Goal: Transaction & Acquisition: Purchase product/service

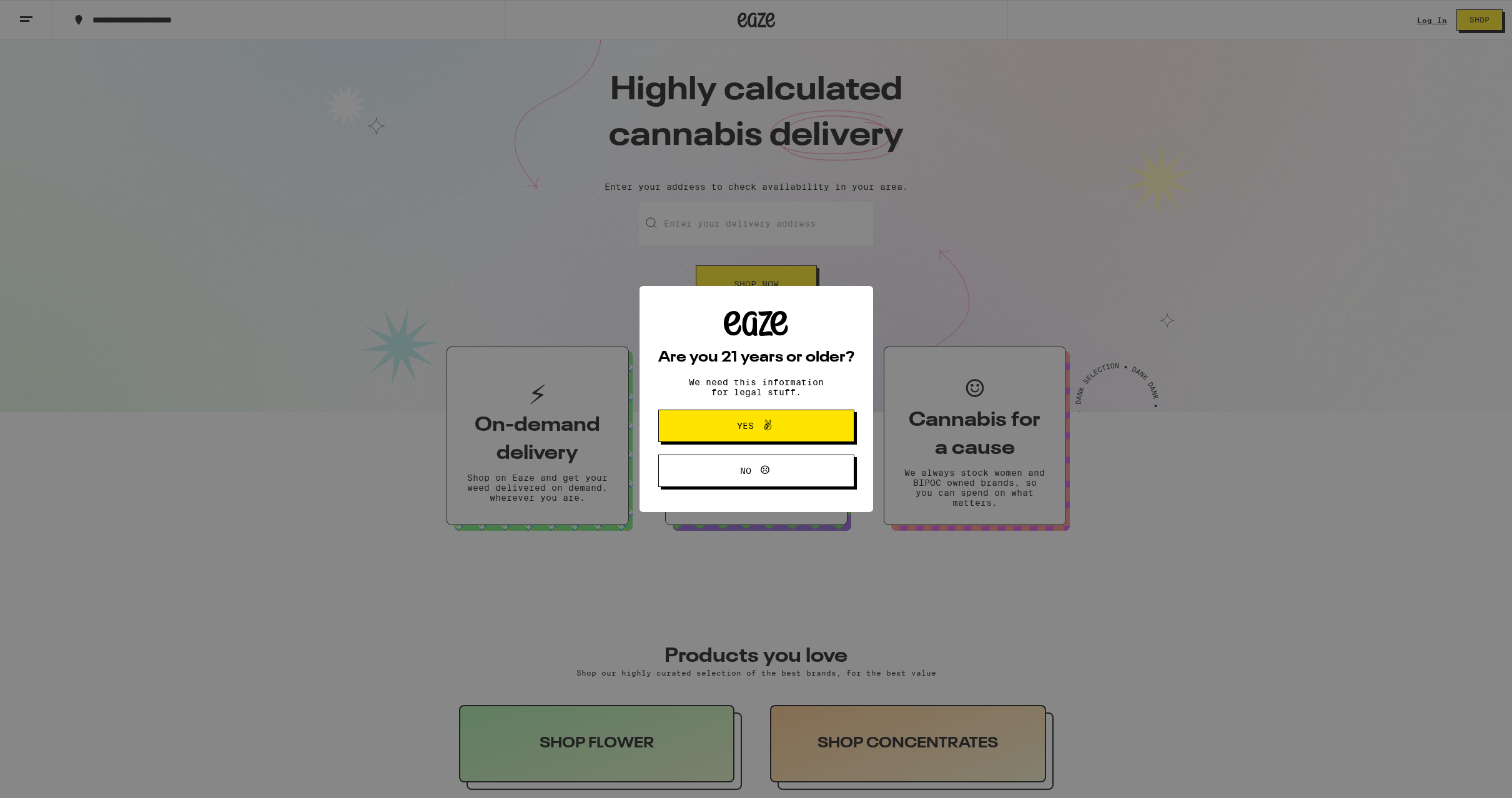
click at [735, 429] on span "Yes" at bounding box center [756, 426] width 95 height 16
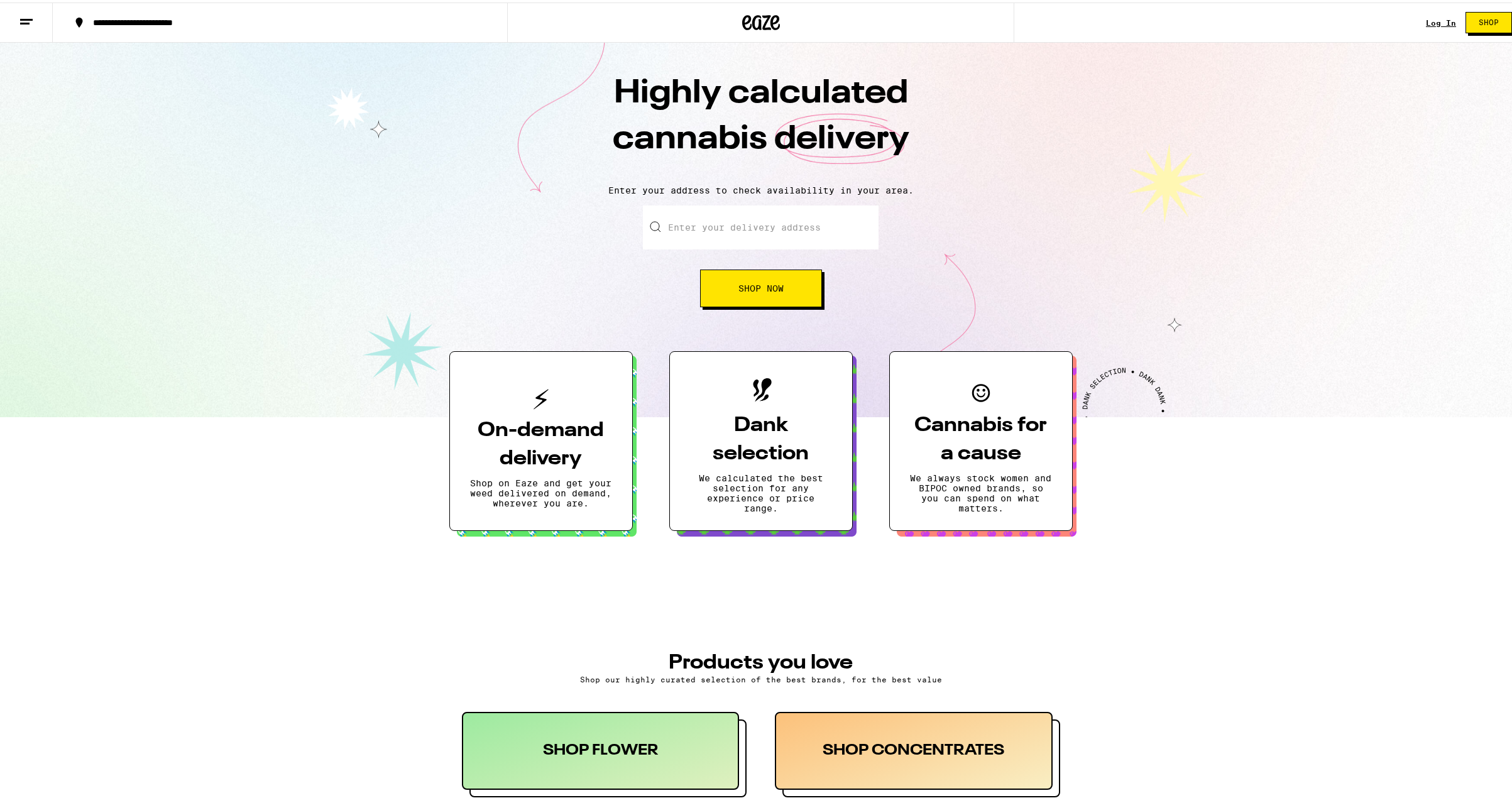
click at [1426, 20] on link "Log In" at bounding box center [1441, 20] width 30 height 8
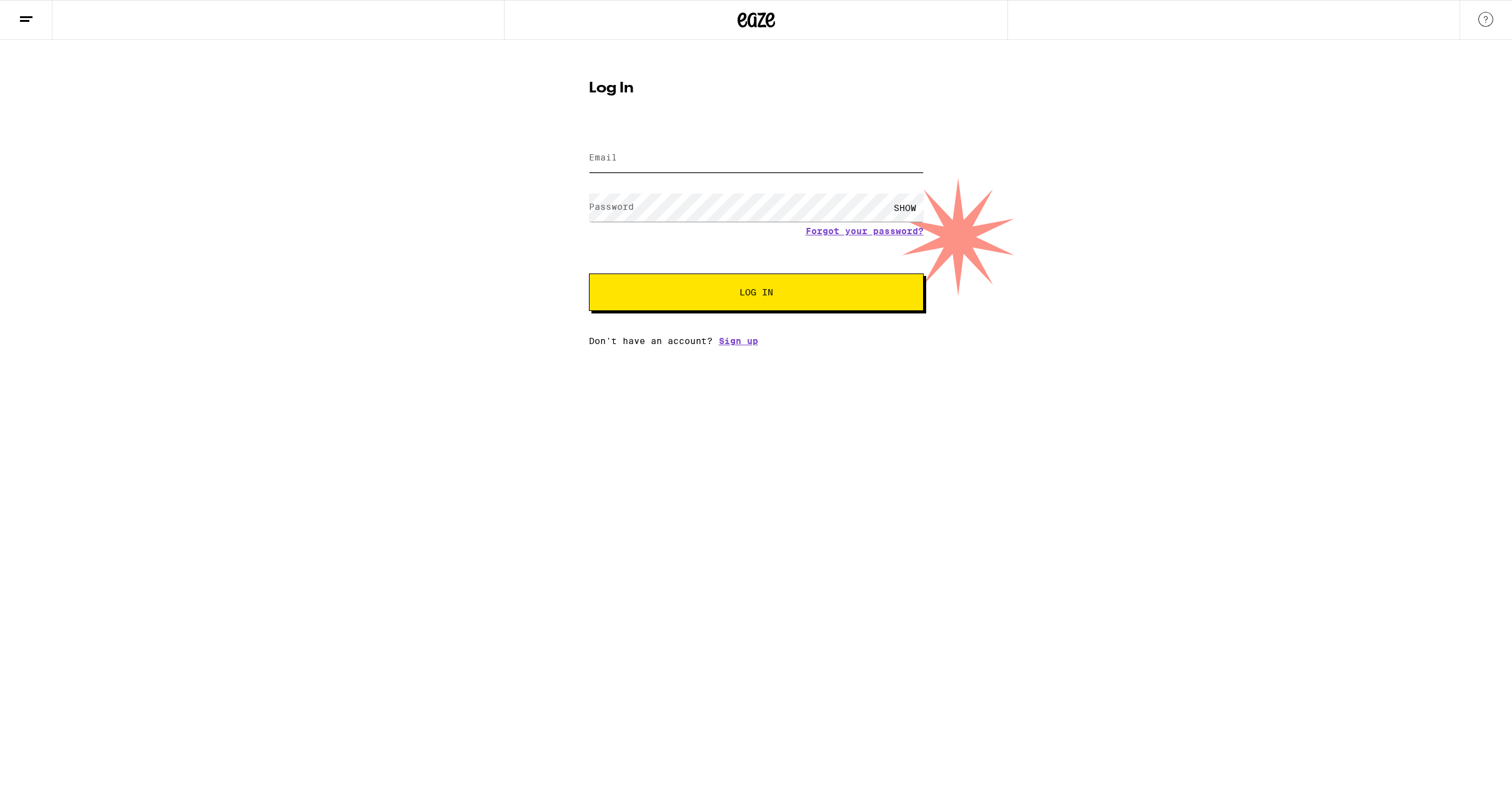
type input "[EMAIL_ADDRESS][DOMAIN_NAME]"
click at [762, 294] on span "Log In" at bounding box center [756, 292] width 34 height 9
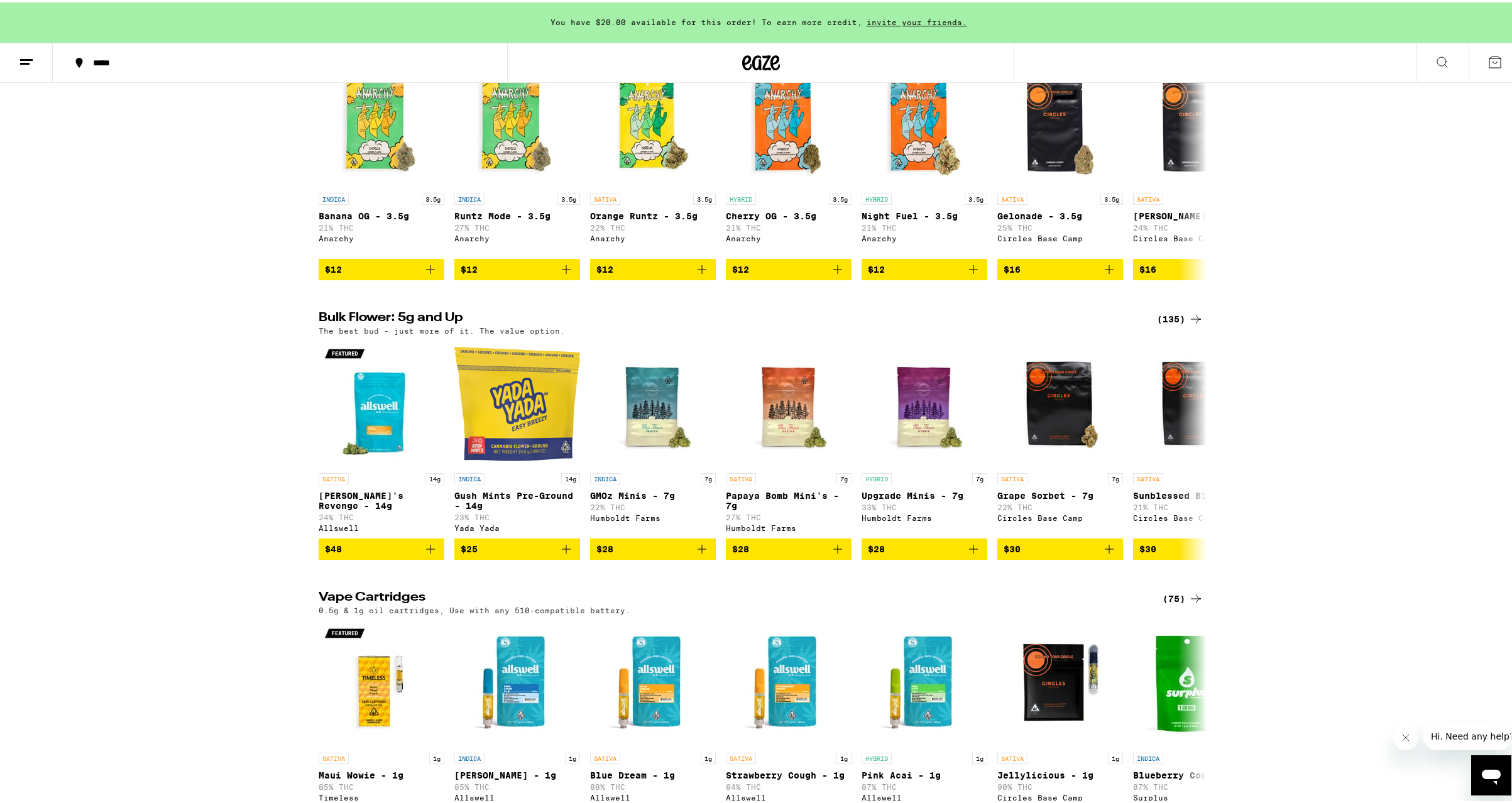
scroll to position [1696, 0]
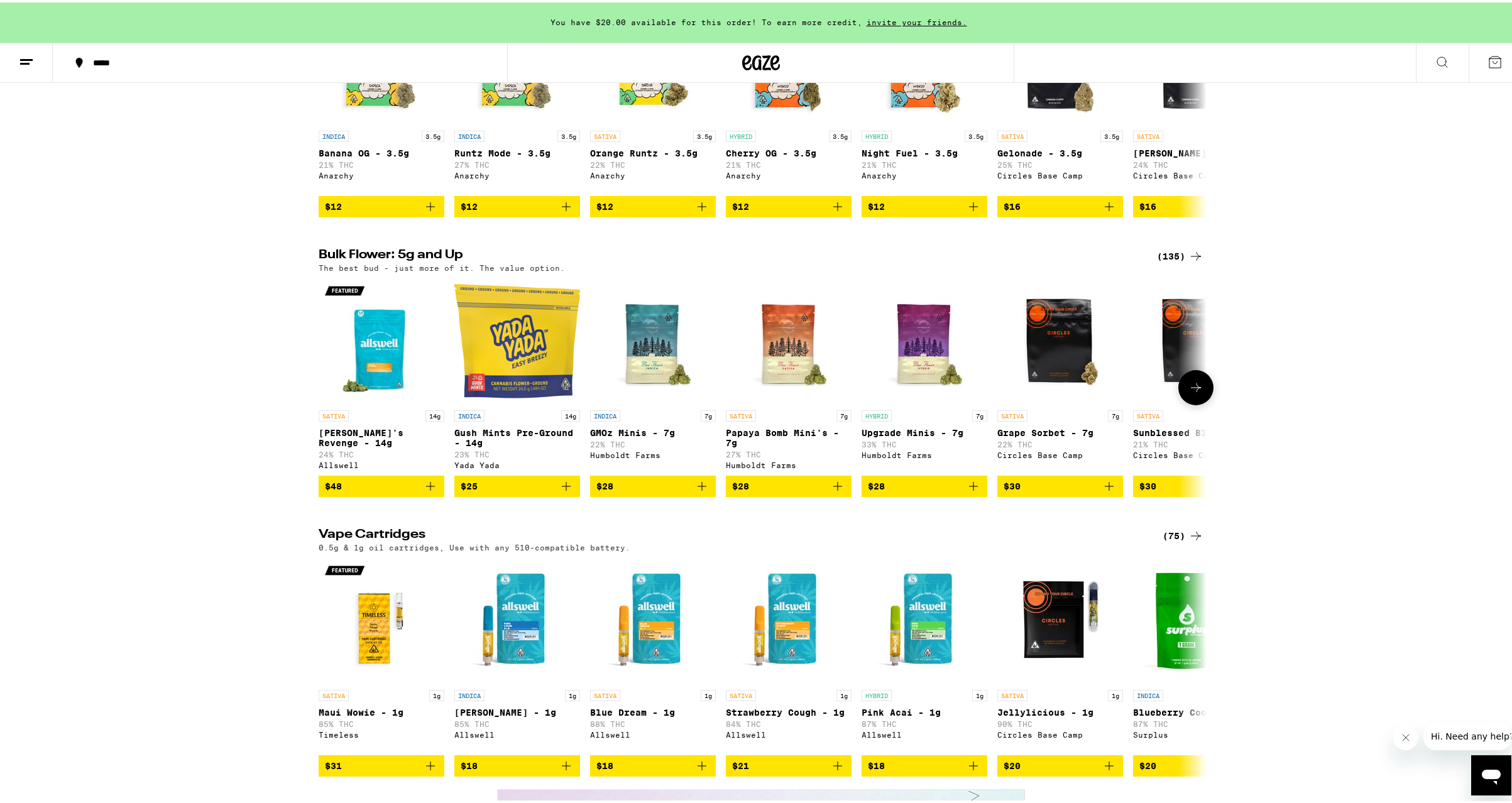
click at [1192, 390] on icon at bounding box center [1196, 385] width 10 height 9
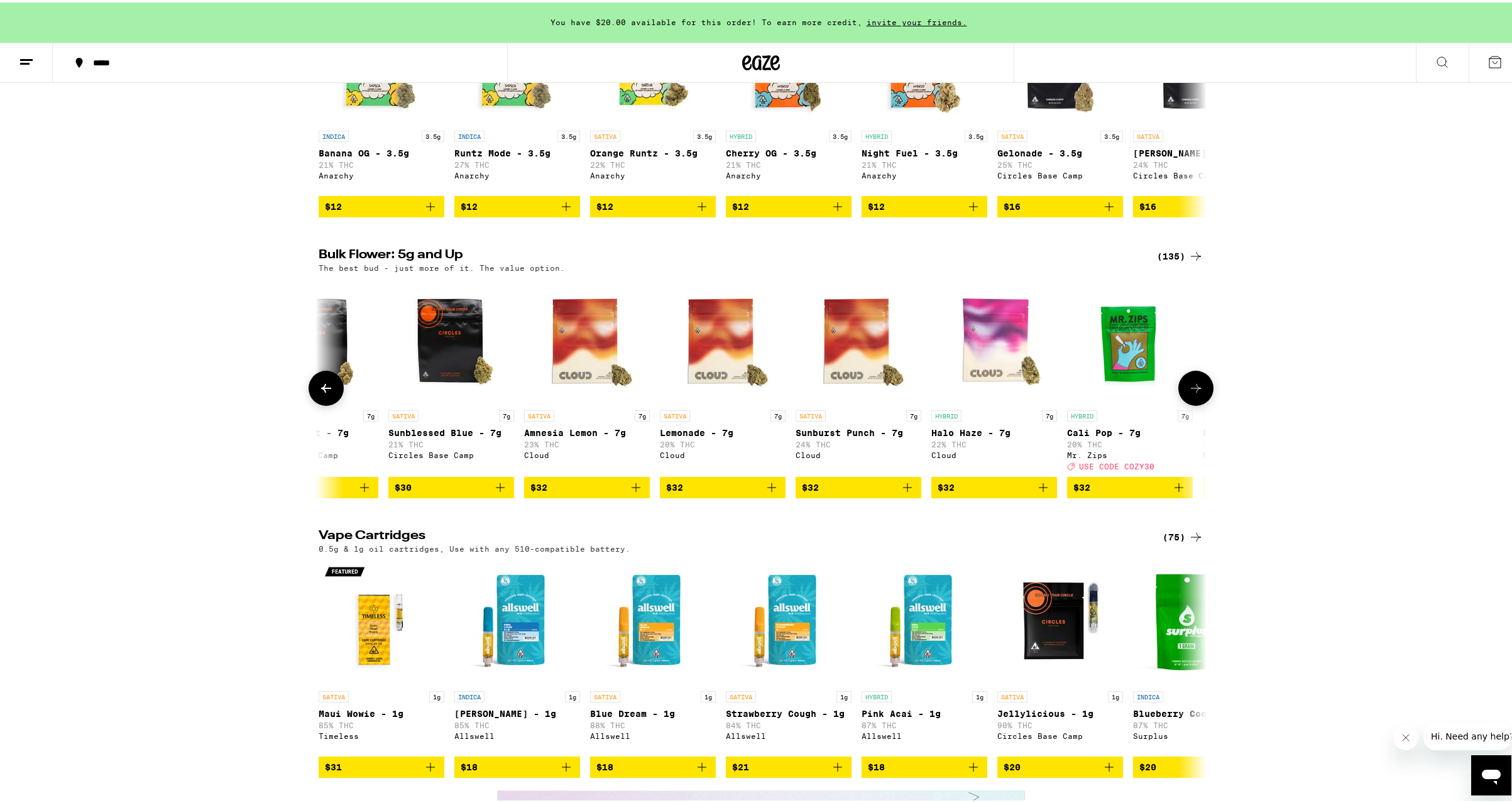
scroll to position [0, 748]
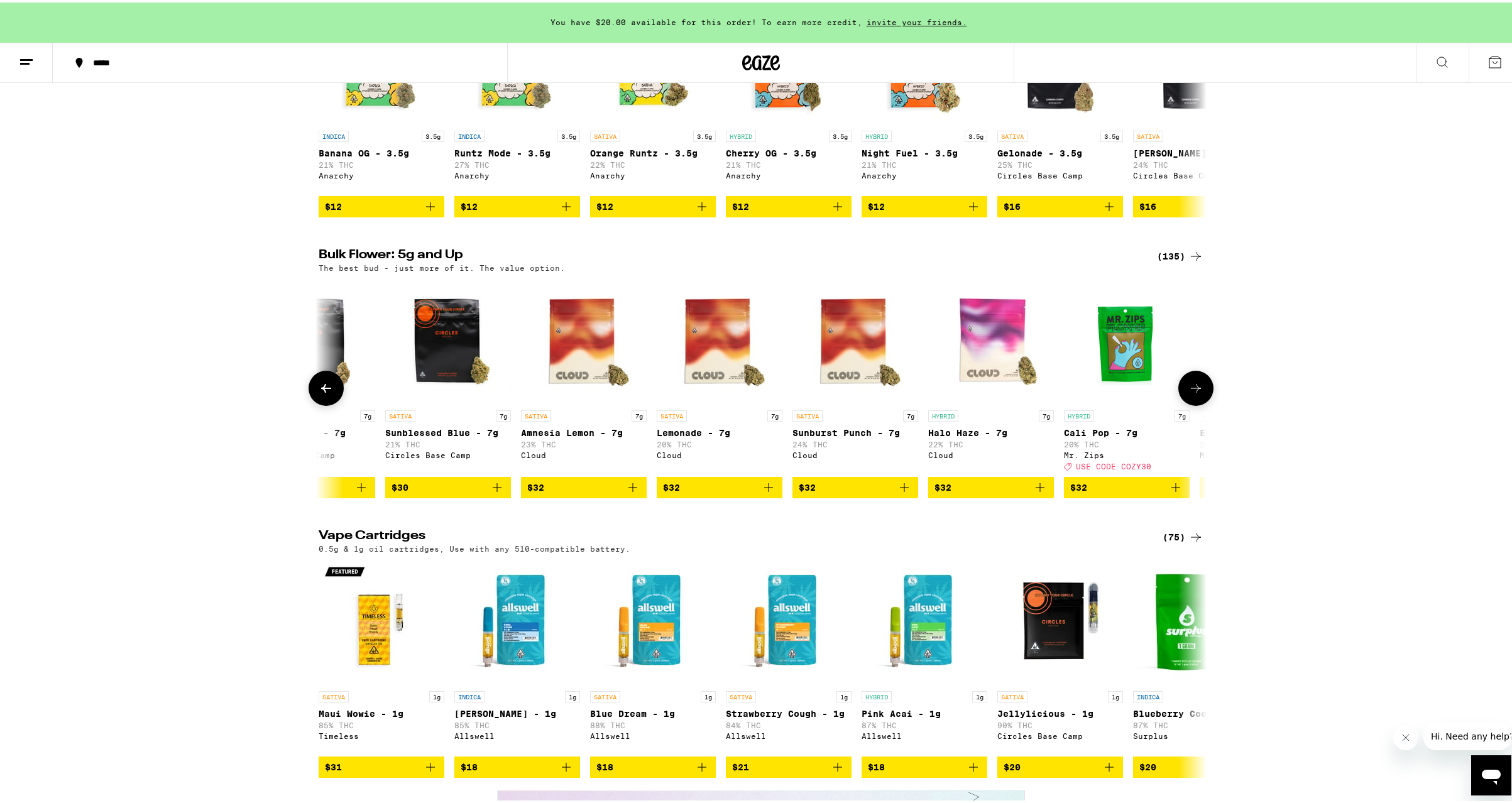
click at [1192, 390] on icon at bounding box center [1196, 385] width 10 height 9
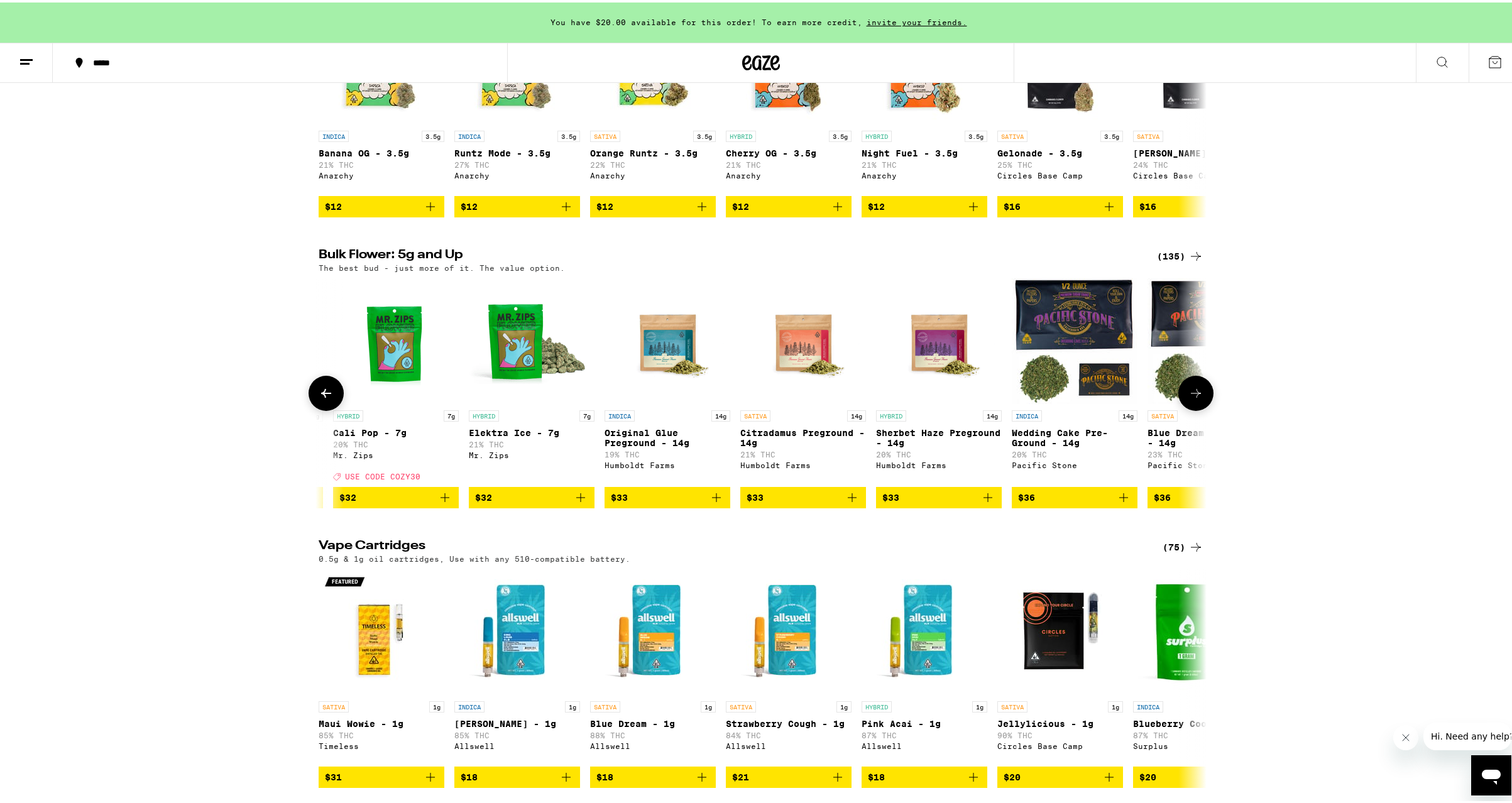
scroll to position [0, 1496]
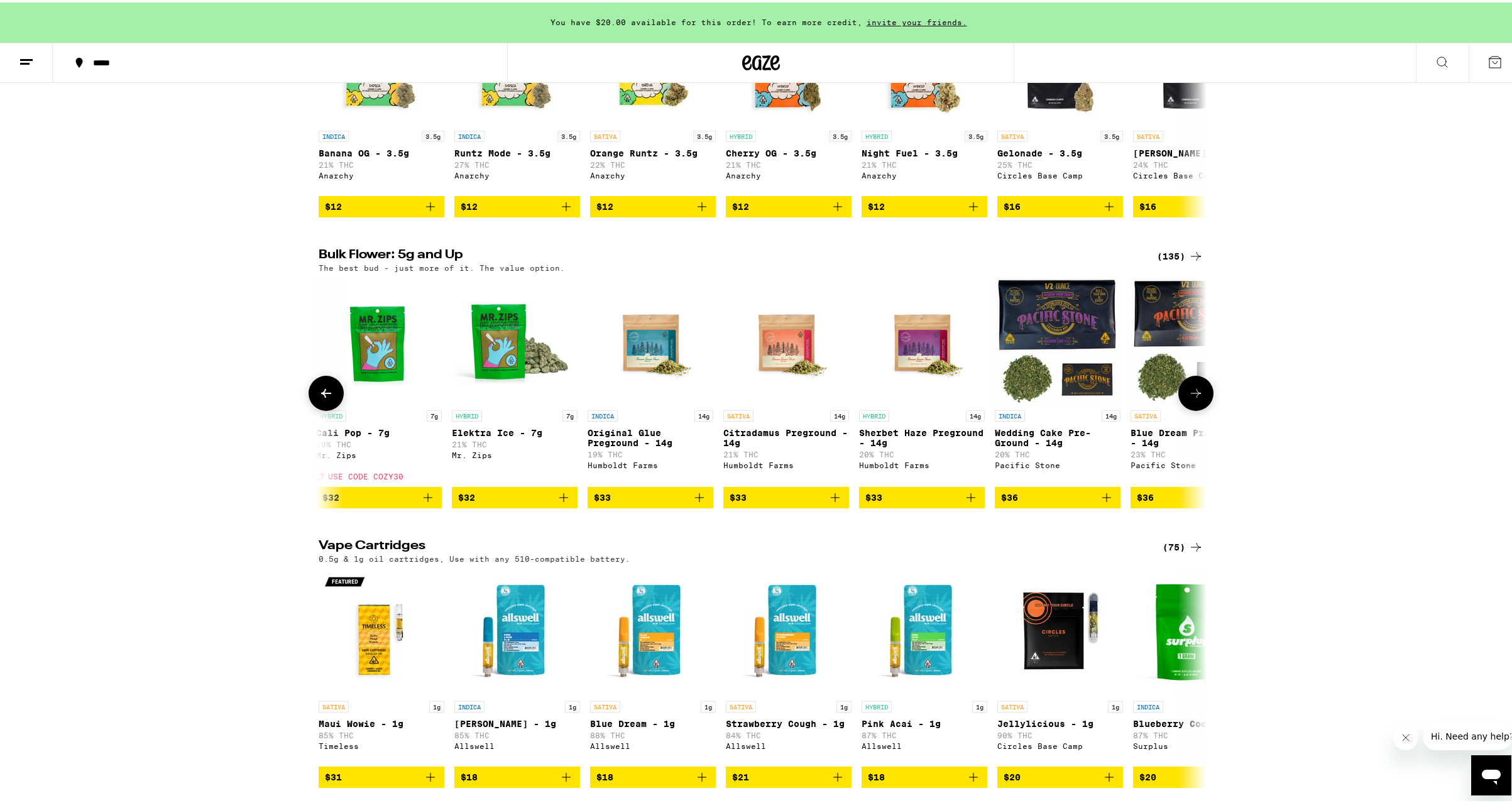
click at [320, 398] on icon at bounding box center [326, 391] width 15 height 15
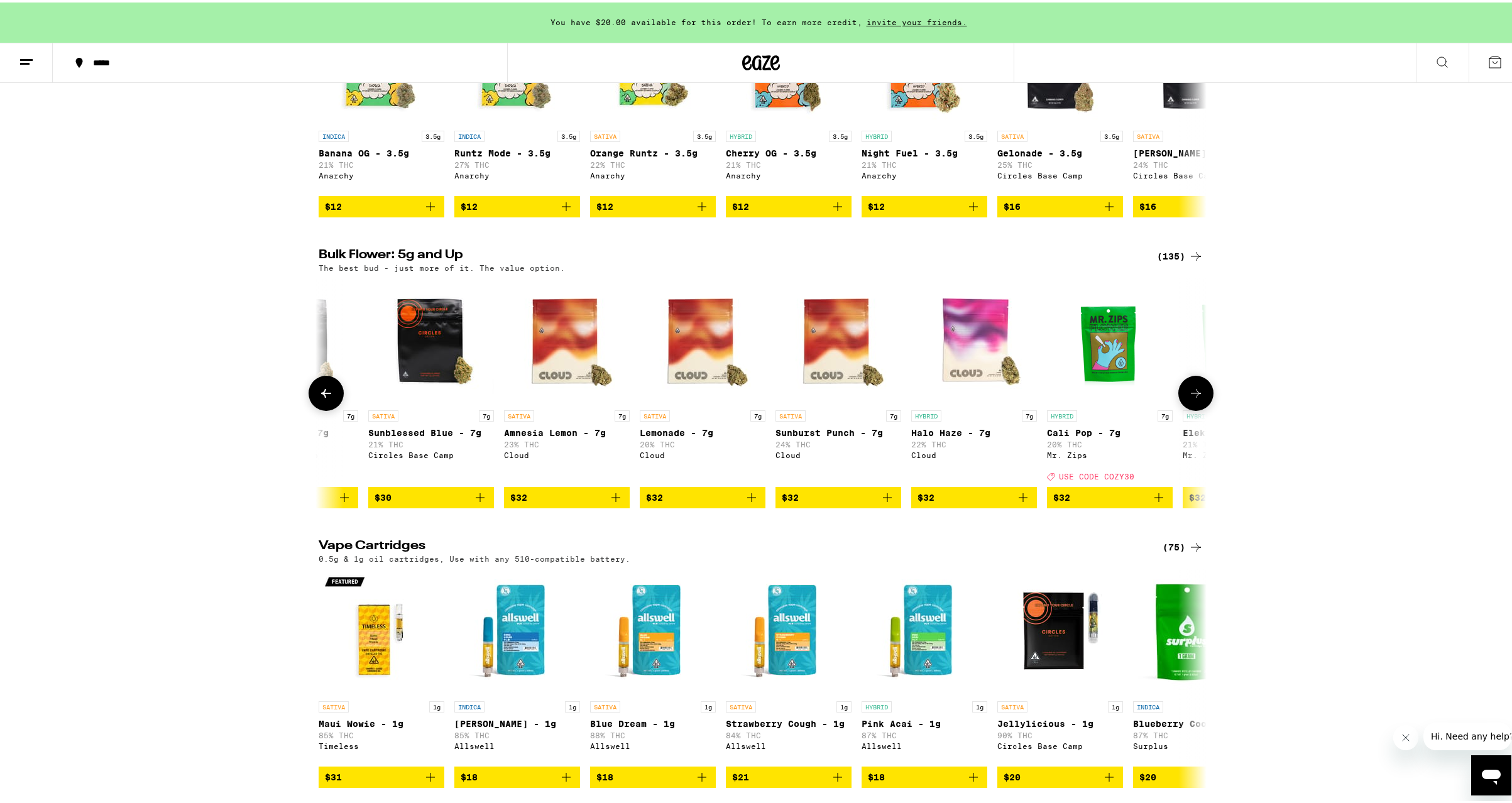
scroll to position [0, 748]
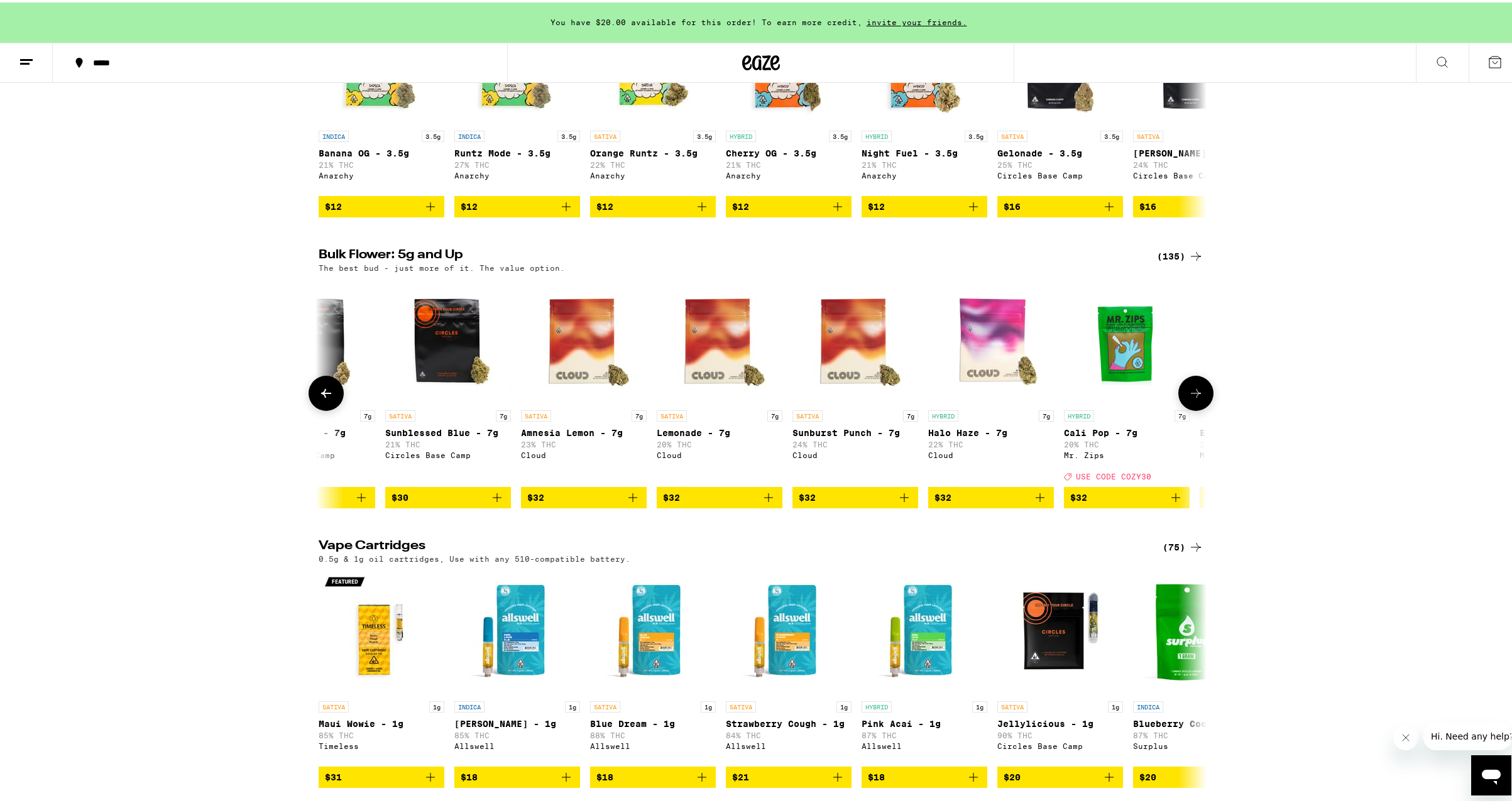
click at [1189, 398] on icon at bounding box center [1196, 391] width 15 height 15
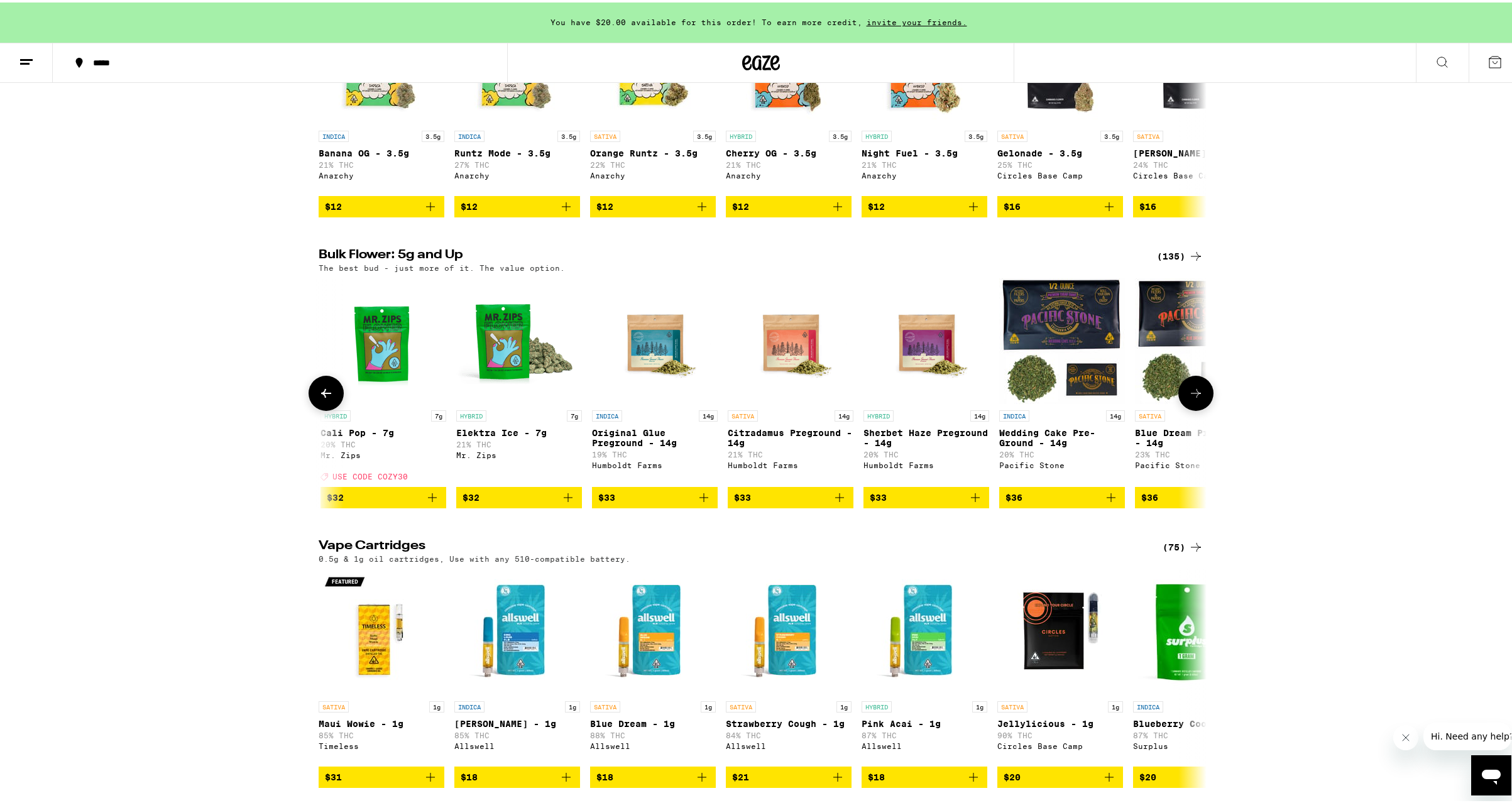
scroll to position [0, 1496]
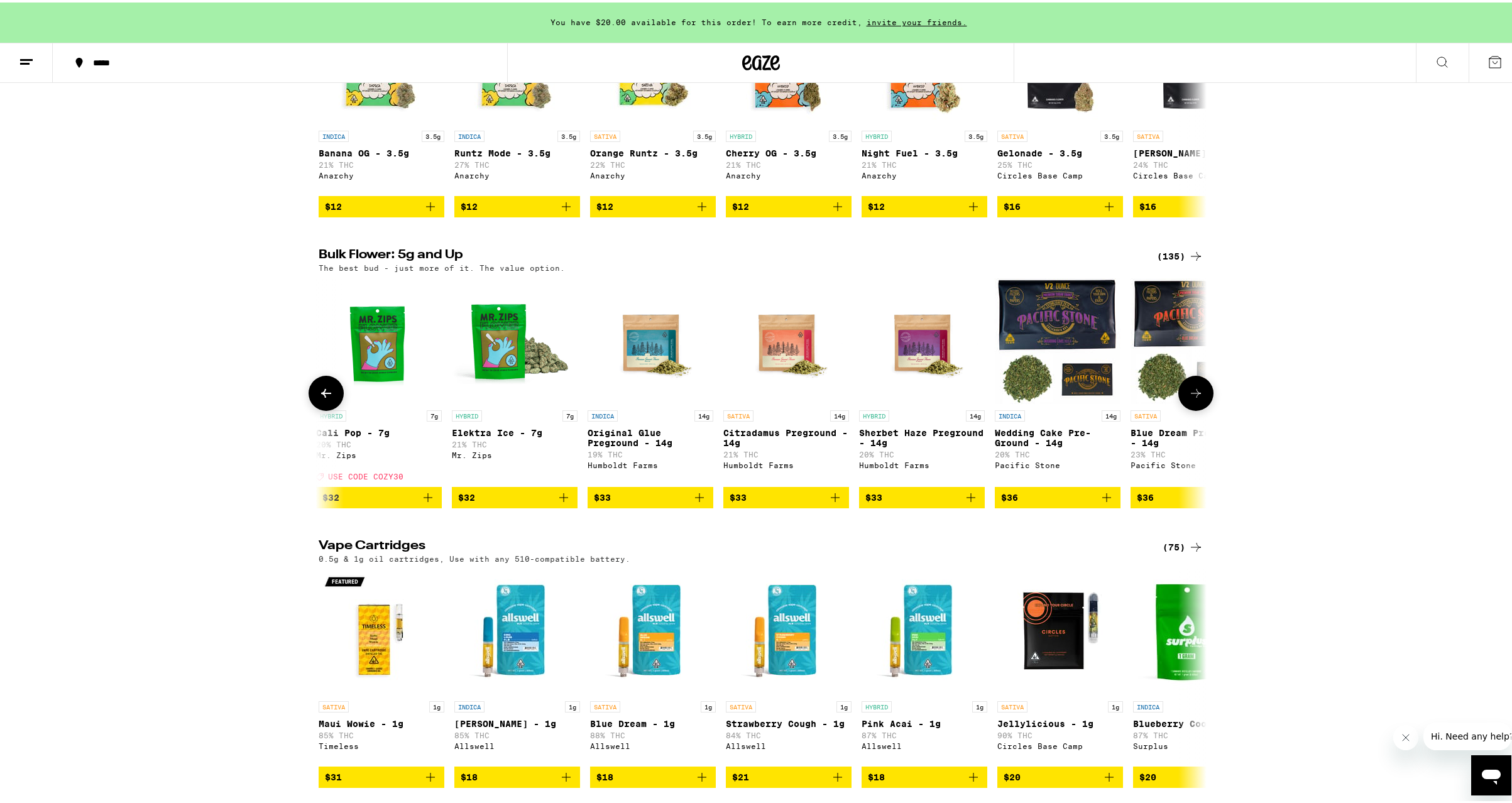
click at [1189, 398] on icon at bounding box center [1196, 391] width 15 height 15
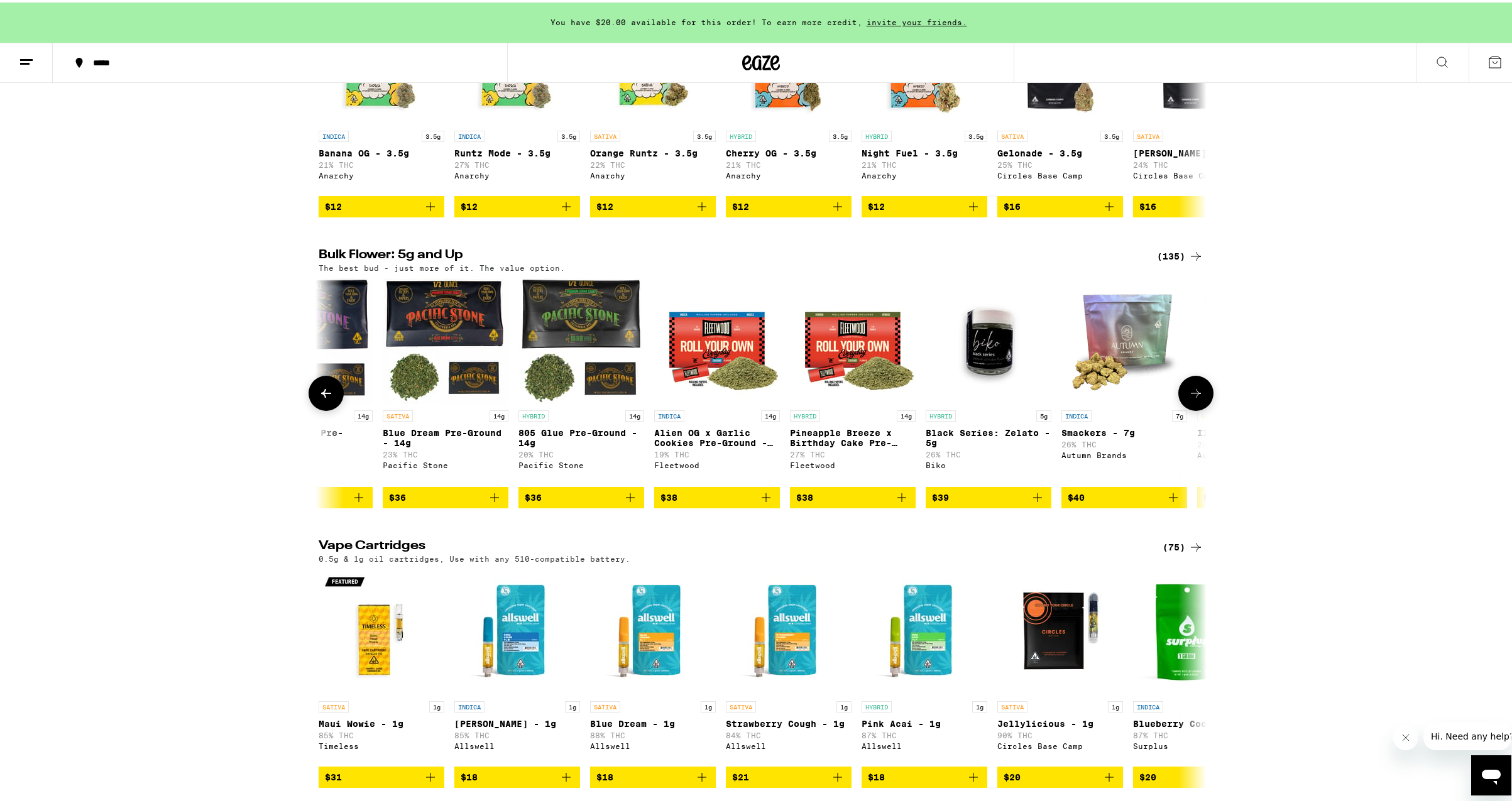
click at [1189, 398] on icon at bounding box center [1196, 391] width 15 height 15
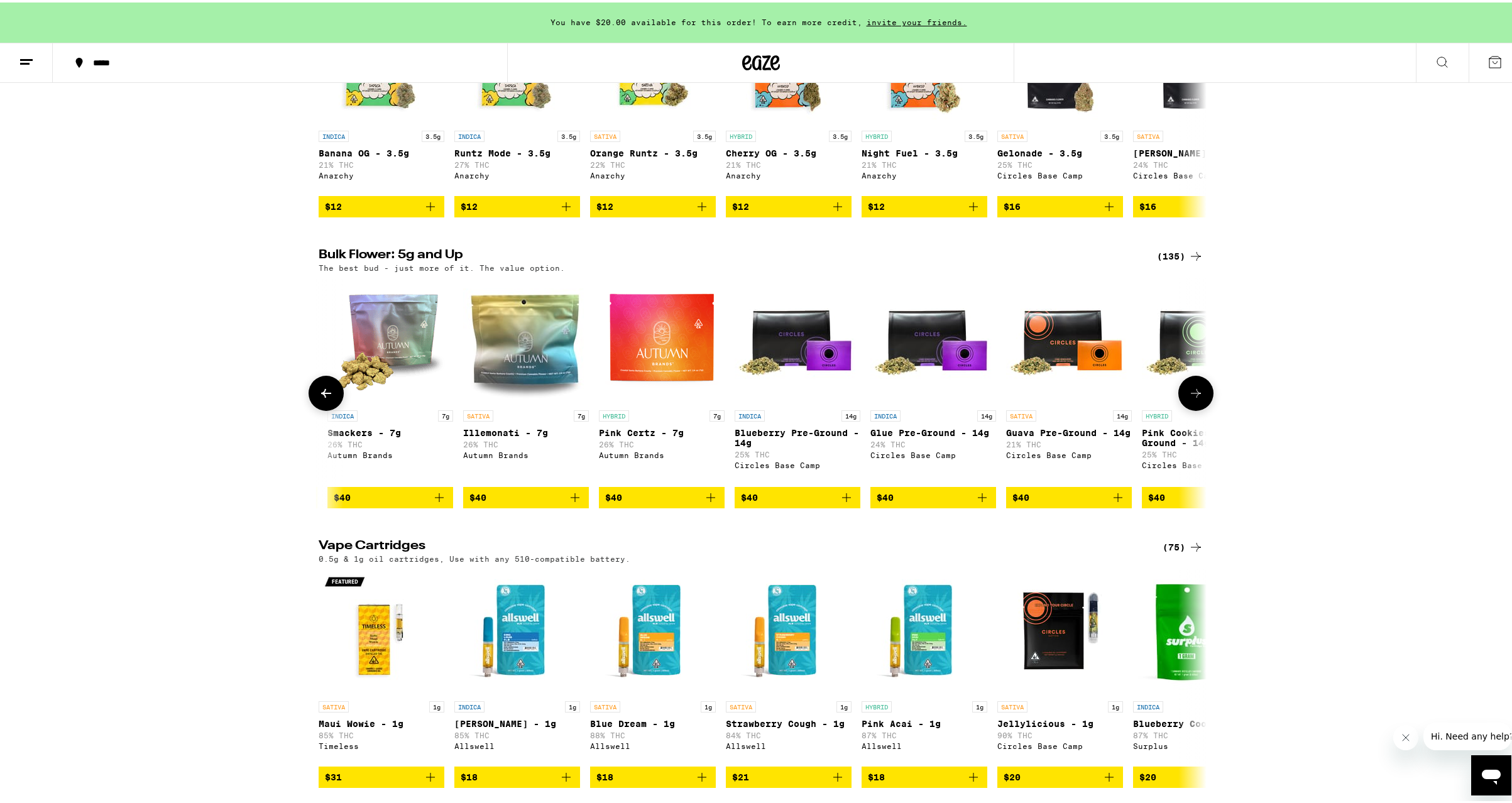
scroll to position [0, 2991]
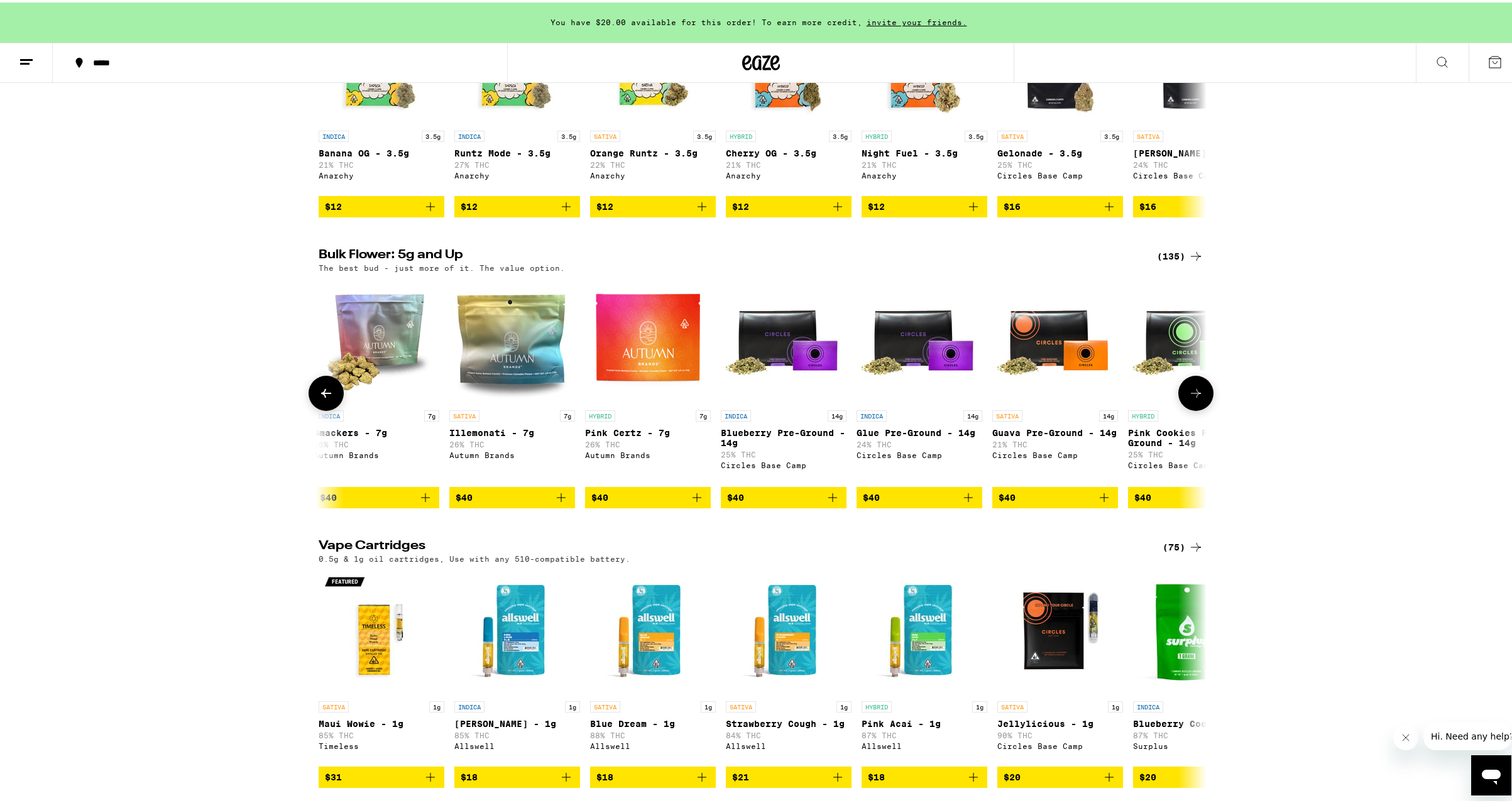
click at [1189, 398] on icon at bounding box center [1196, 391] width 15 height 15
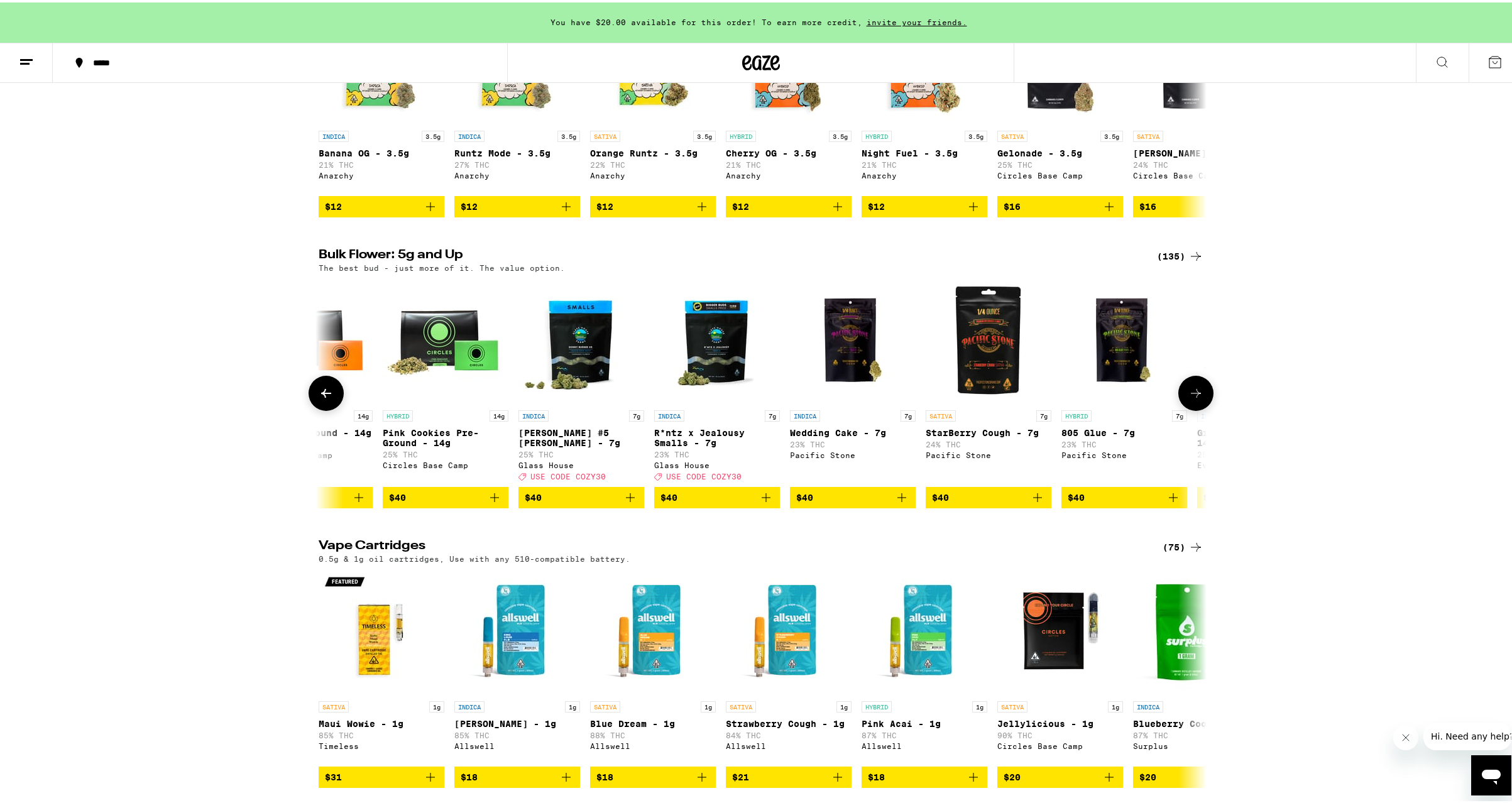
scroll to position [0, 3739]
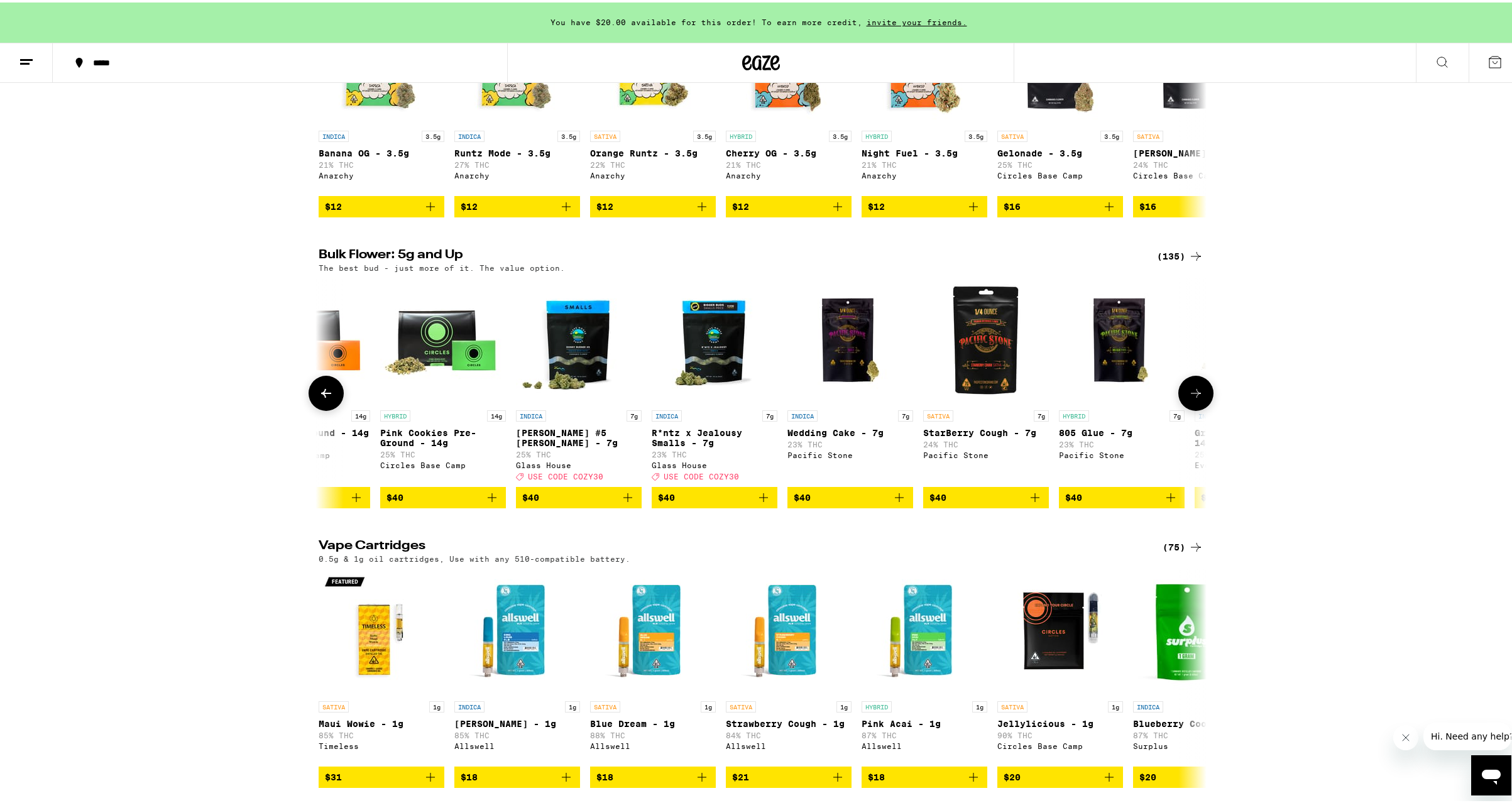
click at [1191, 398] on icon at bounding box center [1196, 391] width 15 height 15
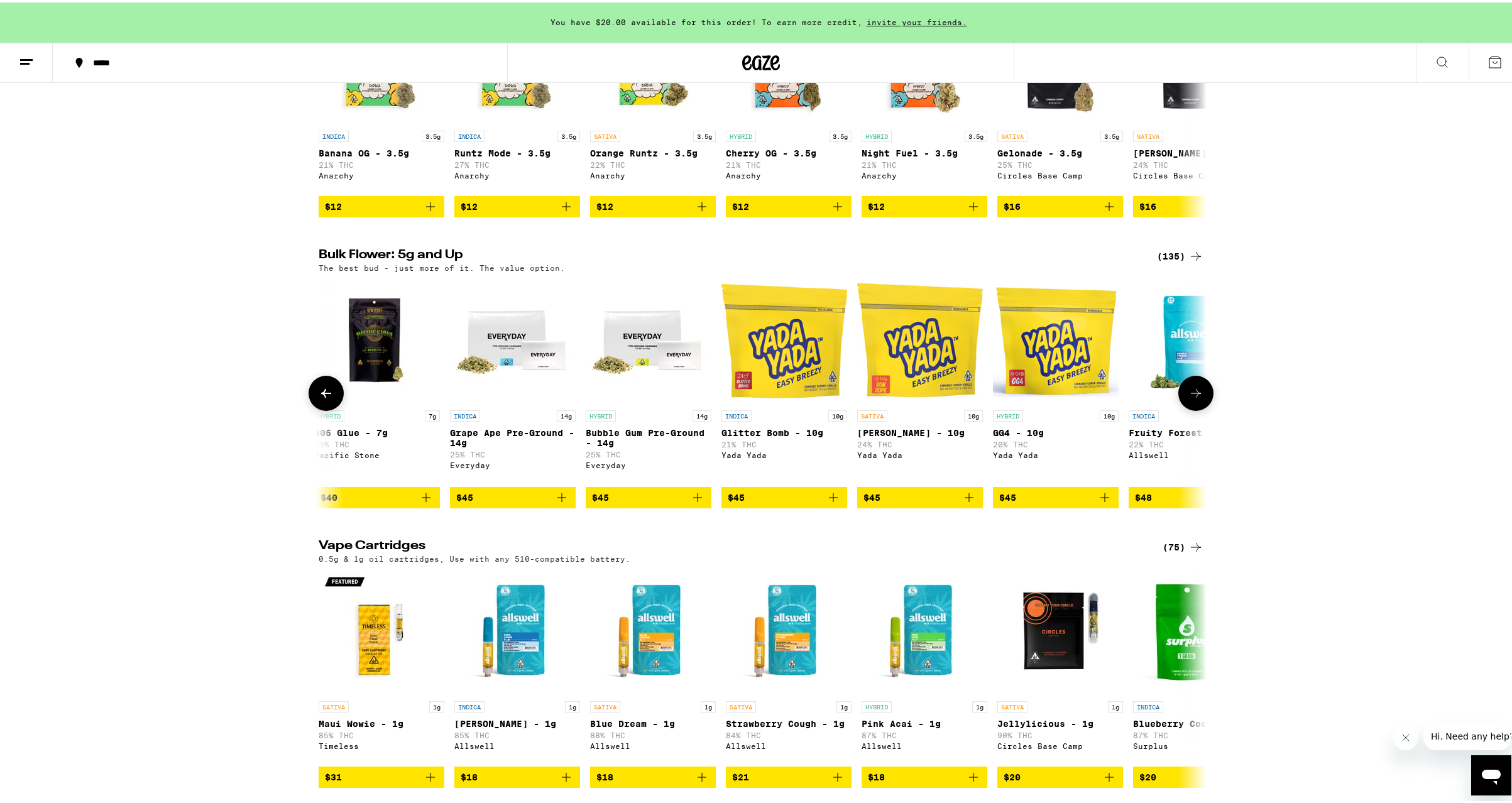
scroll to position [0, 4488]
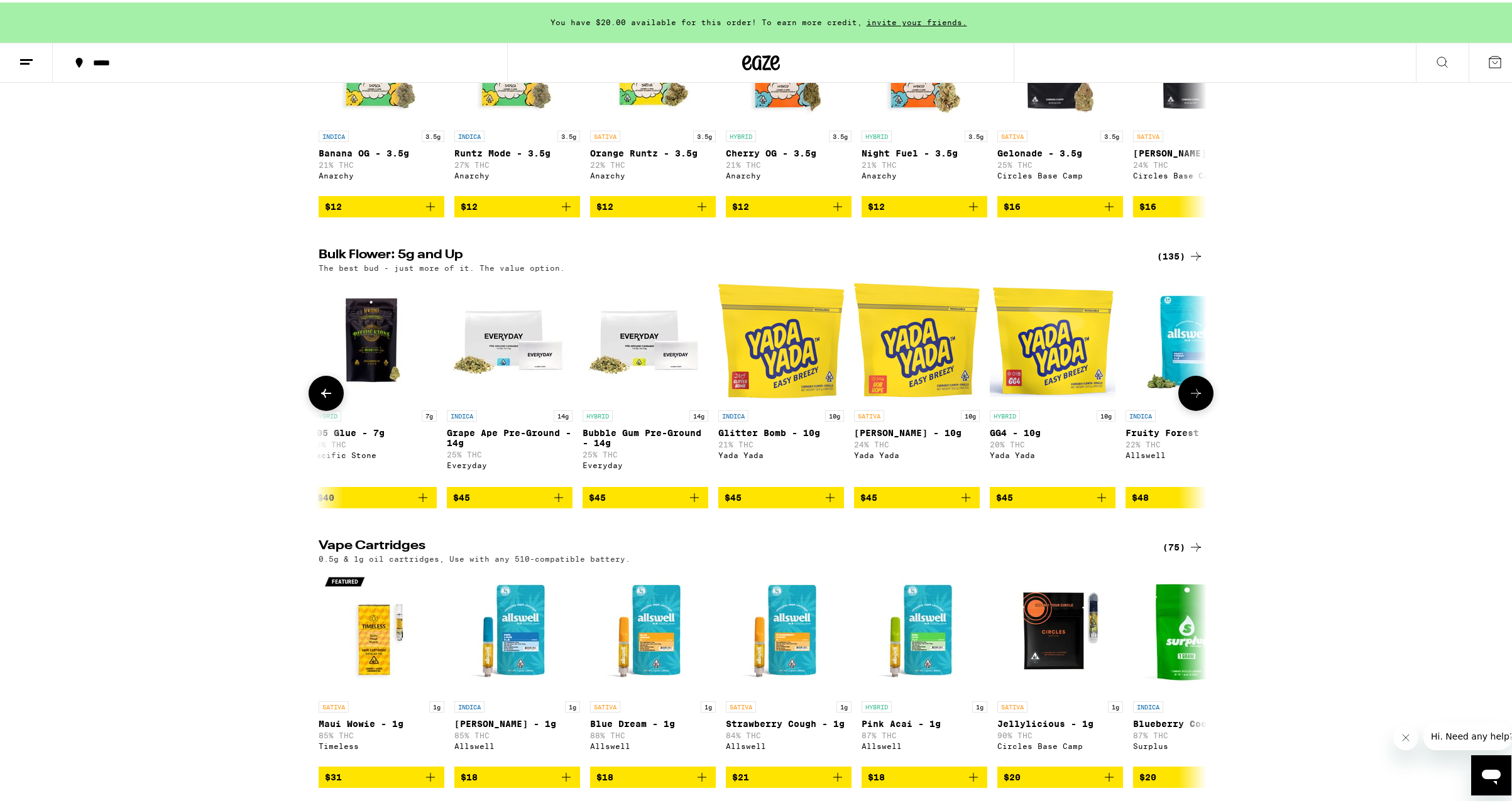
click at [1190, 398] on icon at bounding box center [1196, 391] width 15 height 15
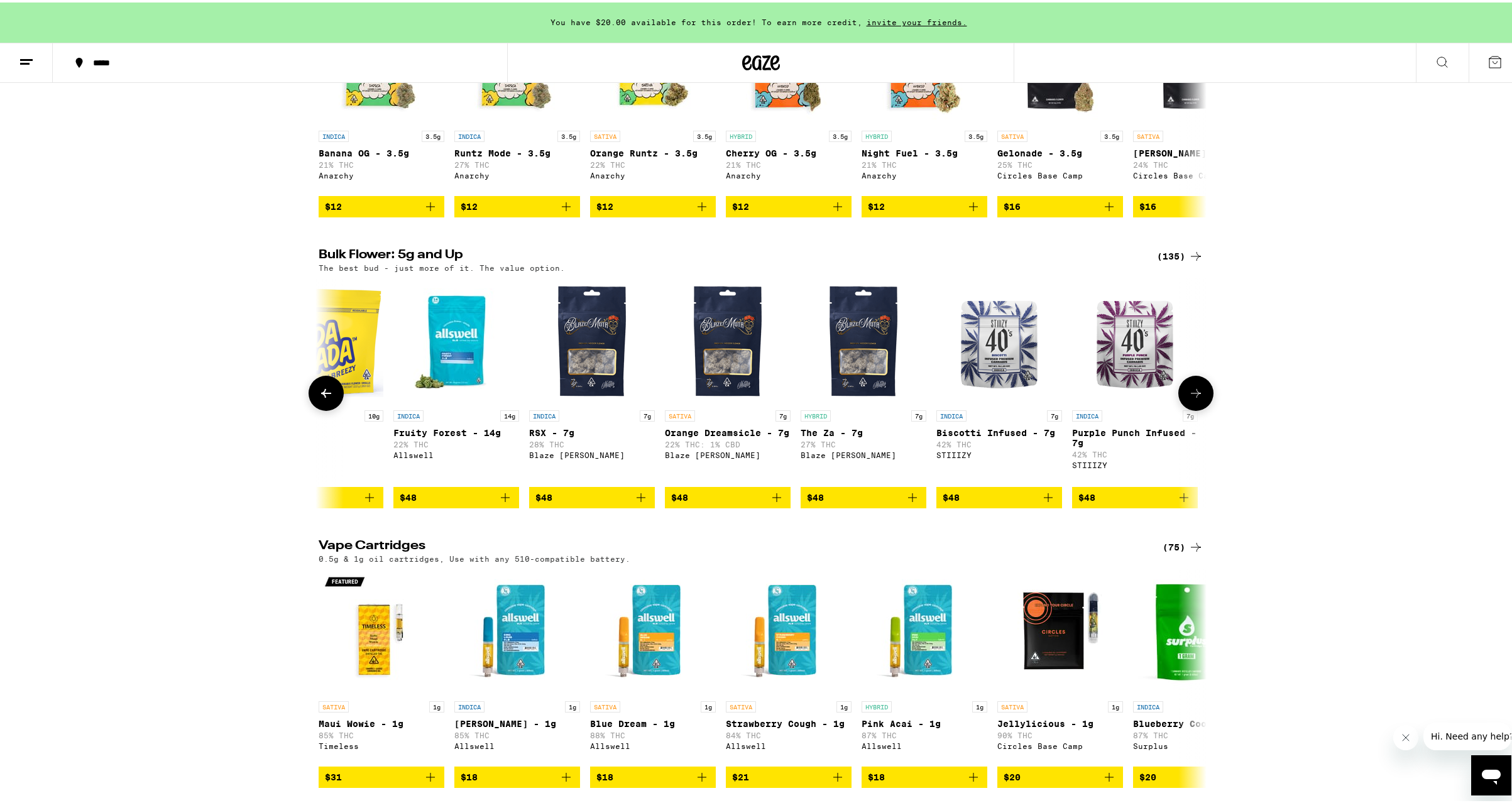
scroll to position [0, 5235]
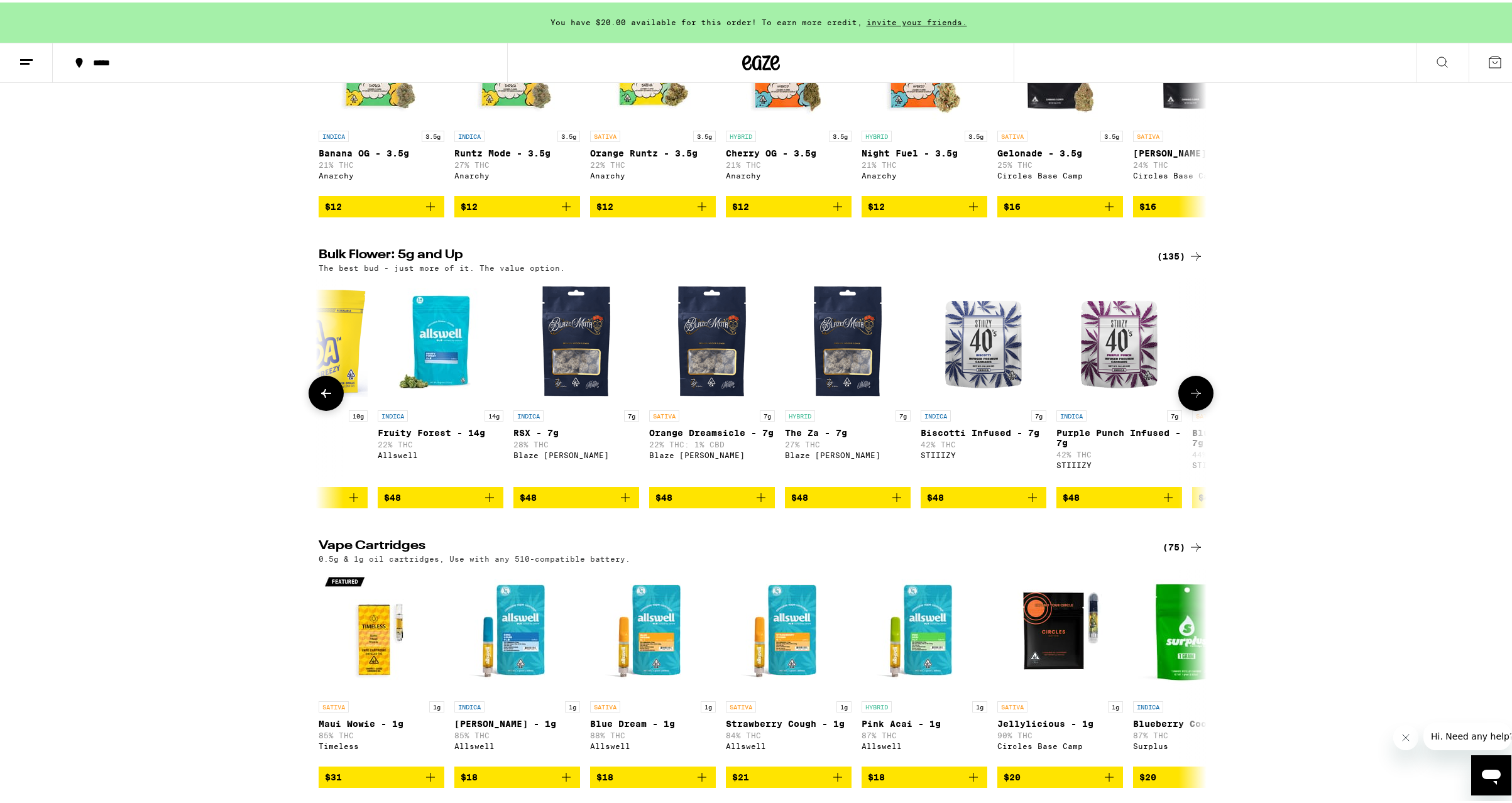
click at [1192, 398] on icon at bounding box center [1196, 391] width 15 height 15
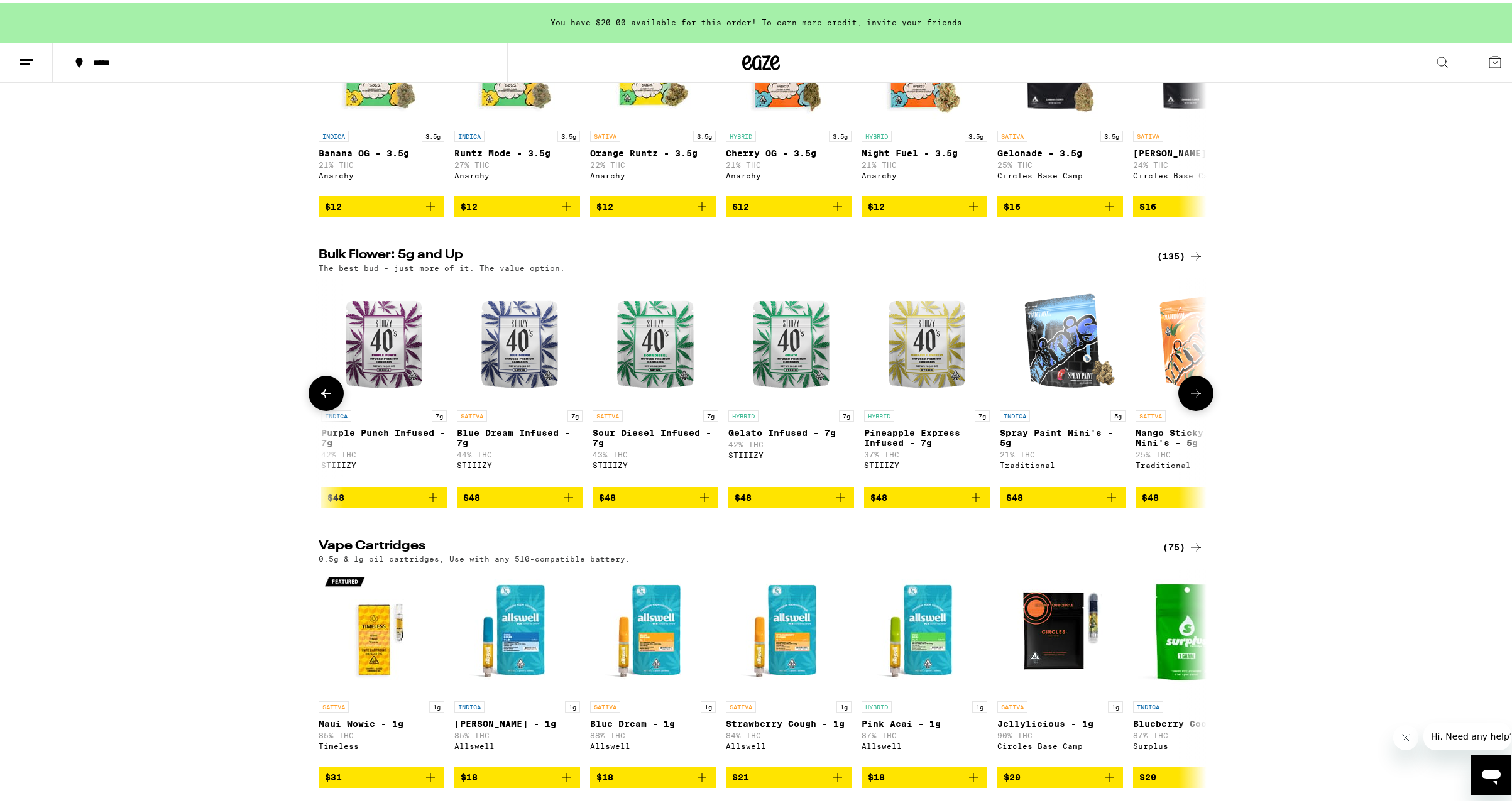
scroll to position [0, 5983]
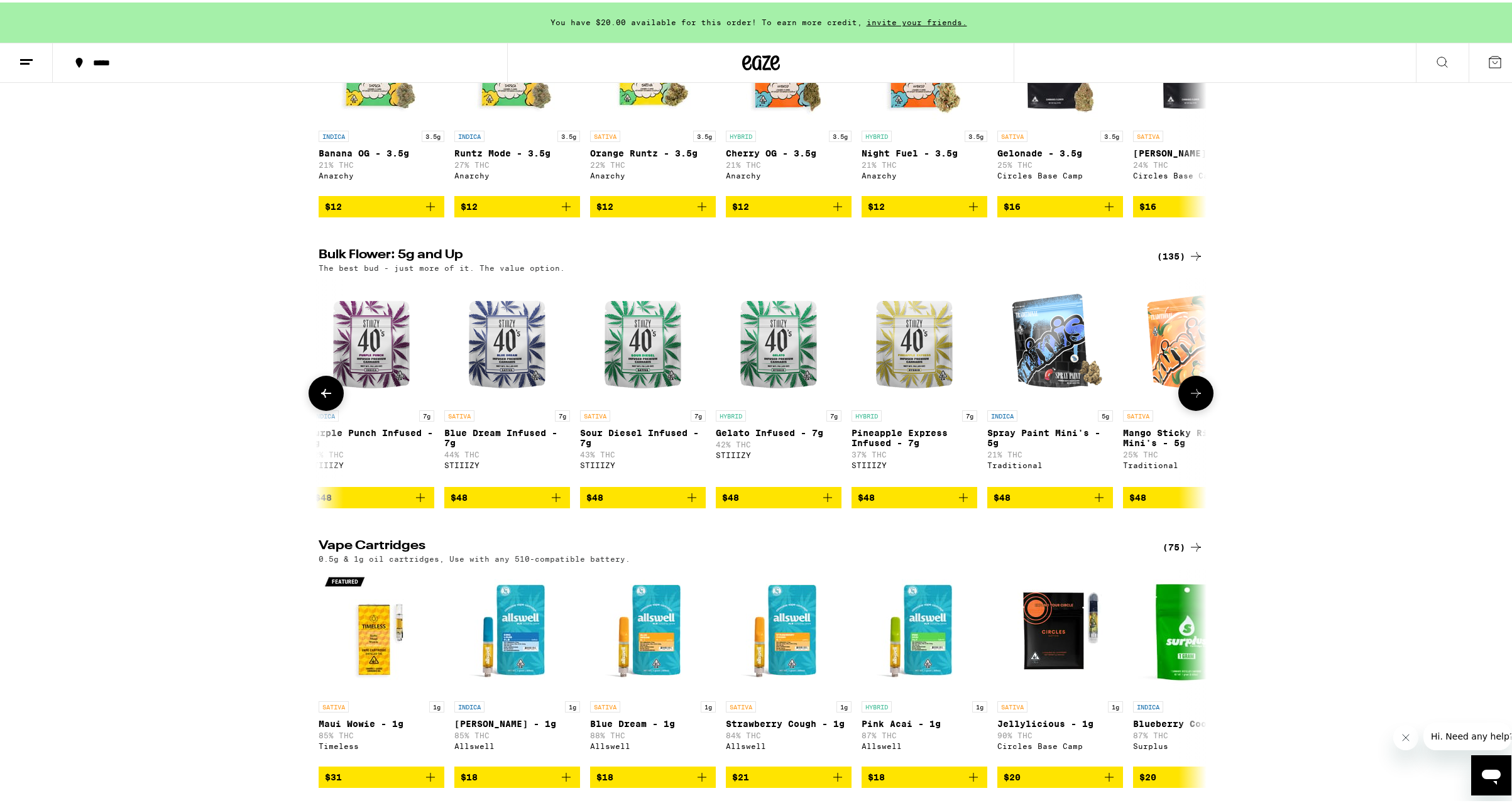
click at [1193, 398] on icon at bounding box center [1196, 391] width 15 height 15
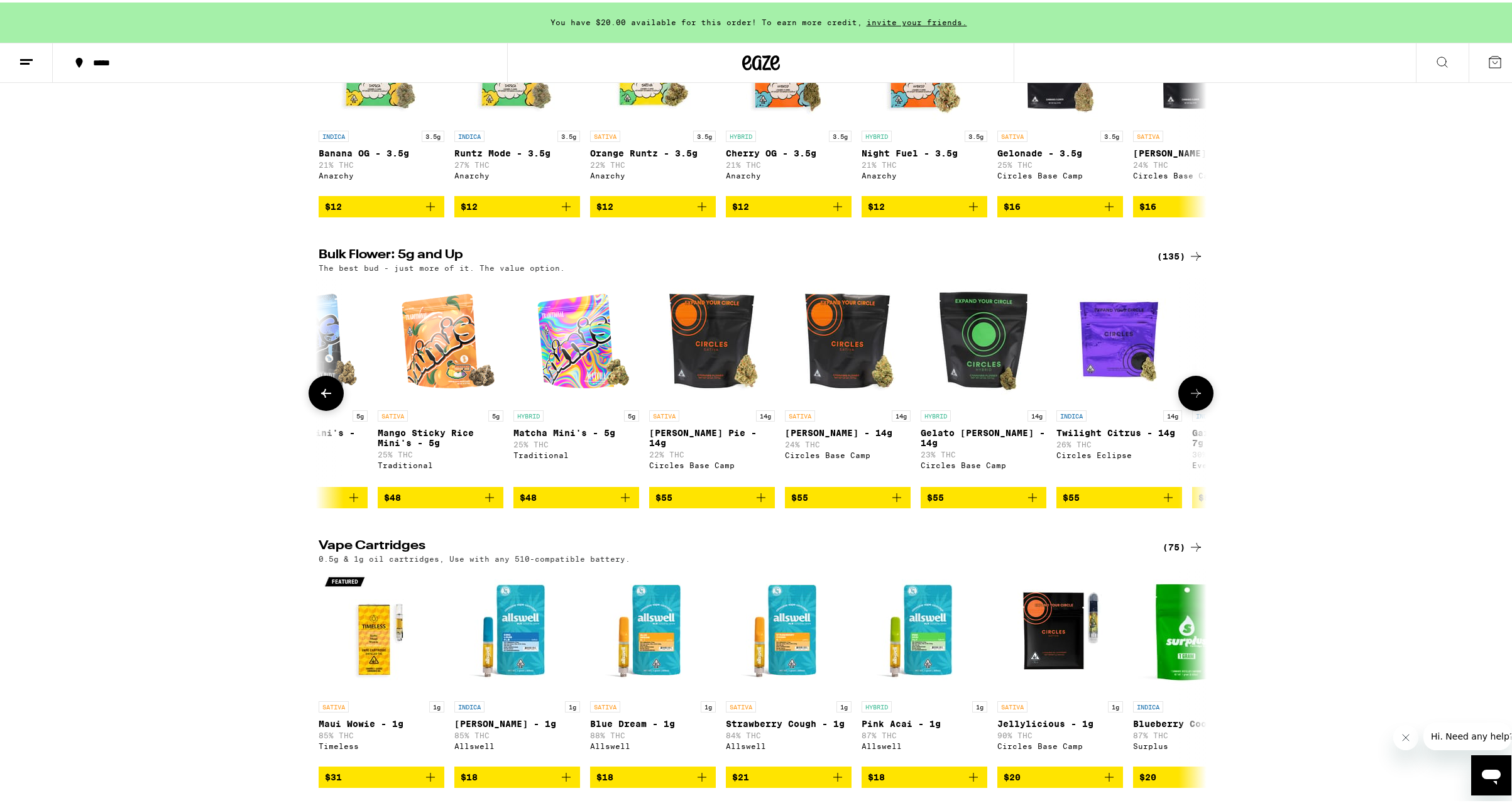
scroll to position [0, 6731]
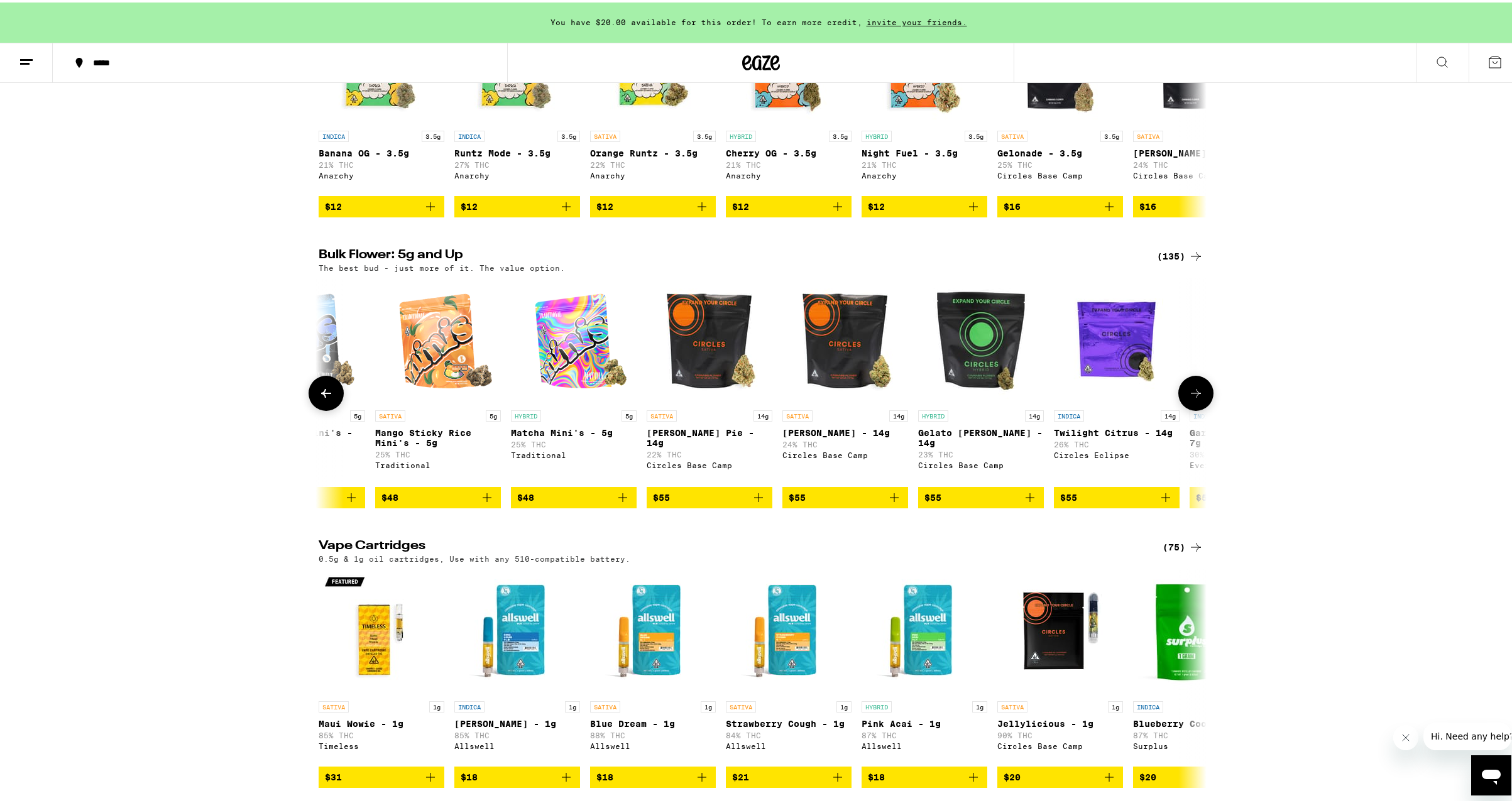
click at [1193, 398] on icon at bounding box center [1196, 391] width 15 height 15
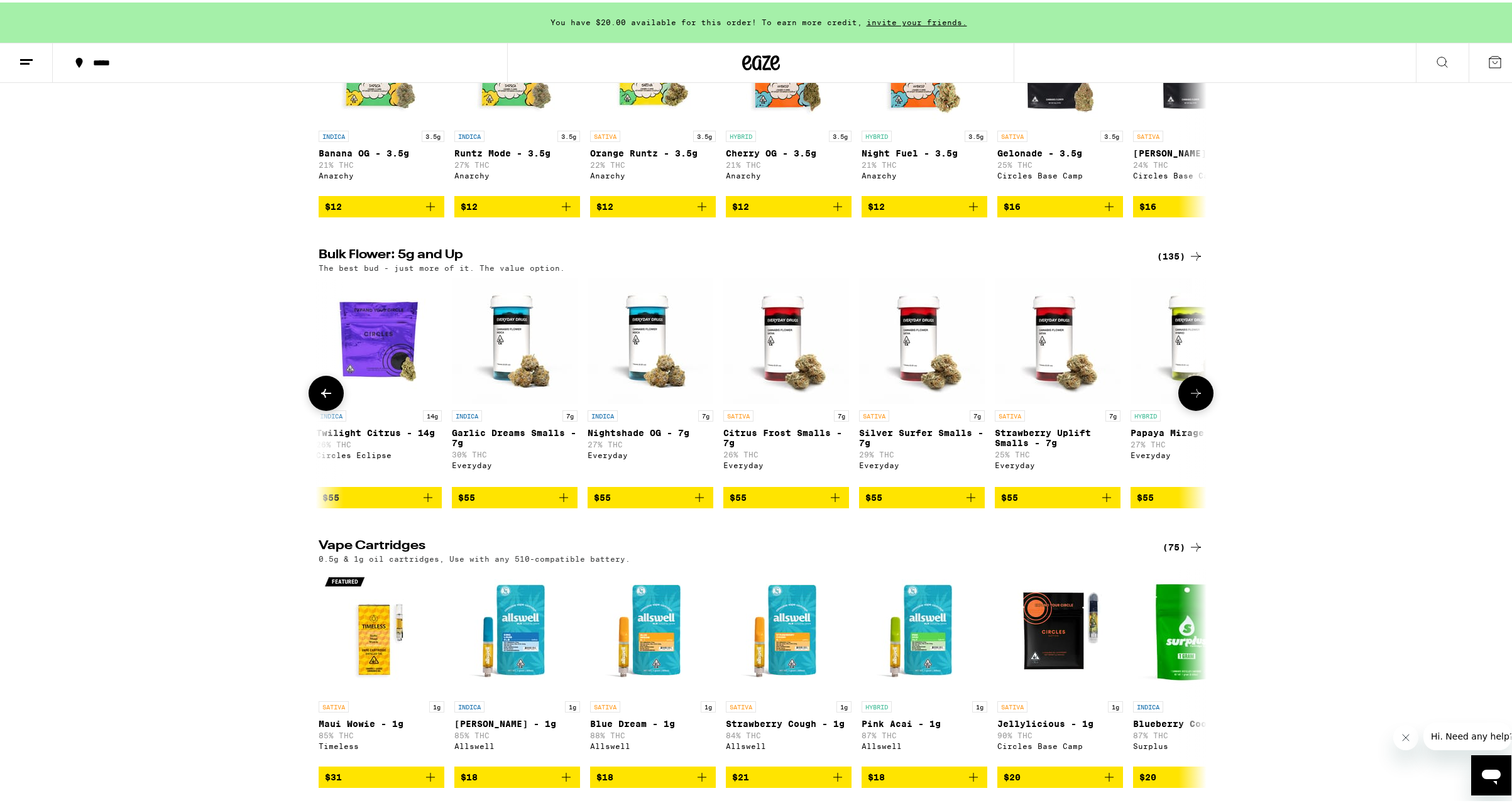
scroll to position [0, 7479]
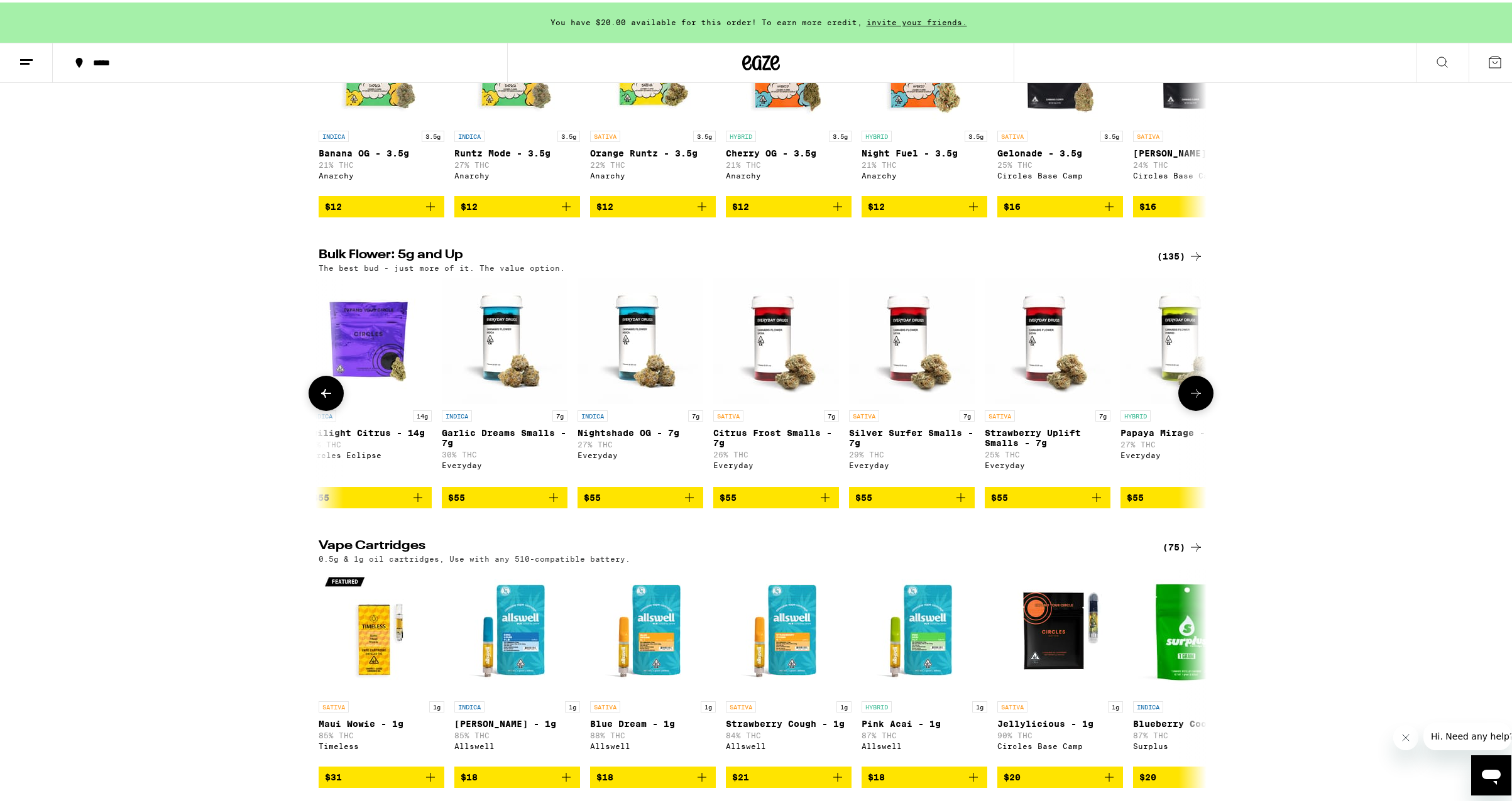
click at [1193, 398] on icon at bounding box center [1196, 391] width 15 height 15
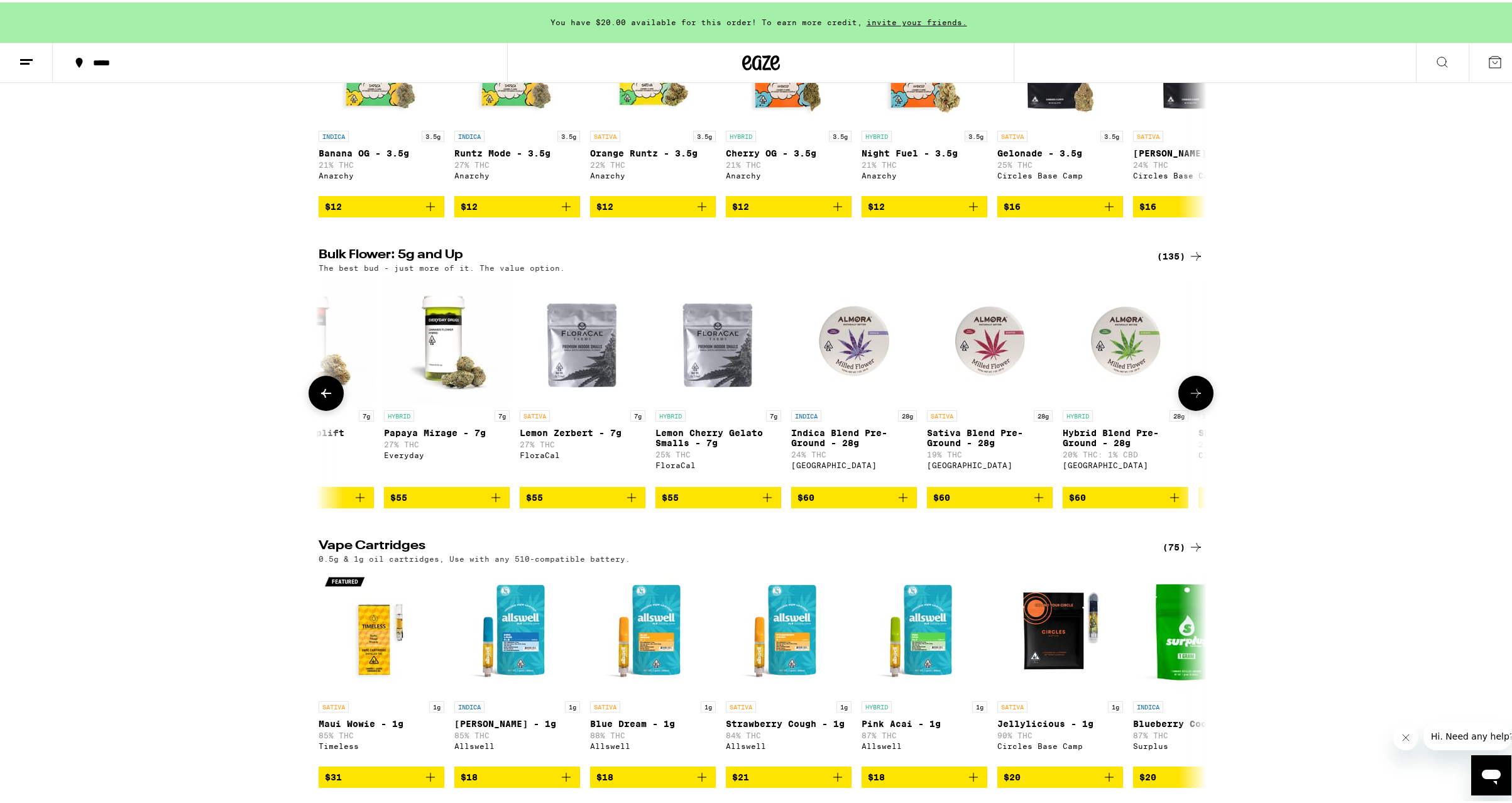
scroll to position [0, 8227]
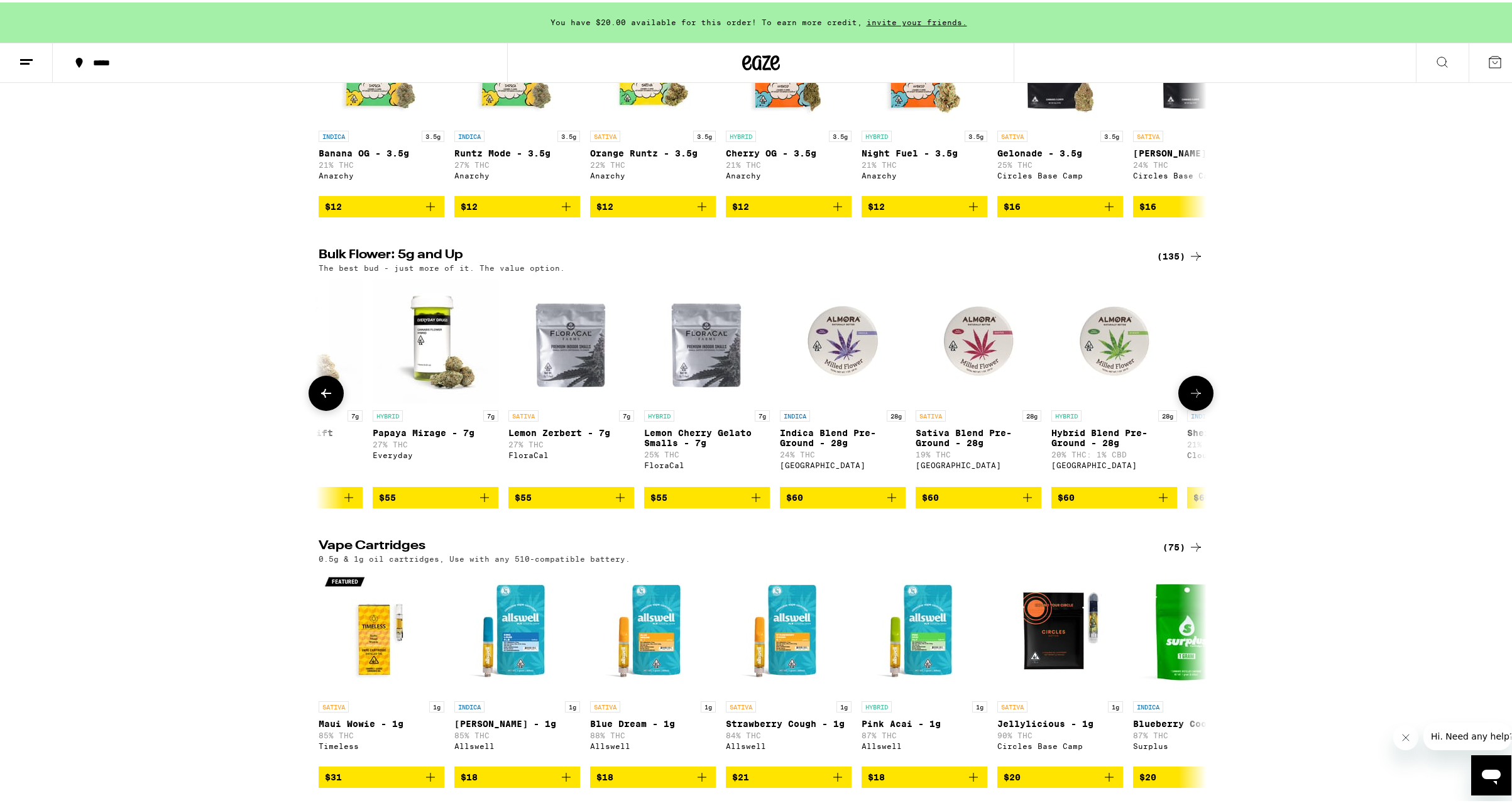
click at [1193, 398] on icon at bounding box center [1196, 391] width 15 height 15
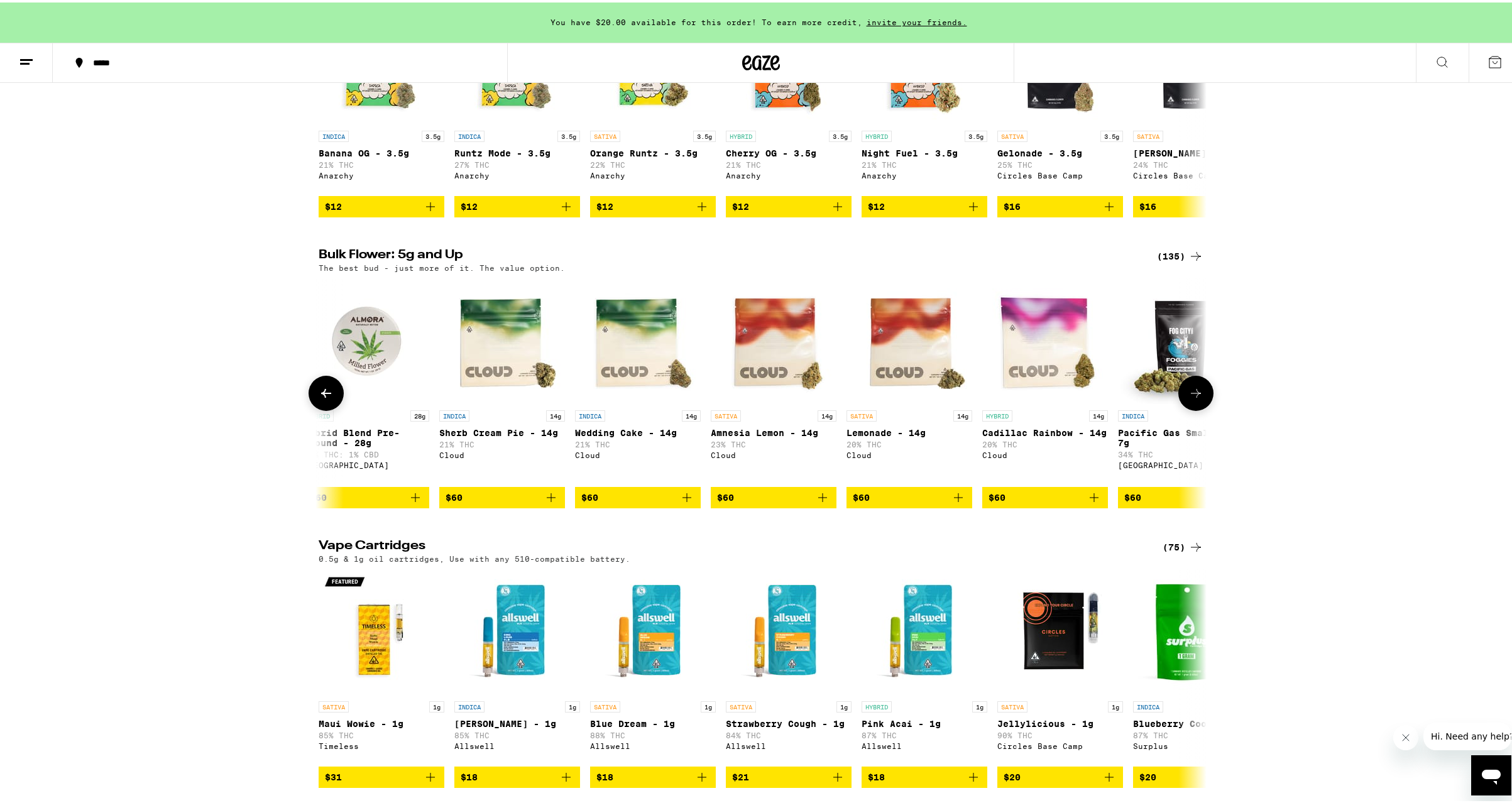
click at [1193, 398] on icon at bounding box center [1196, 391] width 15 height 15
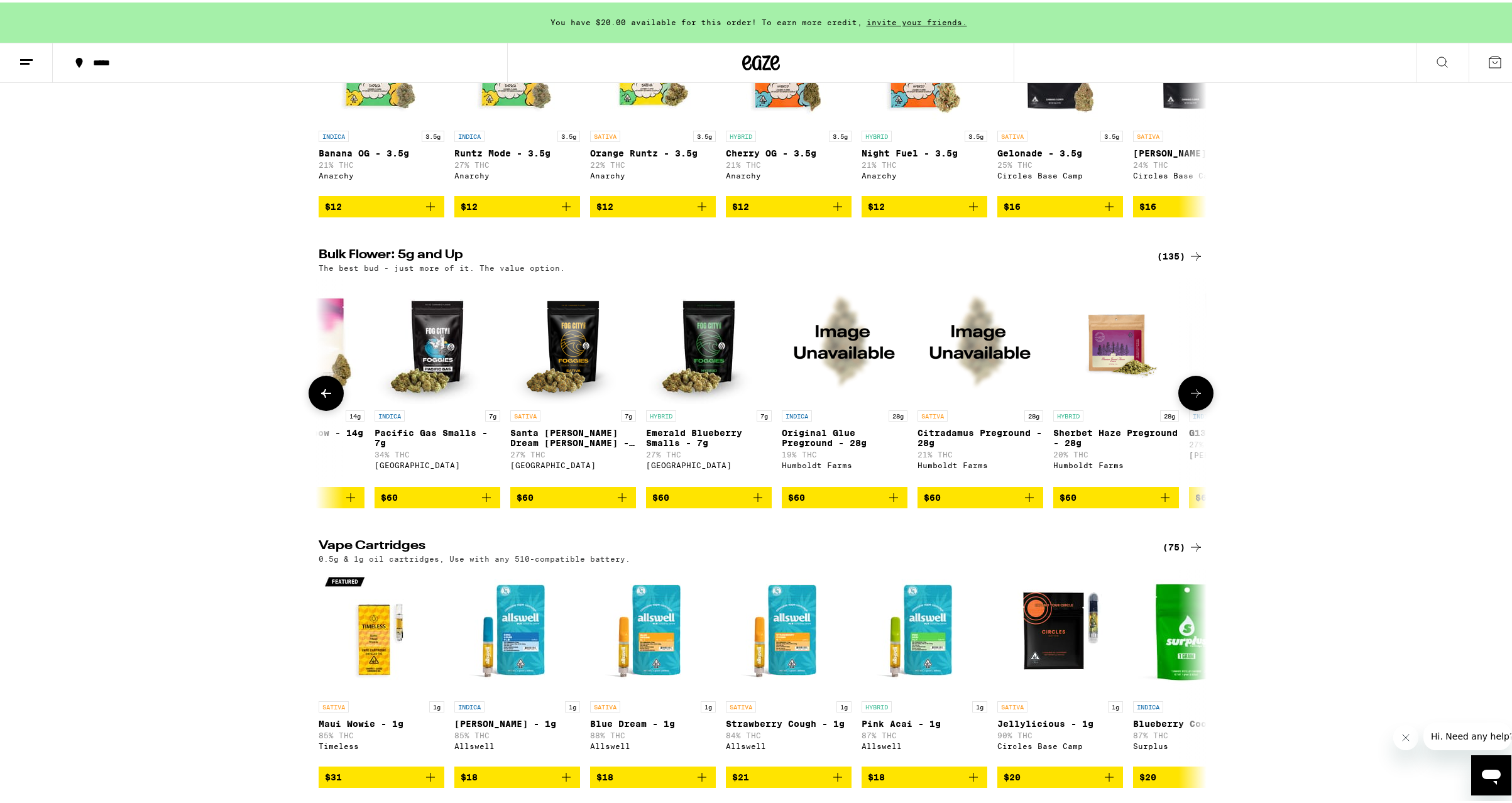
scroll to position [0, 9723]
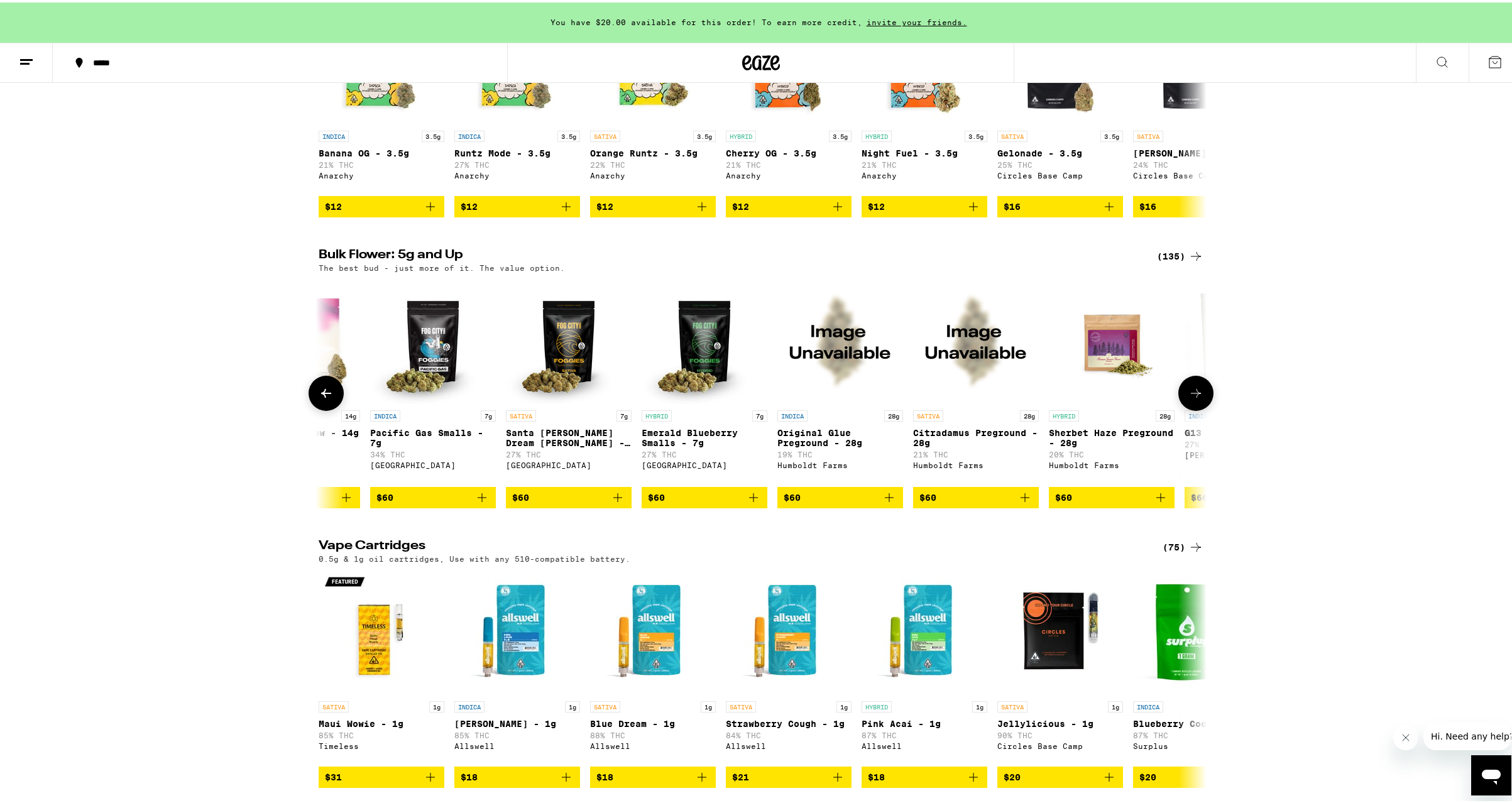
click at [1190, 398] on icon at bounding box center [1196, 391] width 15 height 15
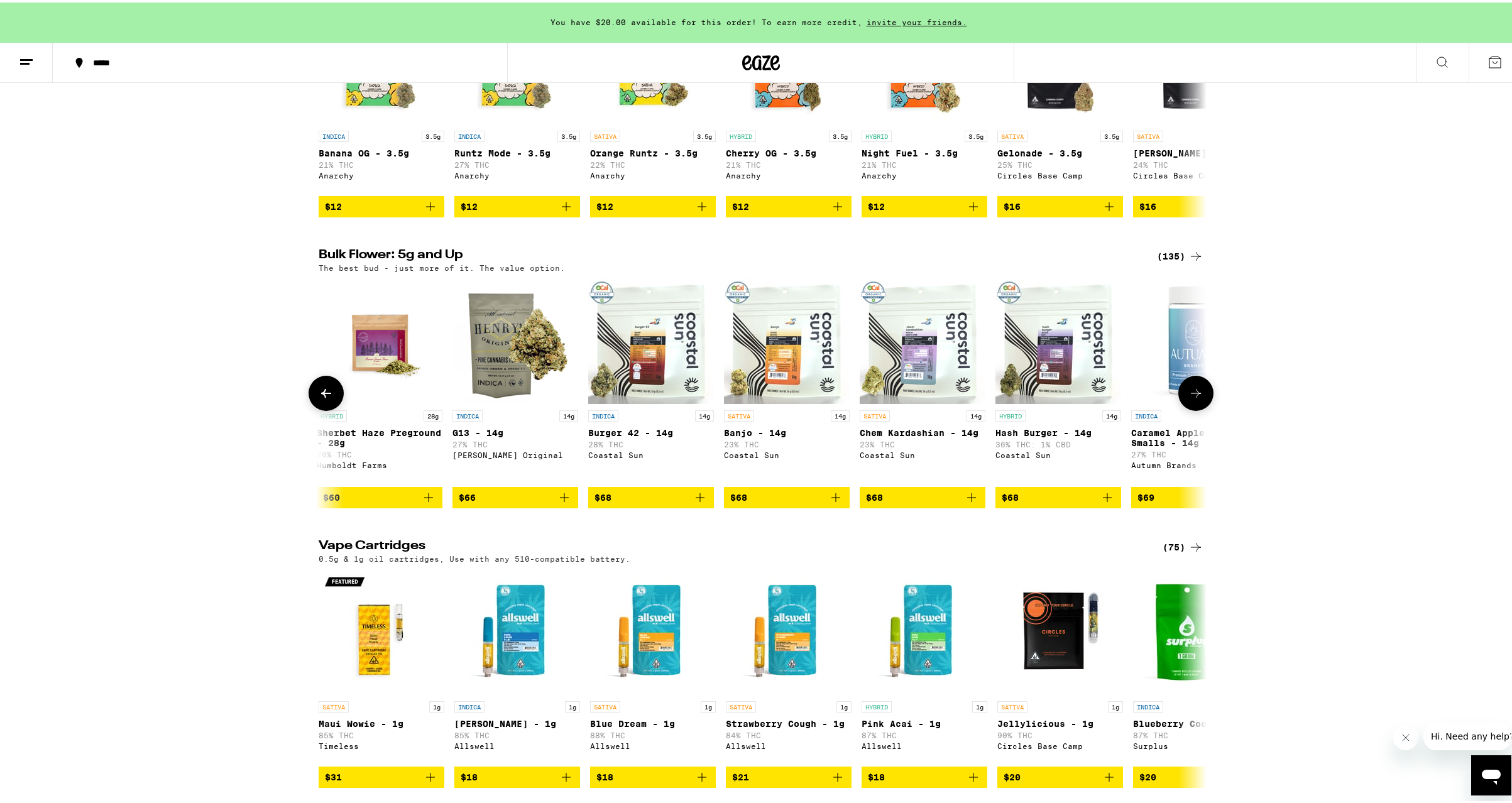
scroll to position [0, 10470]
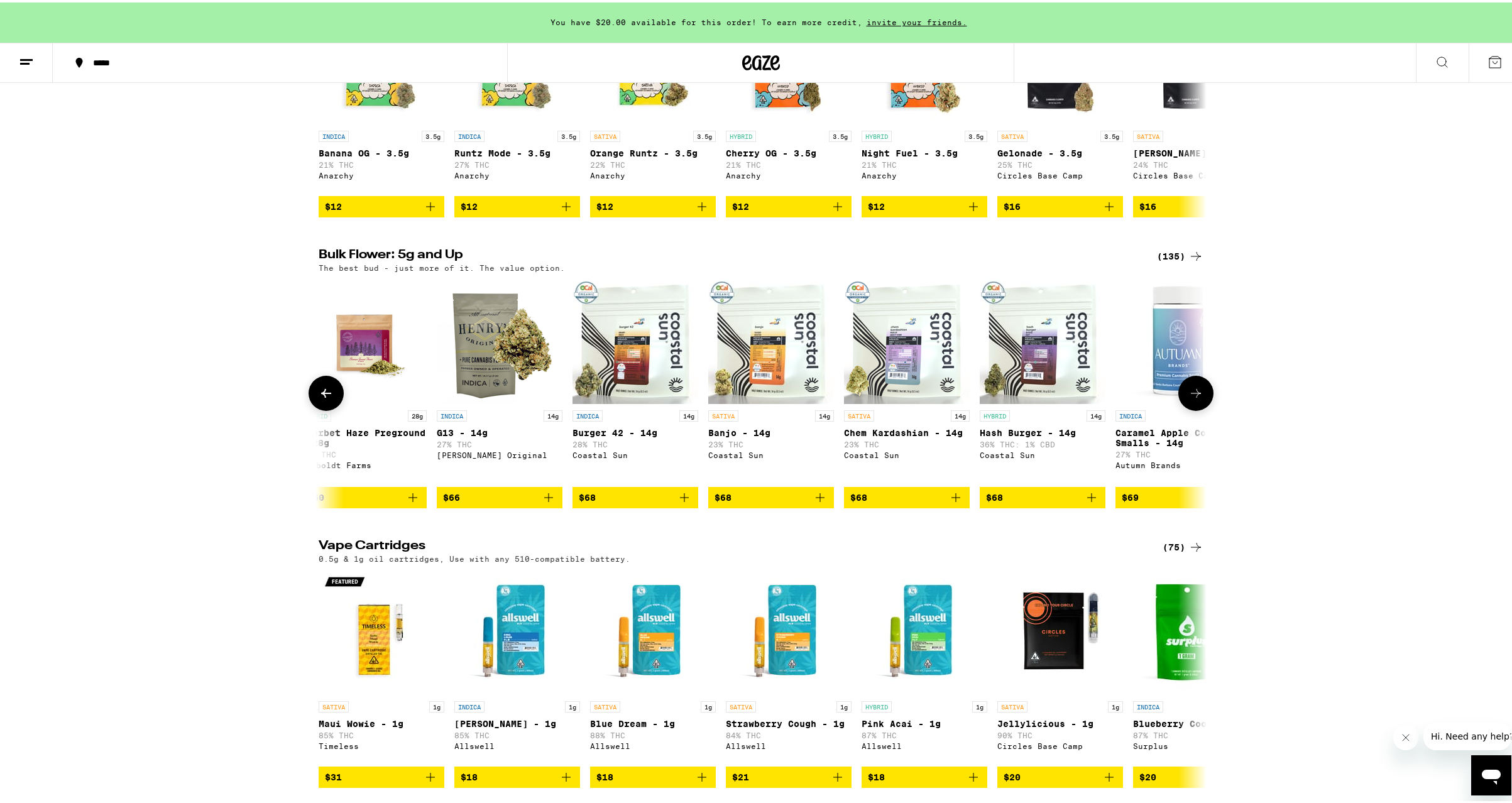
click at [1193, 398] on icon at bounding box center [1196, 391] width 15 height 15
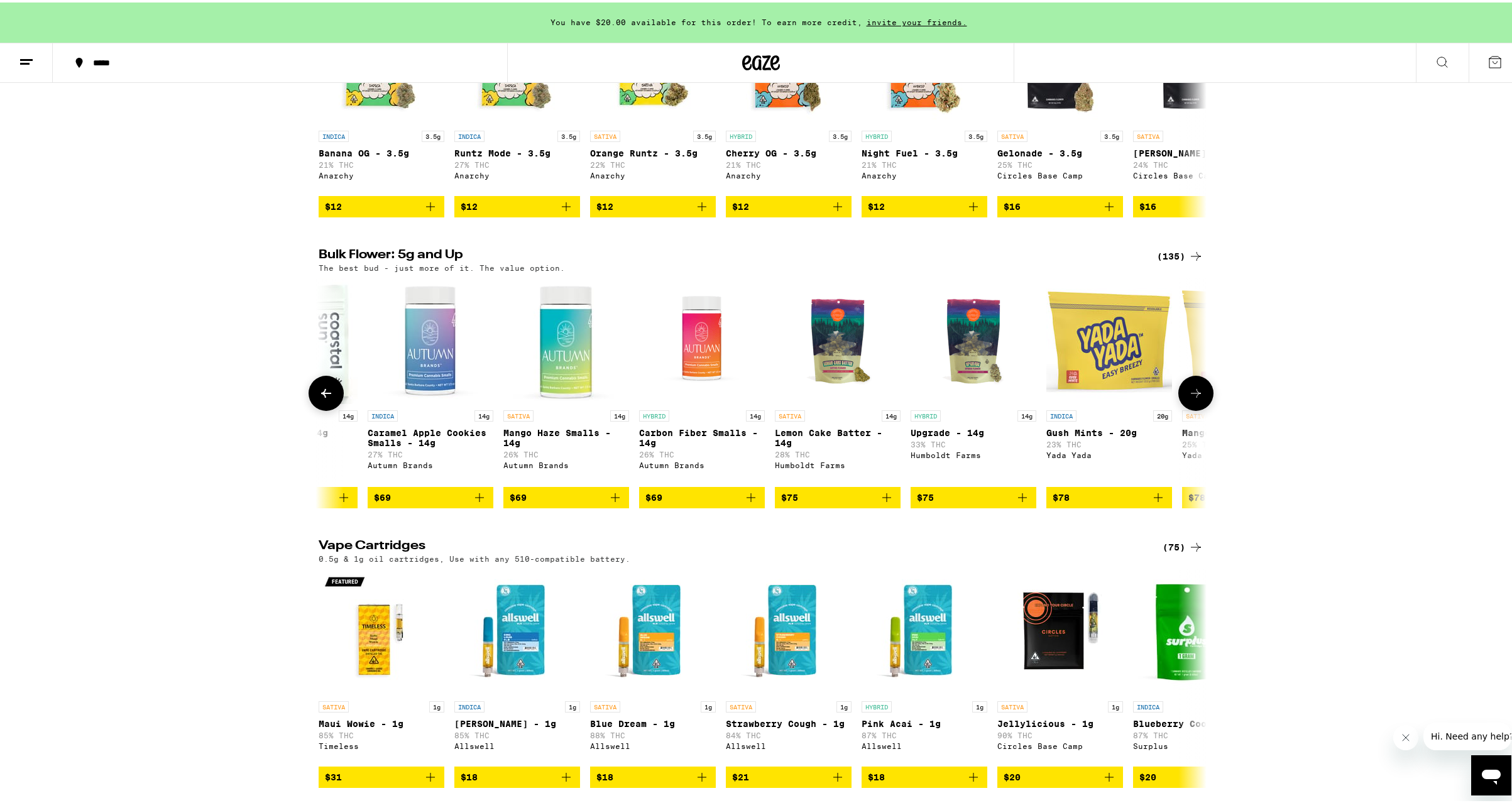
click at [1193, 398] on icon at bounding box center [1196, 391] width 15 height 15
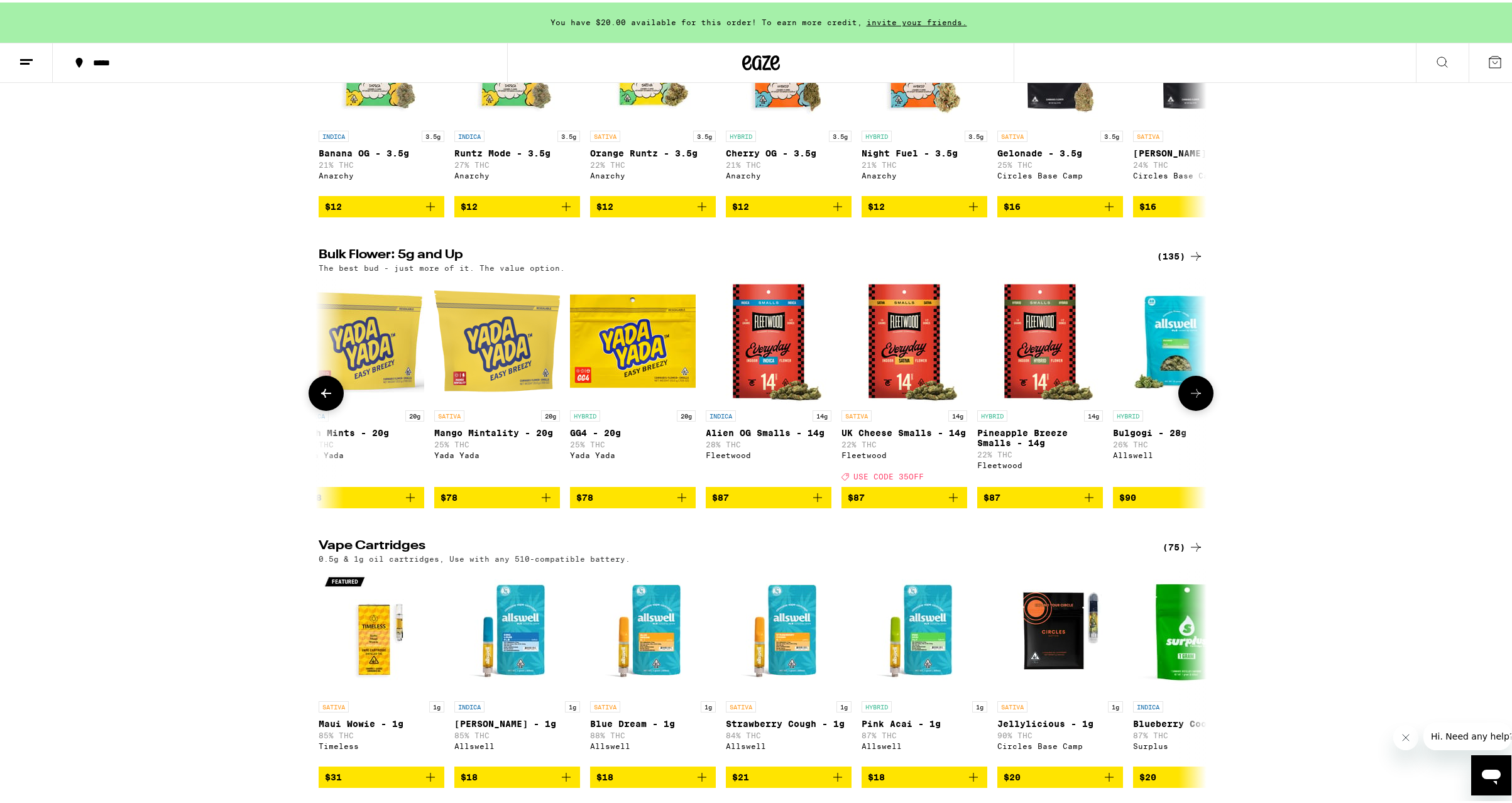
click at [1193, 398] on icon at bounding box center [1196, 391] width 15 height 15
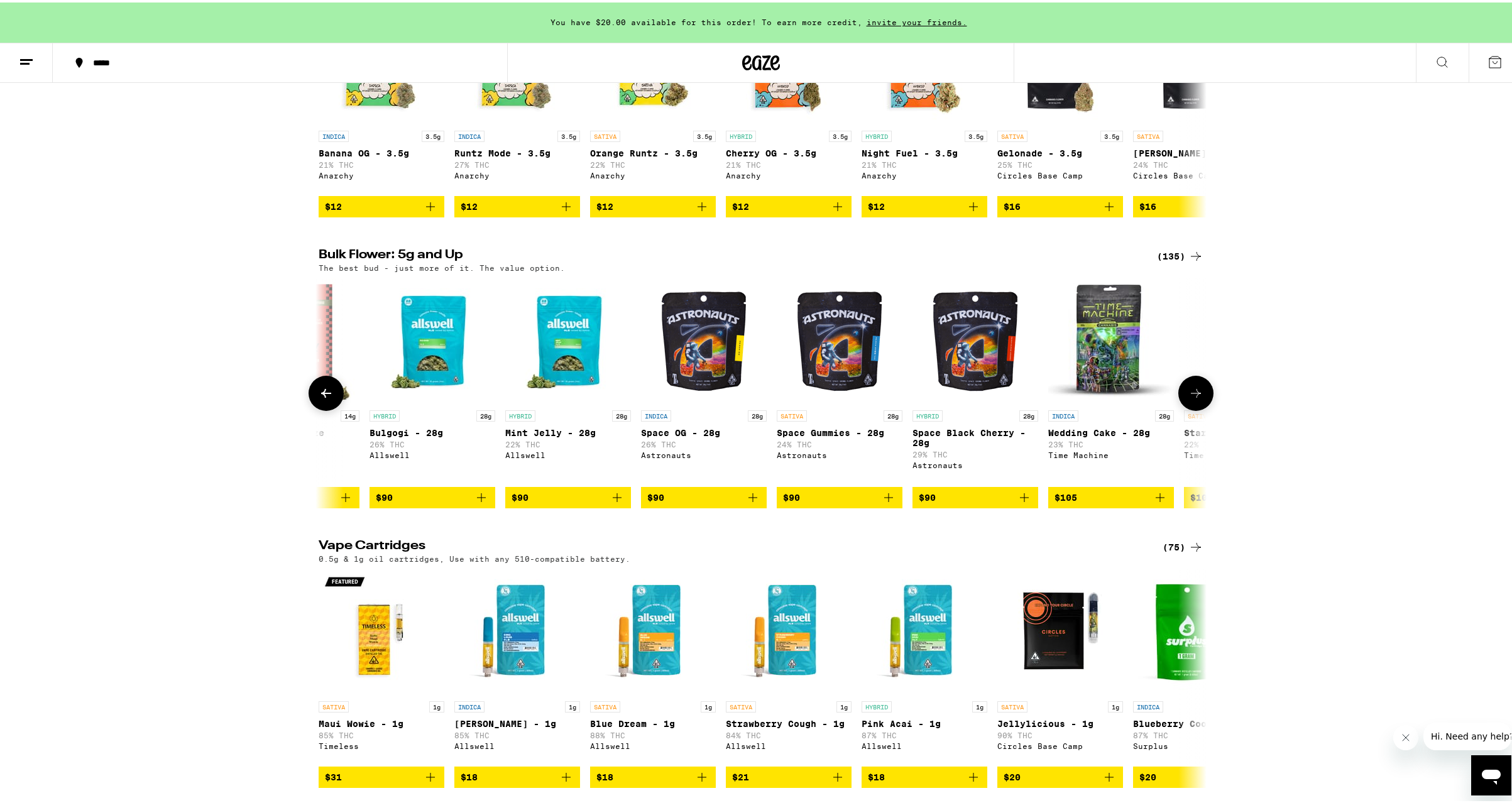
scroll to position [0, 12714]
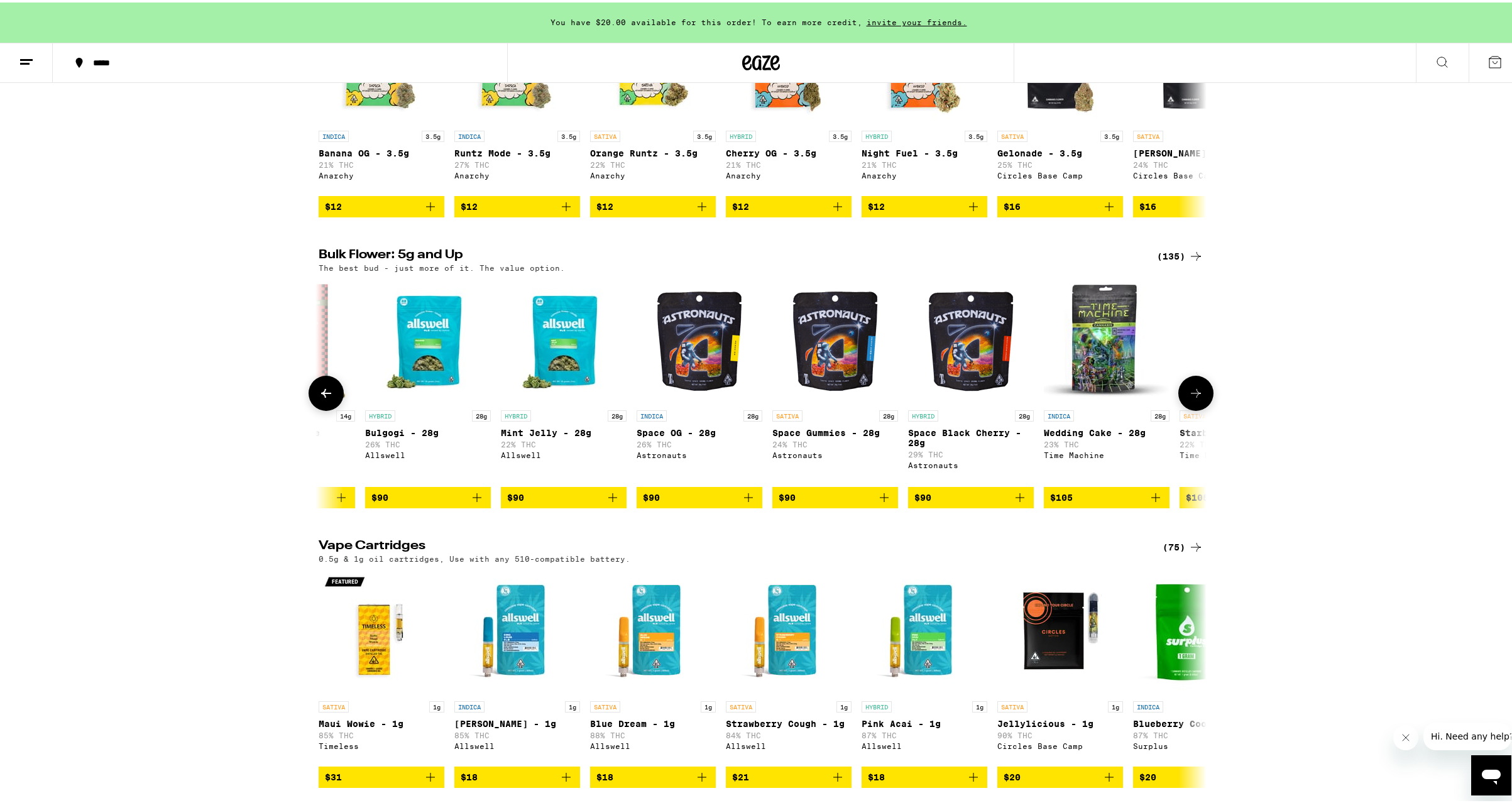
click at [326, 395] on icon at bounding box center [326, 390] width 10 height 9
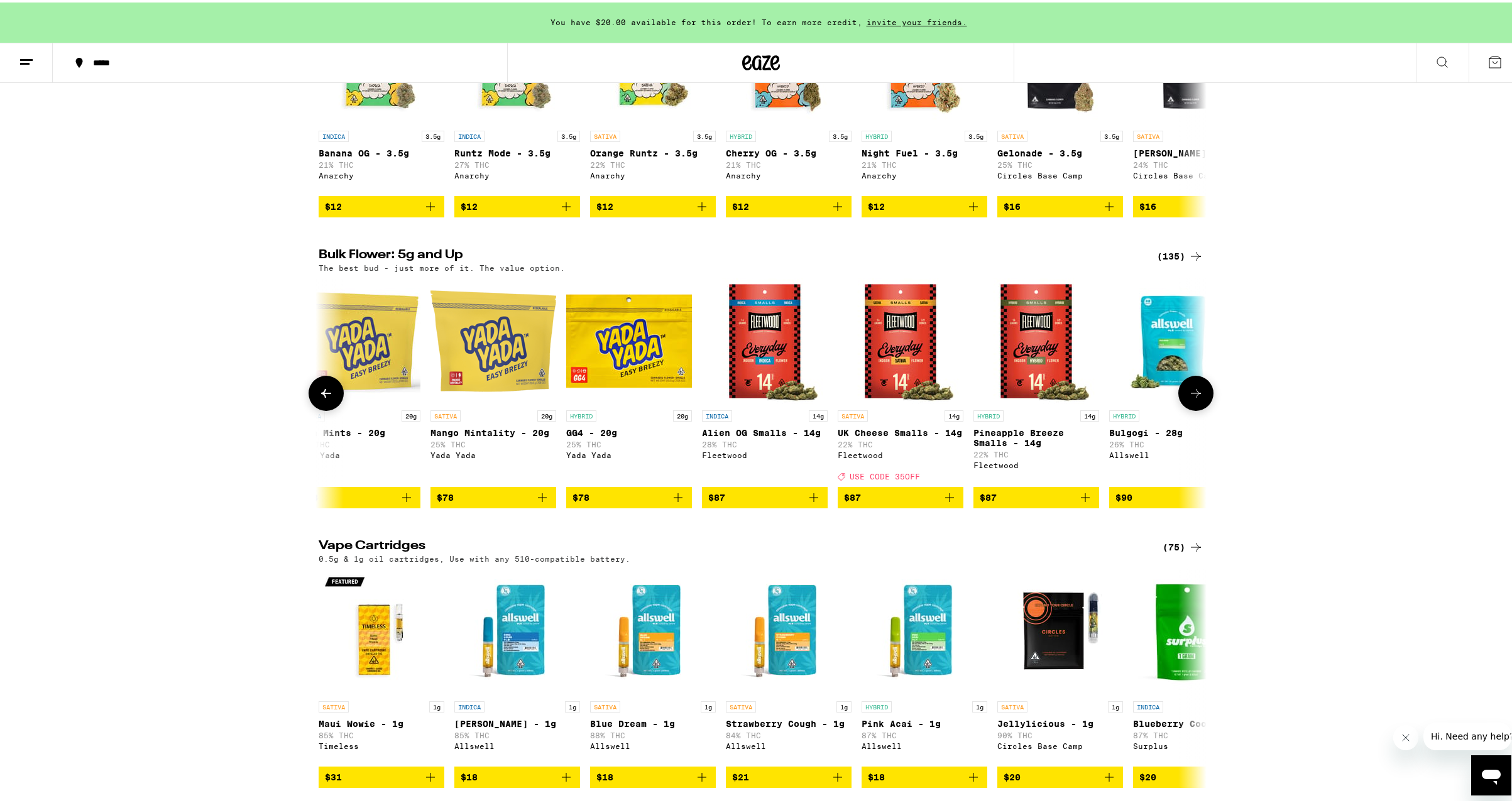
scroll to position [0, 11967]
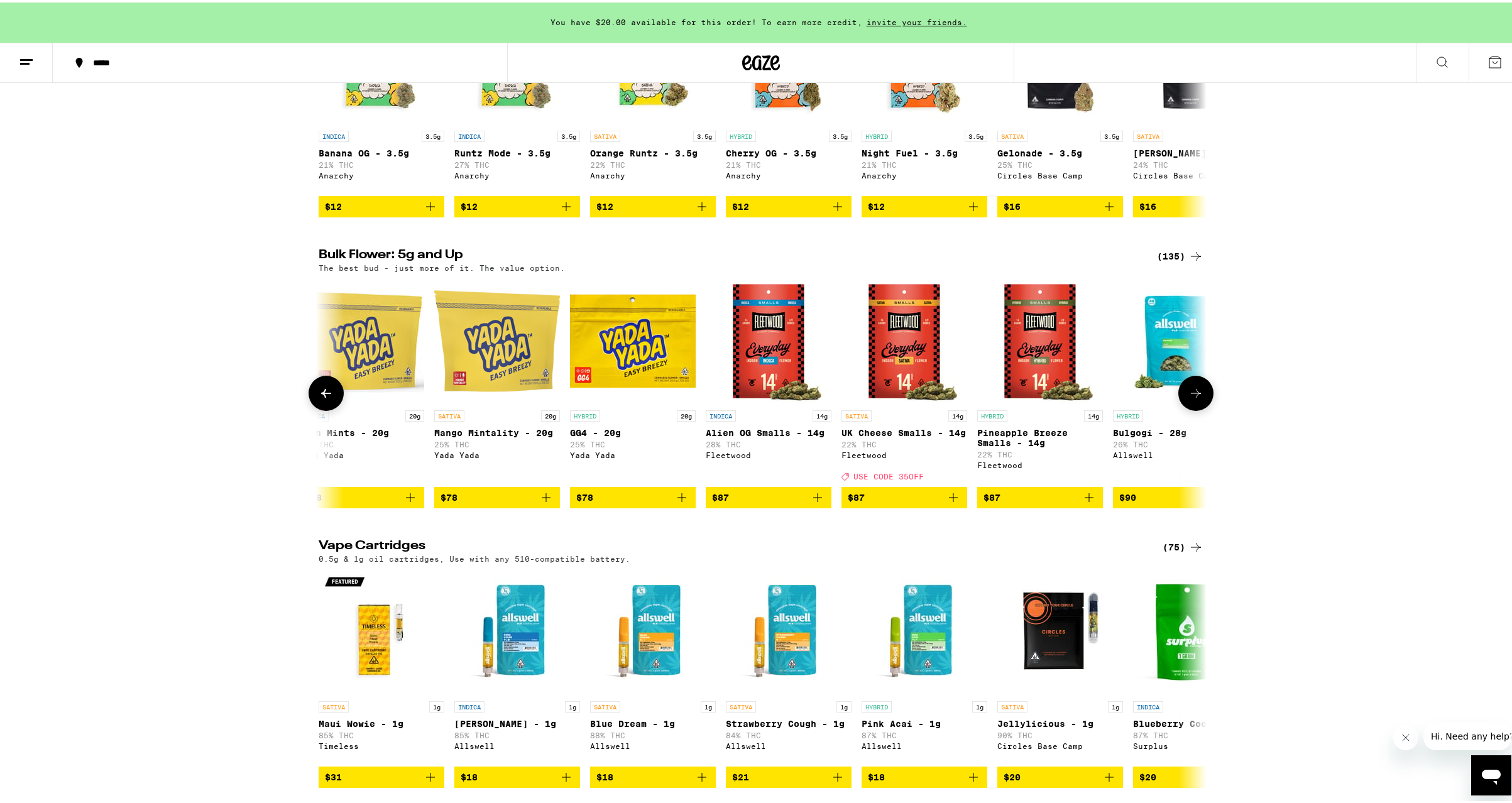
click at [1190, 398] on icon at bounding box center [1196, 391] width 15 height 15
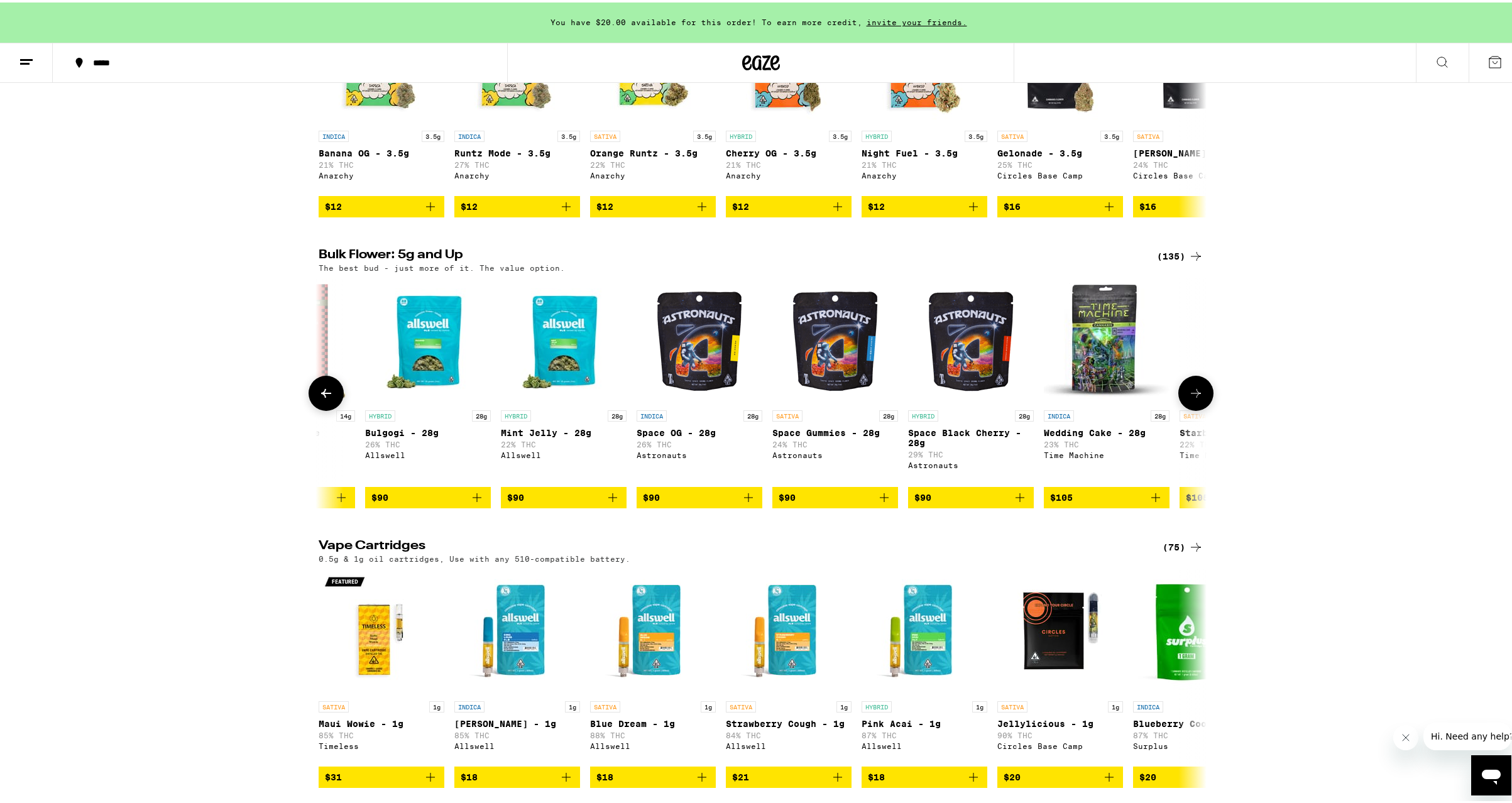
click at [1190, 398] on icon at bounding box center [1196, 391] width 15 height 15
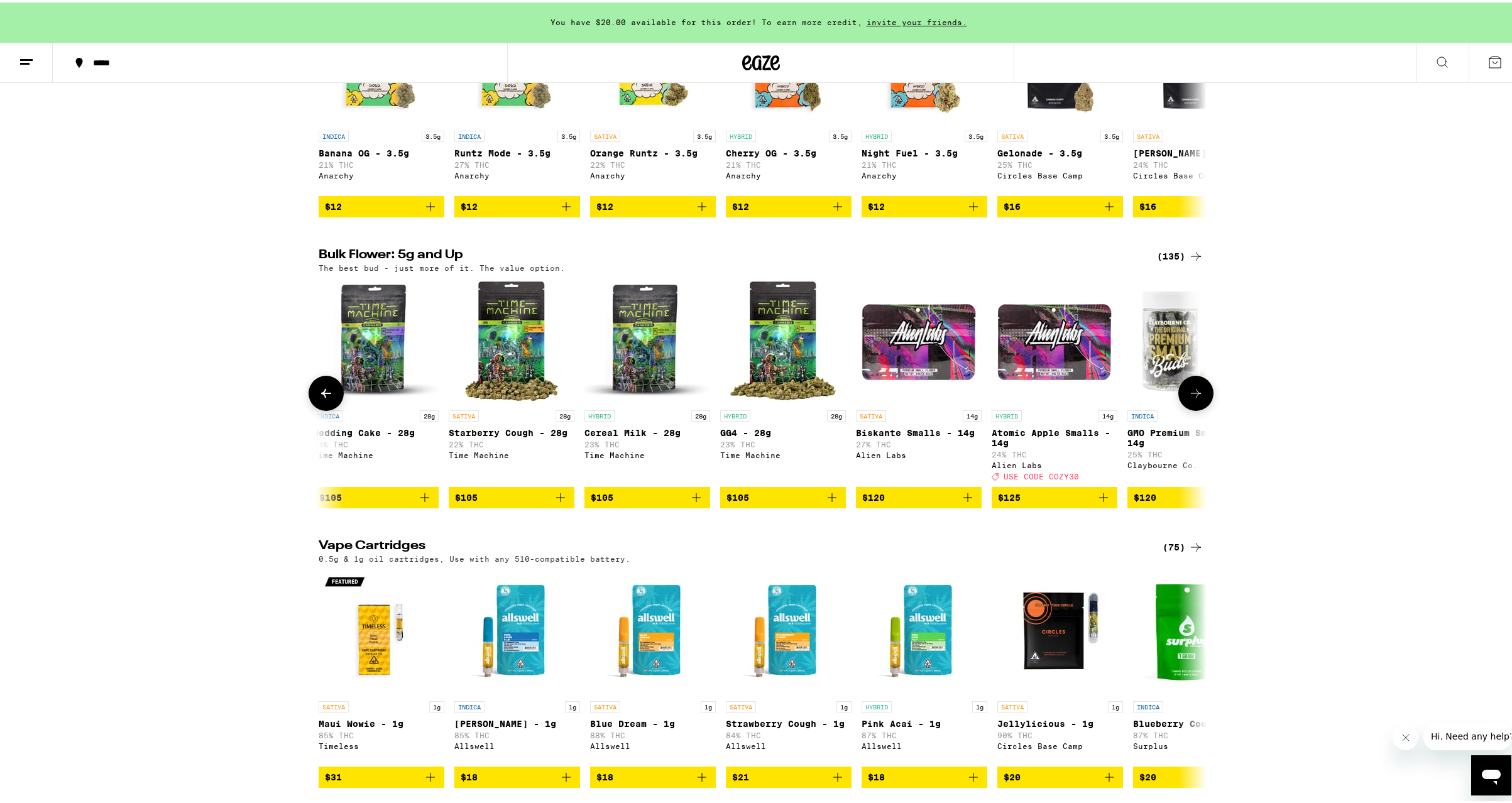
scroll to position [0, 13462]
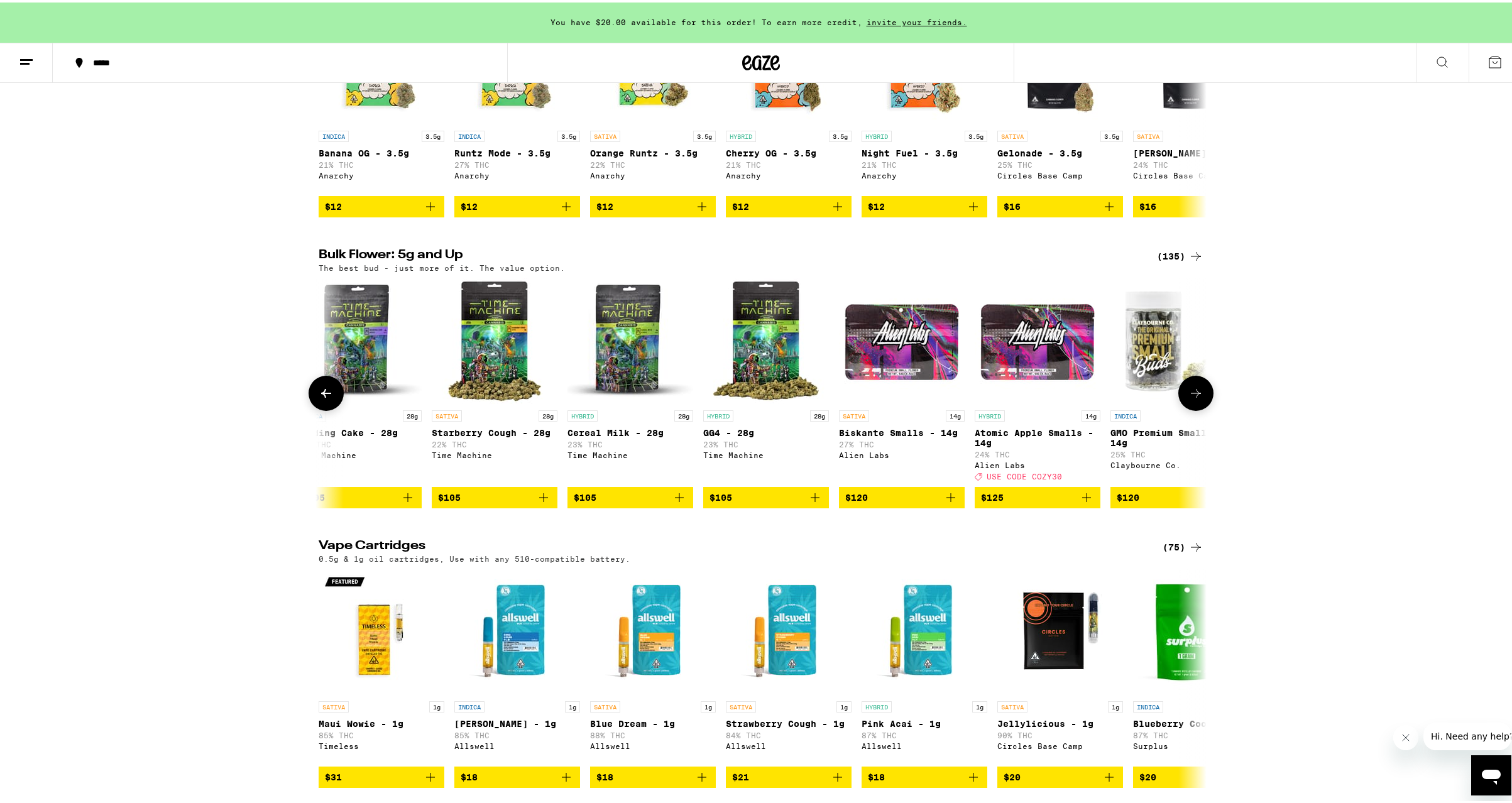
click at [1190, 398] on icon at bounding box center [1196, 391] width 15 height 15
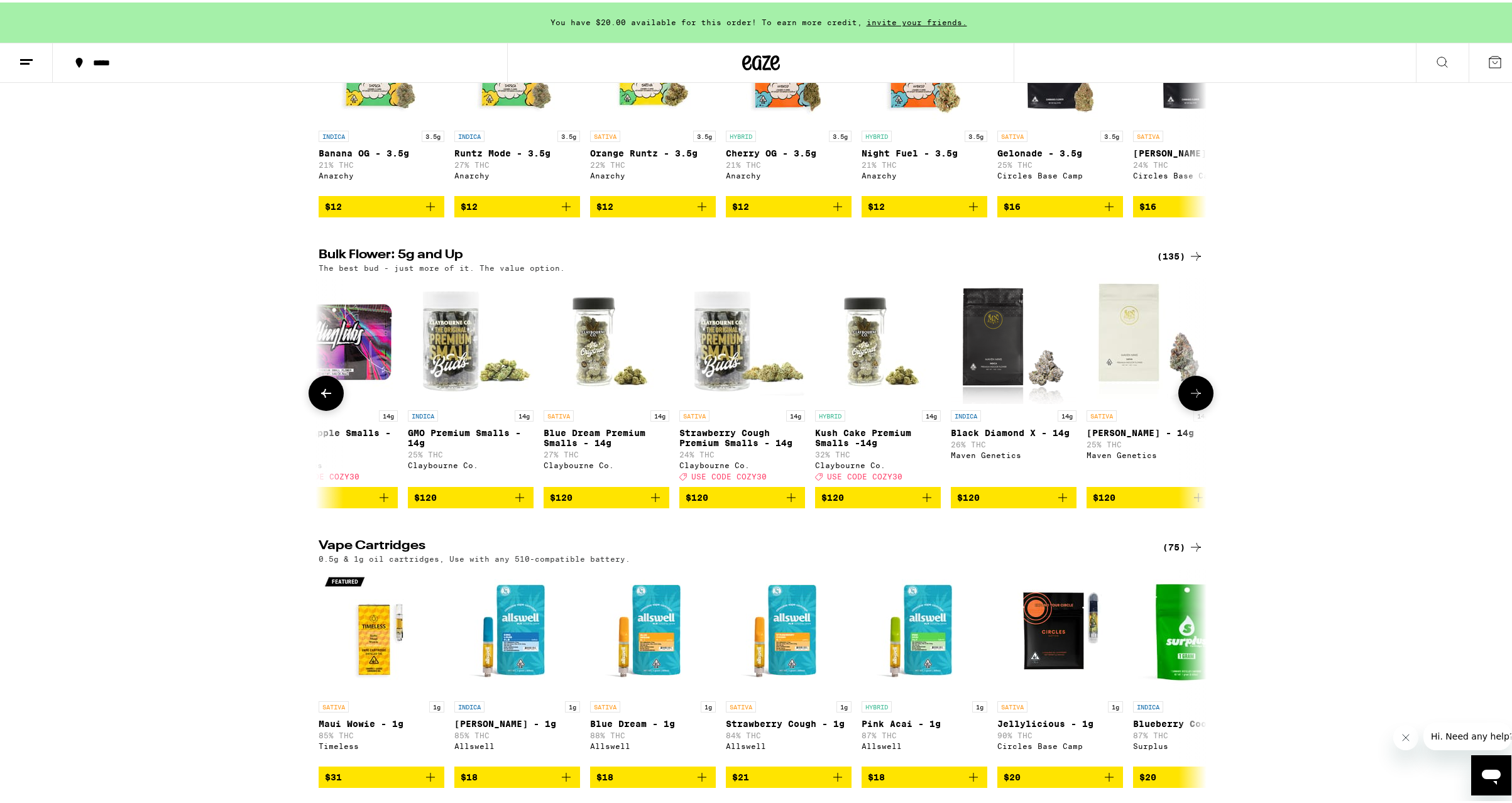
scroll to position [0, 14210]
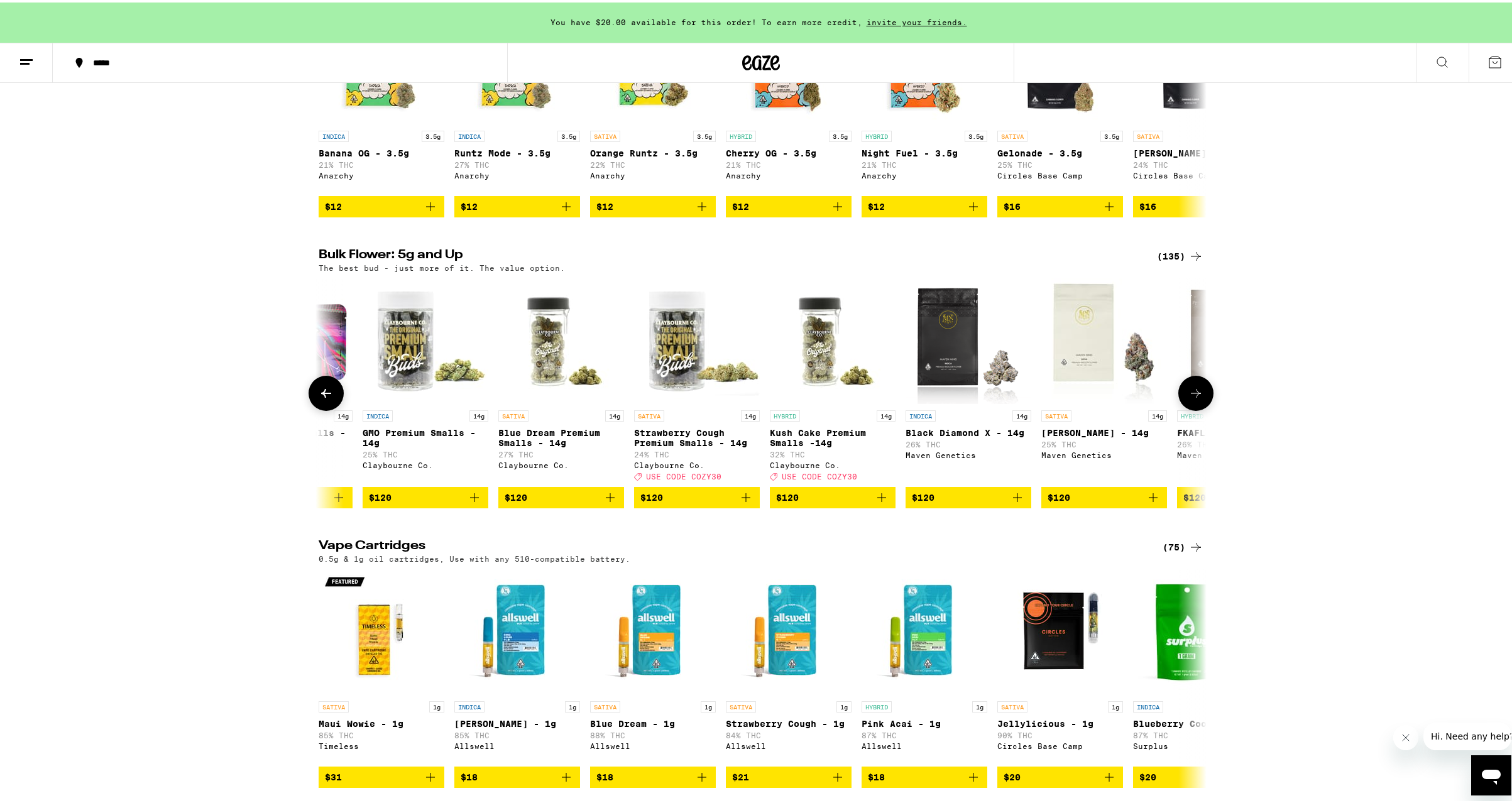
click at [1188, 398] on icon at bounding box center [1196, 391] width 15 height 15
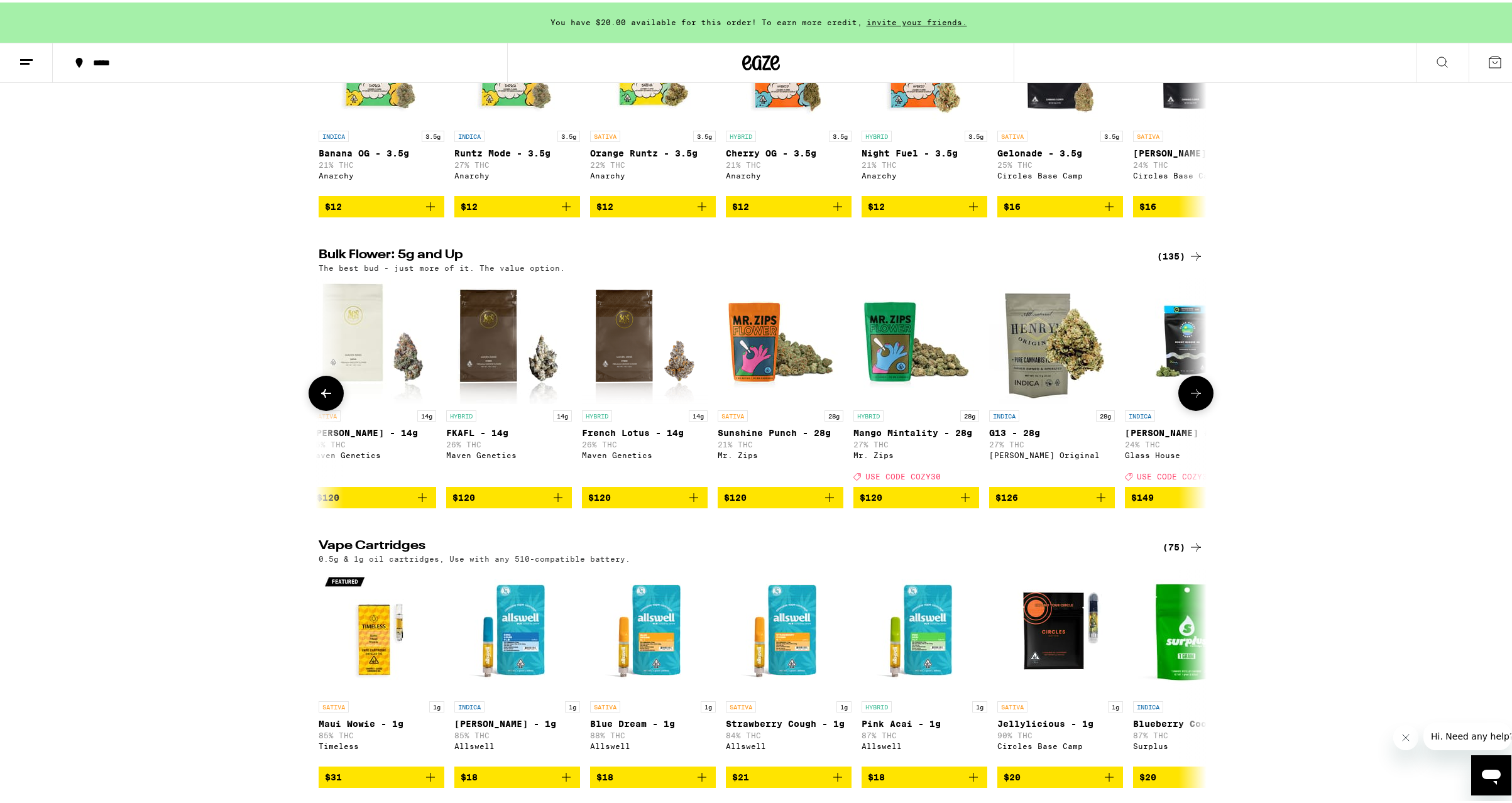
scroll to position [0, 14958]
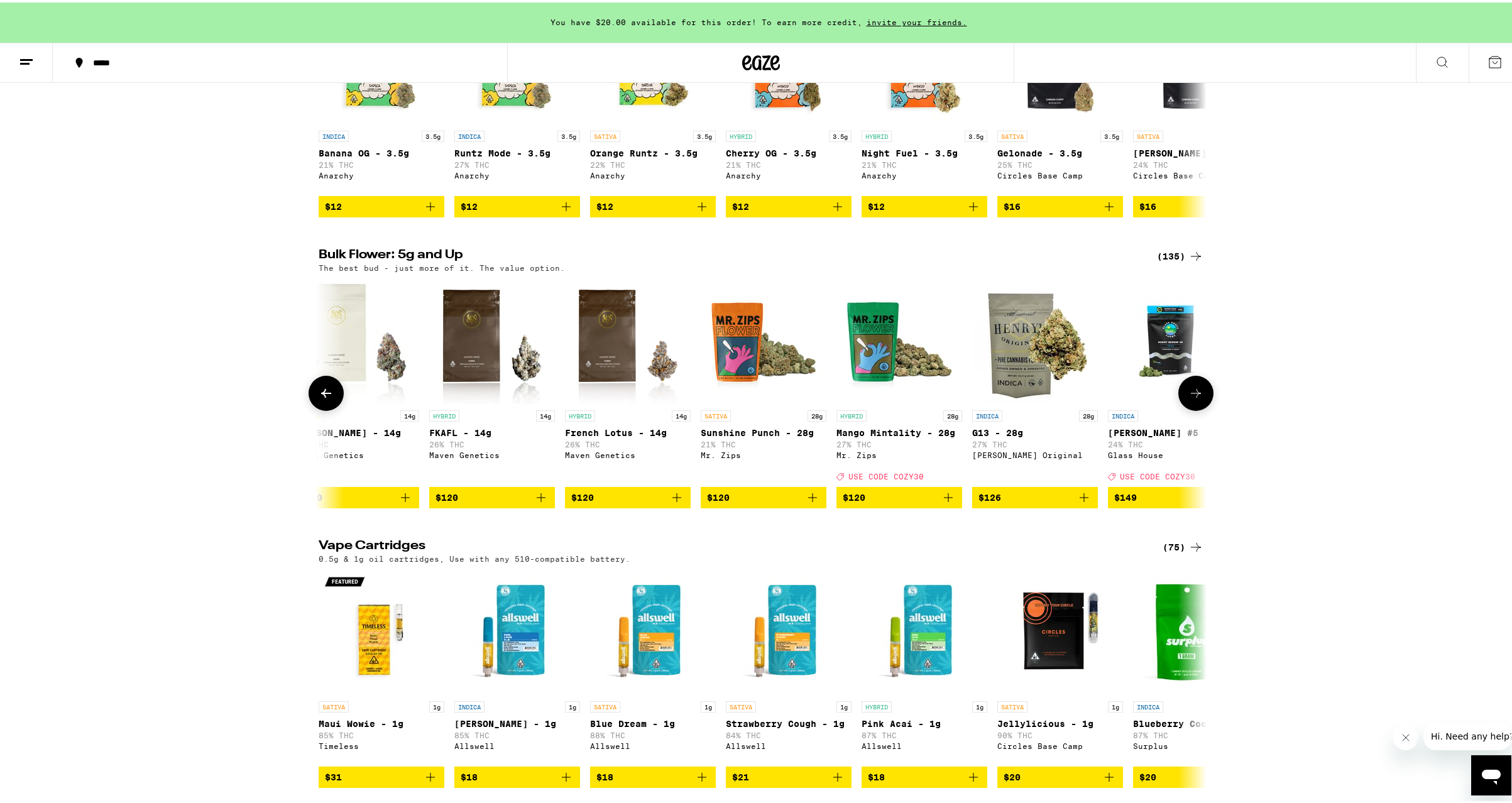
click at [1192, 398] on icon at bounding box center [1196, 391] width 15 height 15
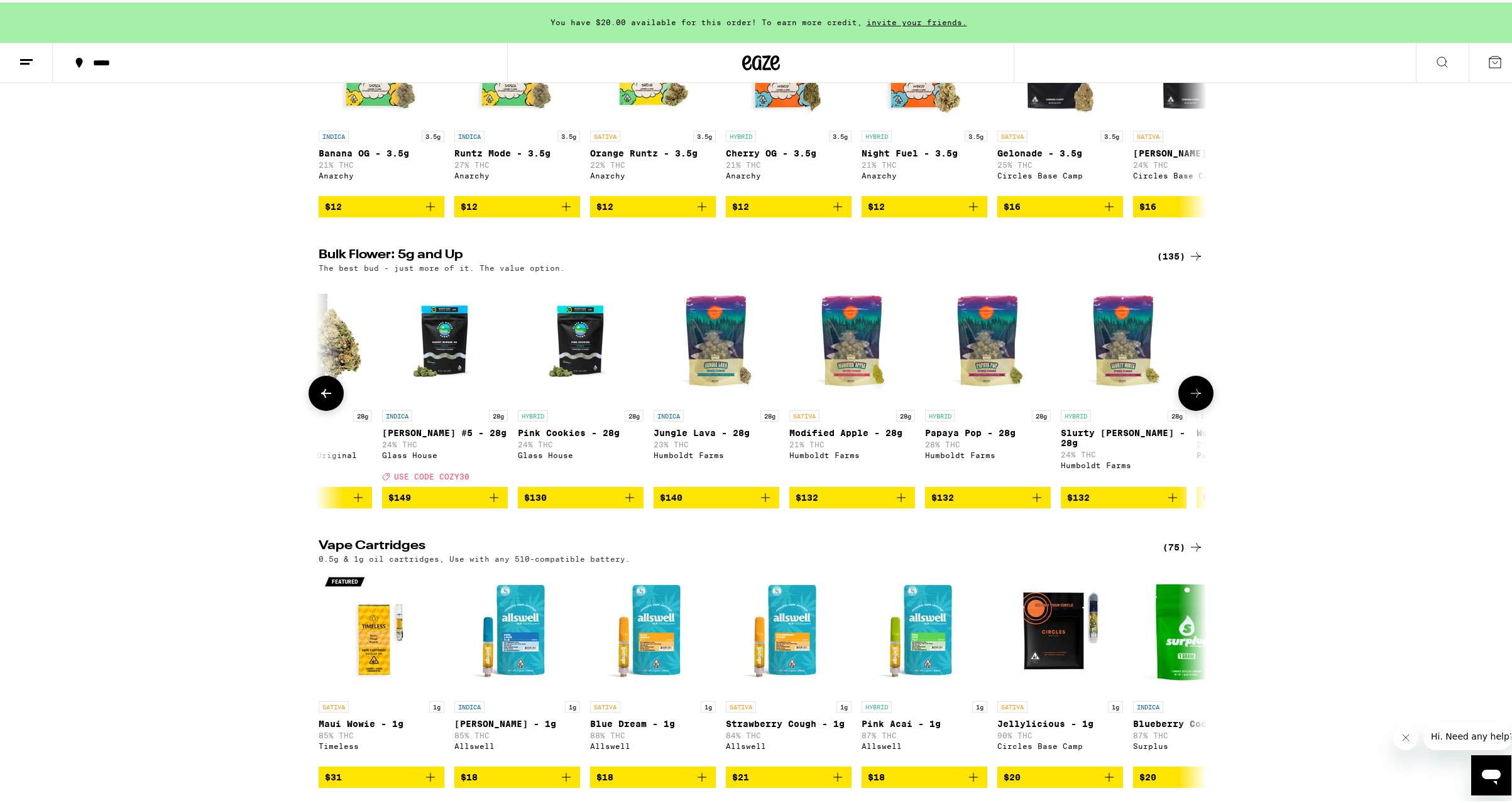
scroll to position [0, 15706]
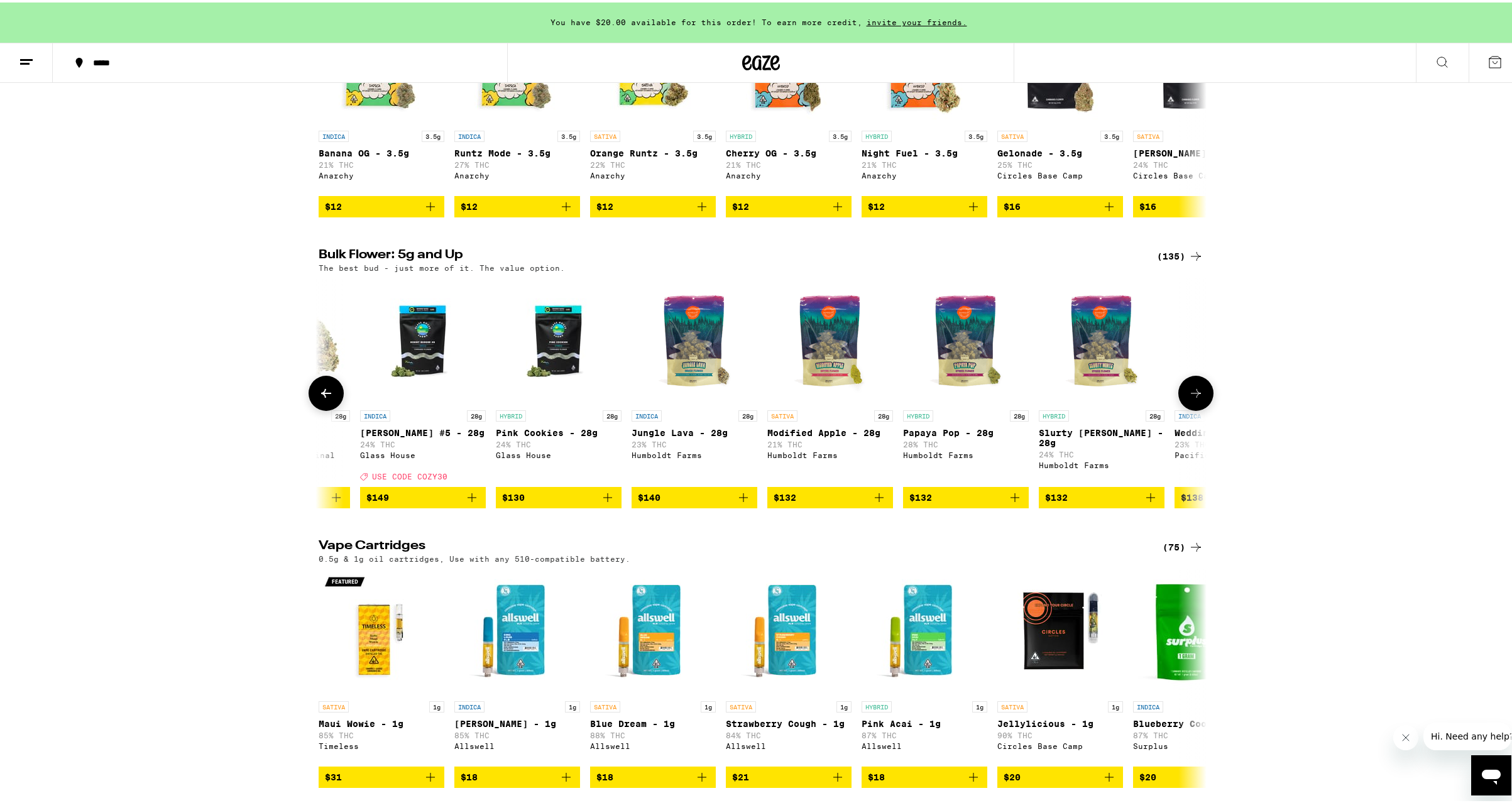
click at [1192, 398] on icon at bounding box center [1196, 391] width 15 height 15
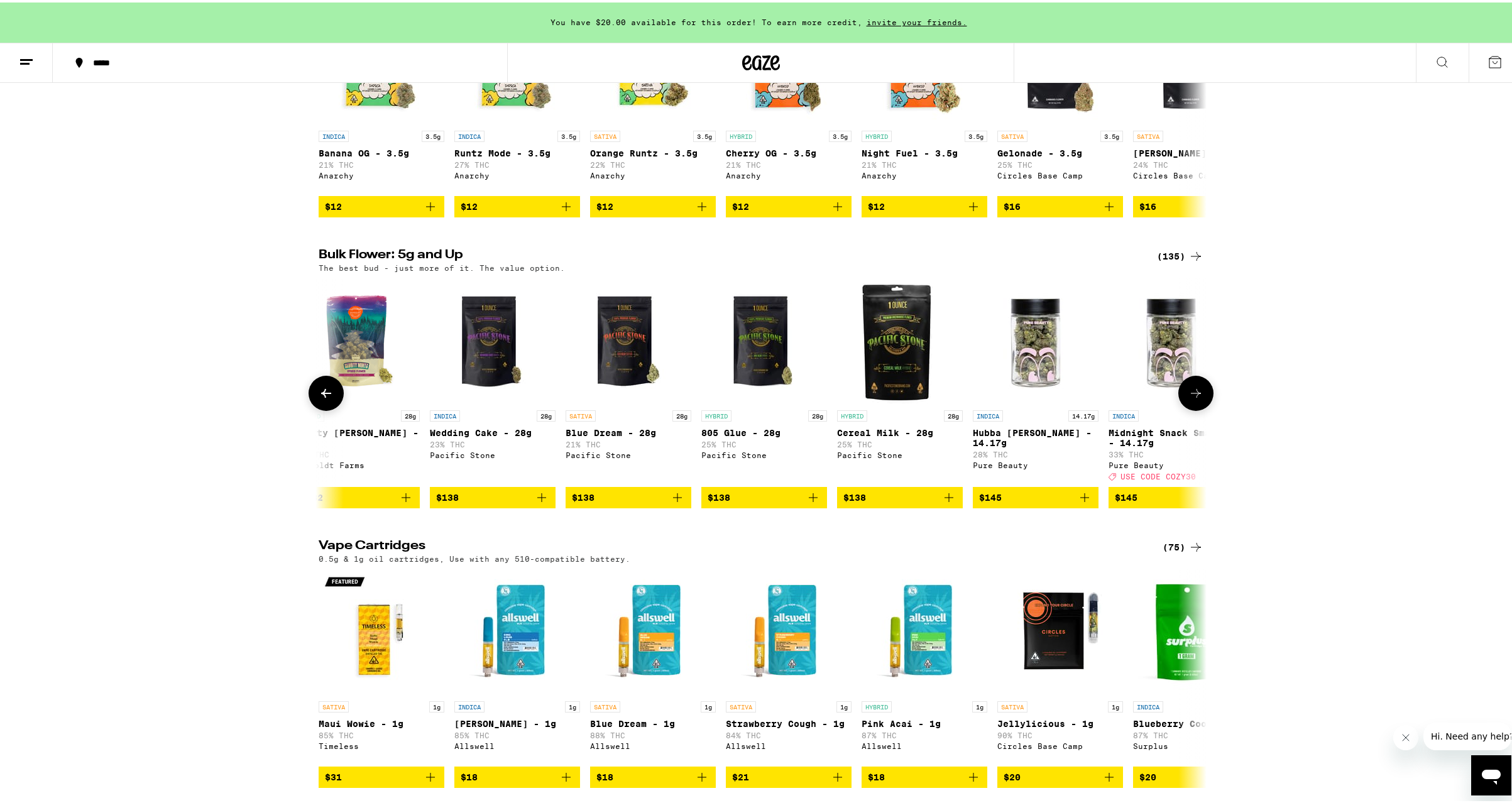
scroll to position [0, 16453]
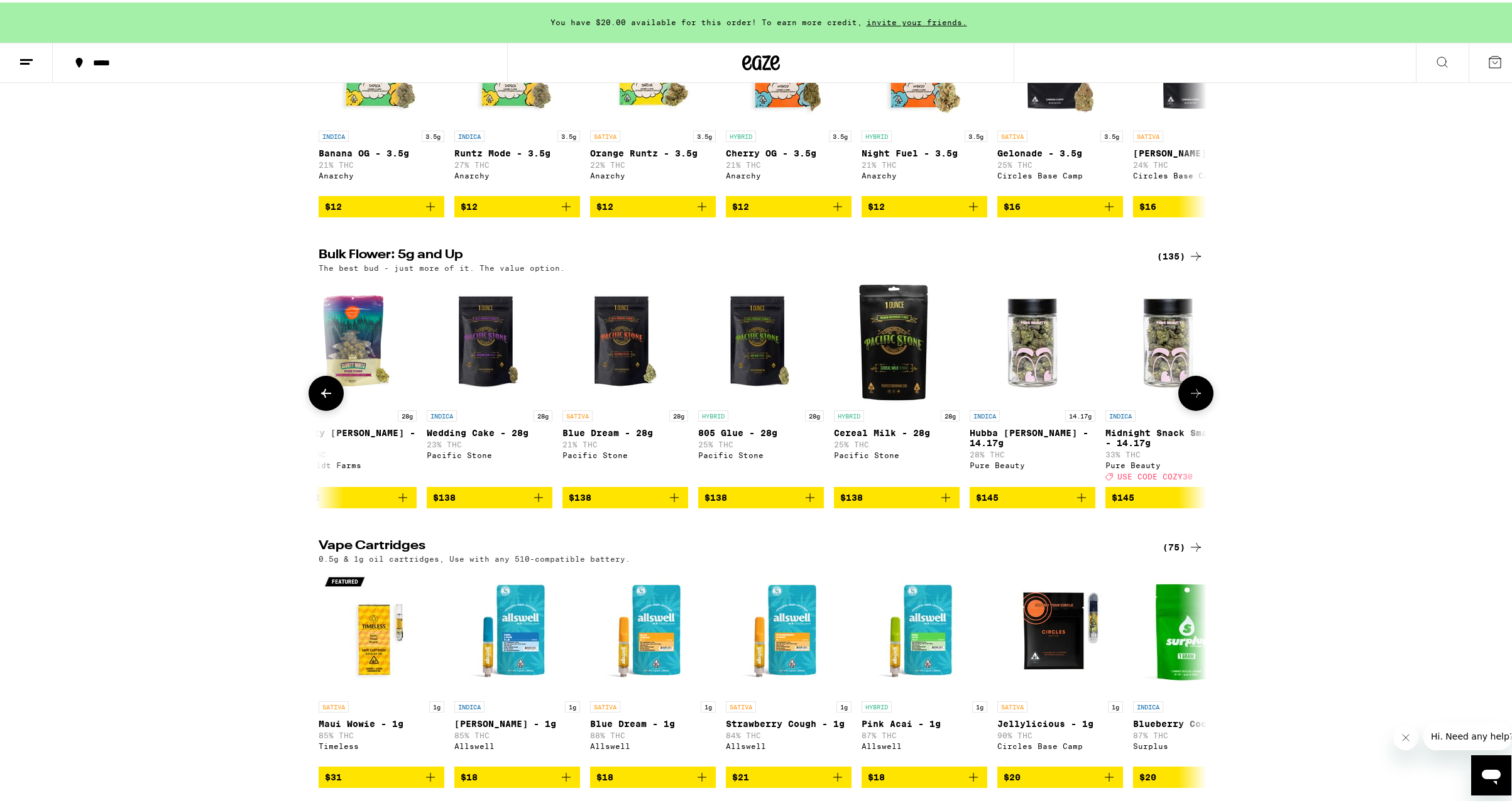
click at [1192, 398] on icon at bounding box center [1196, 391] width 15 height 15
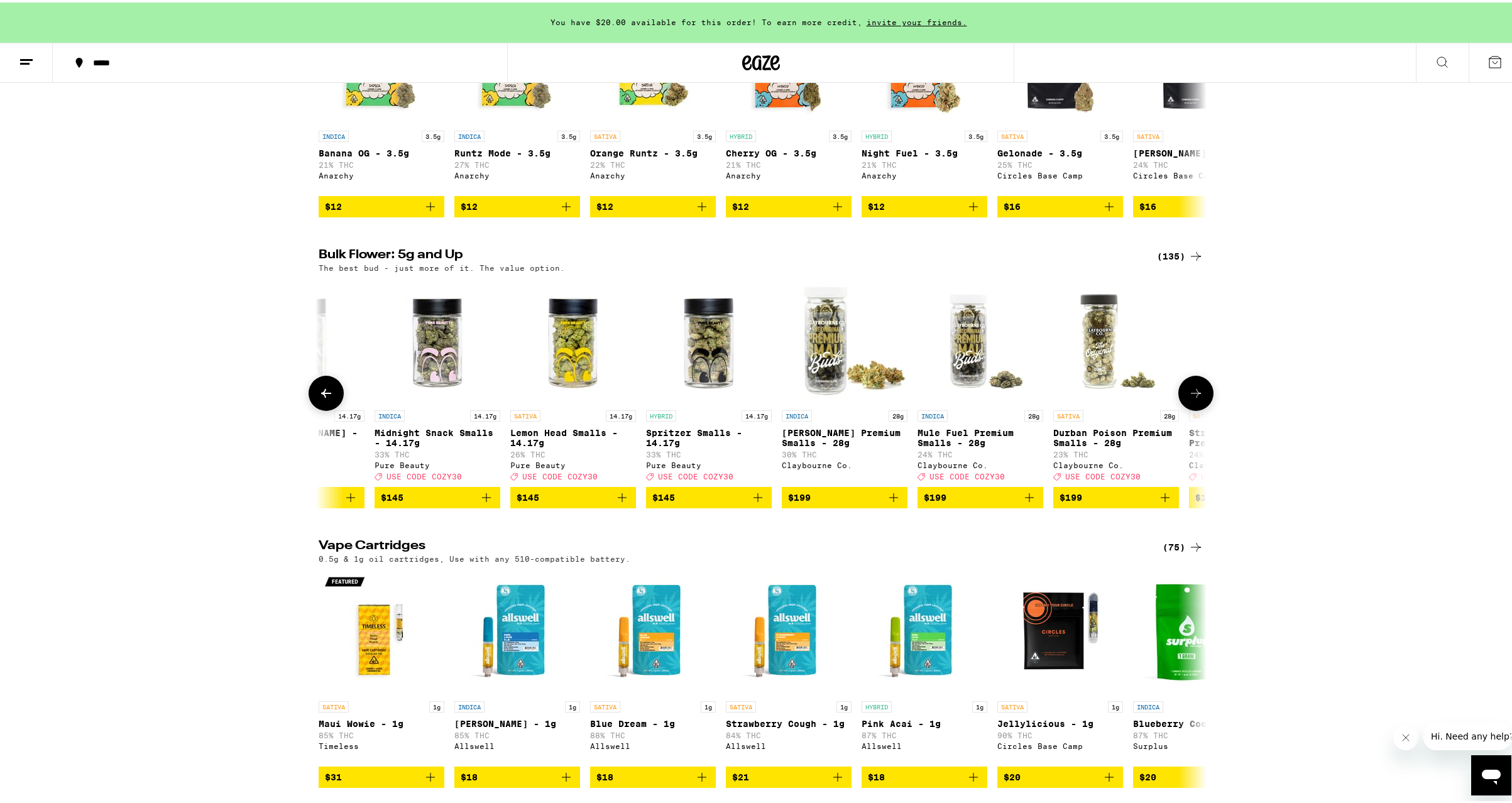
scroll to position [0, 17202]
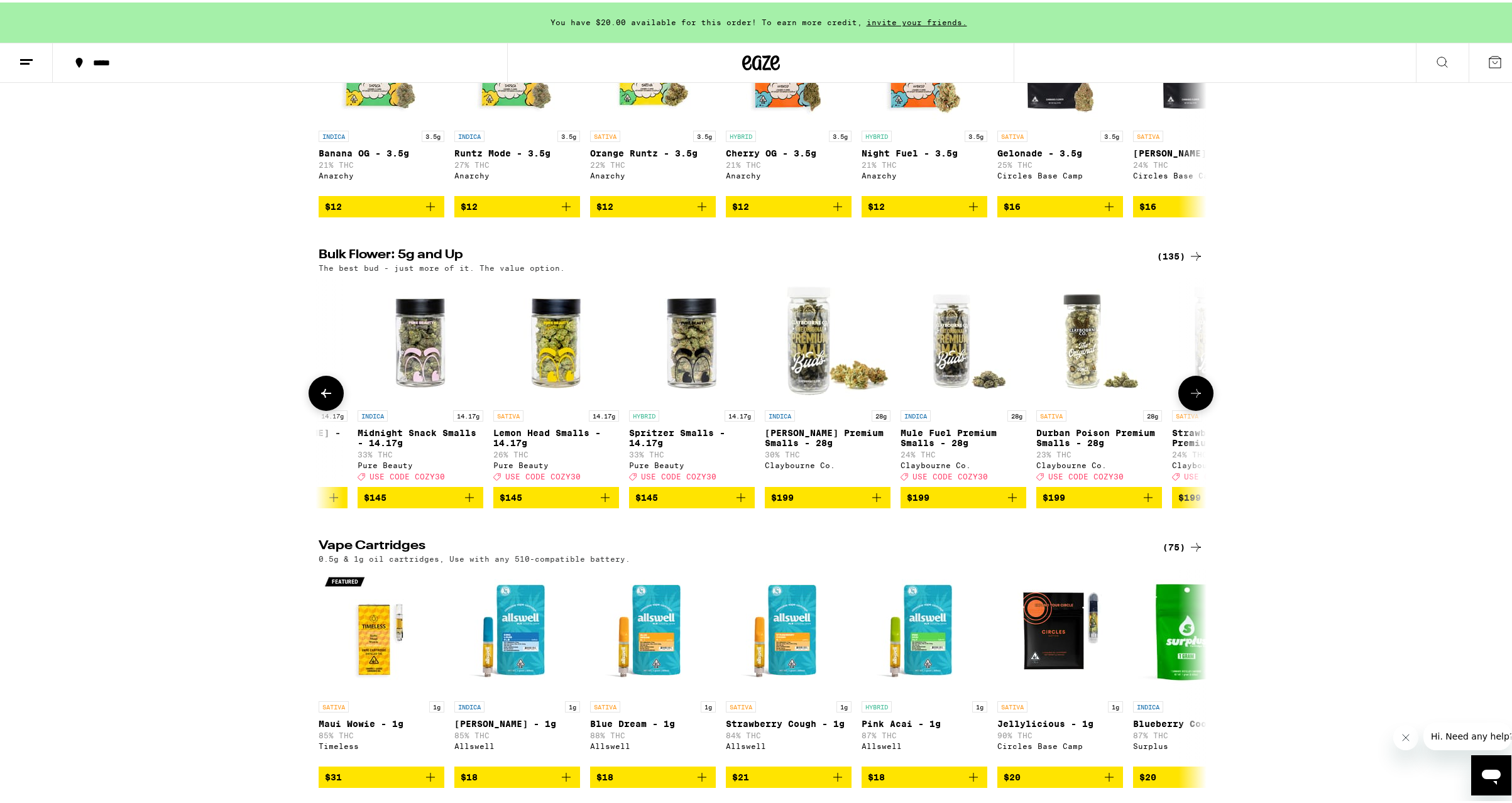
click at [1191, 398] on icon at bounding box center [1196, 391] width 15 height 15
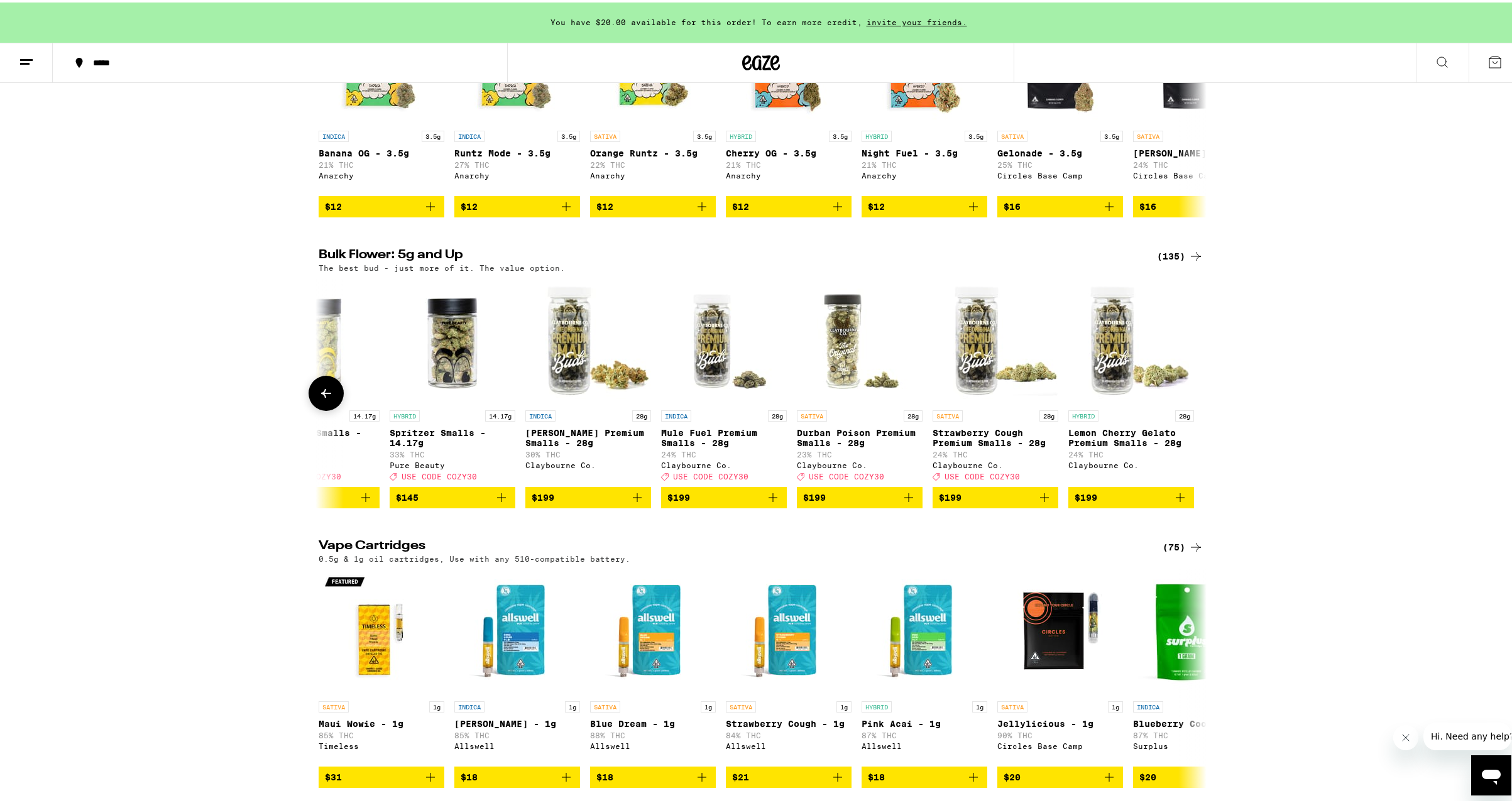
scroll to position [0, 17441]
click at [320, 398] on icon at bounding box center [326, 391] width 15 height 15
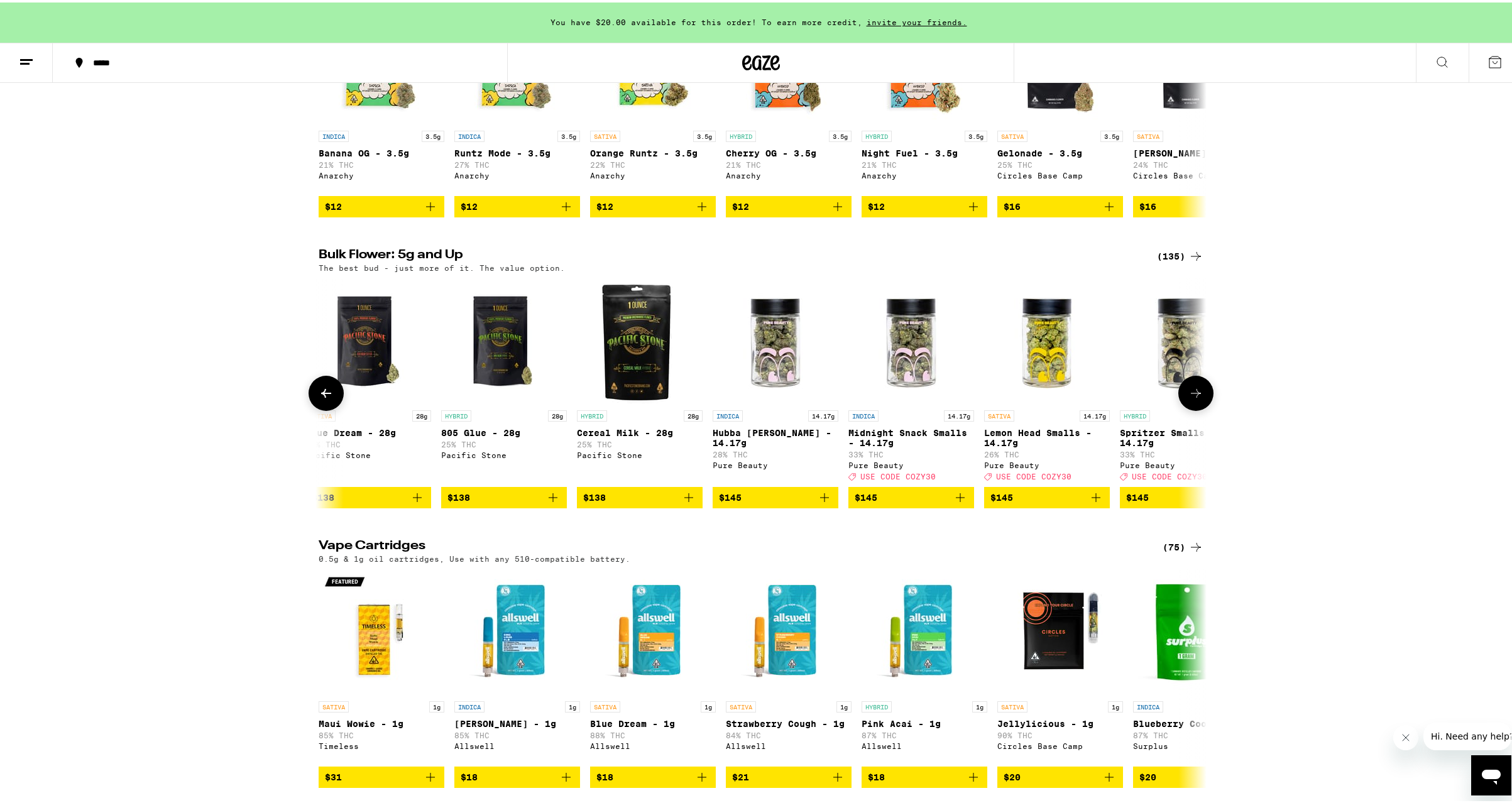
scroll to position [0, 16694]
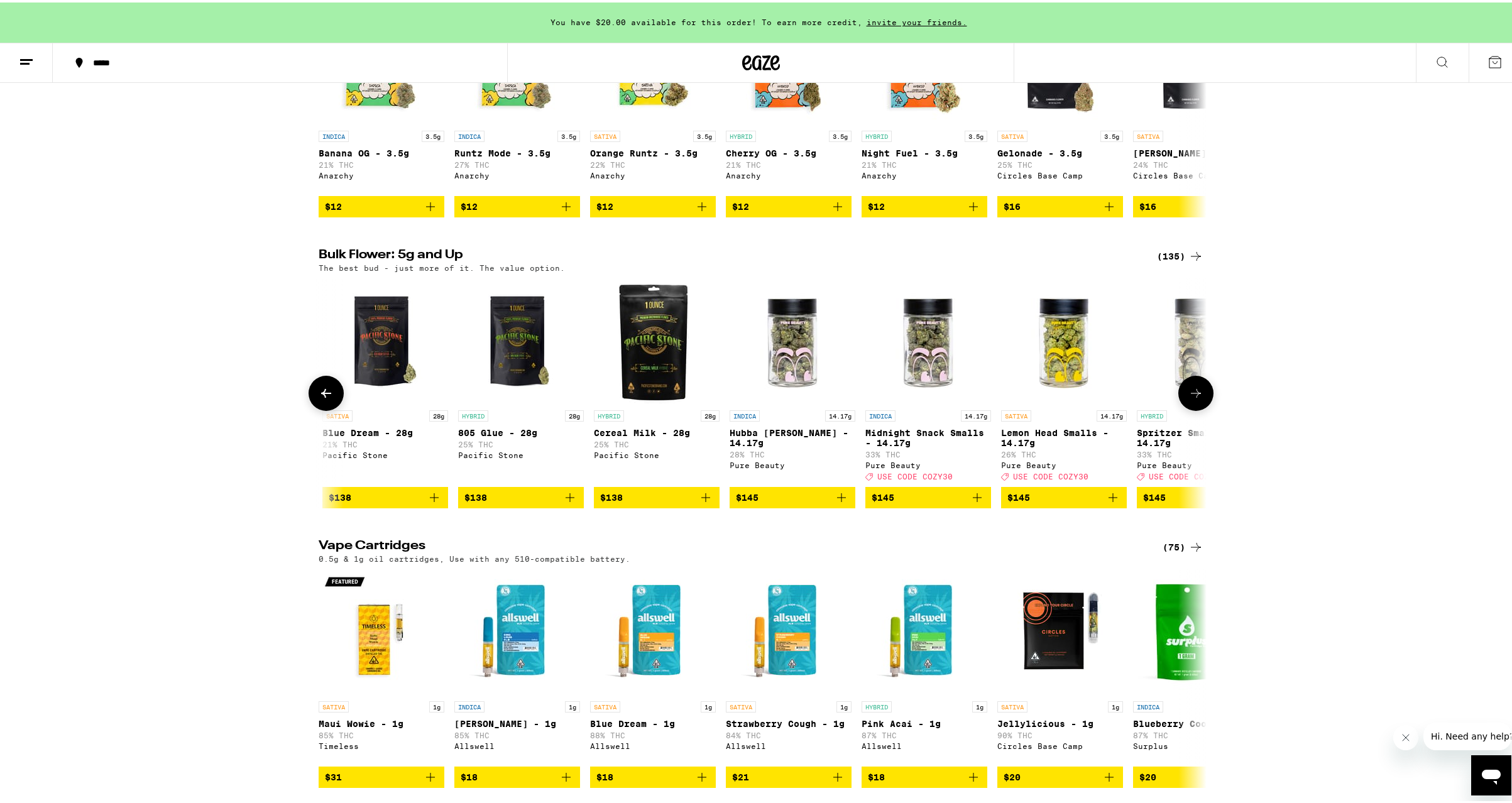
click at [320, 398] on icon at bounding box center [326, 391] width 15 height 15
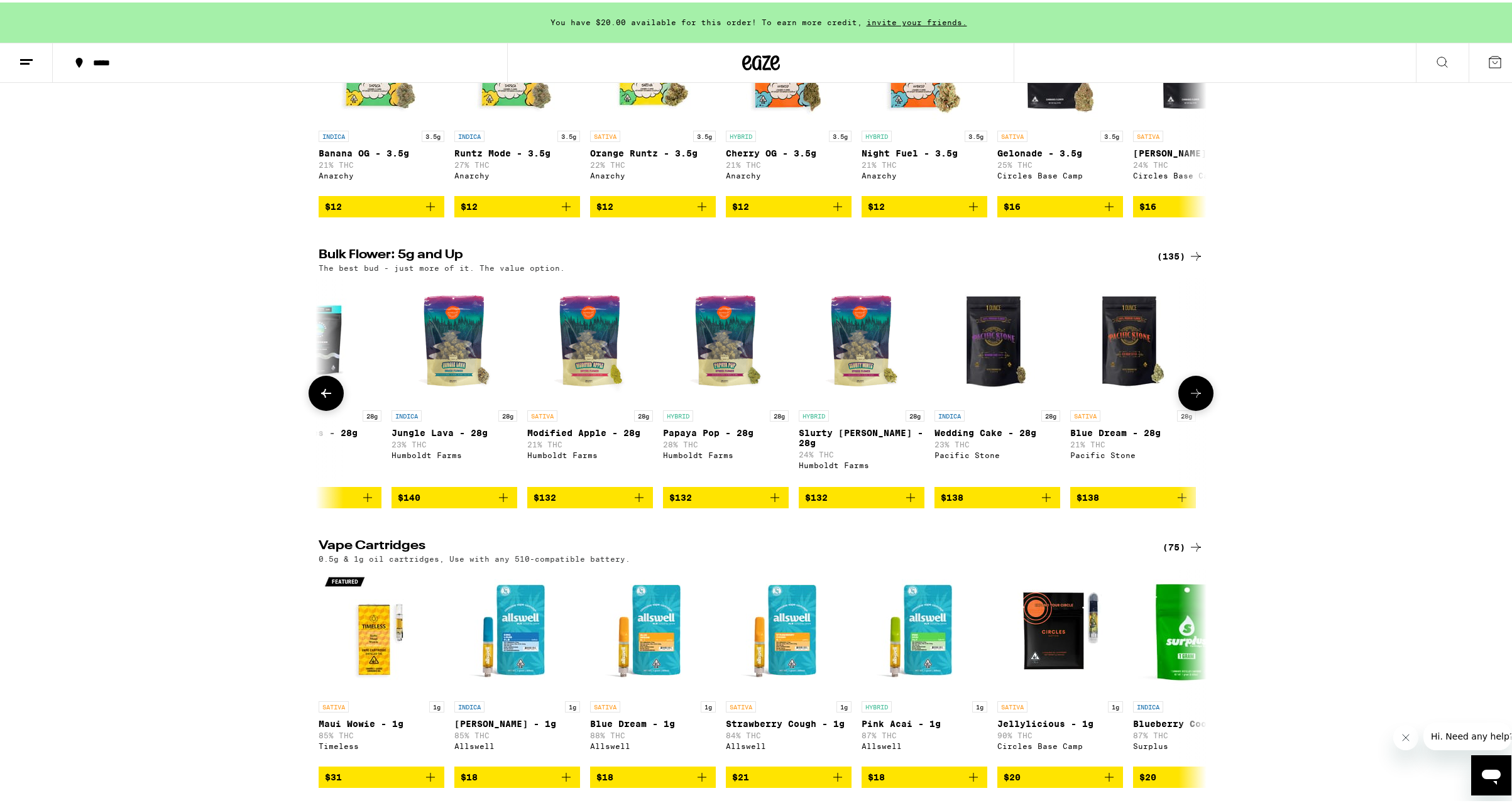
click at [320, 398] on icon at bounding box center [326, 391] width 15 height 15
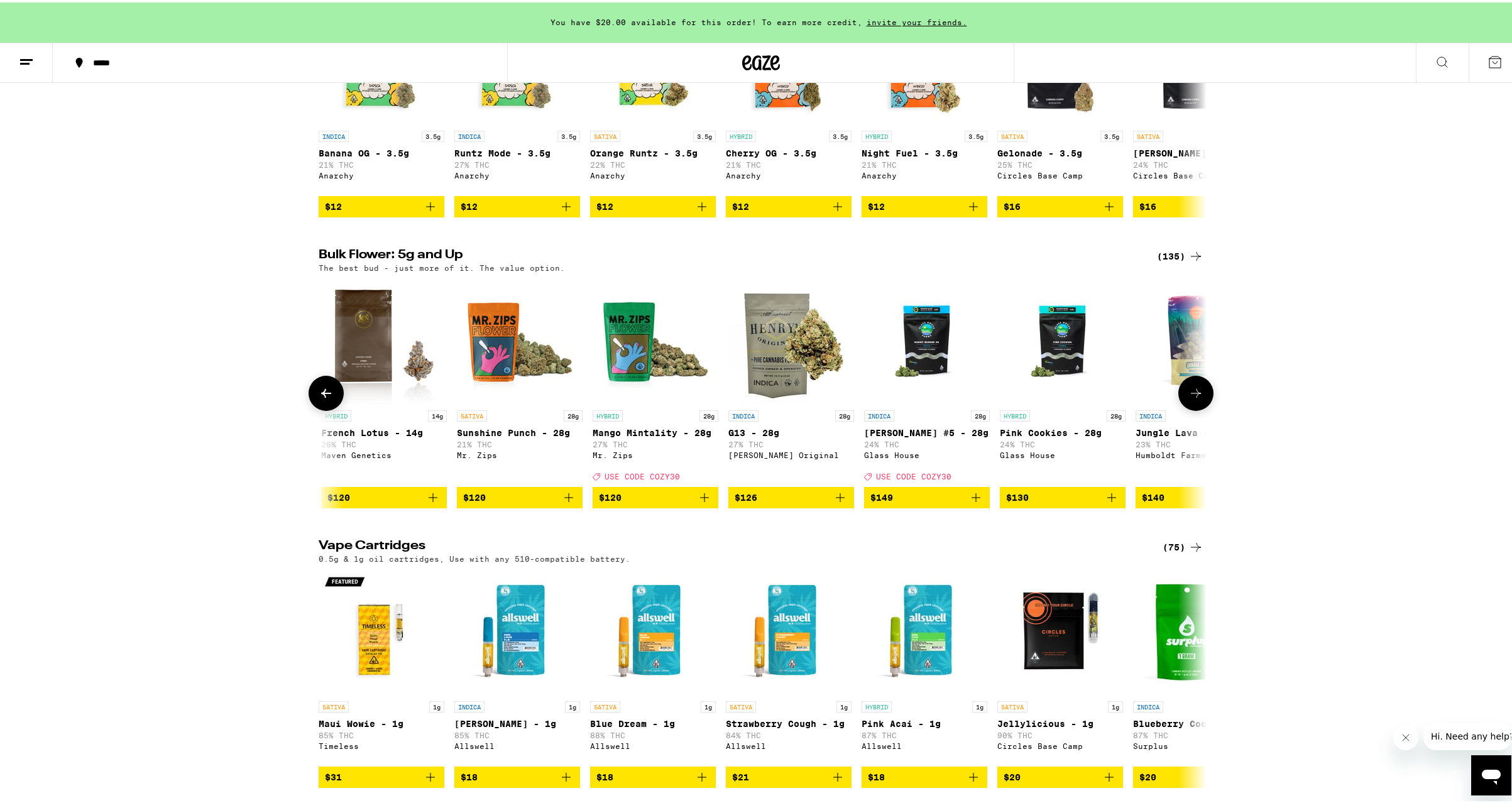
scroll to position [0, 15198]
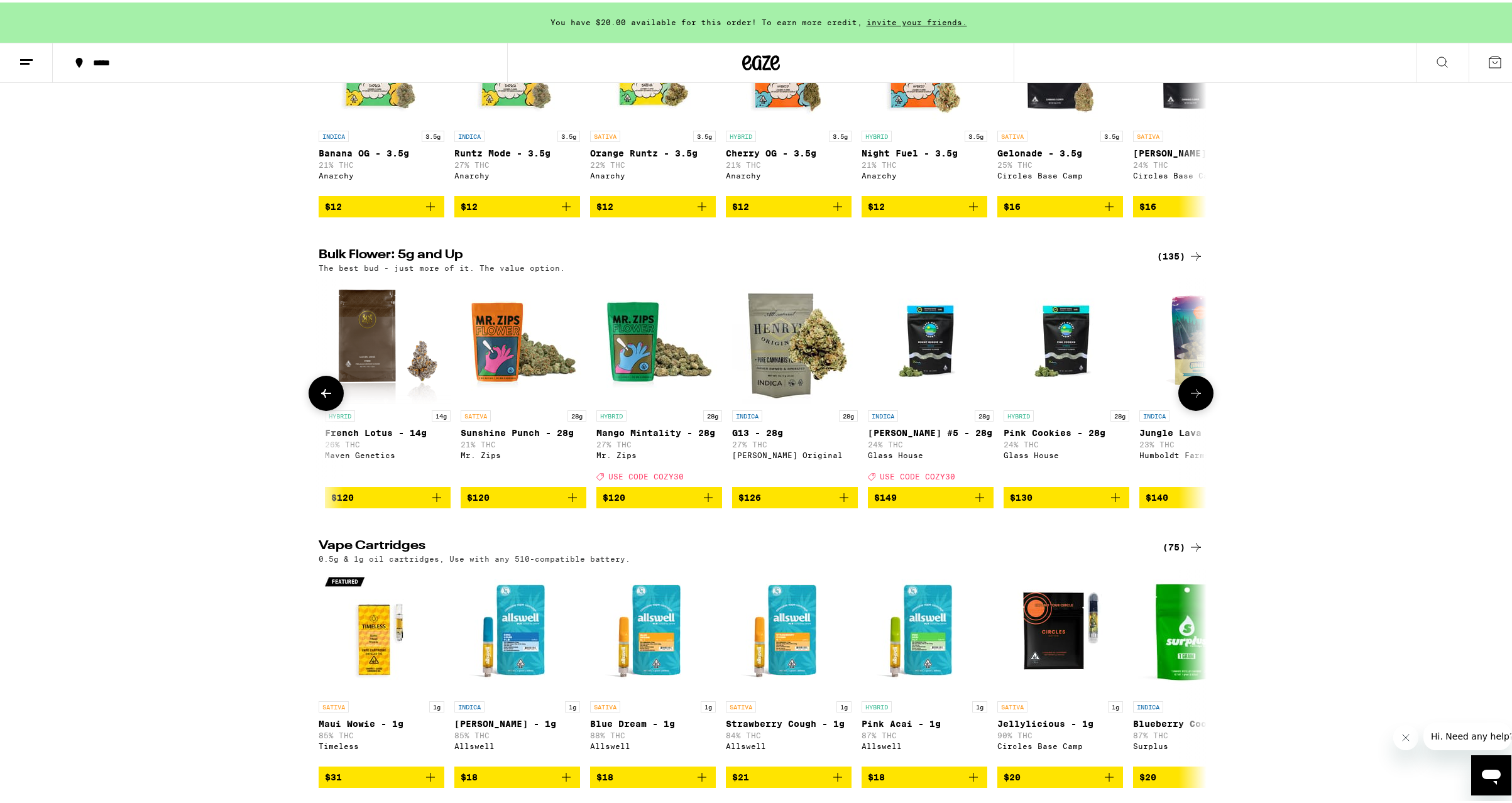
click at [320, 398] on icon at bounding box center [326, 391] width 15 height 15
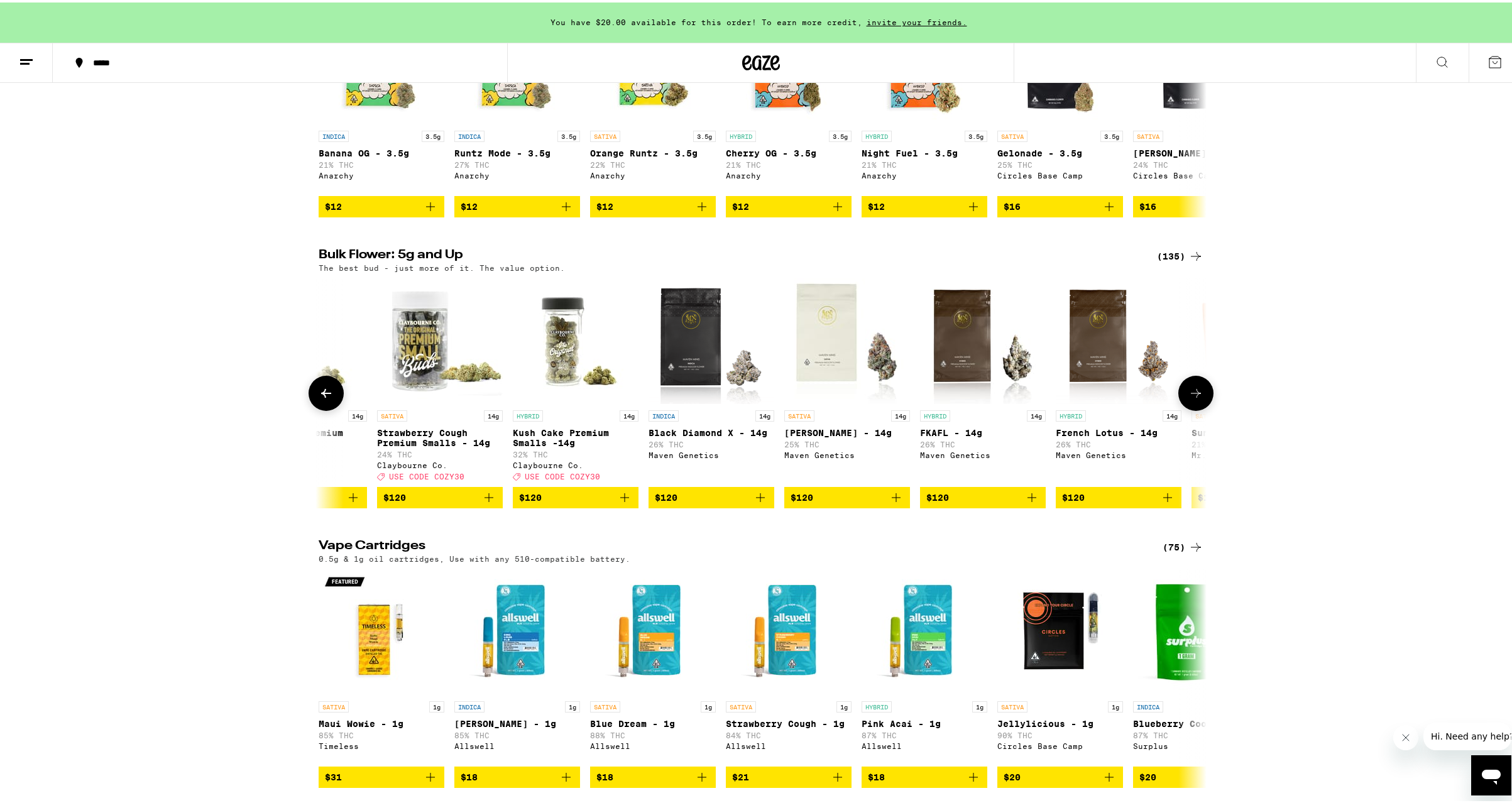
scroll to position [0, 14450]
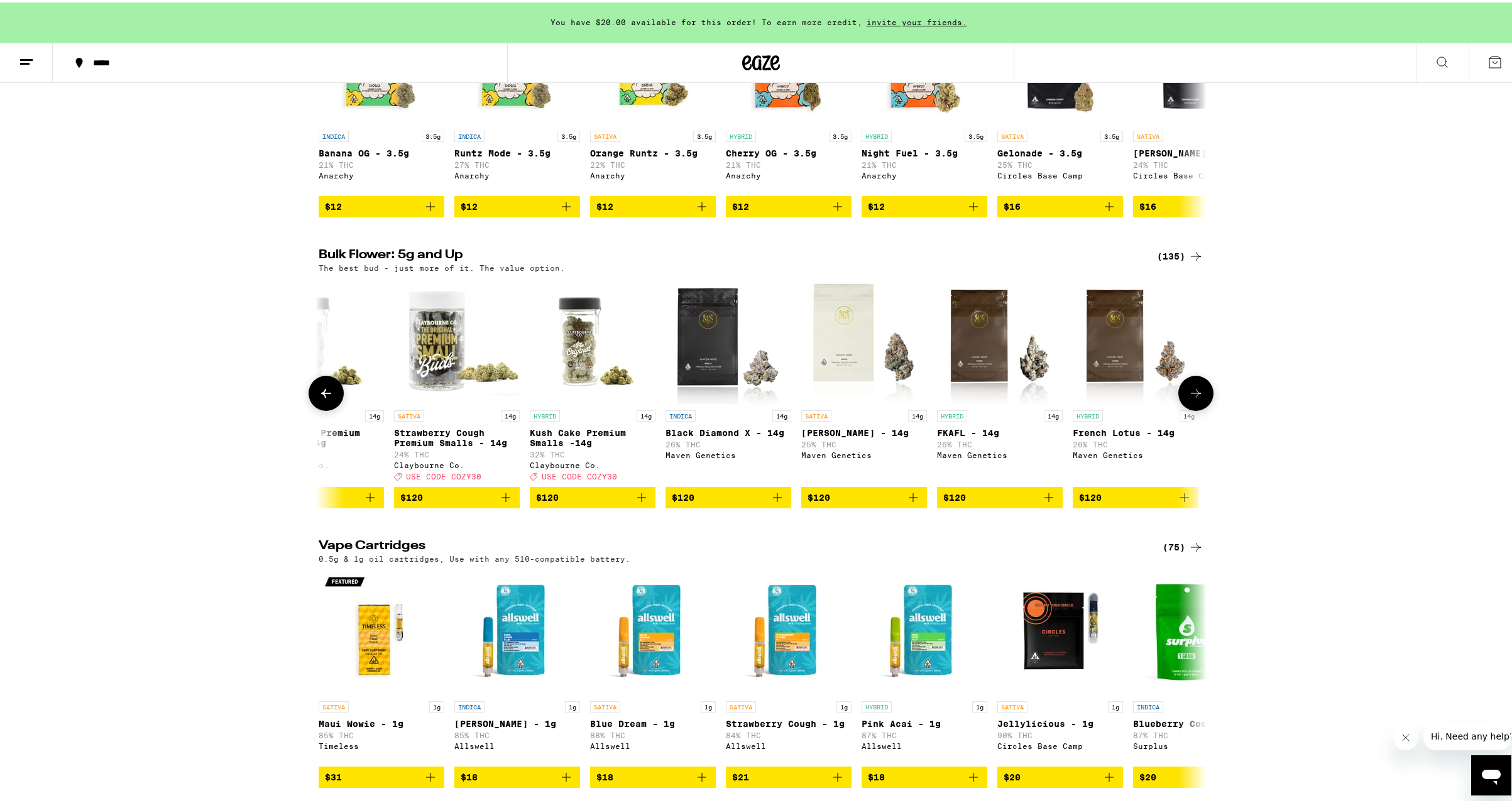
click at [320, 398] on icon at bounding box center [326, 391] width 15 height 15
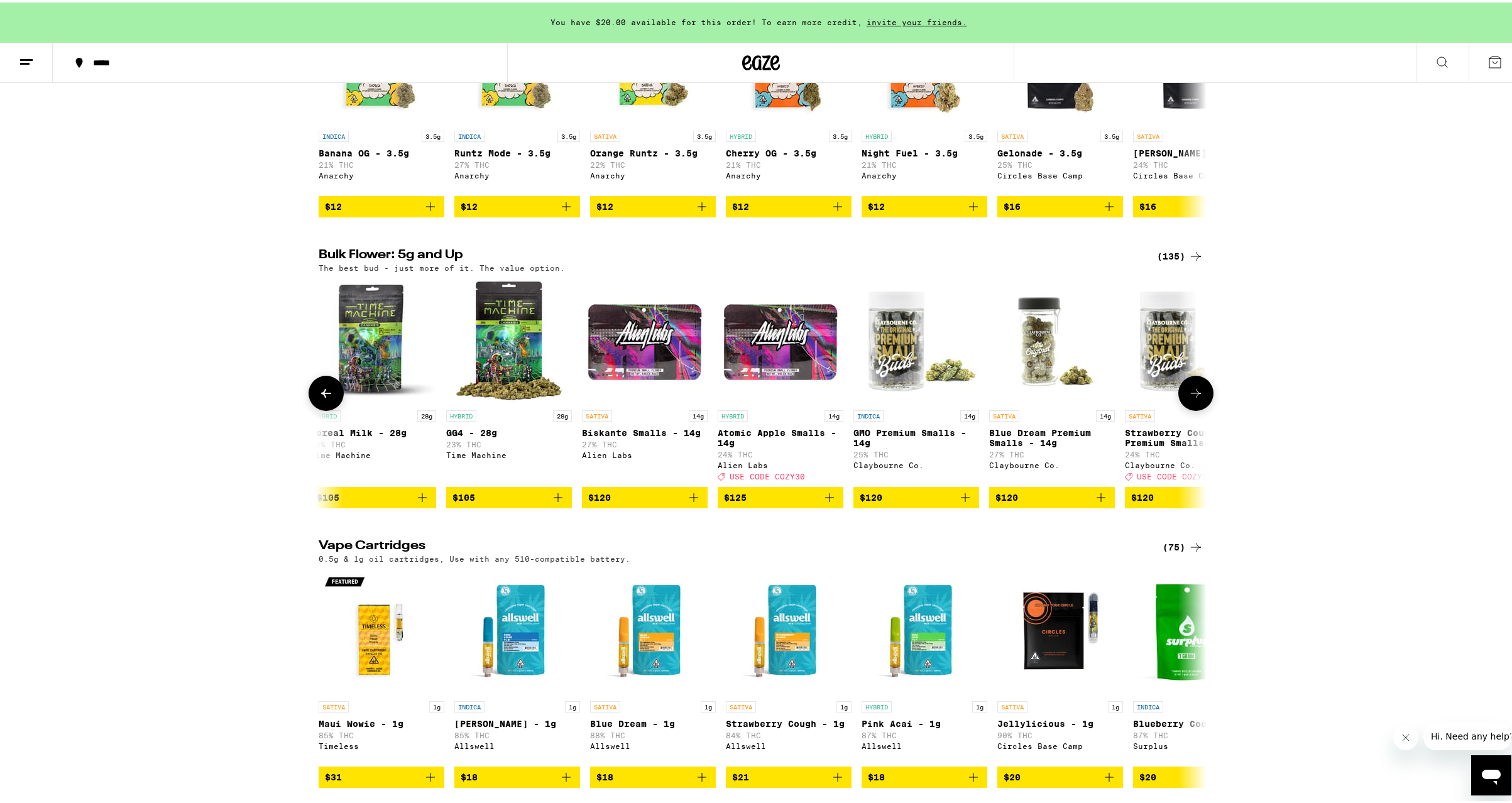
scroll to position [0, 13702]
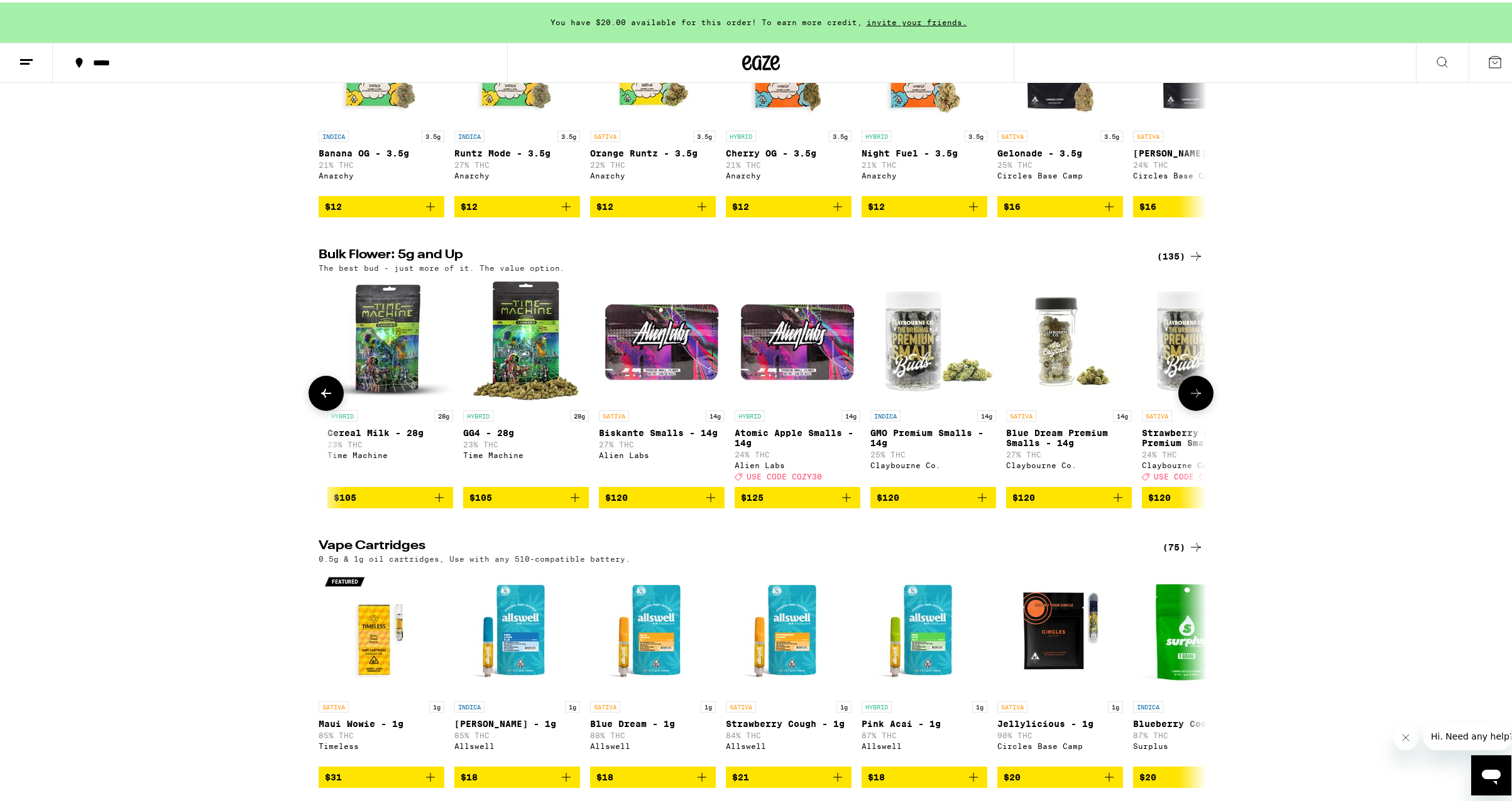
click at [319, 398] on icon at bounding box center [326, 391] width 15 height 15
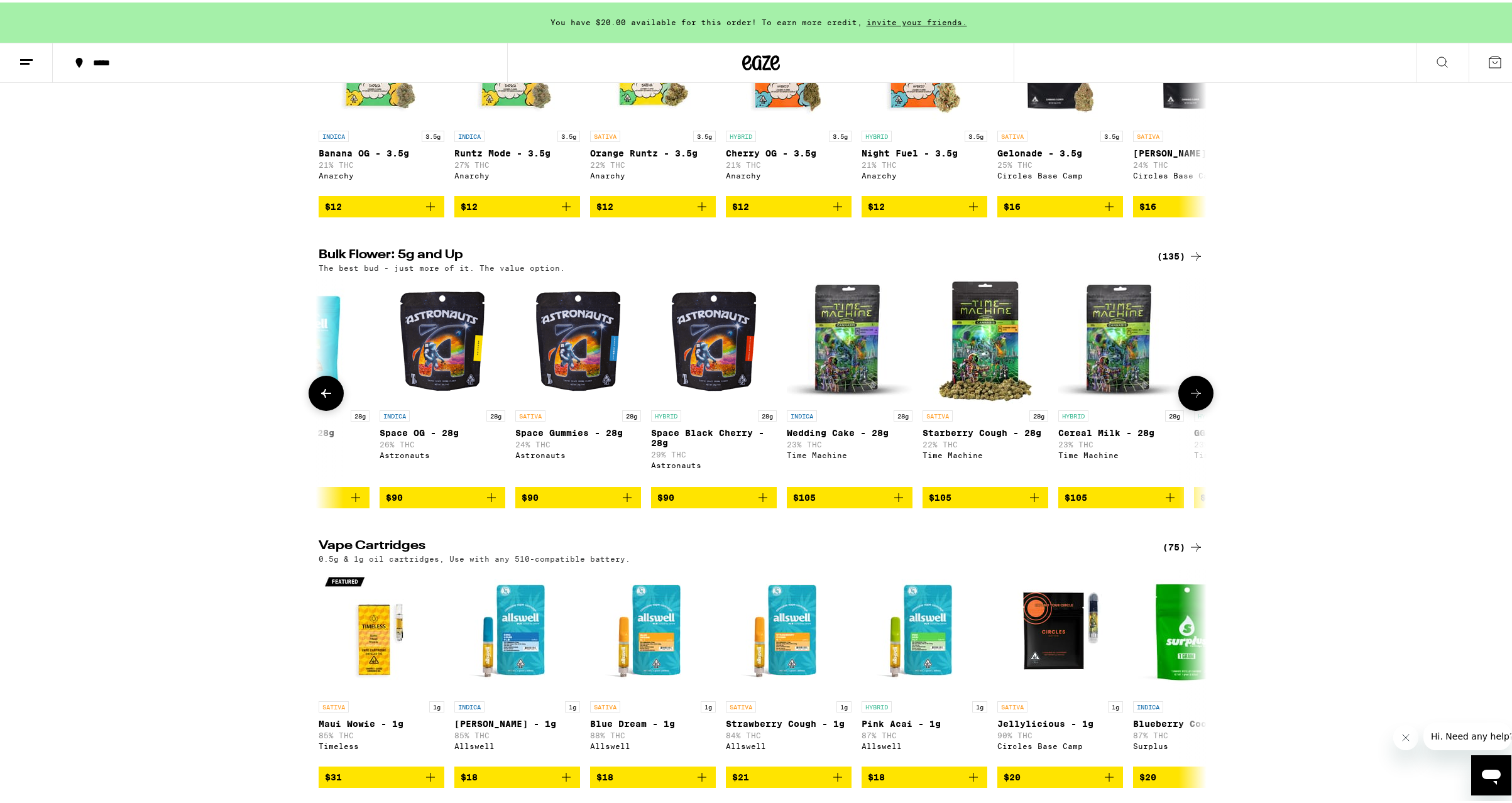
scroll to position [0, 12955]
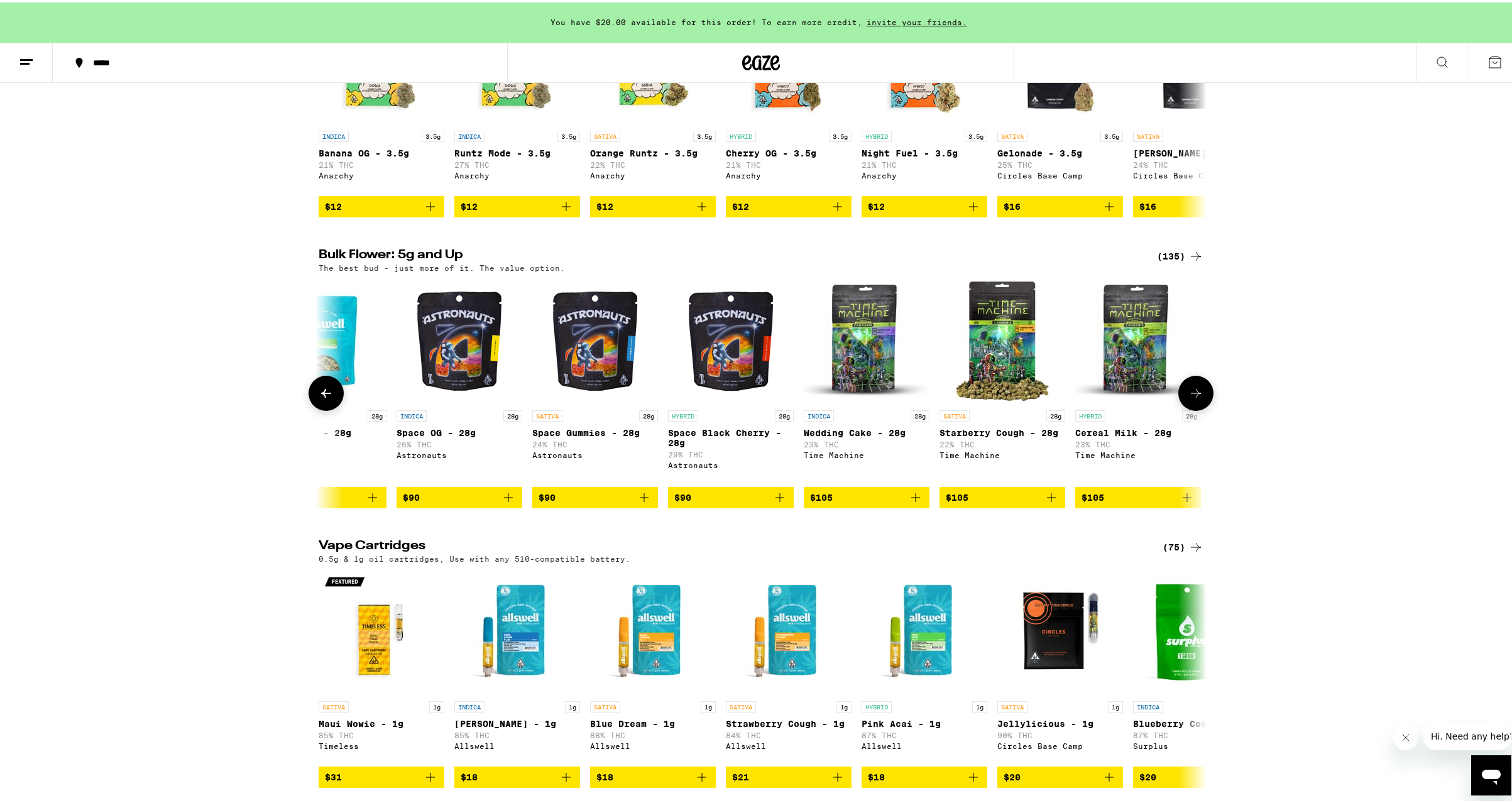
click at [319, 398] on icon at bounding box center [326, 391] width 15 height 15
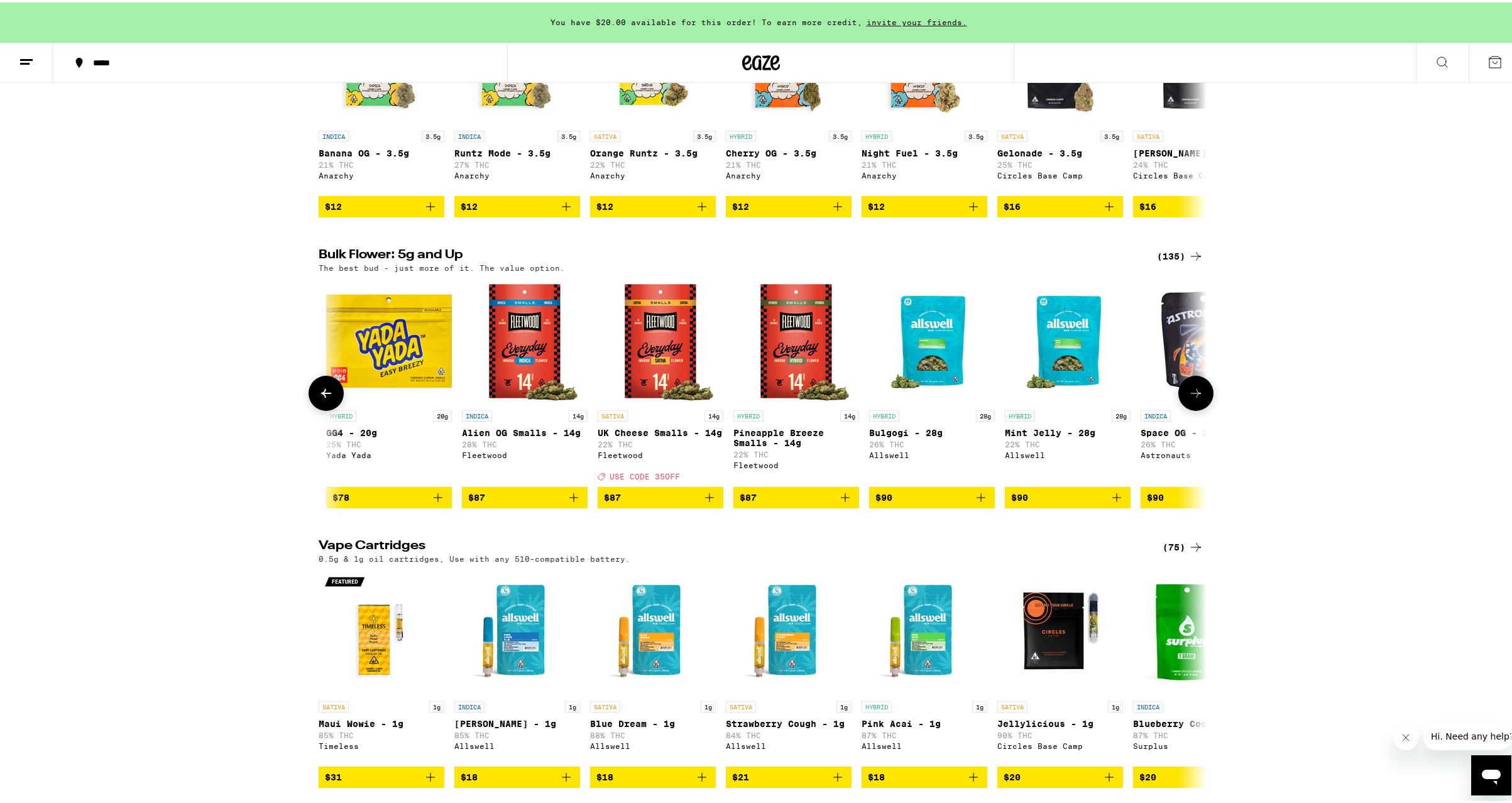
scroll to position [0, 12206]
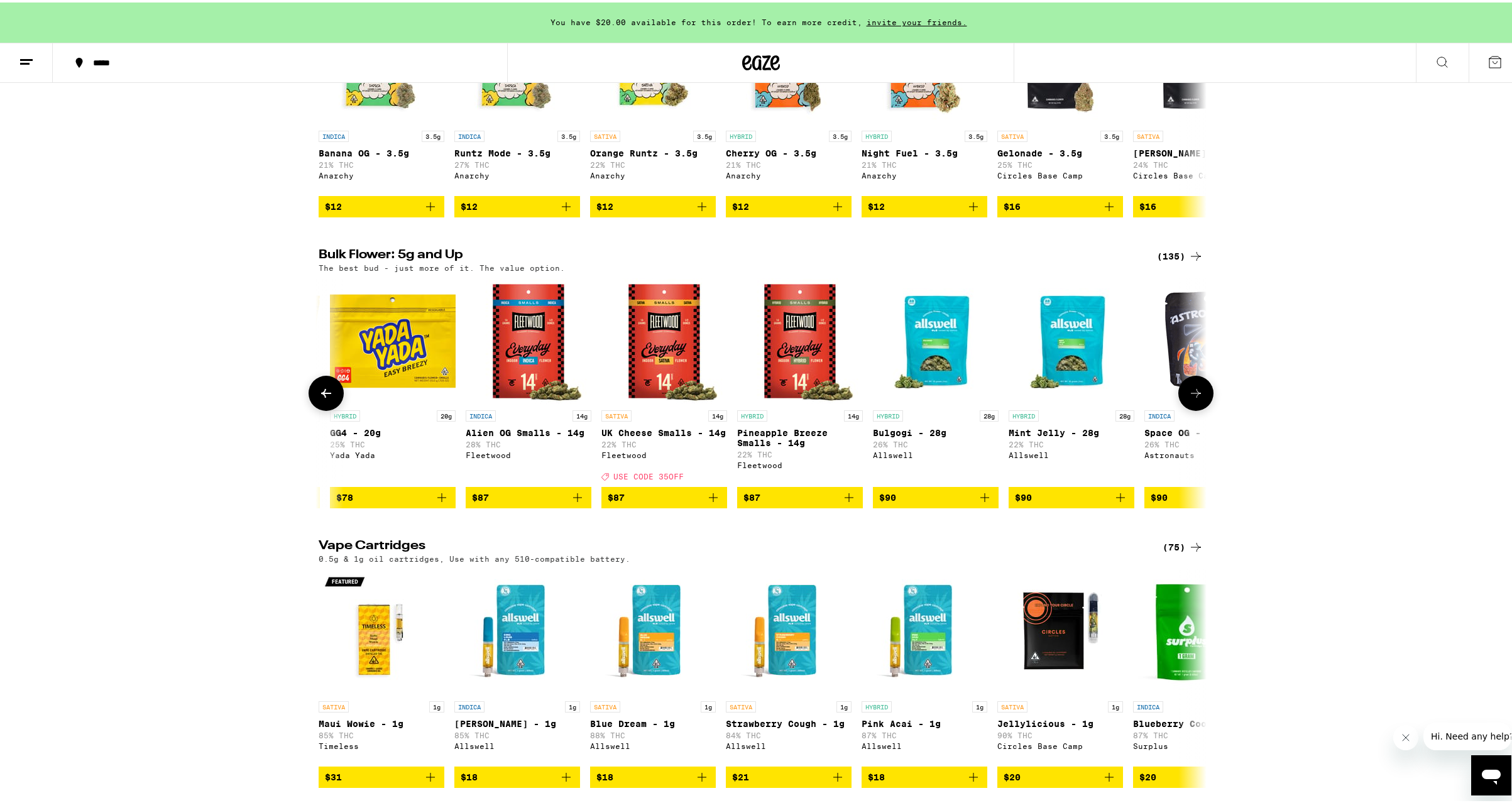
click at [1191, 395] on icon at bounding box center [1196, 390] width 10 height 9
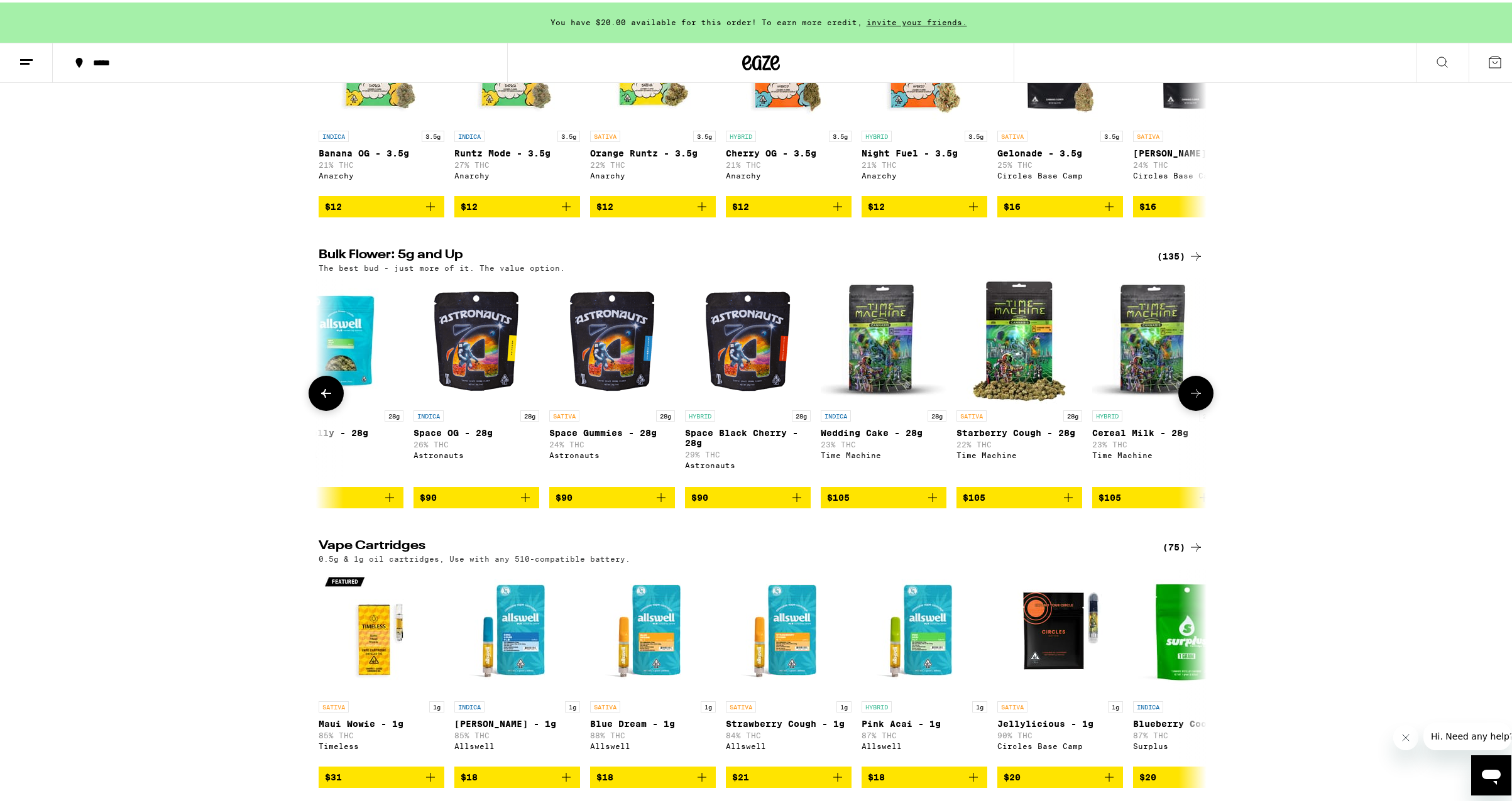
scroll to position [0, 12955]
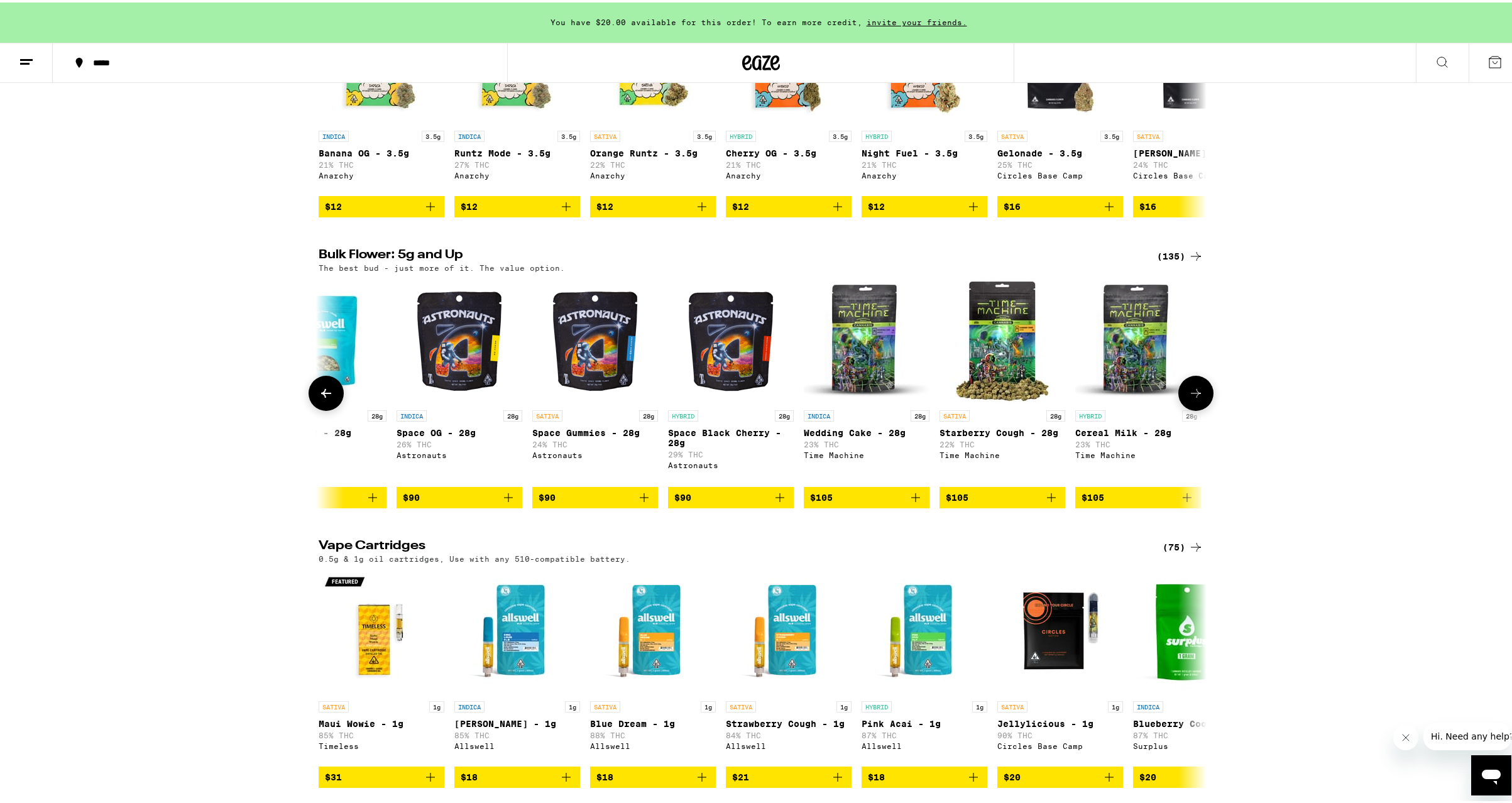
click at [1191, 395] on icon at bounding box center [1196, 390] width 10 height 9
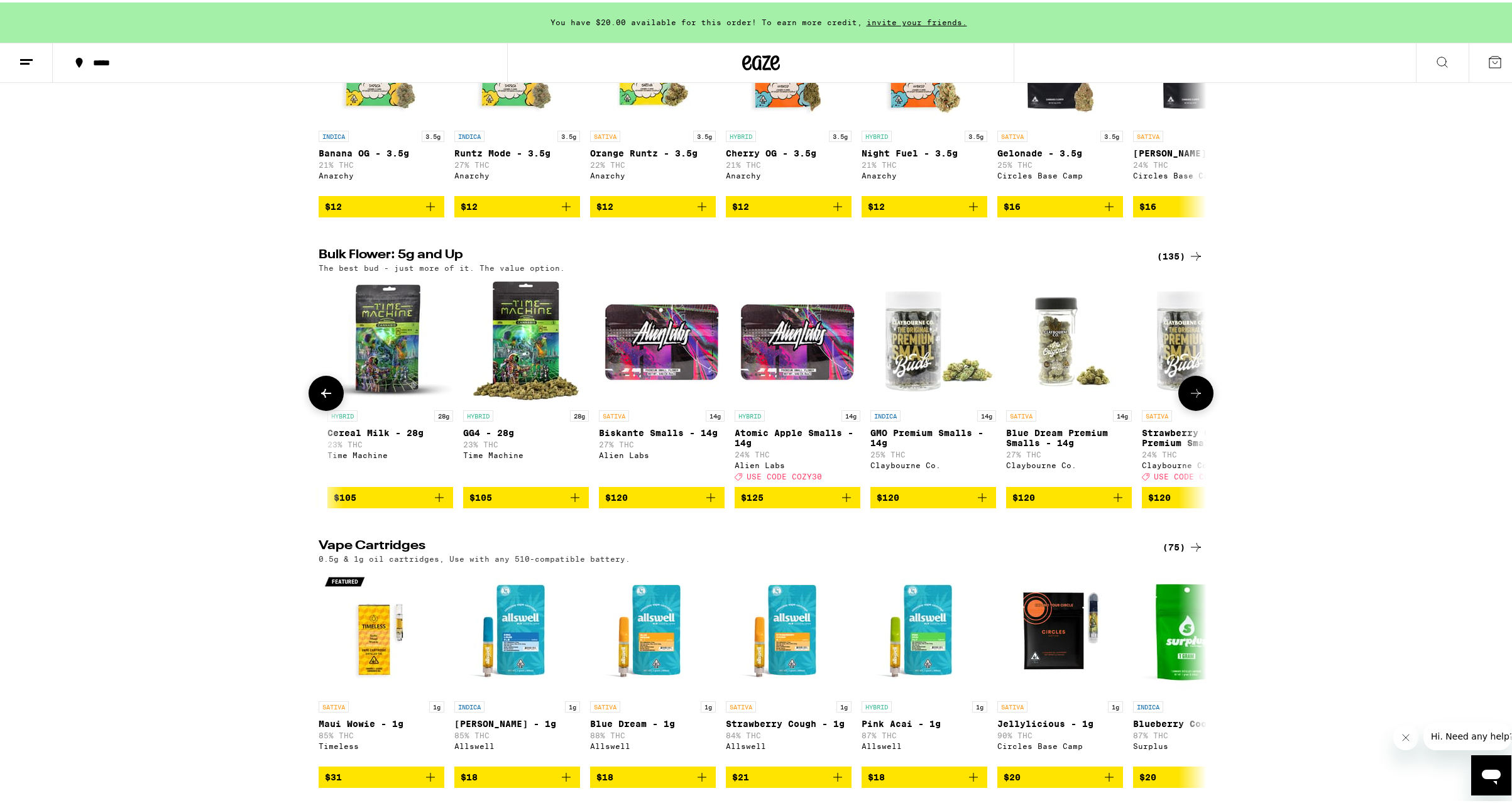
click at [1191, 395] on icon at bounding box center [1196, 390] width 10 height 9
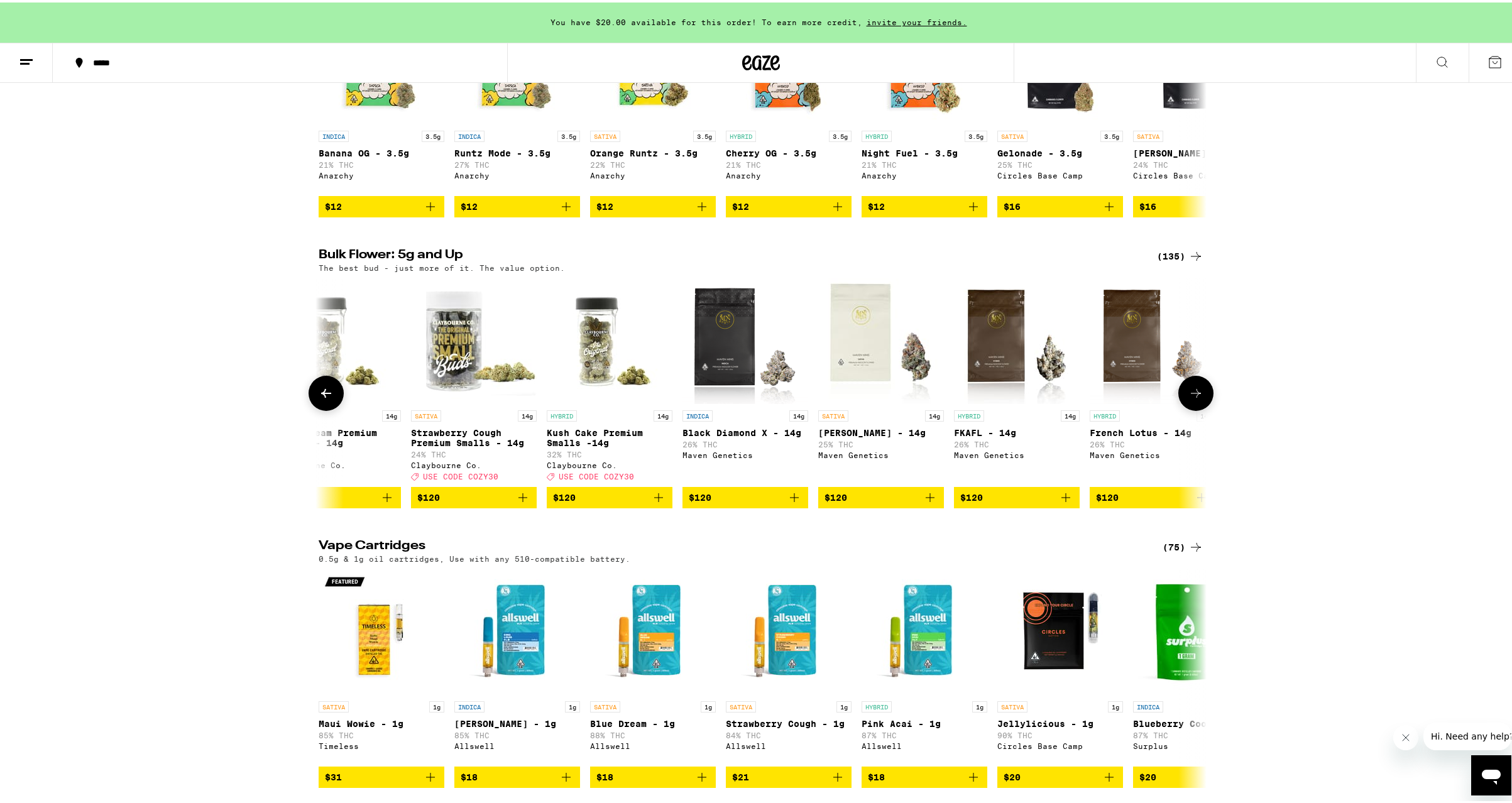
scroll to position [0, 14450]
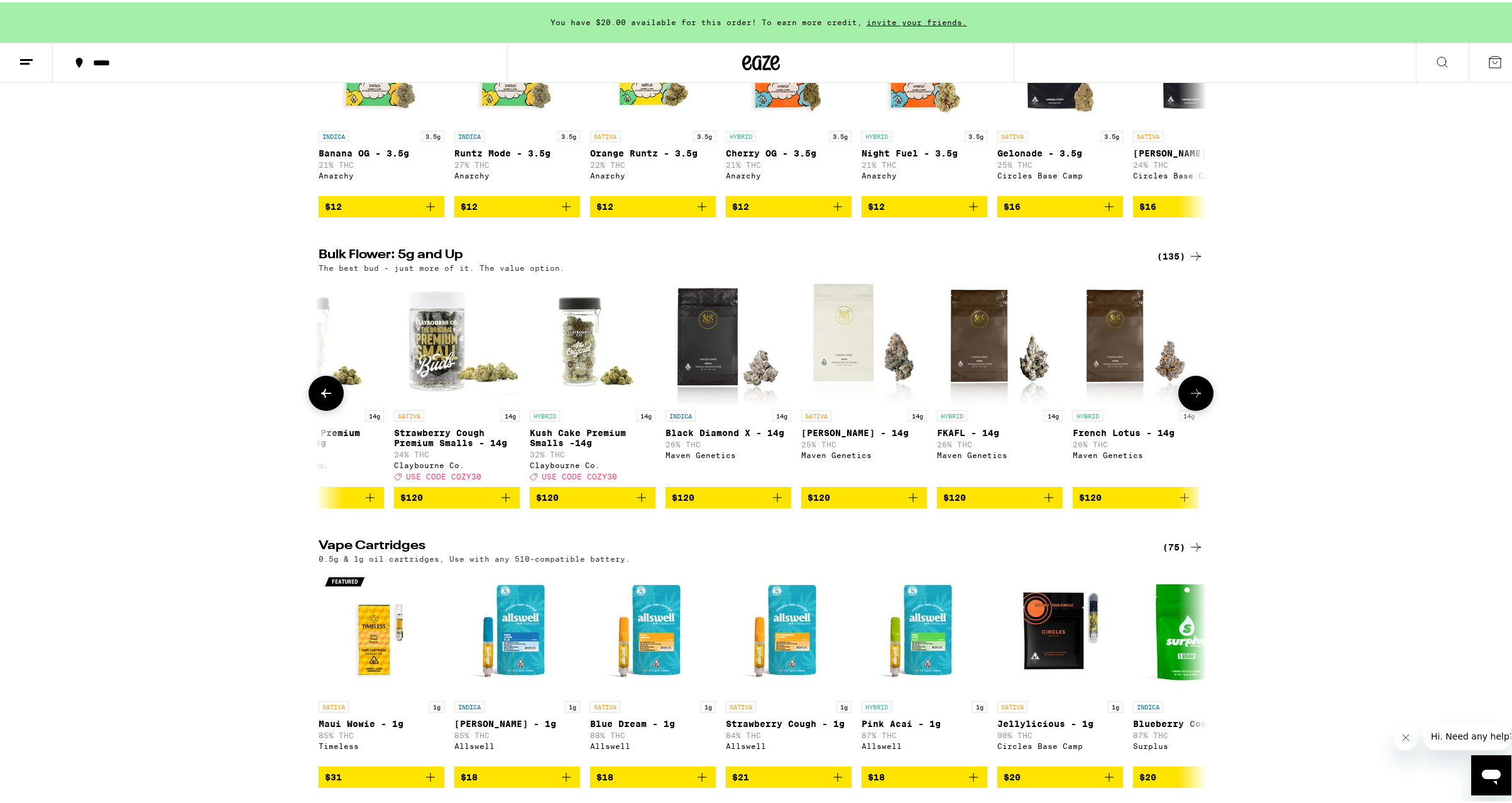
click at [1191, 395] on icon at bounding box center [1196, 390] width 10 height 9
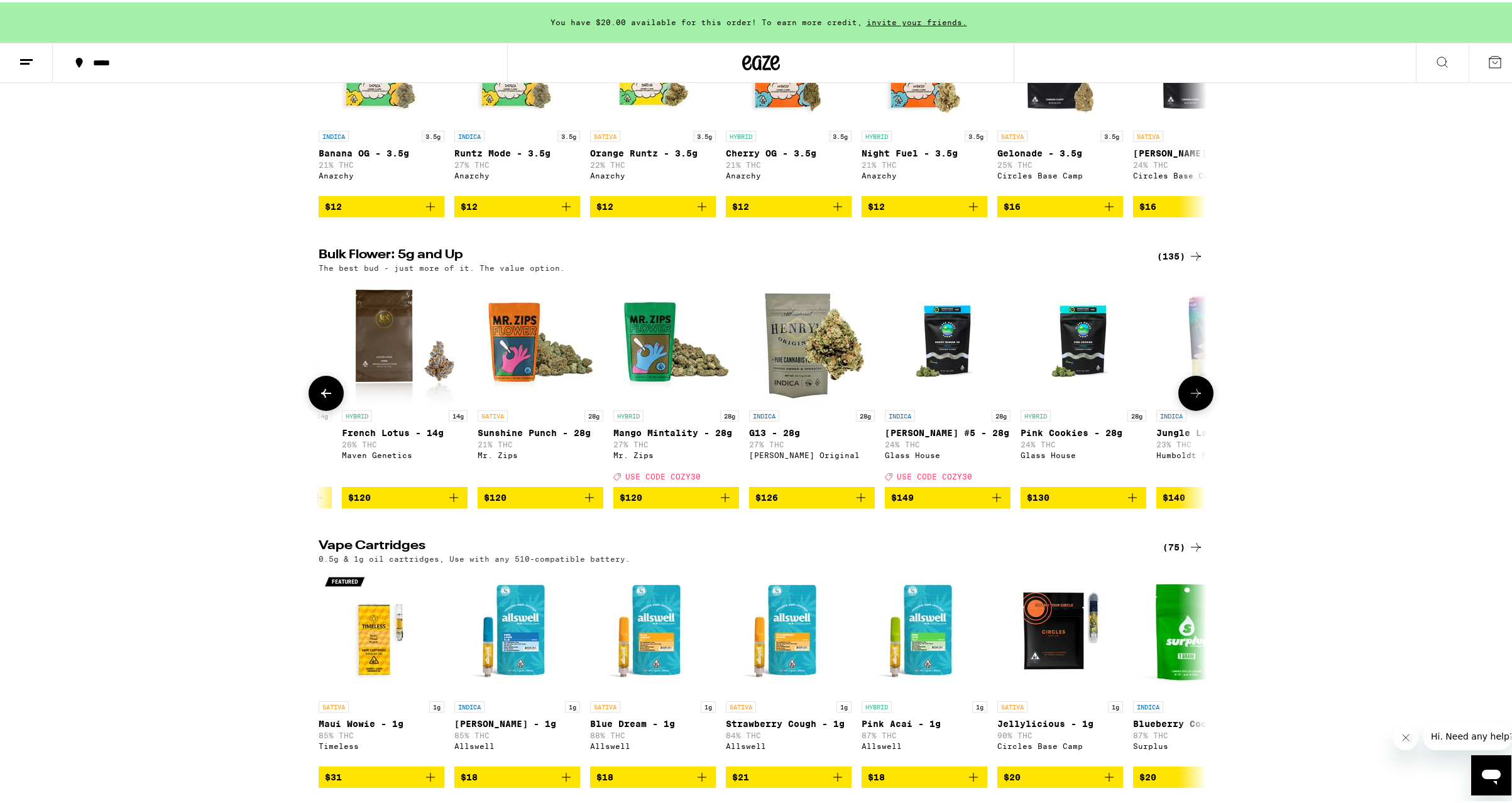
scroll to position [0, 15198]
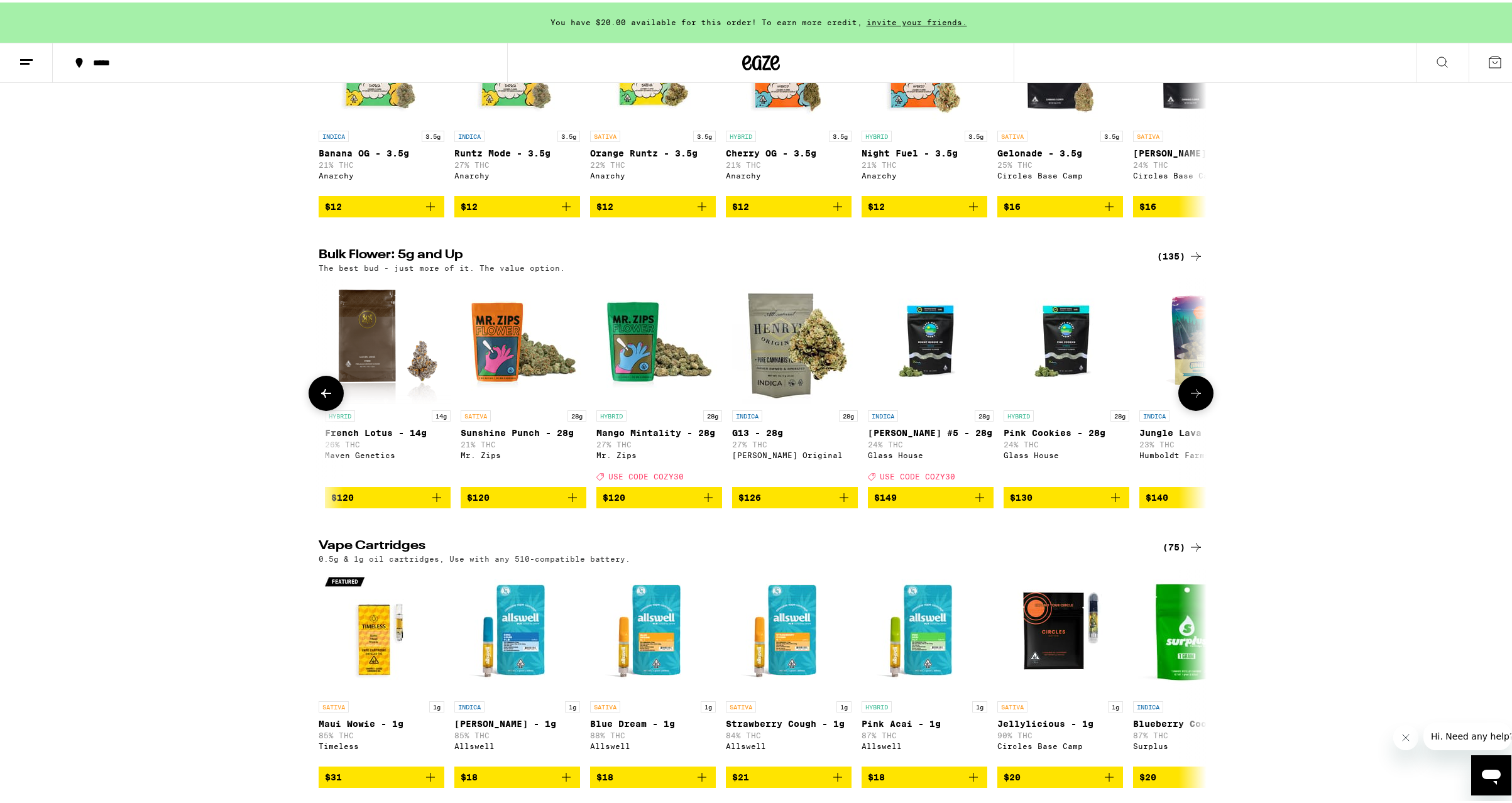
click at [319, 398] on icon at bounding box center [326, 391] width 15 height 15
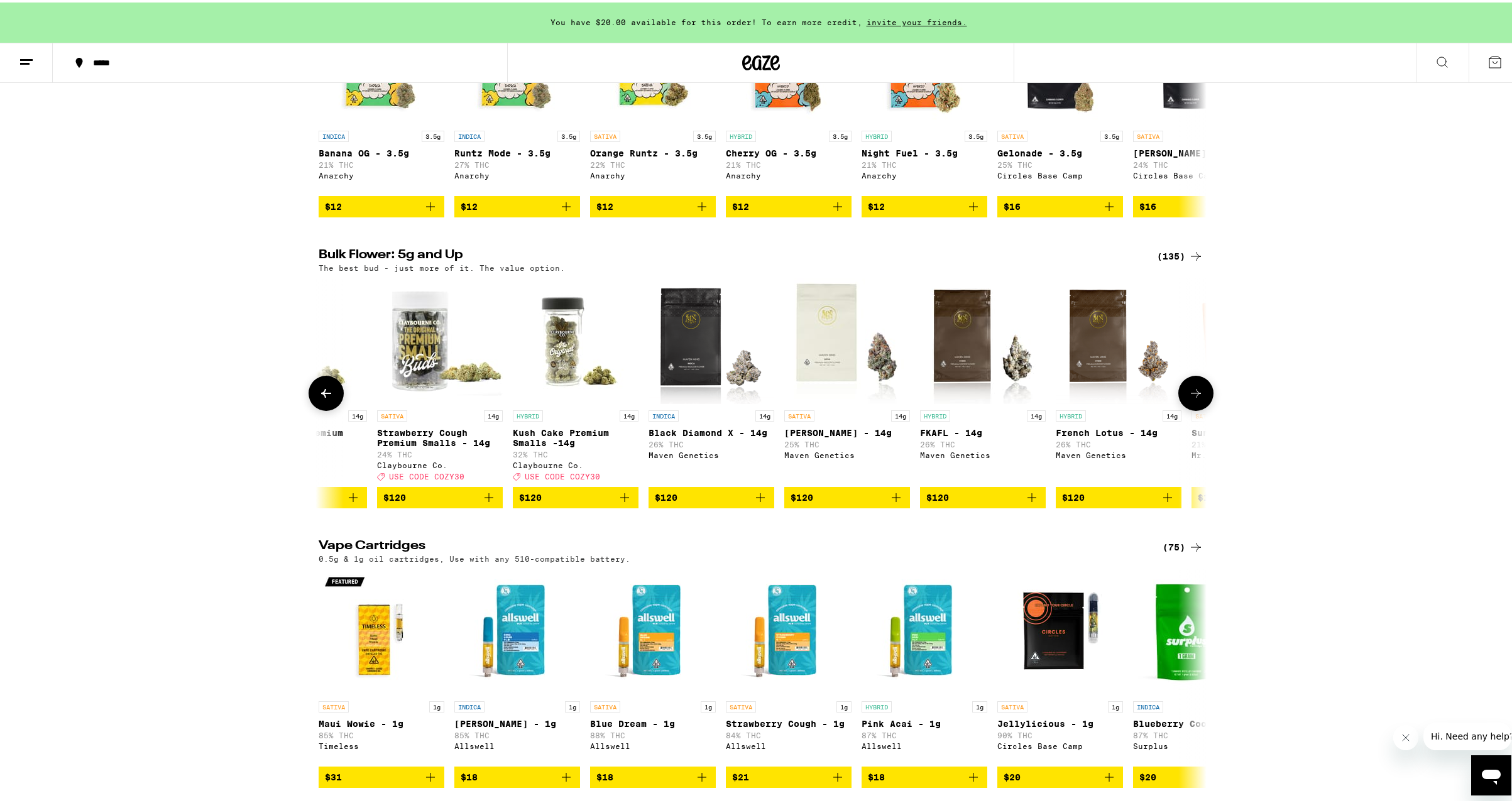
scroll to position [0, 14450]
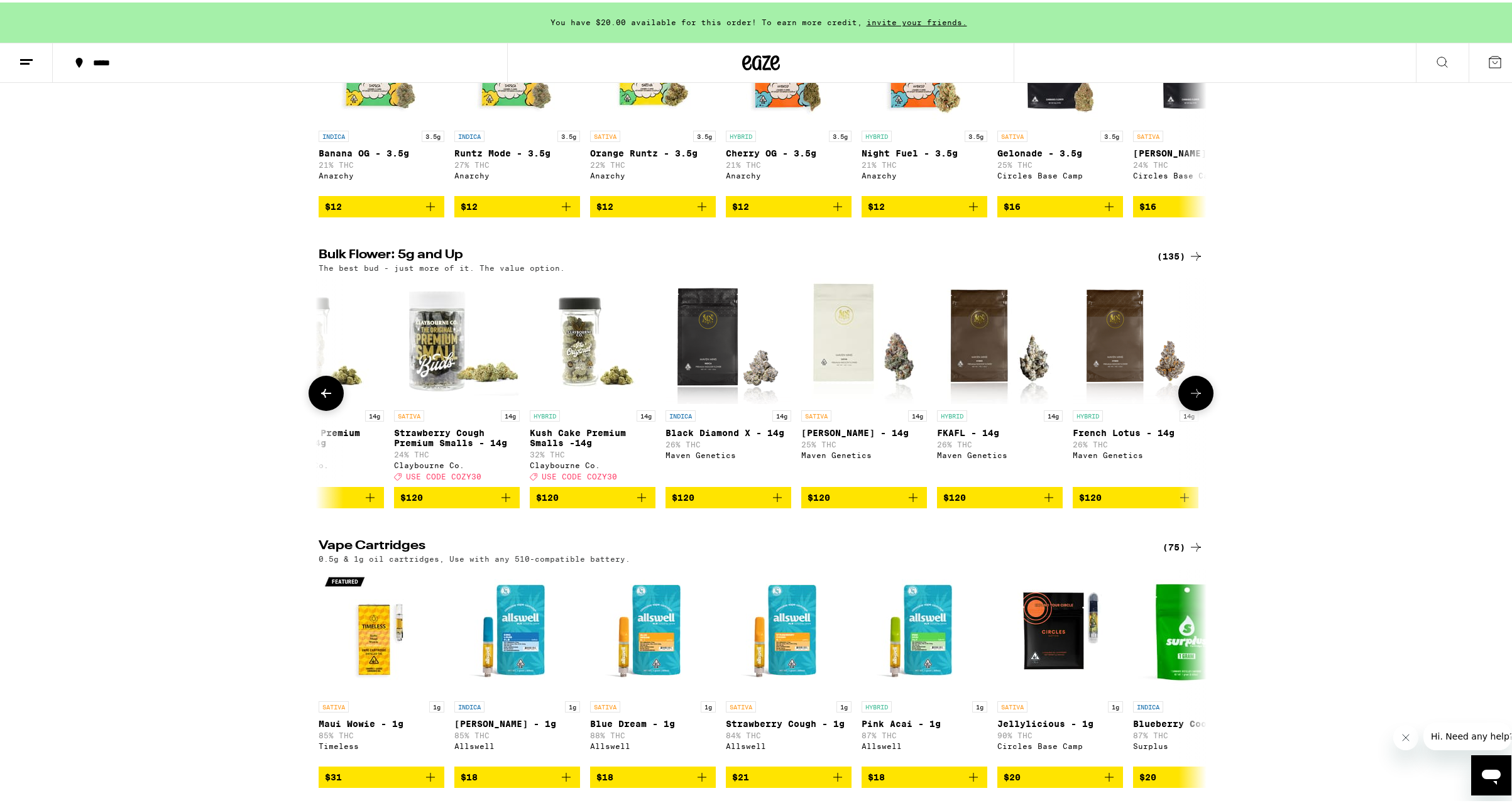
click at [319, 398] on icon at bounding box center [326, 391] width 15 height 15
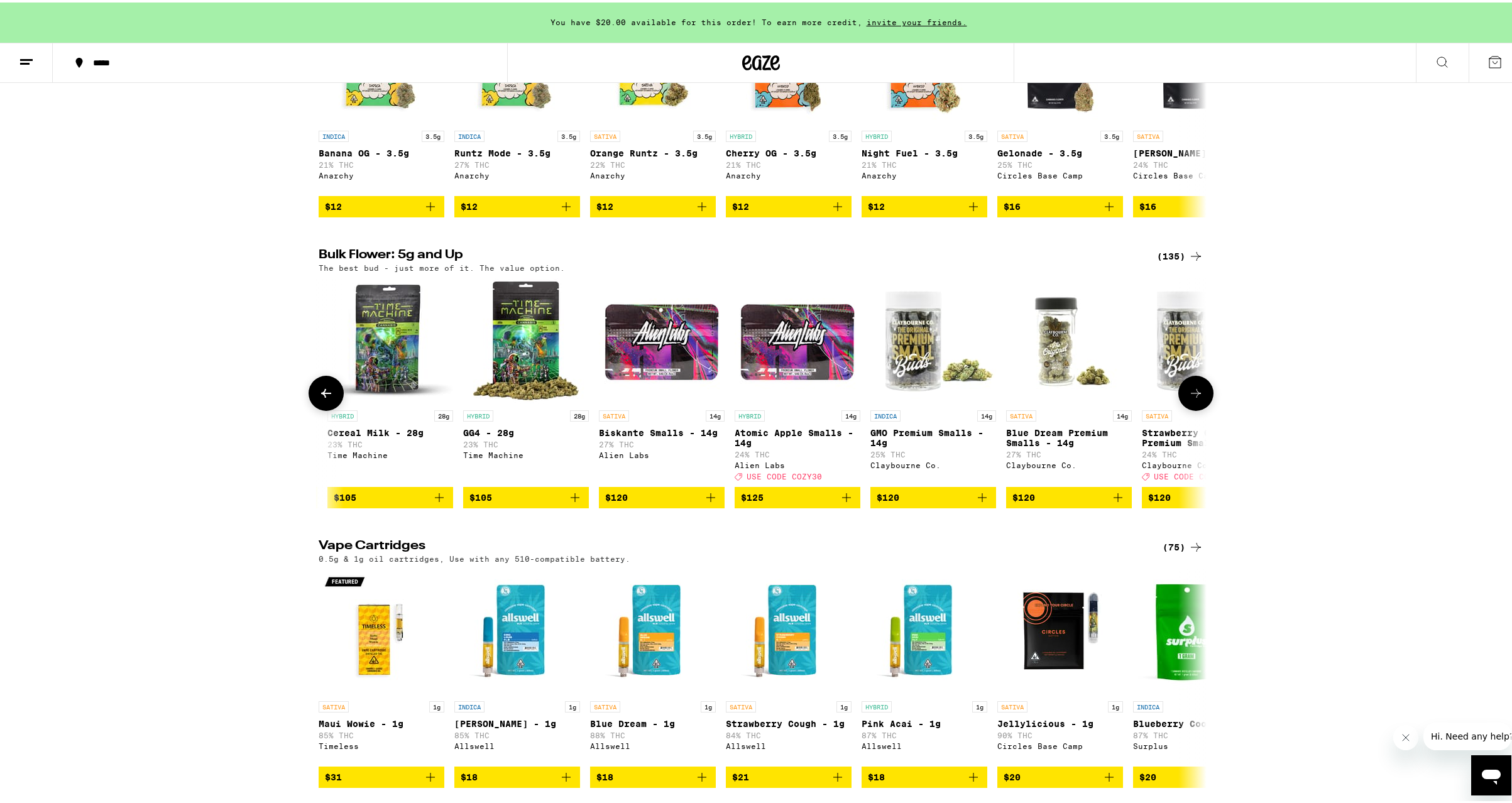
click at [319, 398] on icon at bounding box center [326, 391] width 15 height 15
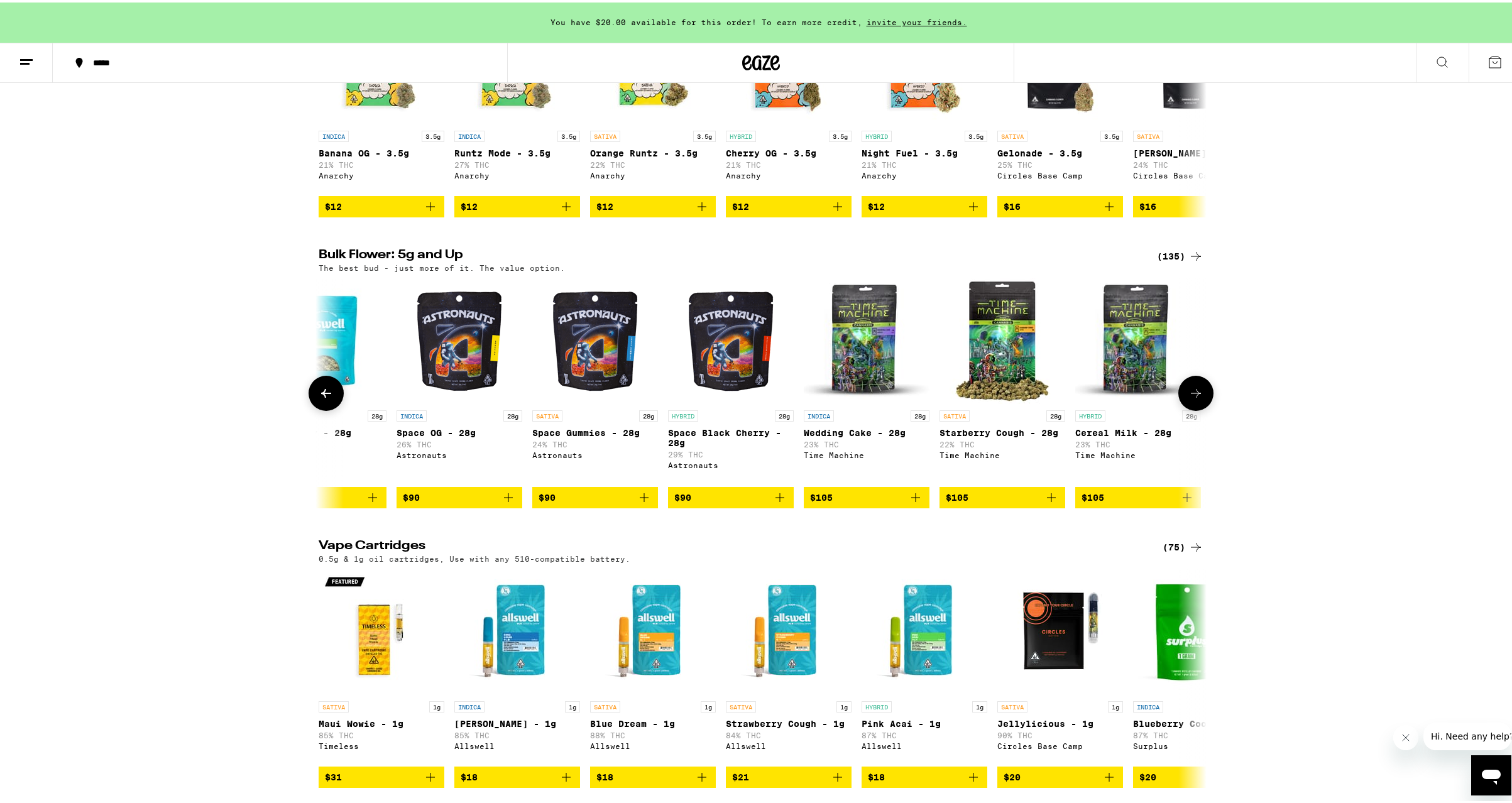
click at [319, 398] on icon at bounding box center [326, 391] width 15 height 15
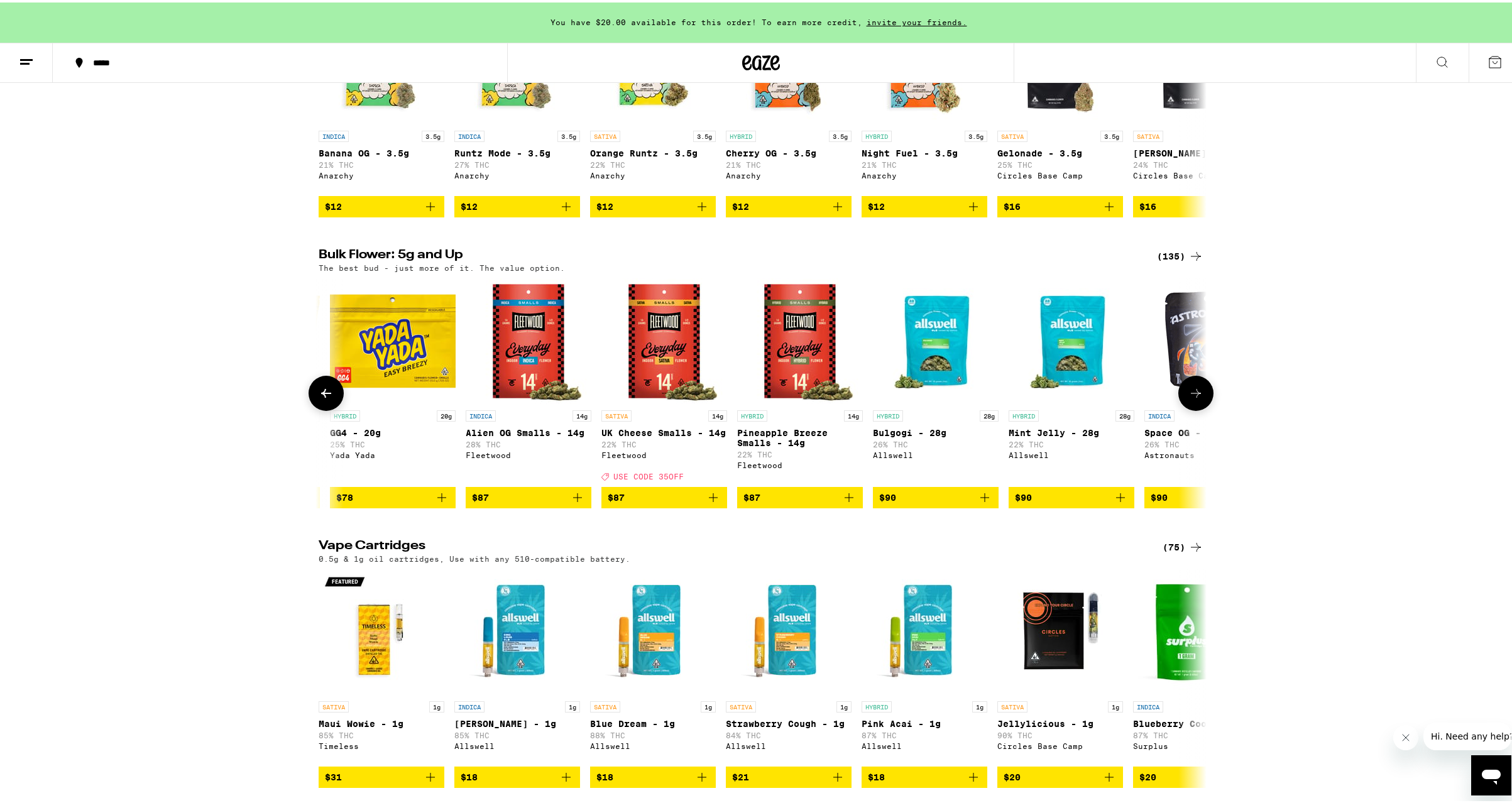
click at [319, 398] on icon at bounding box center [326, 391] width 15 height 15
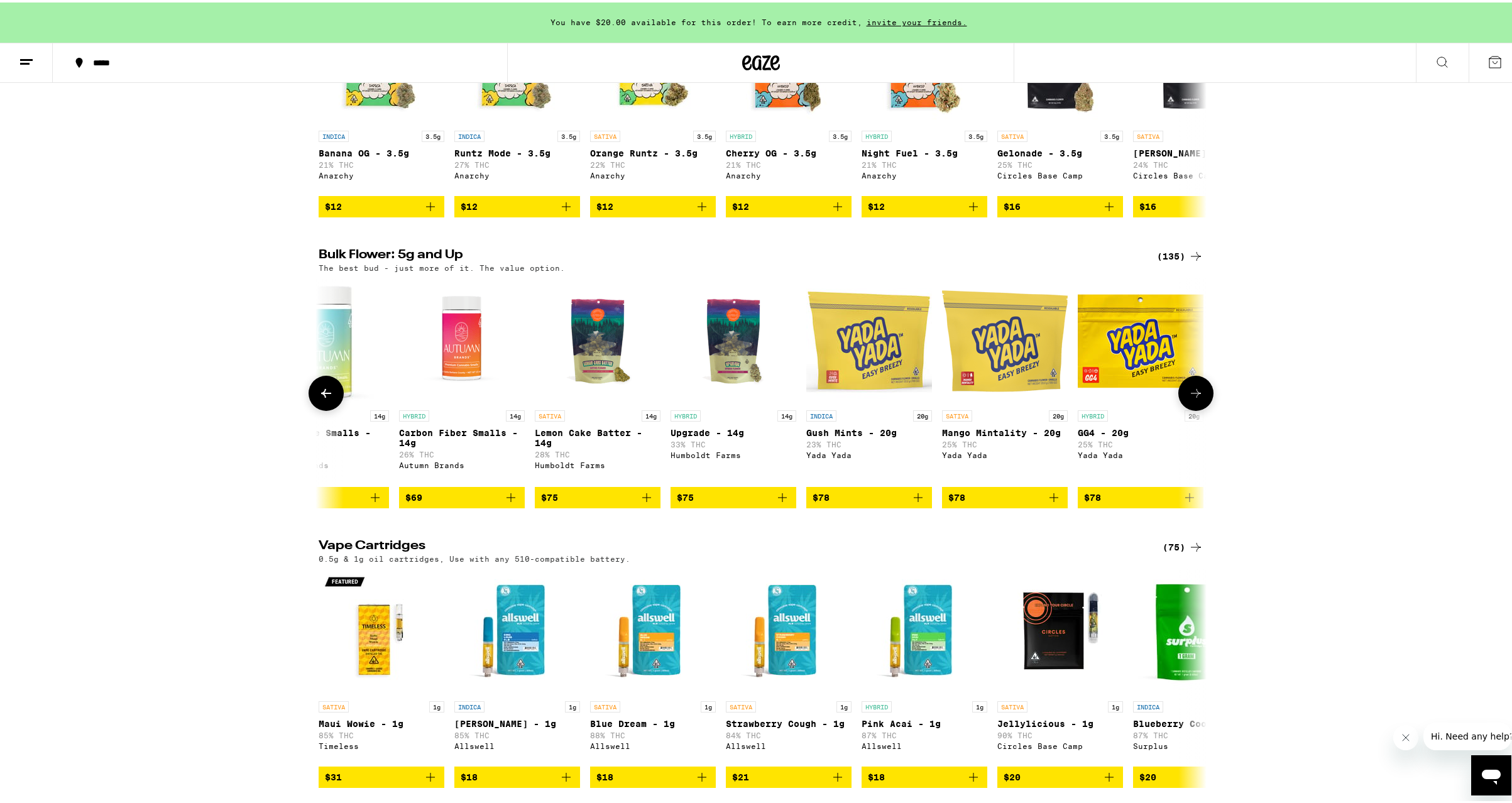
click at [319, 398] on icon at bounding box center [326, 391] width 15 height 15
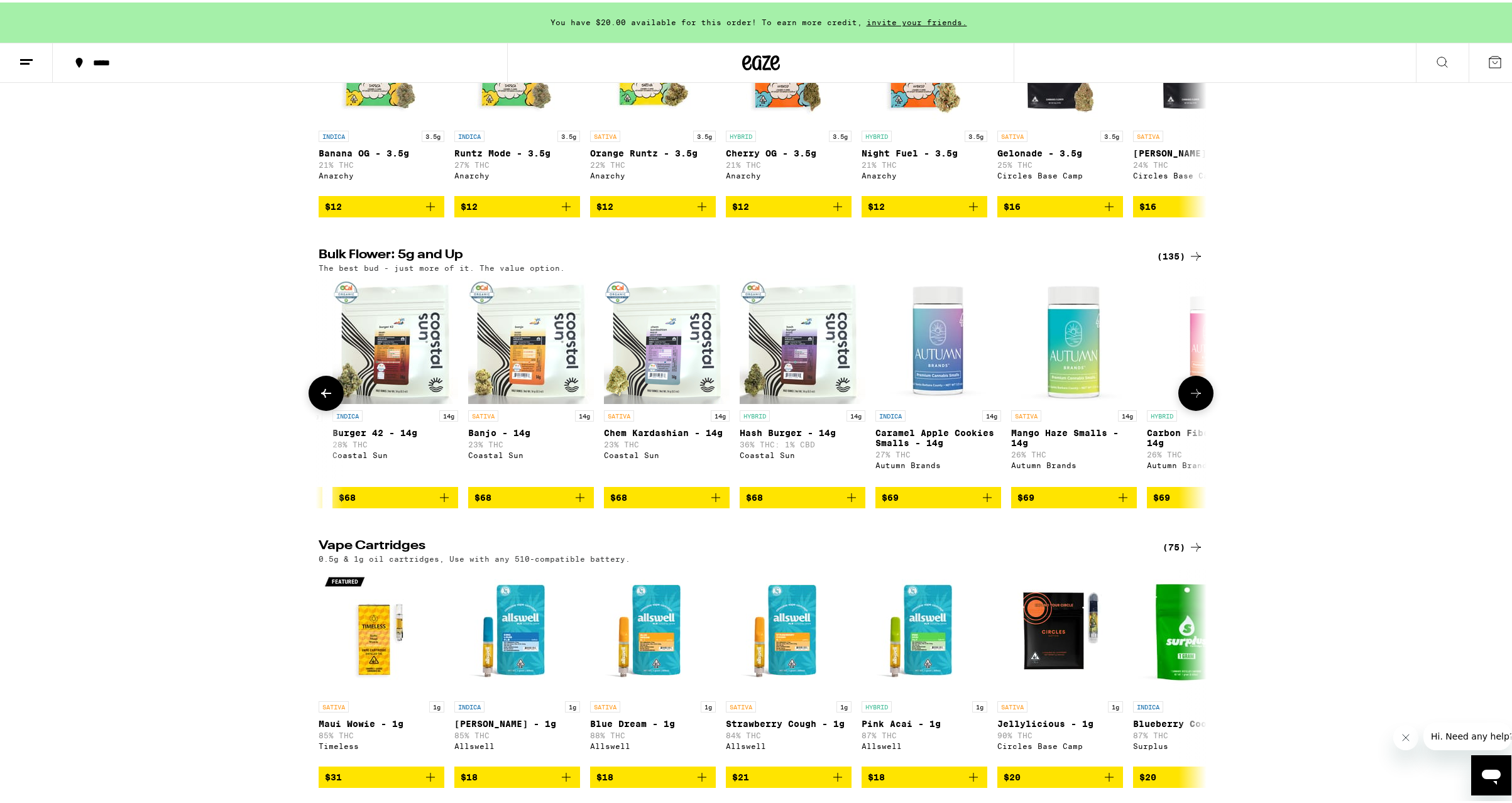
click at [319, 398] on icon at bounding box center [326, 391] width 15 height 15
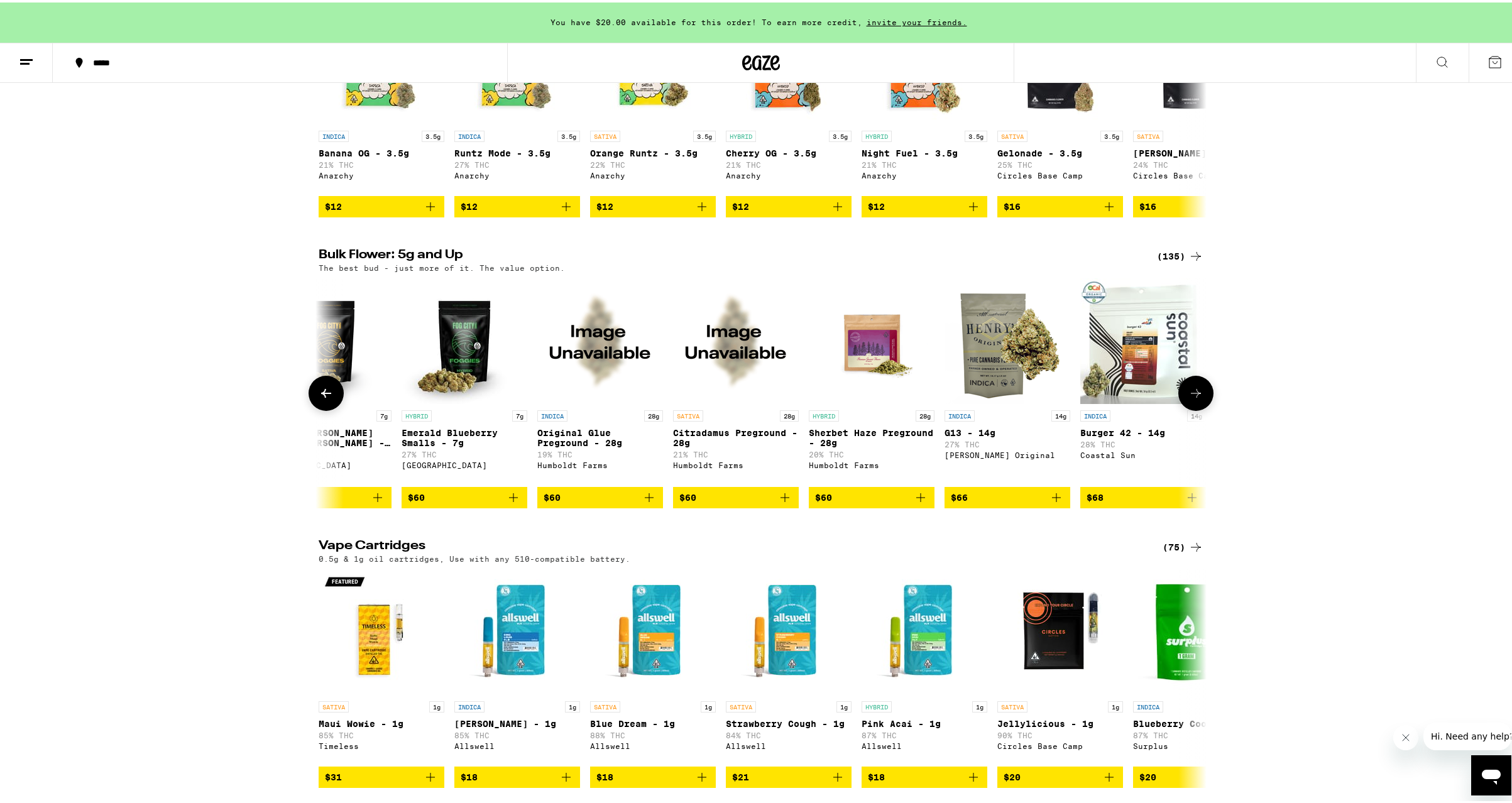
click at [319, 398] on icon at bounding box center [326, 391] width 15 height 15
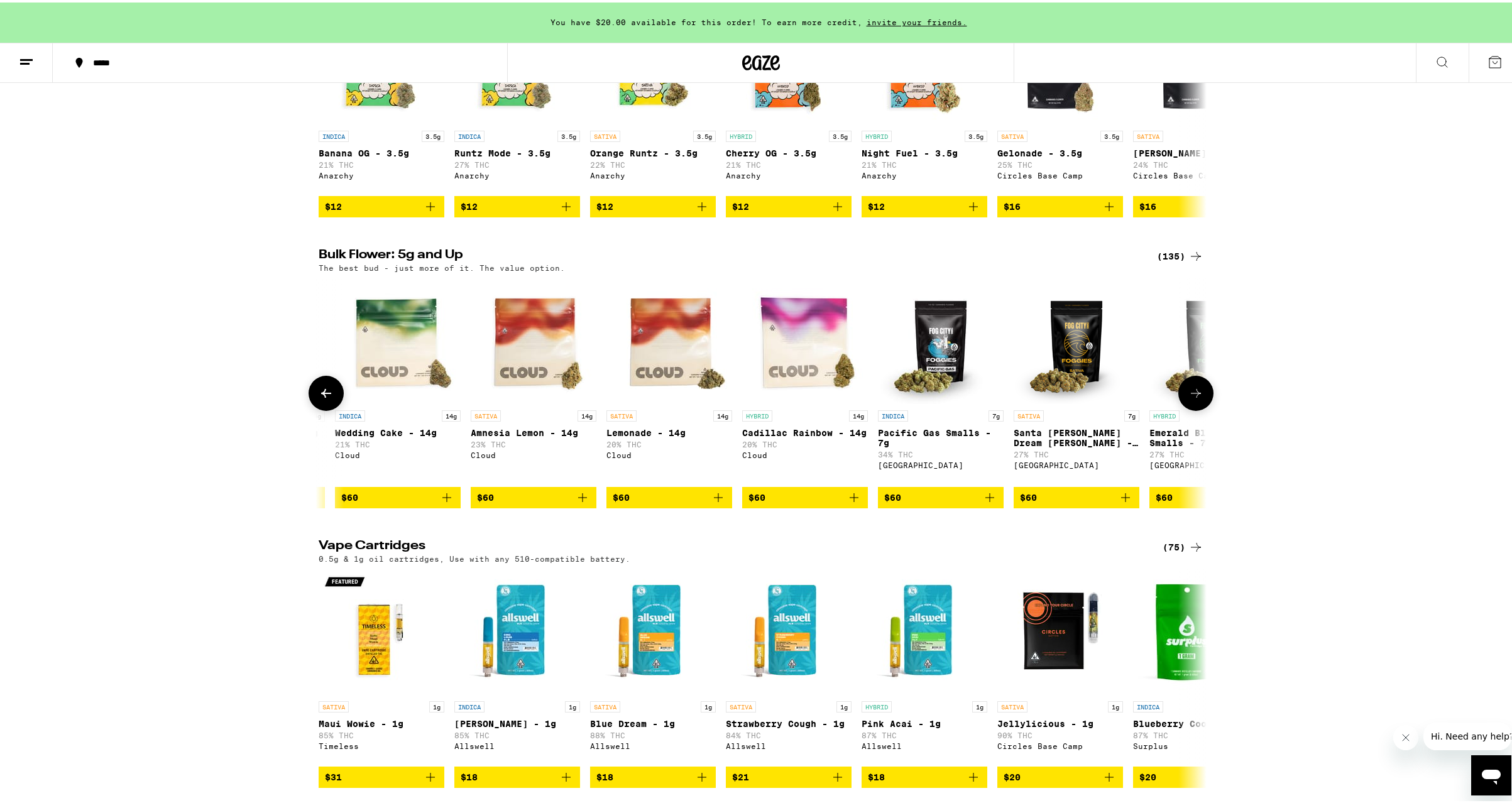
click at [319, 398] on icon at bounding box center [326, 391] width 15 height 15
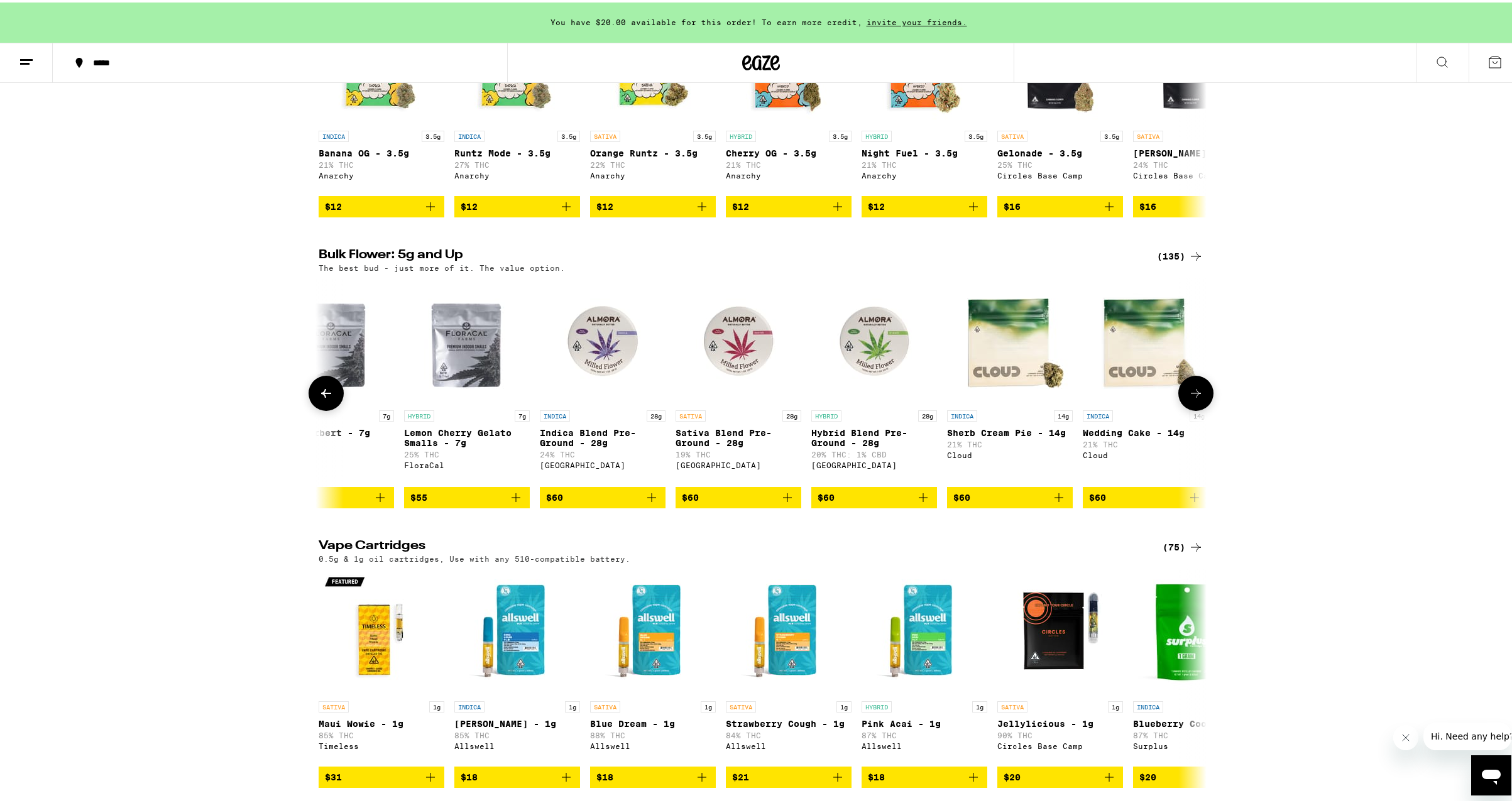
click at [319, 398] on icon at bounding box center [326, 391] width 15 height 15
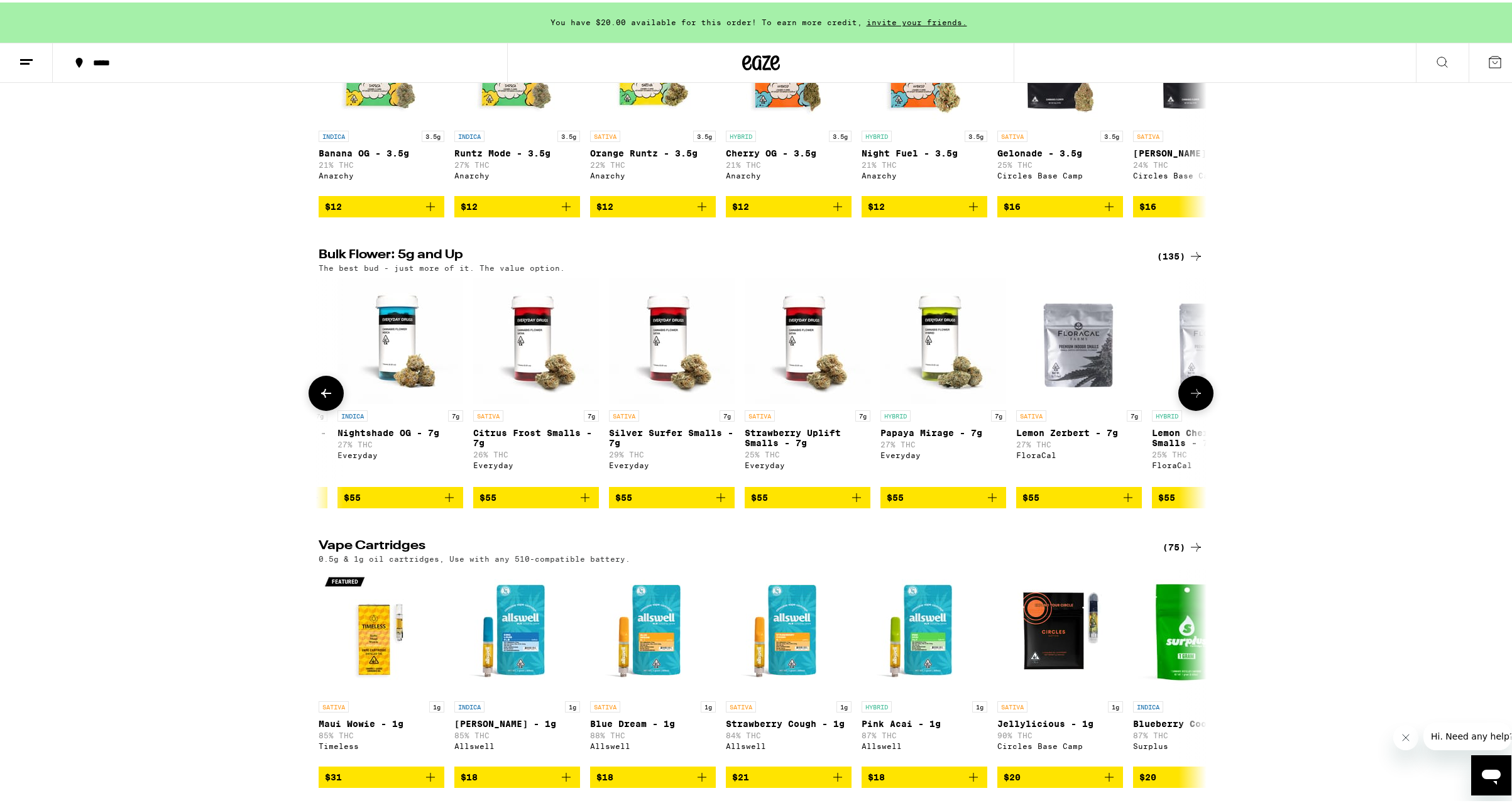
click at [319, 398] on icon at bounding box center [326, 391] width 15 height 15
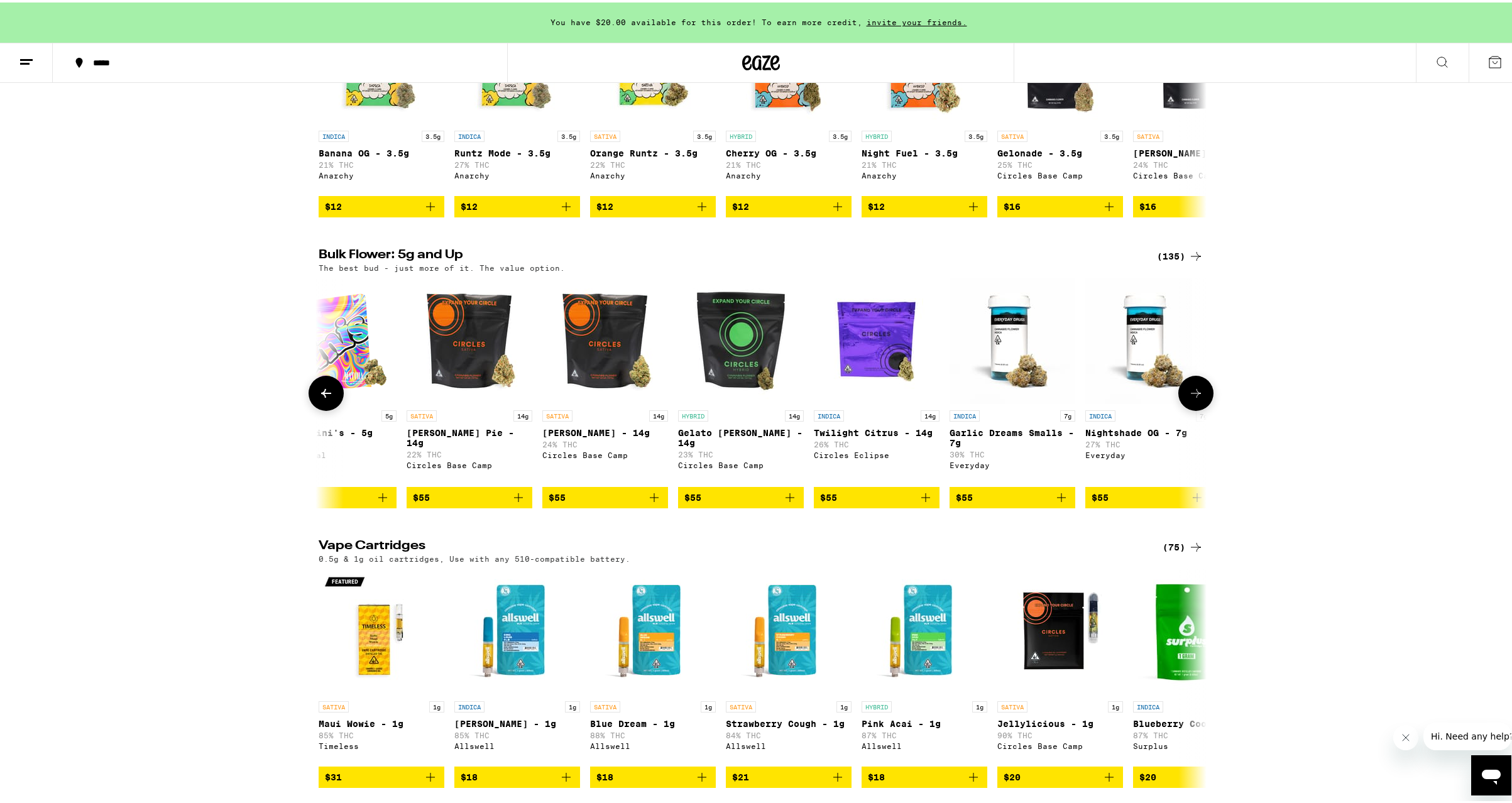
click at [319, 398] on icon at bounding box center [326, 391] width 15 height 15
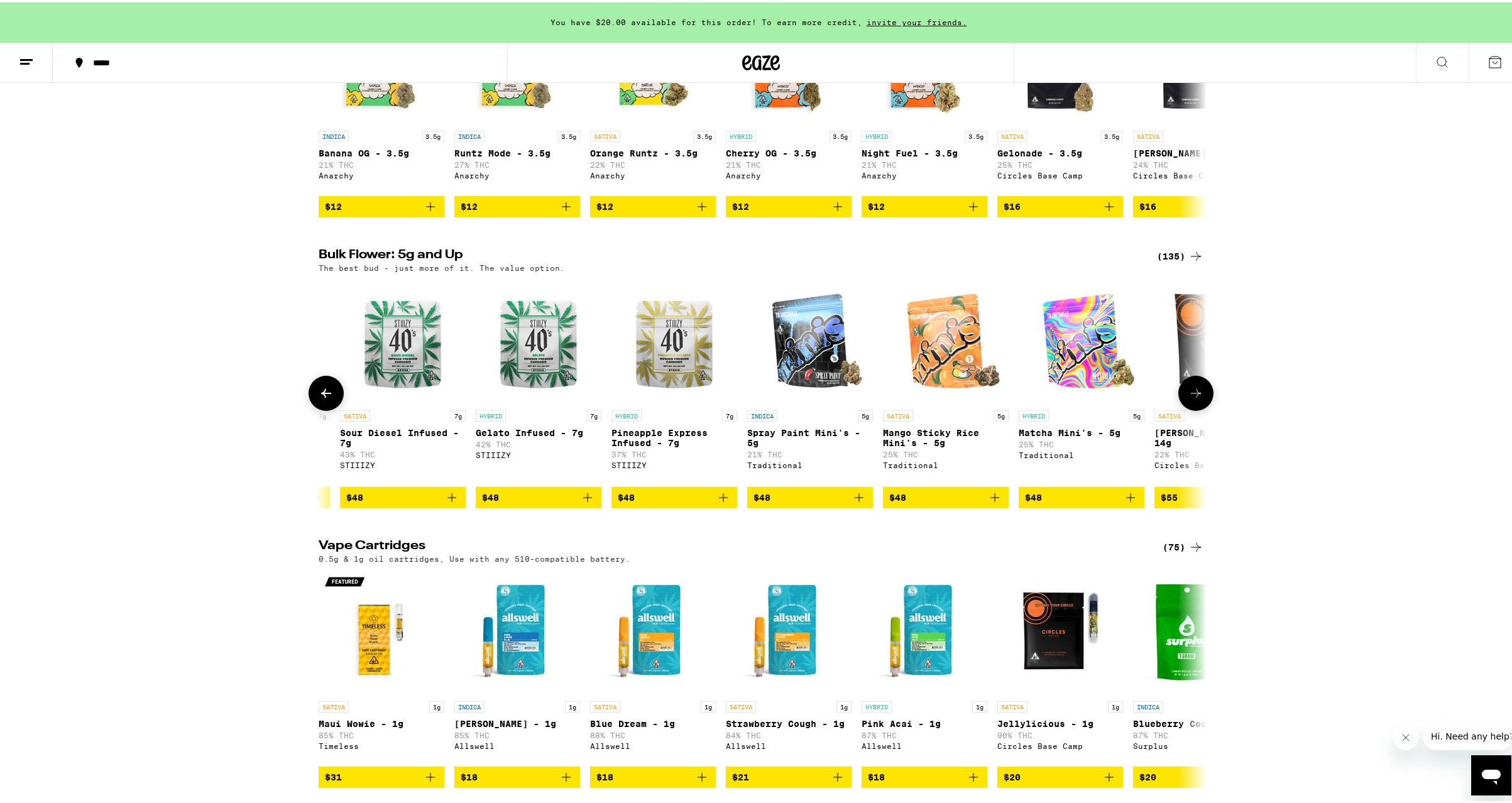
click at [319, 398] on icon at bounding box center [326, 391] width 15 height 15
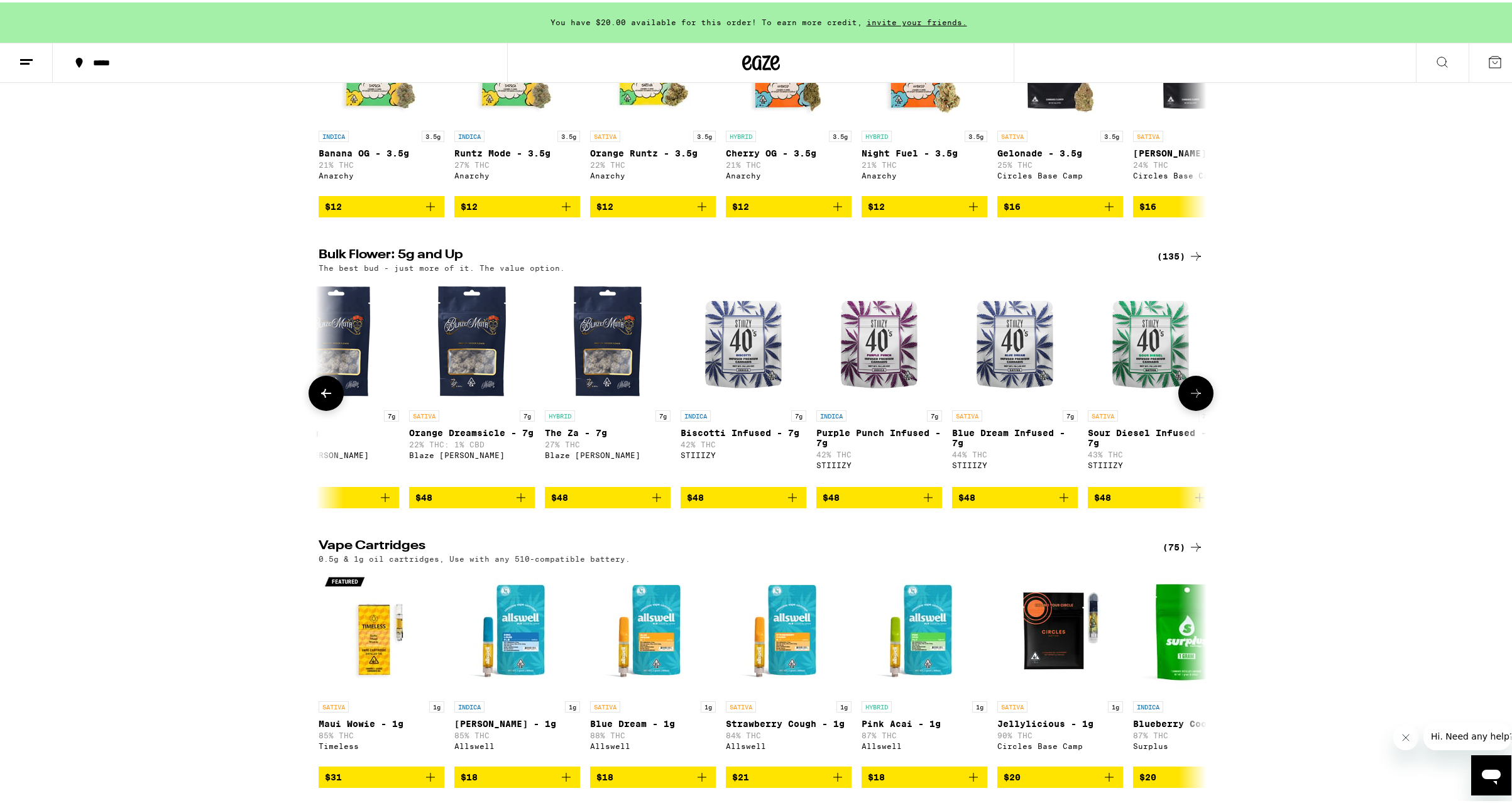
click at [319, 398] on icon at bounding box center [326, 391] width 15 height 15
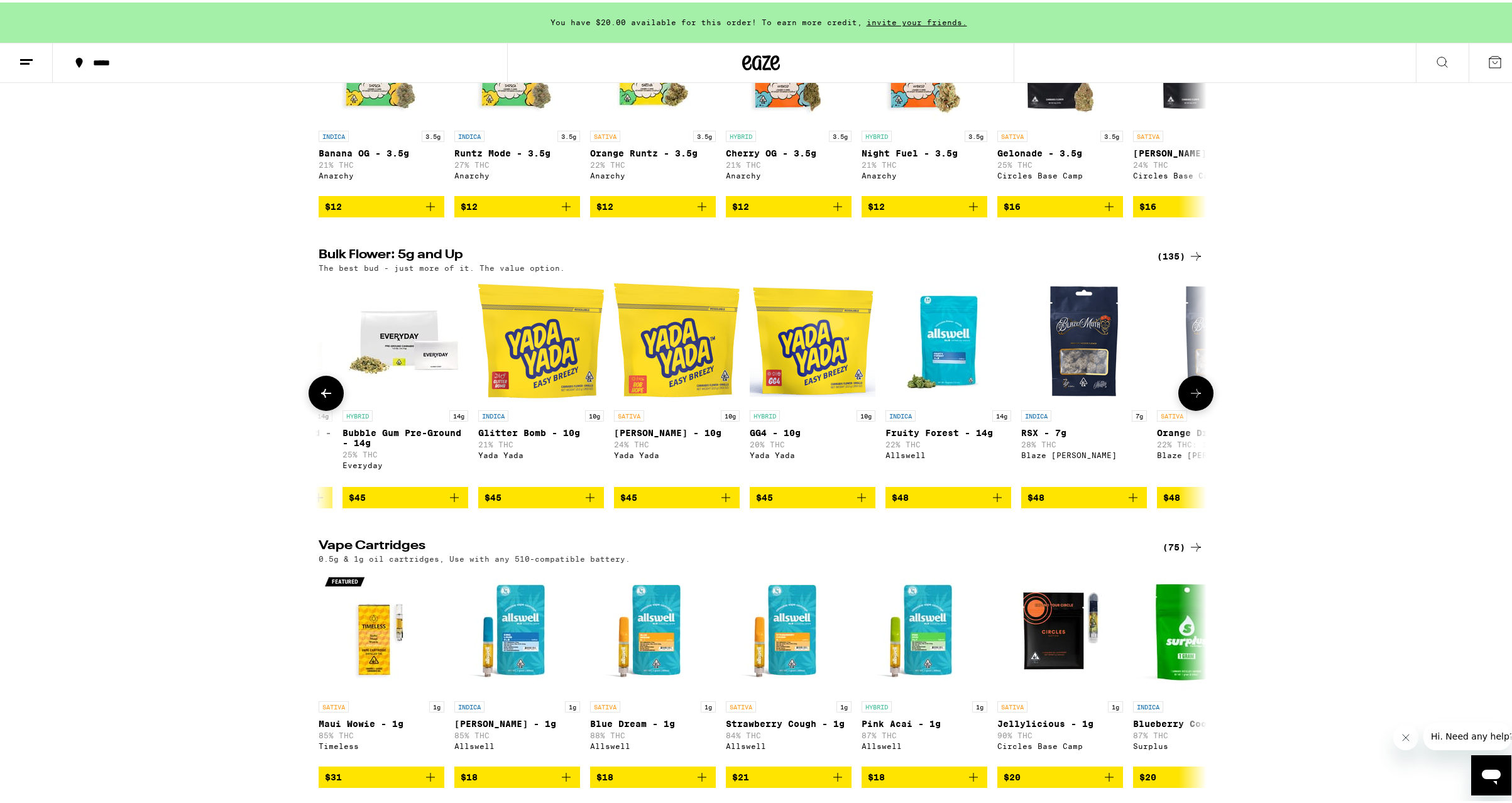
click at [319, 398] on icon at bounding box center [326, 391] width 15 height 15
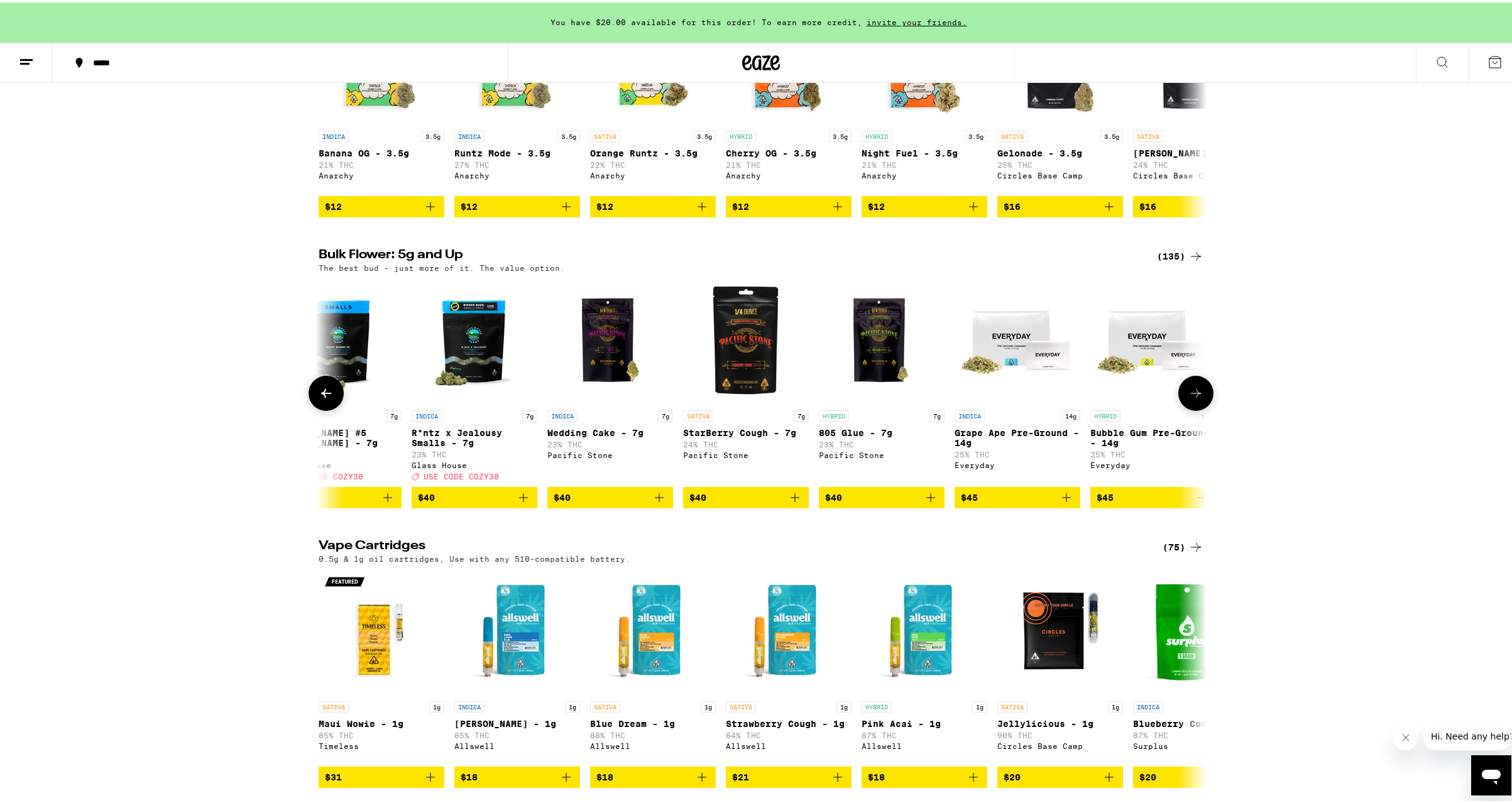
click at [319, 398] on icon at bounding box center [326, 391] width 15 height 15
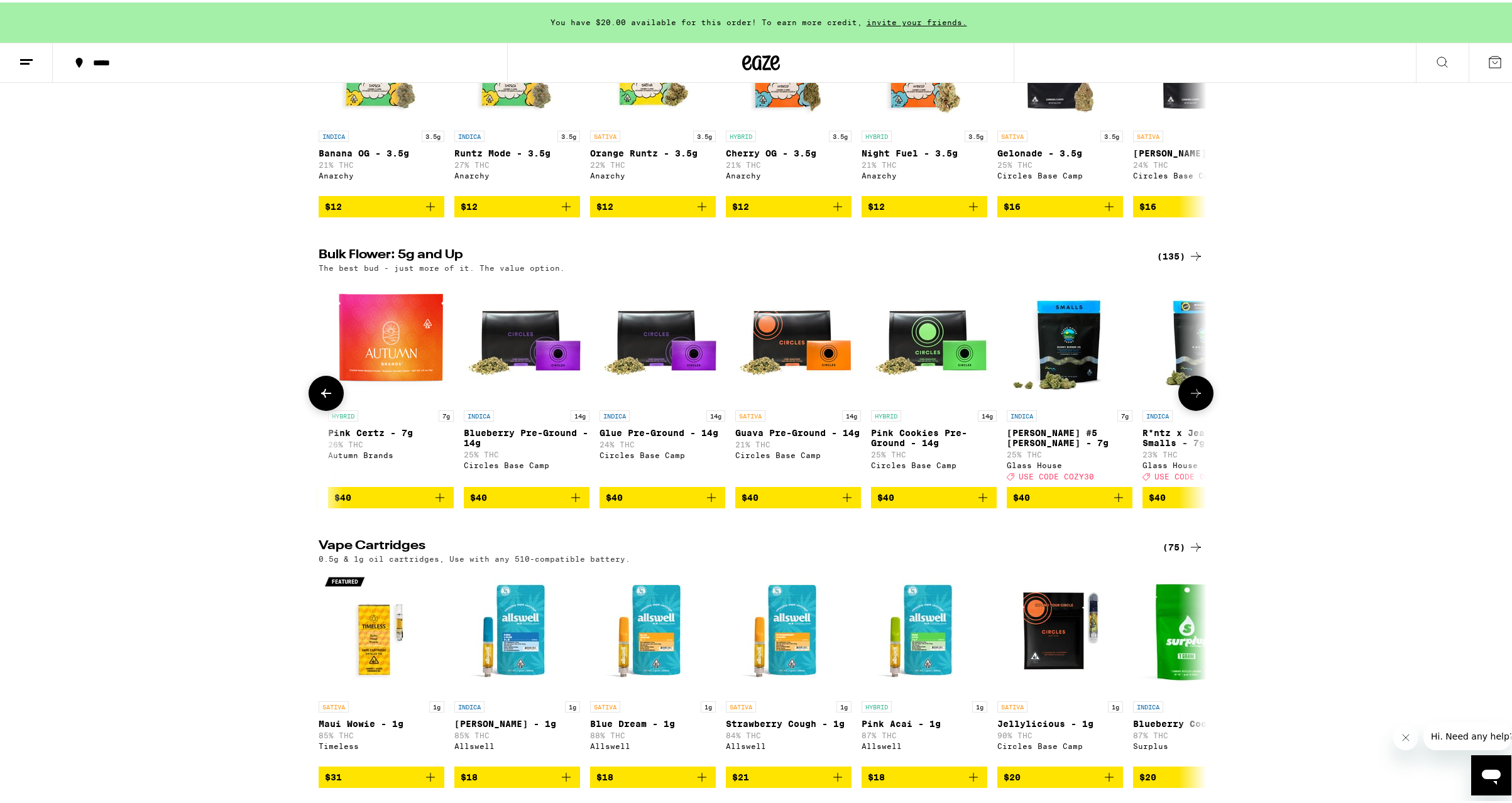
scroll to position [0, 3232]
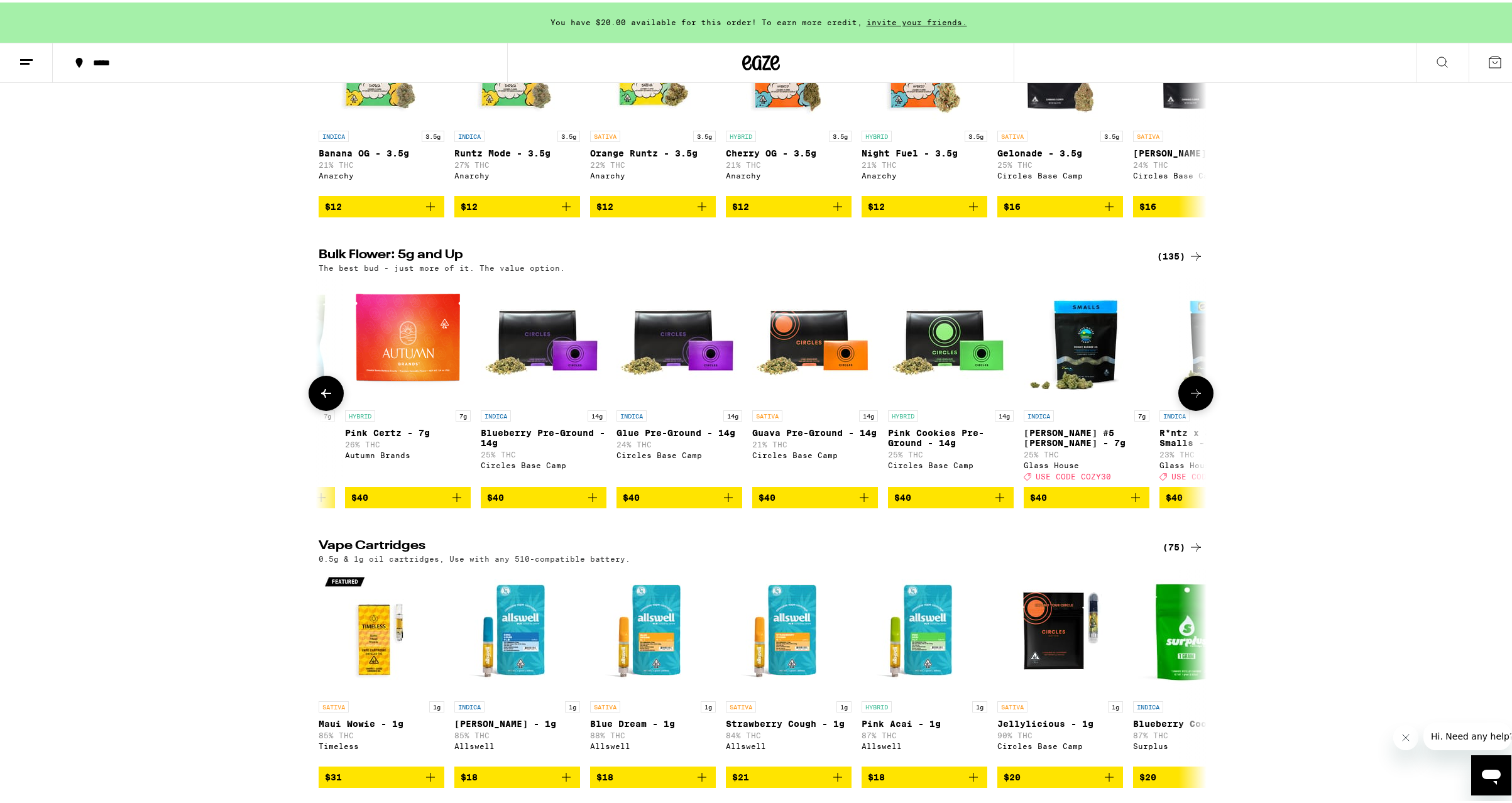
click at [1190, 398] on icon at bounding box center [1196, 391] width 15 height 15
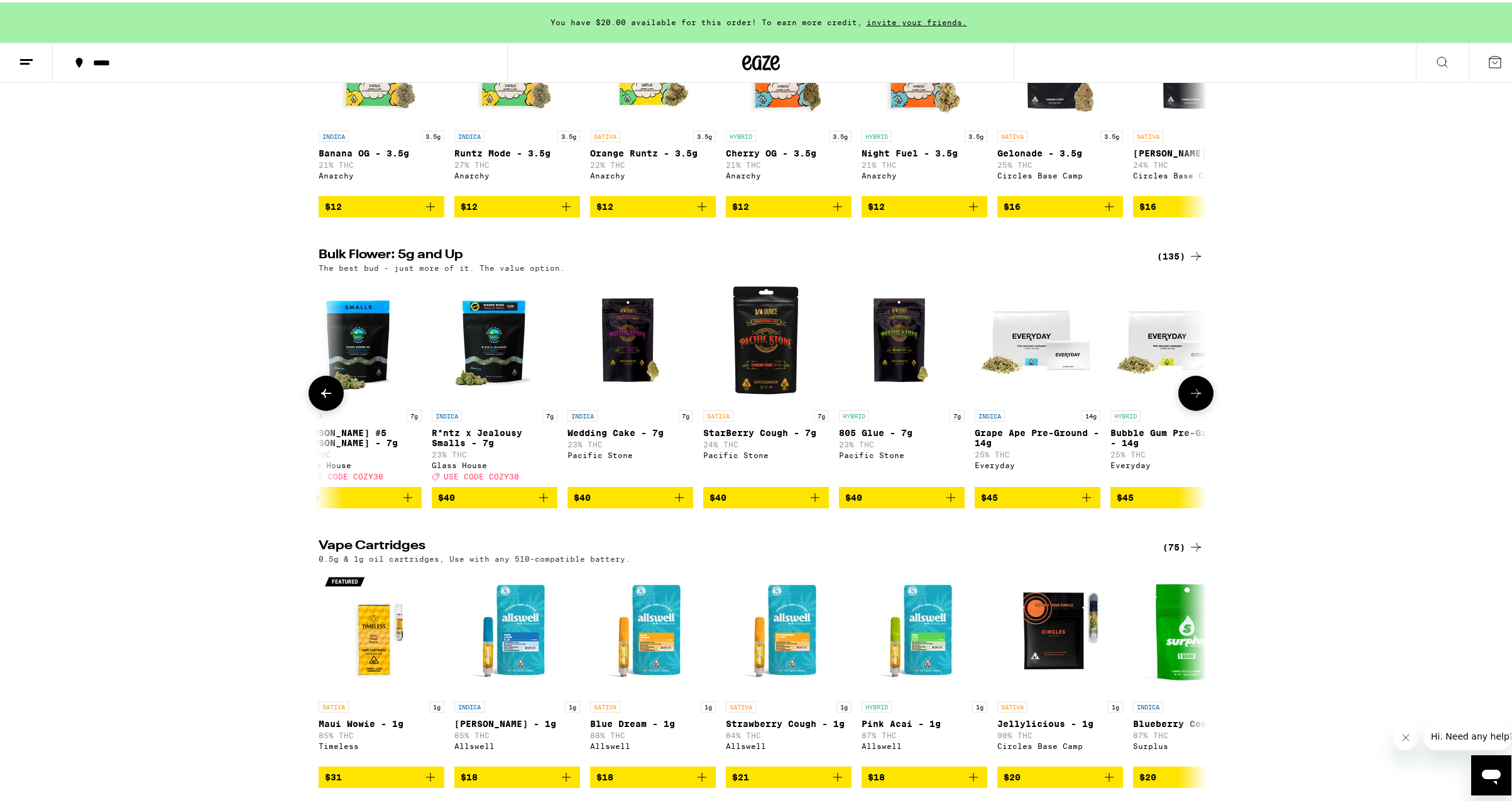
scroll to position [0, 3979]
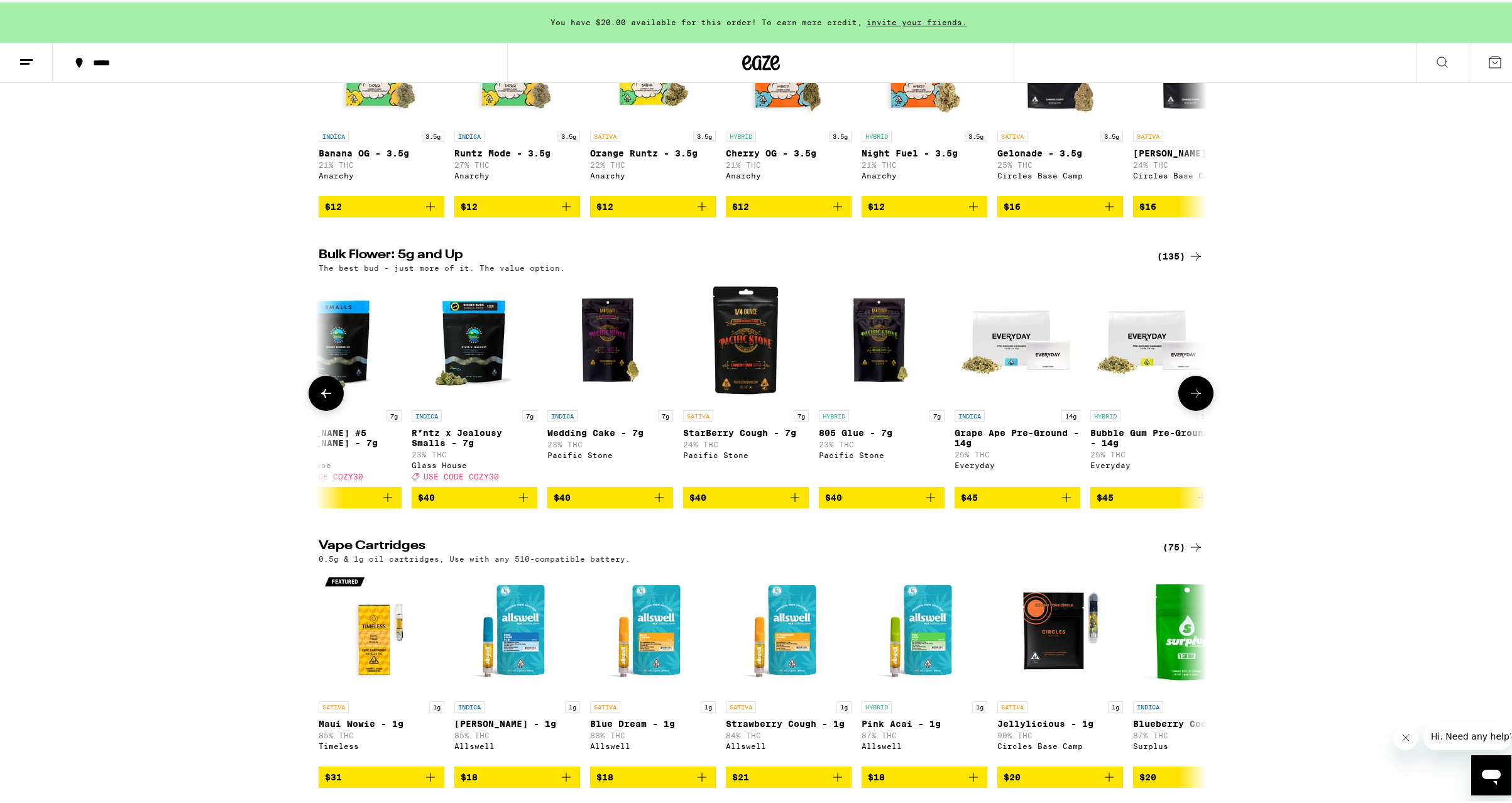
click at [461, 445] on p "R*ntz x Jealousy Smalls - 7g" at bounding box center [474, 435] width 125 height 20
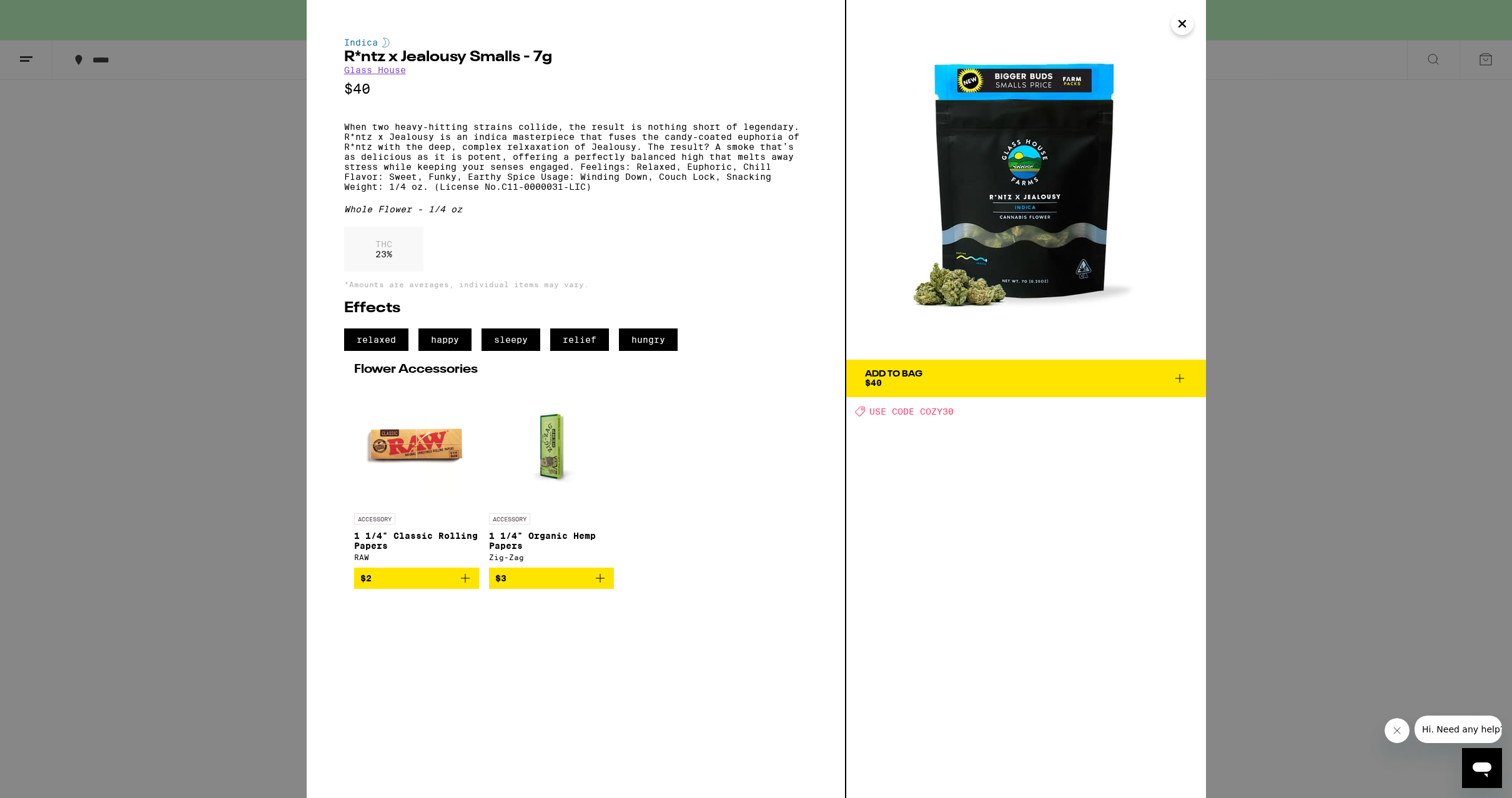
click at [1180, 377] on icon at bounding box center [1180, 378] width 15 height 15
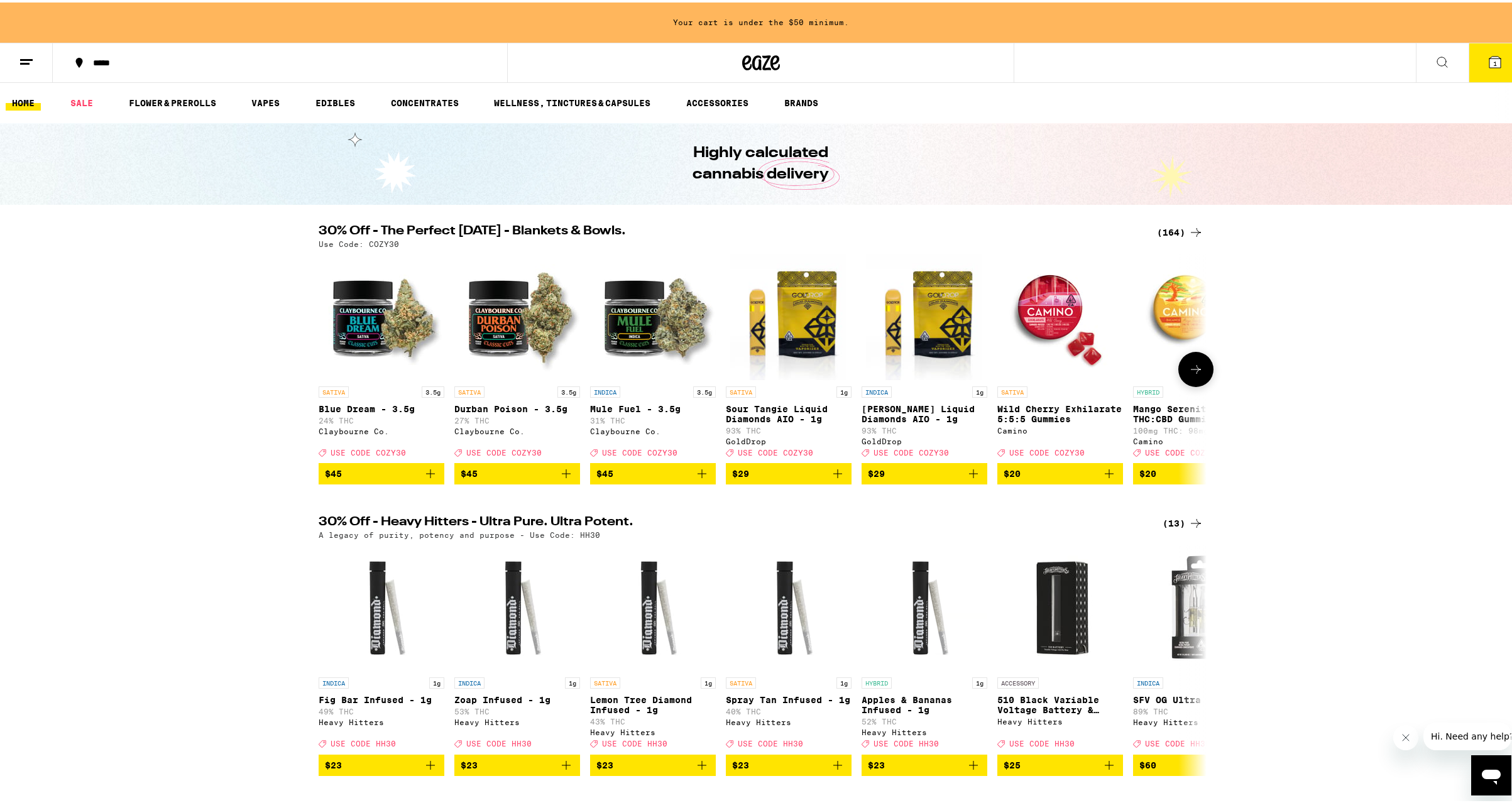
click at [1194, 375] on icon at bounding box center [1196, 367] width 15 height 15
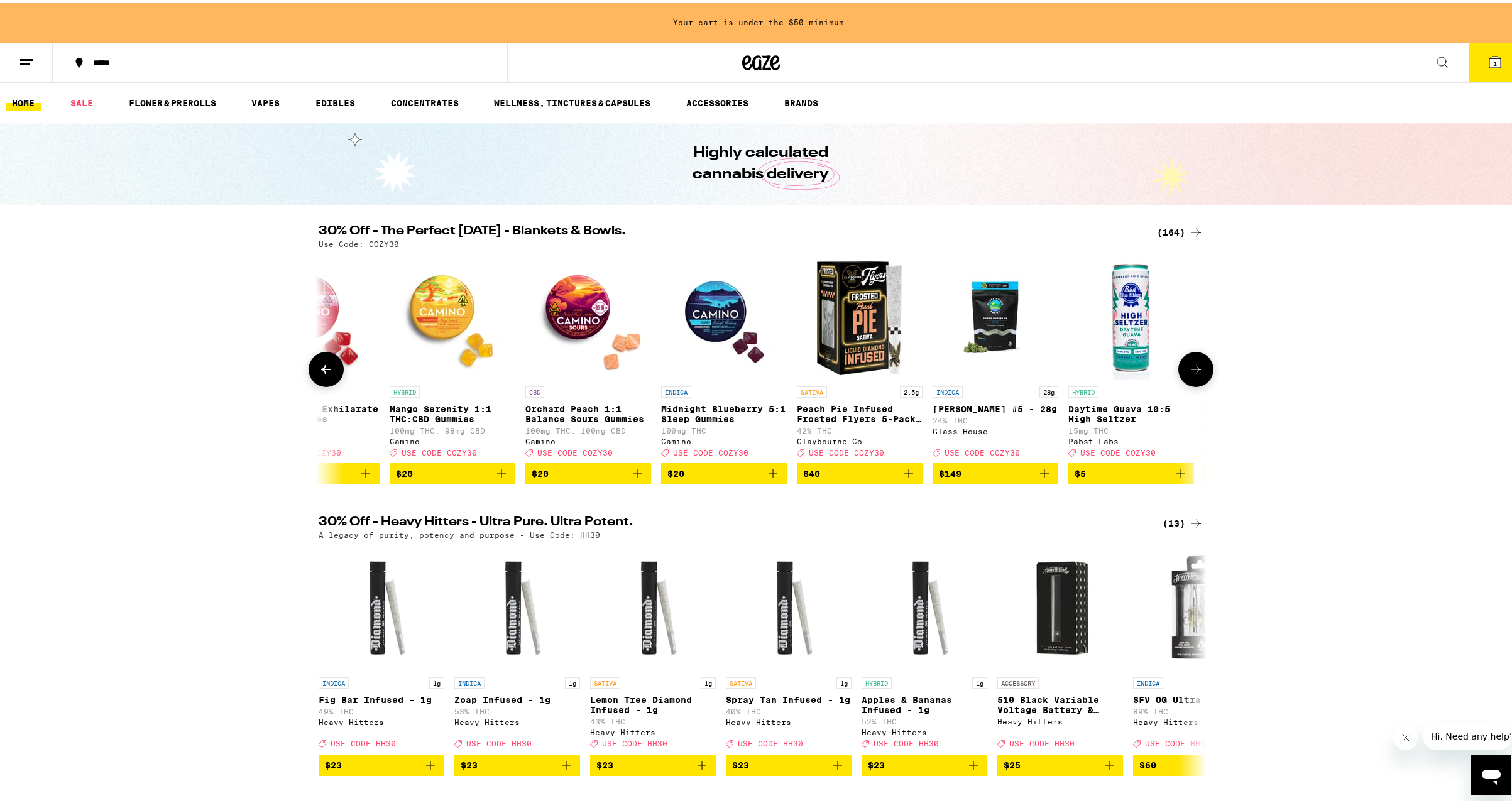
scroll to position [0, 748]
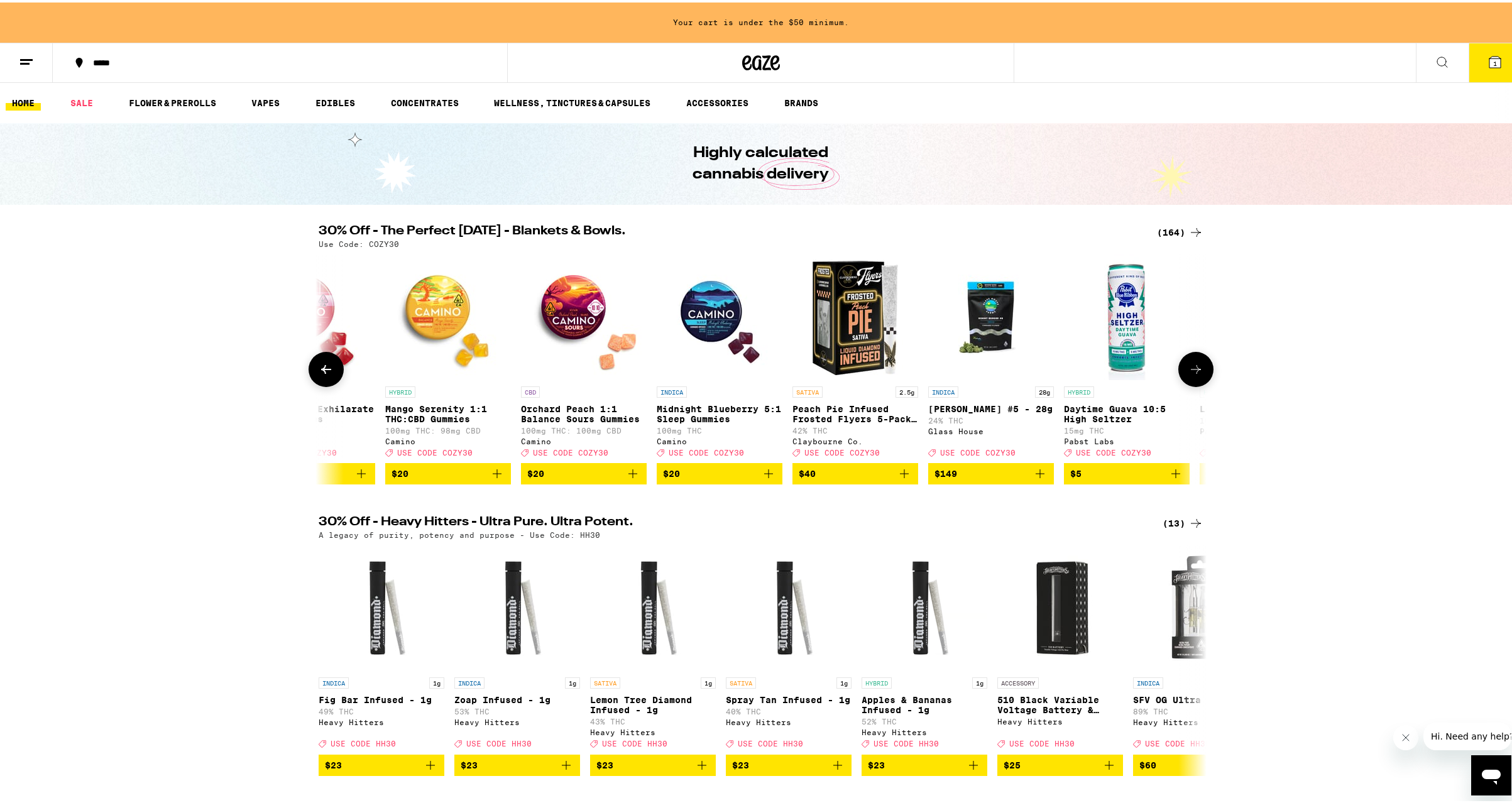
click at [1191, 366] on icon at bounding box center [1196, 367] width 15 height 15
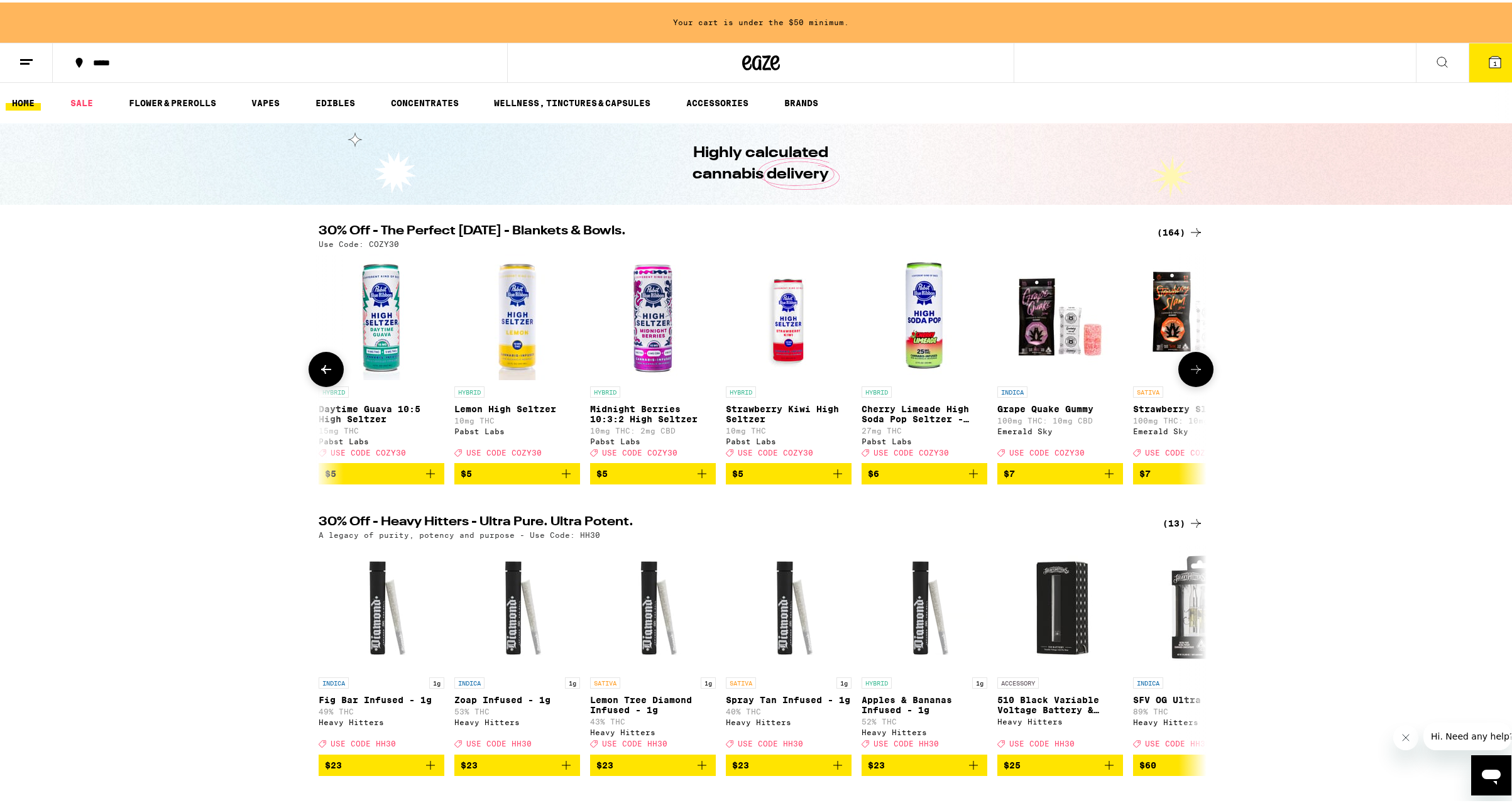
scroll to position [0, 1496]
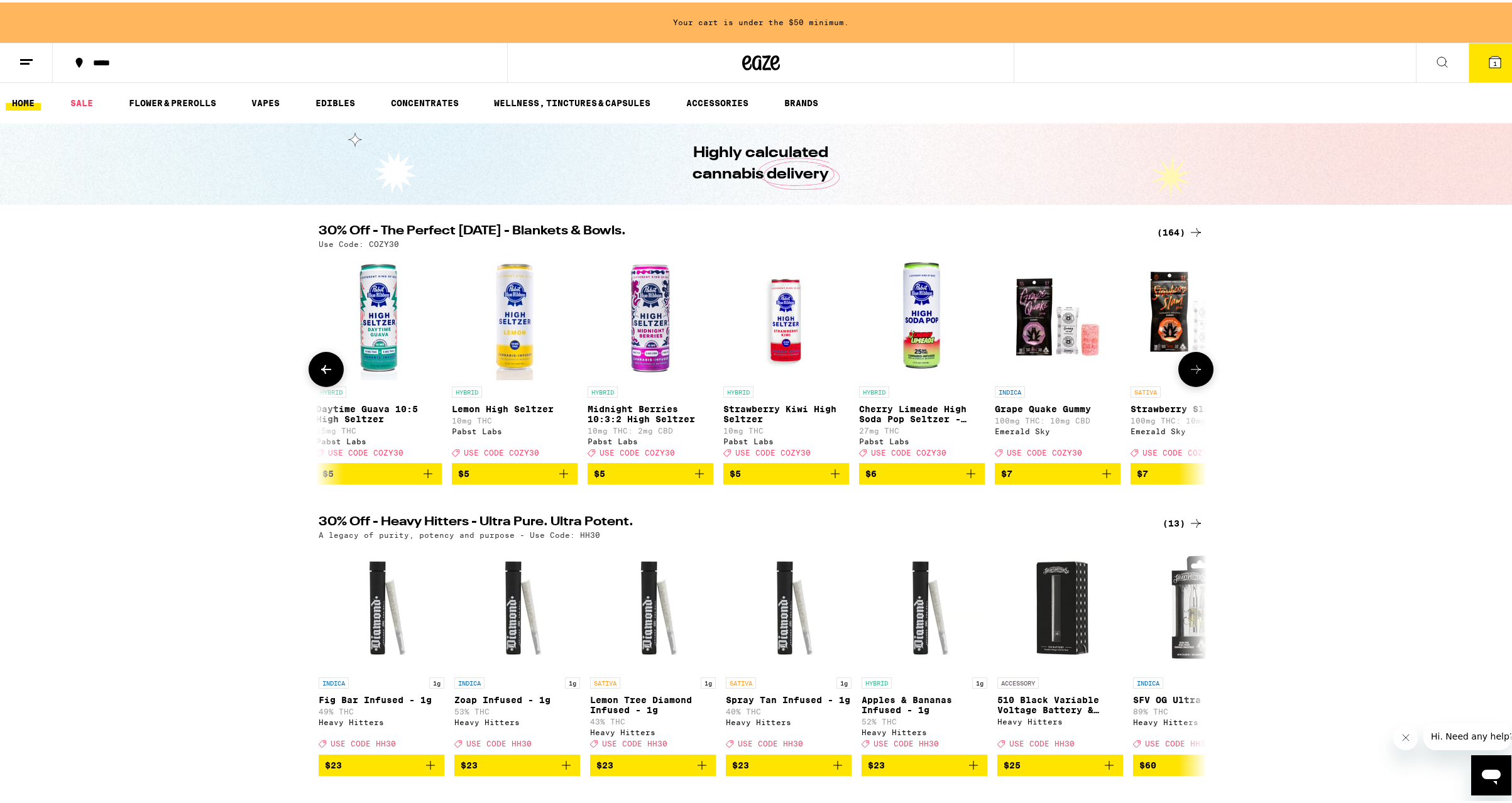
click at [1191, 366] on icon at bounding box center [1196, 367] width 15 height 15
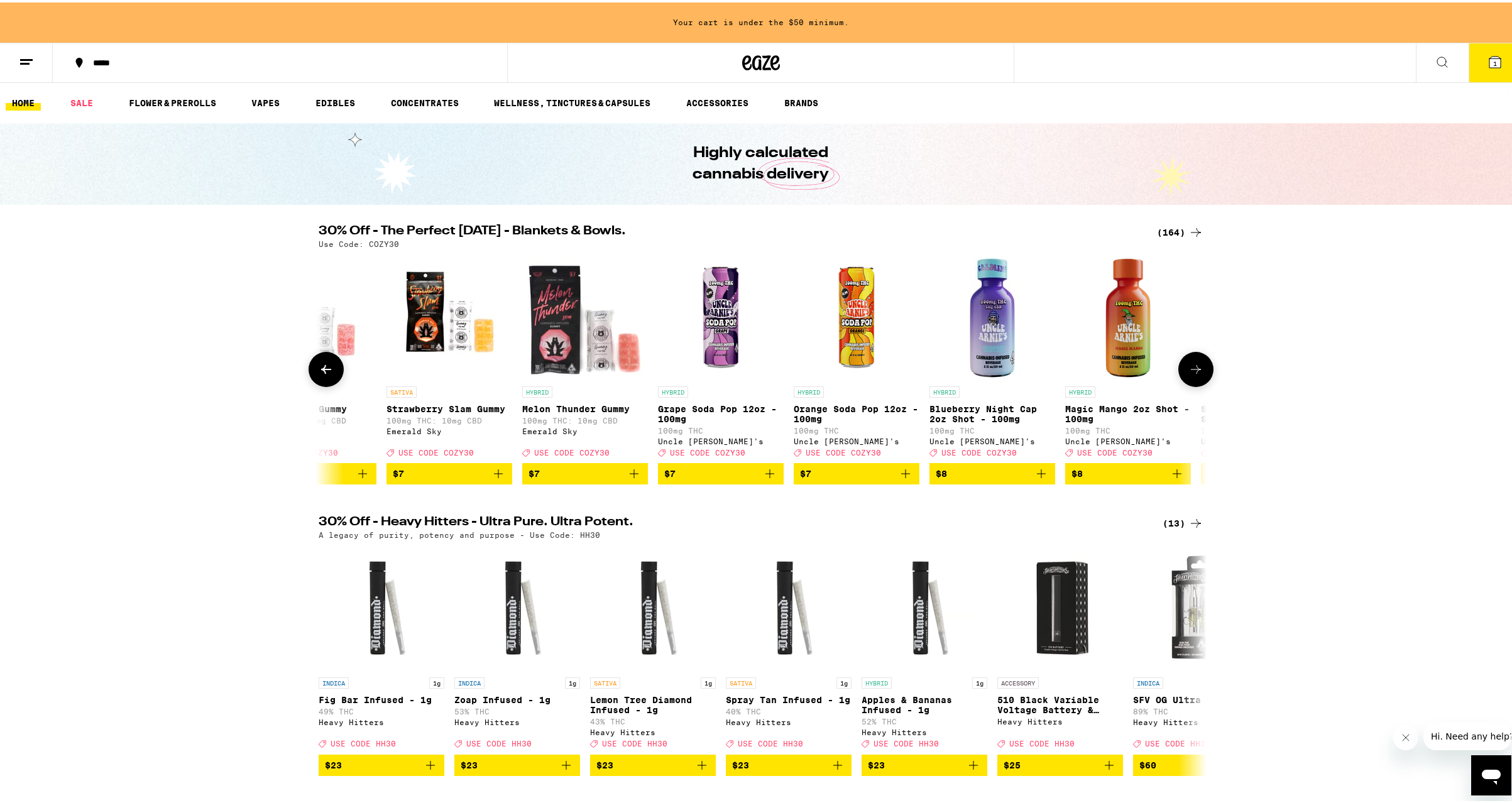
scroll to position [0, 2244]
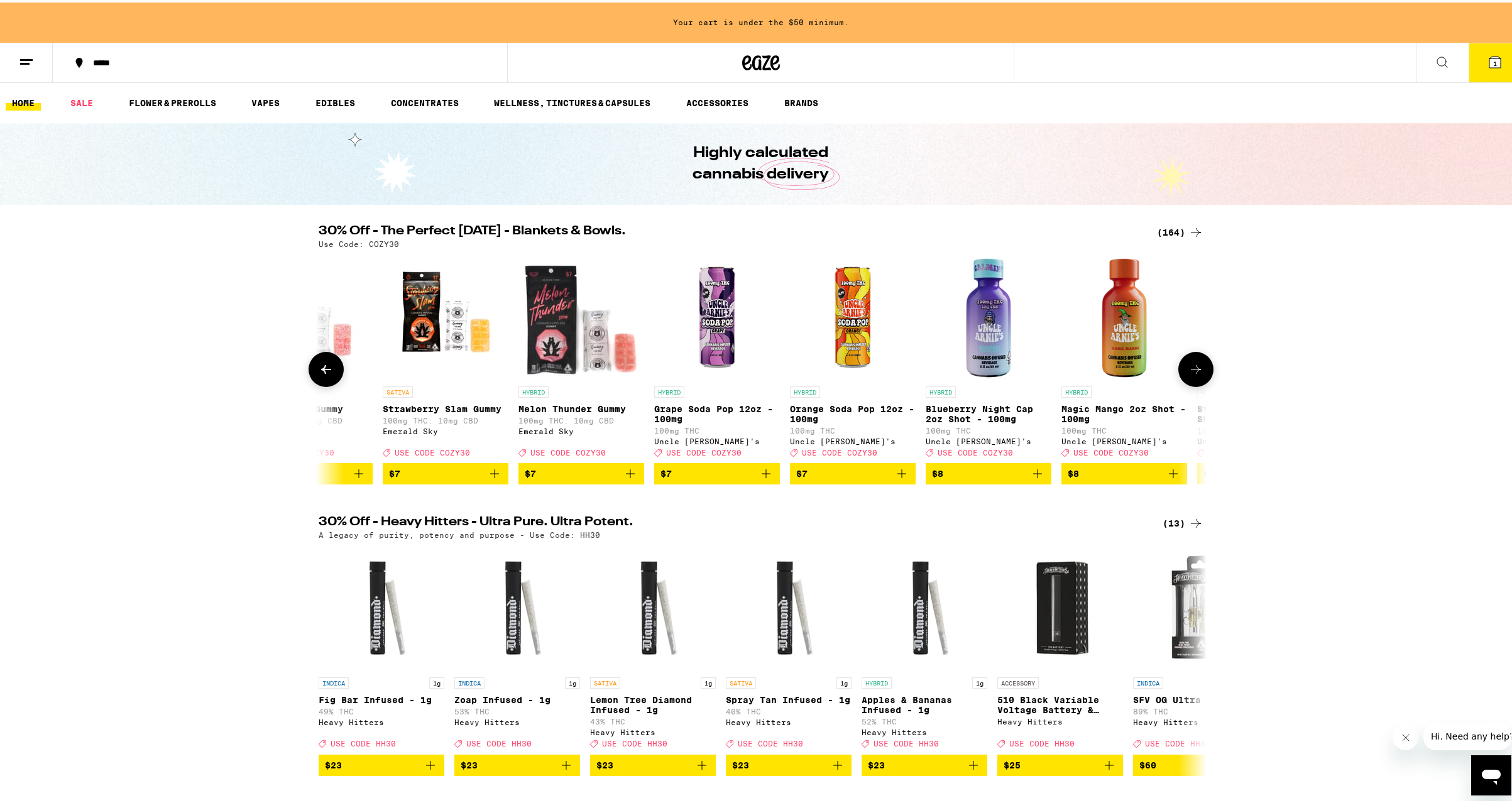
click at [1190, 366] on icon at bounding box center [1196, 367] width 15 height 15
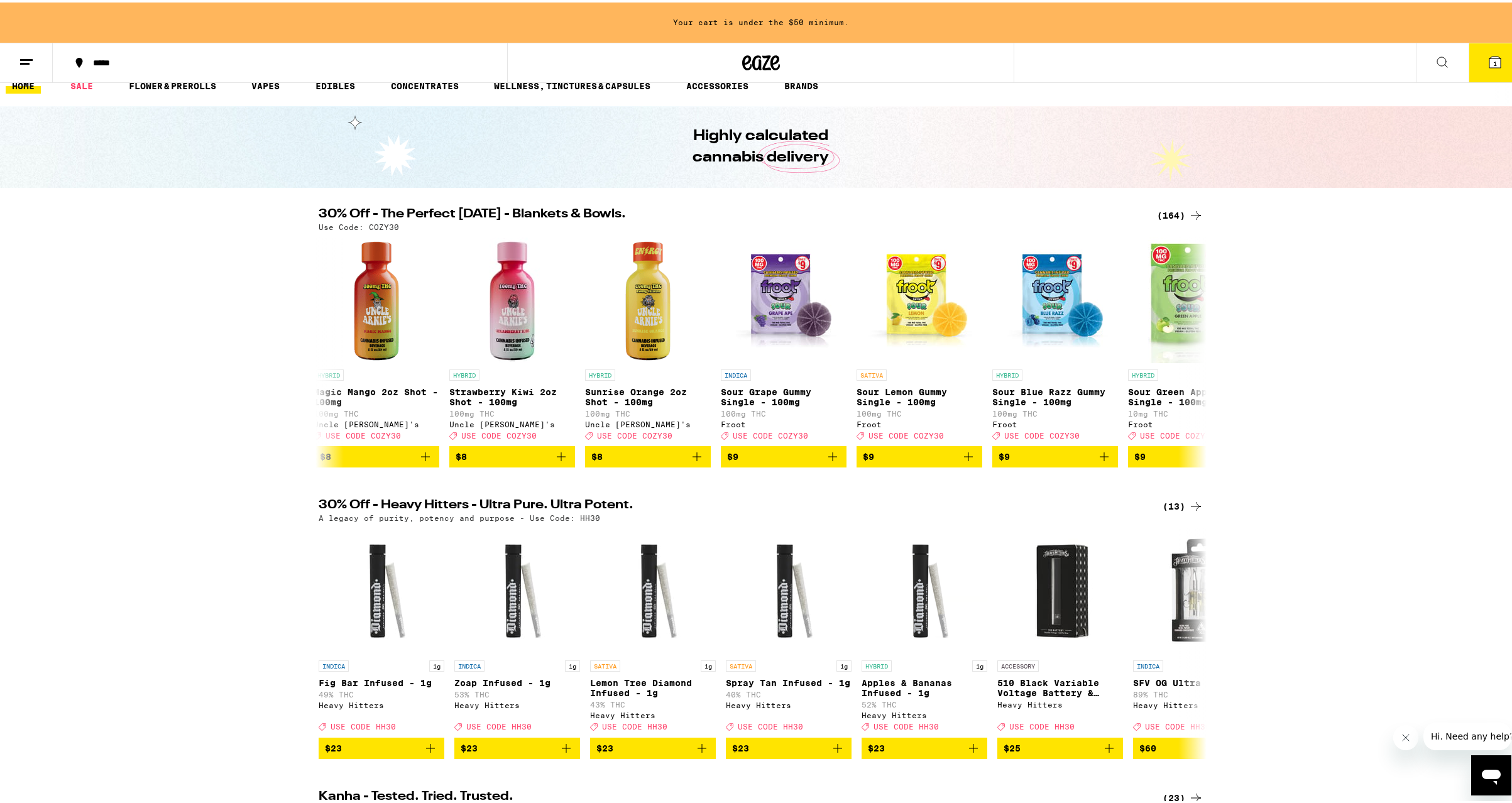
scroll to position [0, 0]
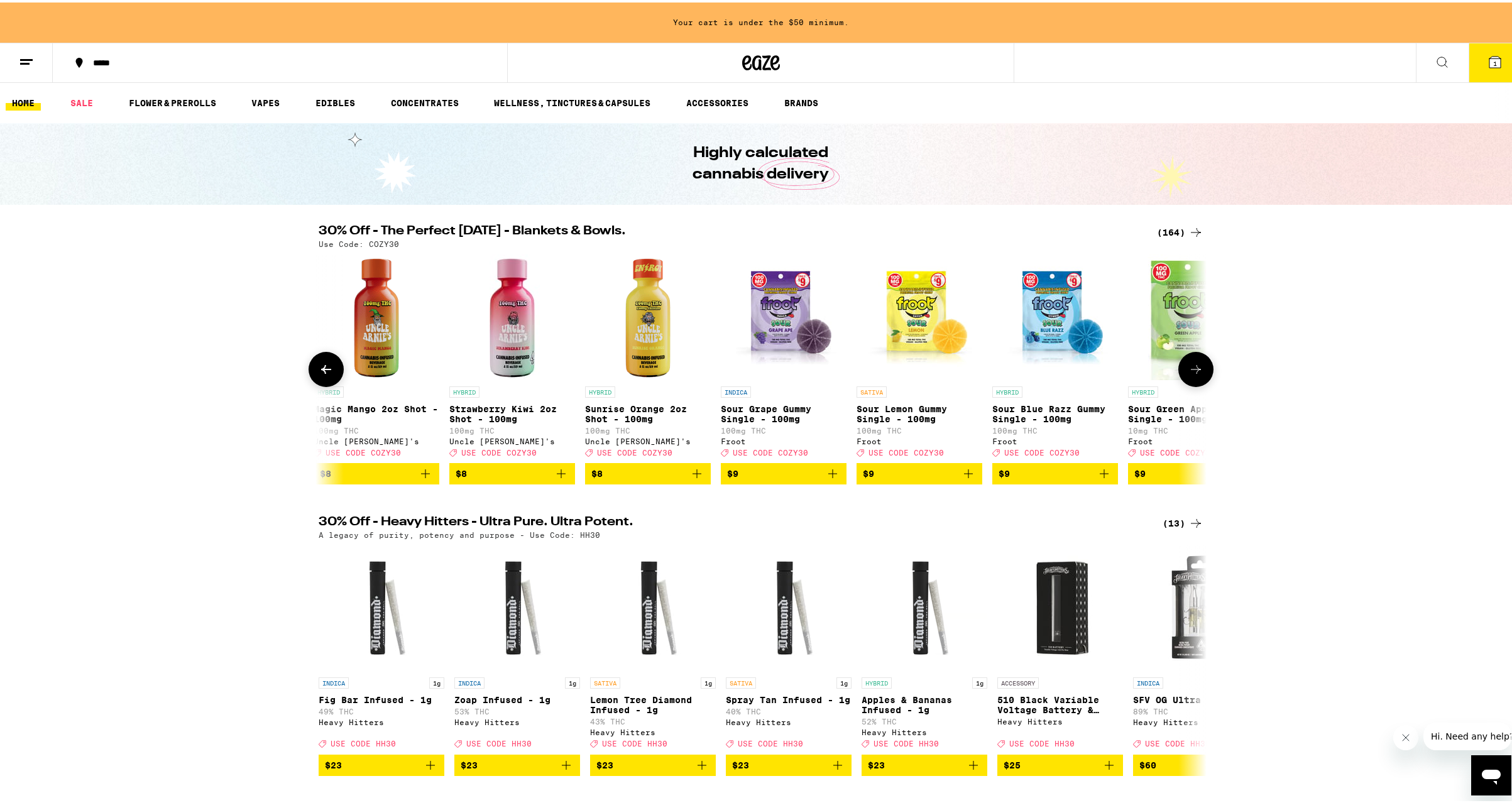
click at [1199, 375] on button at bounding box center [1196, 367] width 35 height 35
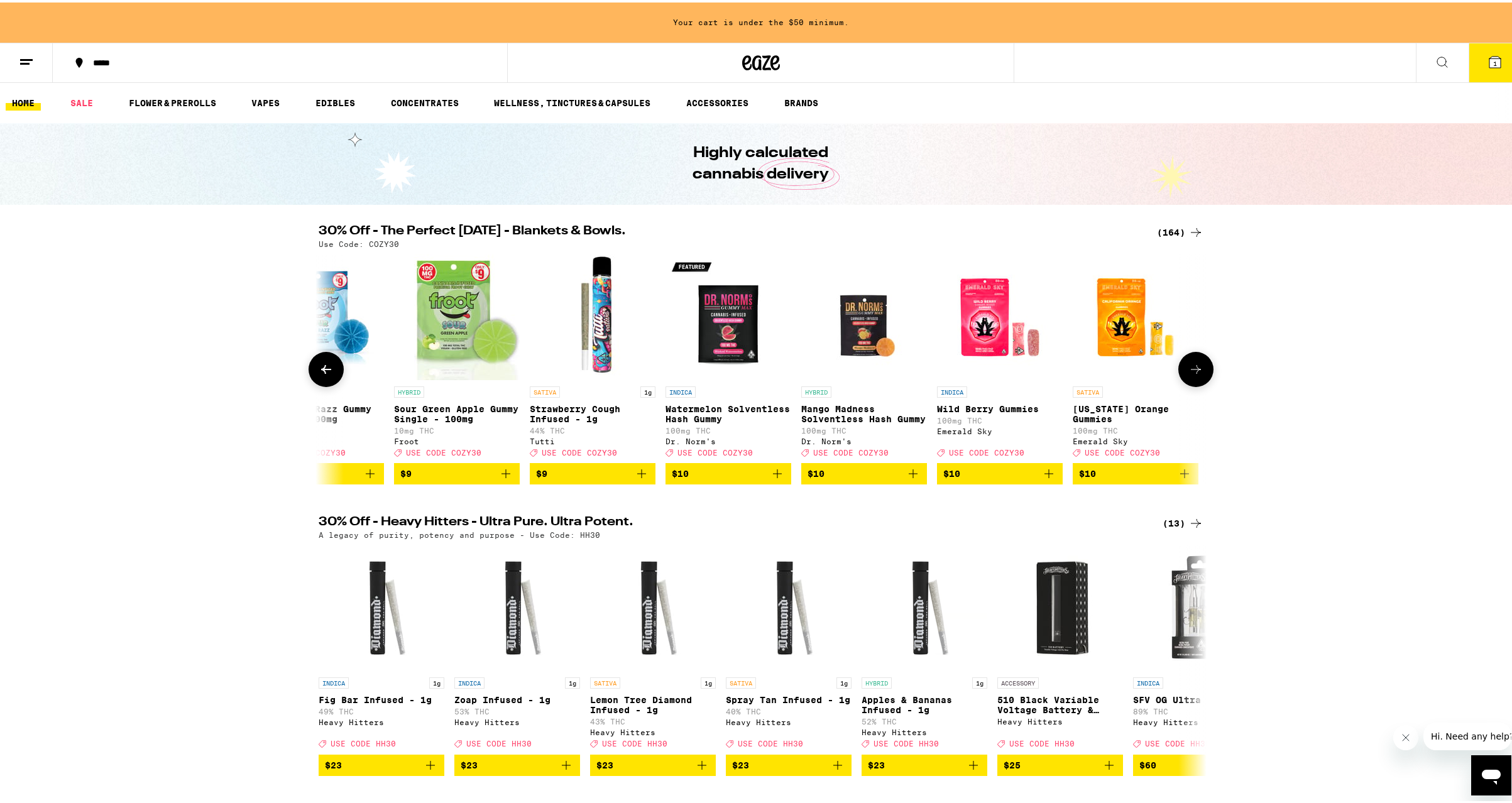
scroll to position [0, 3739]
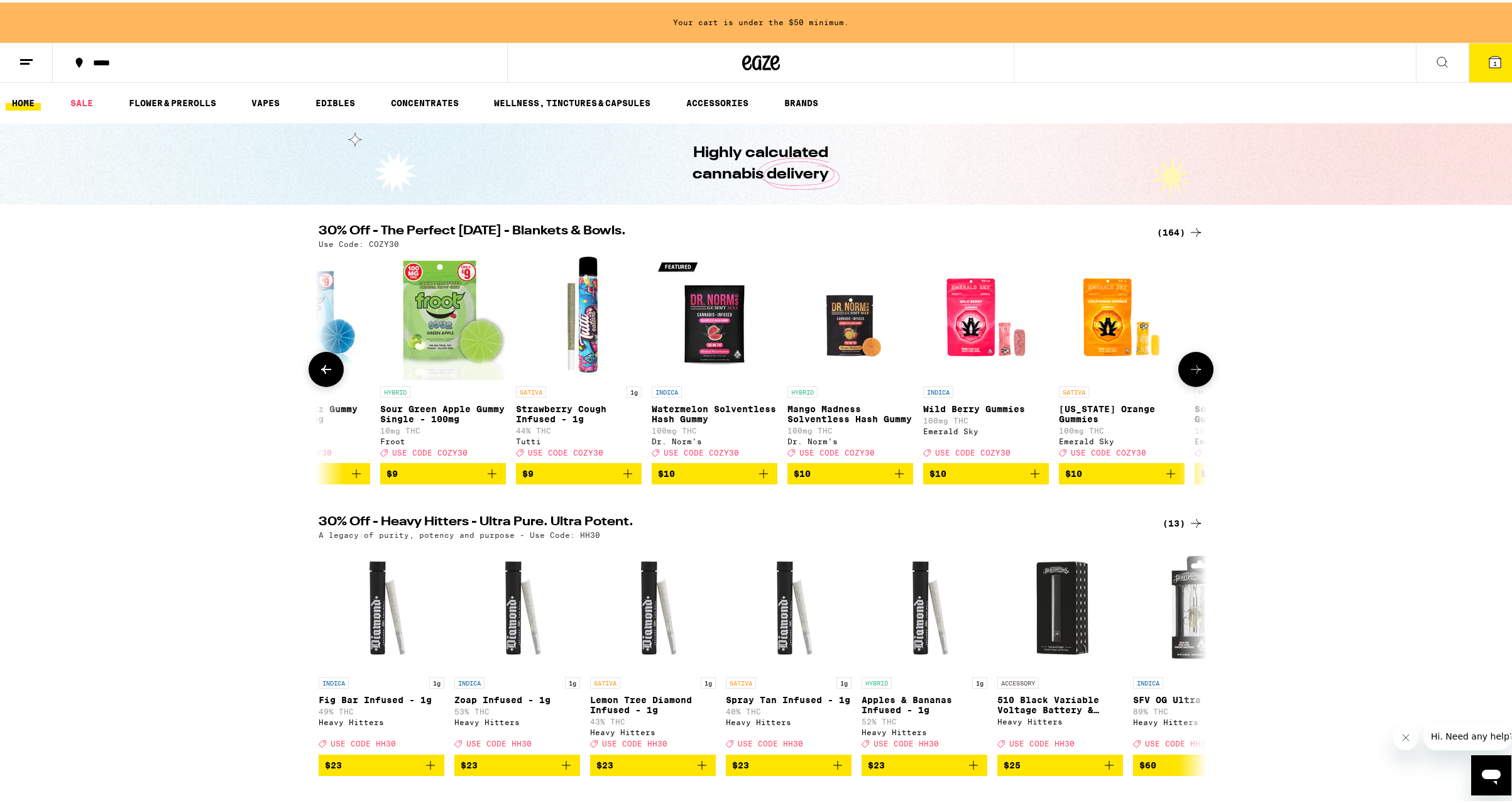
click at [1197, 373] on icon at bounding box center [1196, 367] width 15 height 15
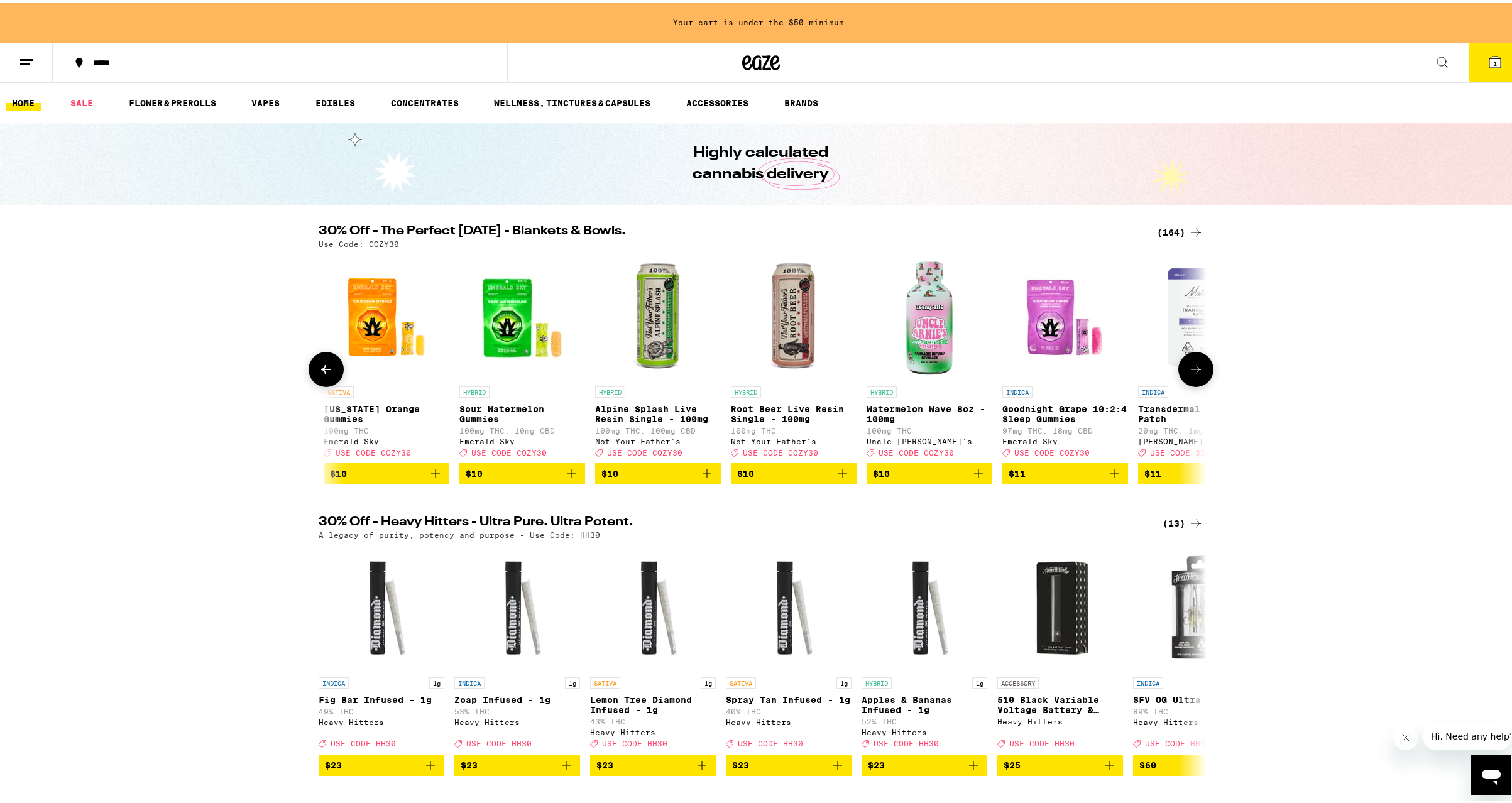
scroll to position [0, 4488]
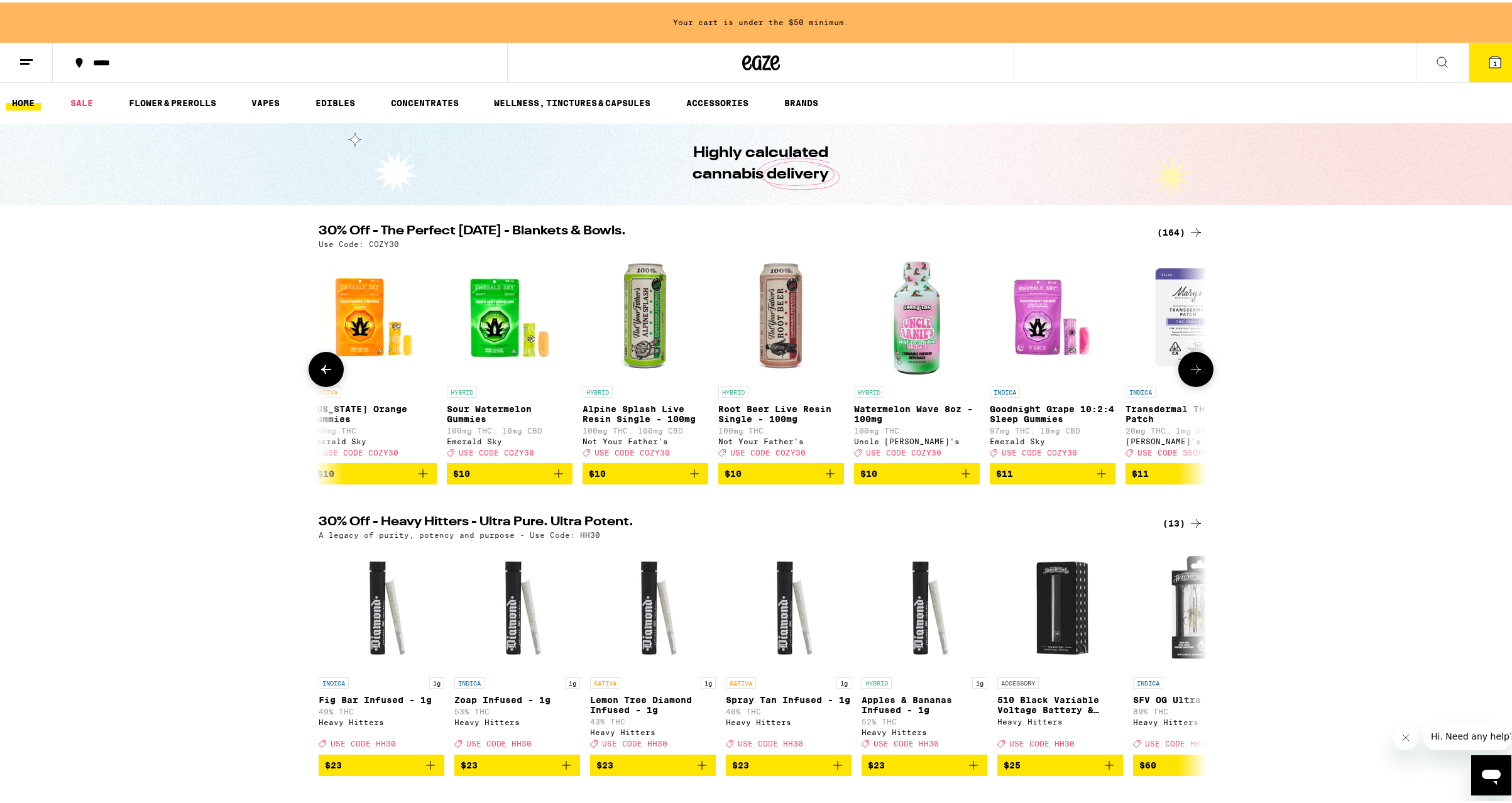
click at [1197, 371] on icon at bounding box center [1196, 367] width 15 height 15
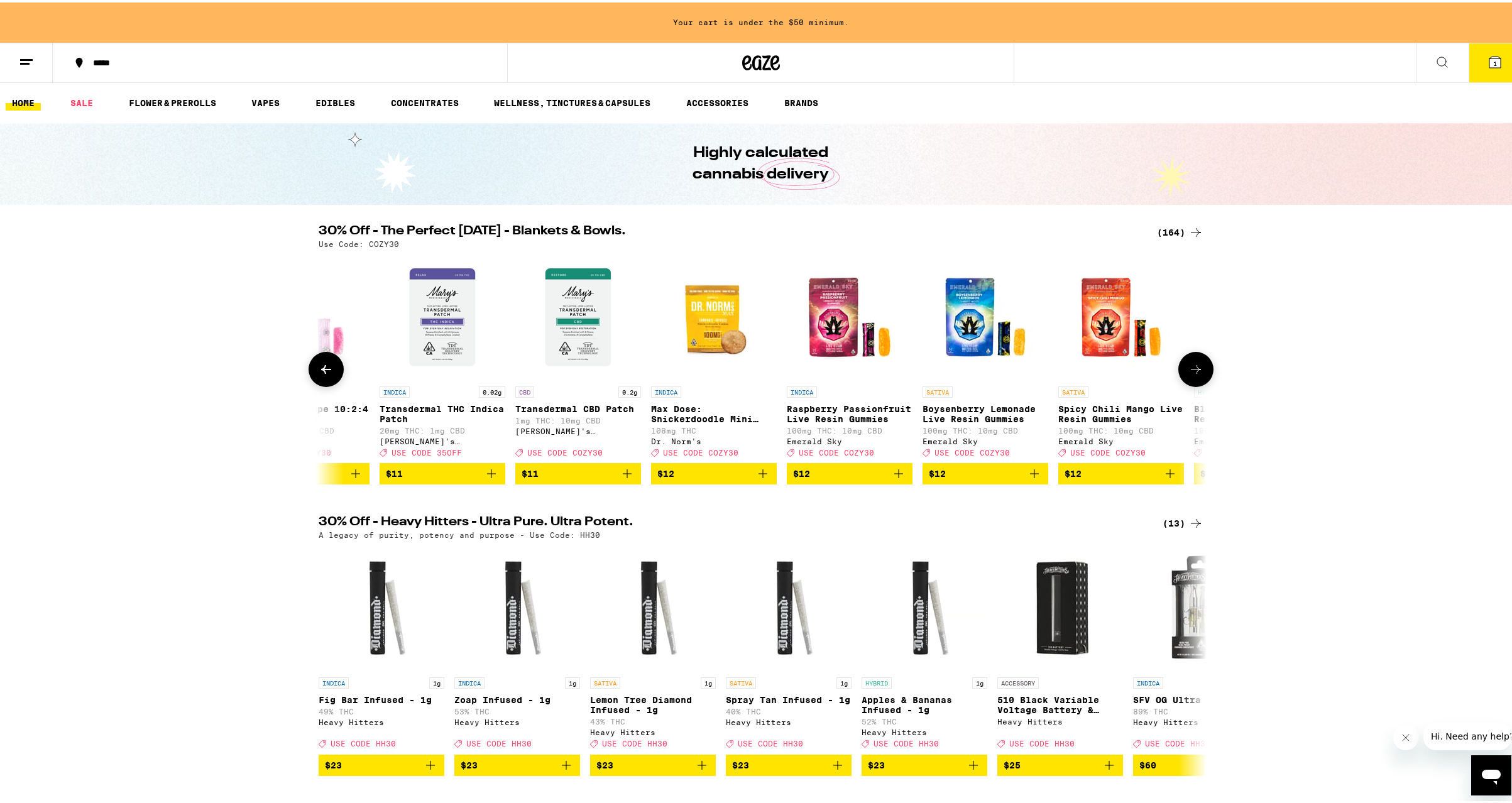
scroll to position [0, 5235]
click at [1197, 371] on icon at bounding box center [1196, 367] width 15 height 15
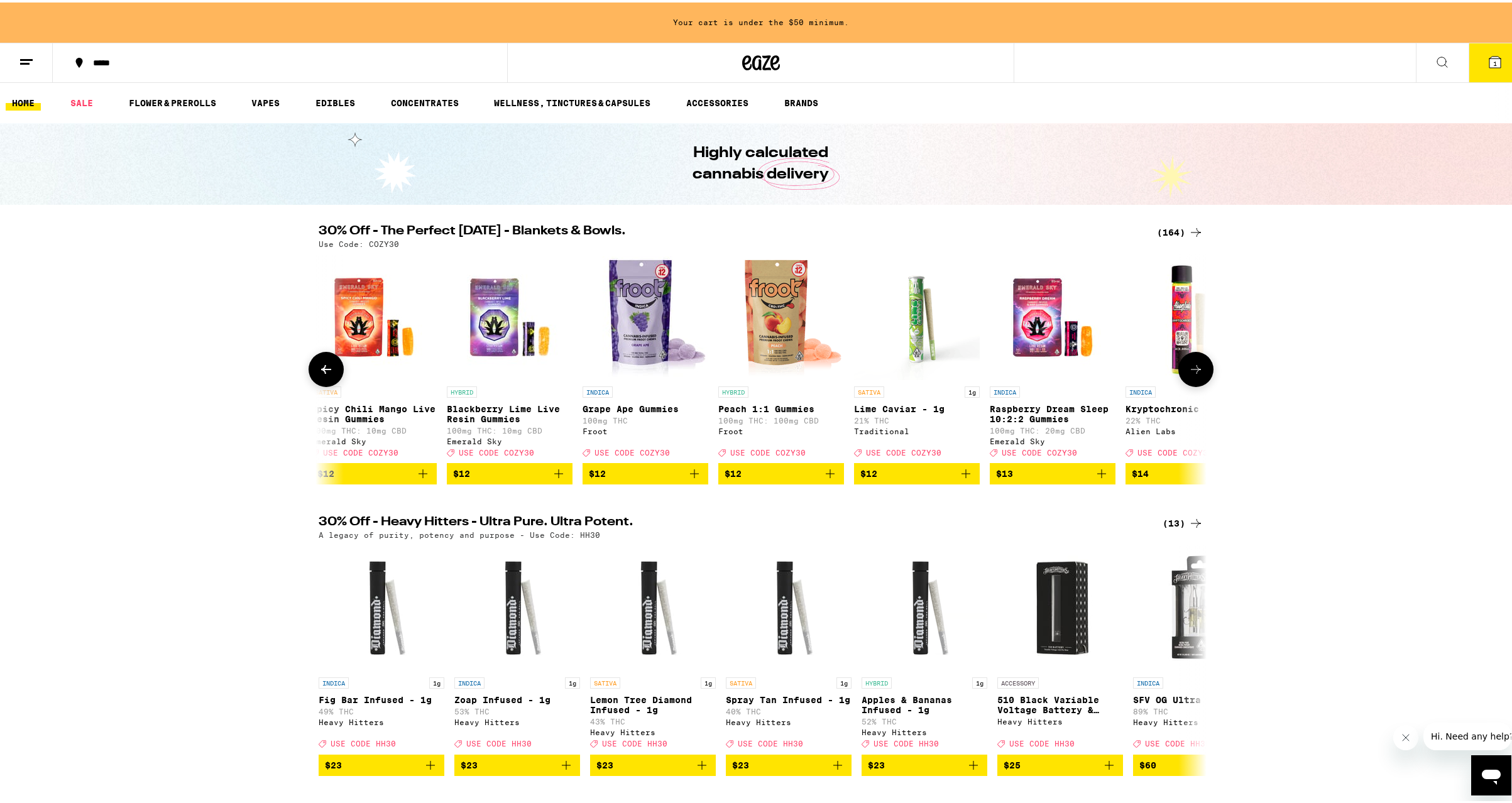
scroll to position [0, 5983]
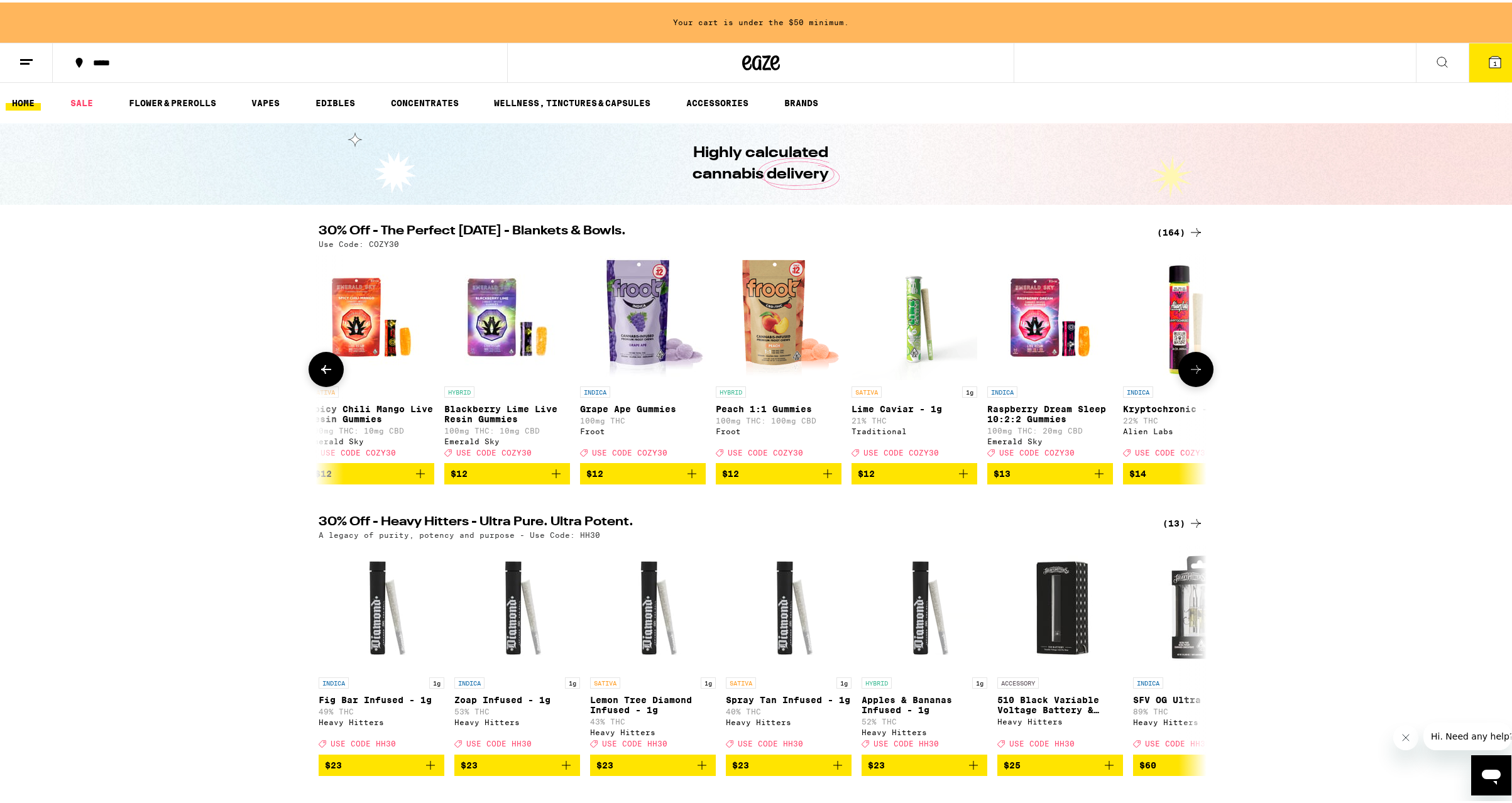
click at [1197, 371] on icon at bounding box center [1196, 367] width 15 height 15
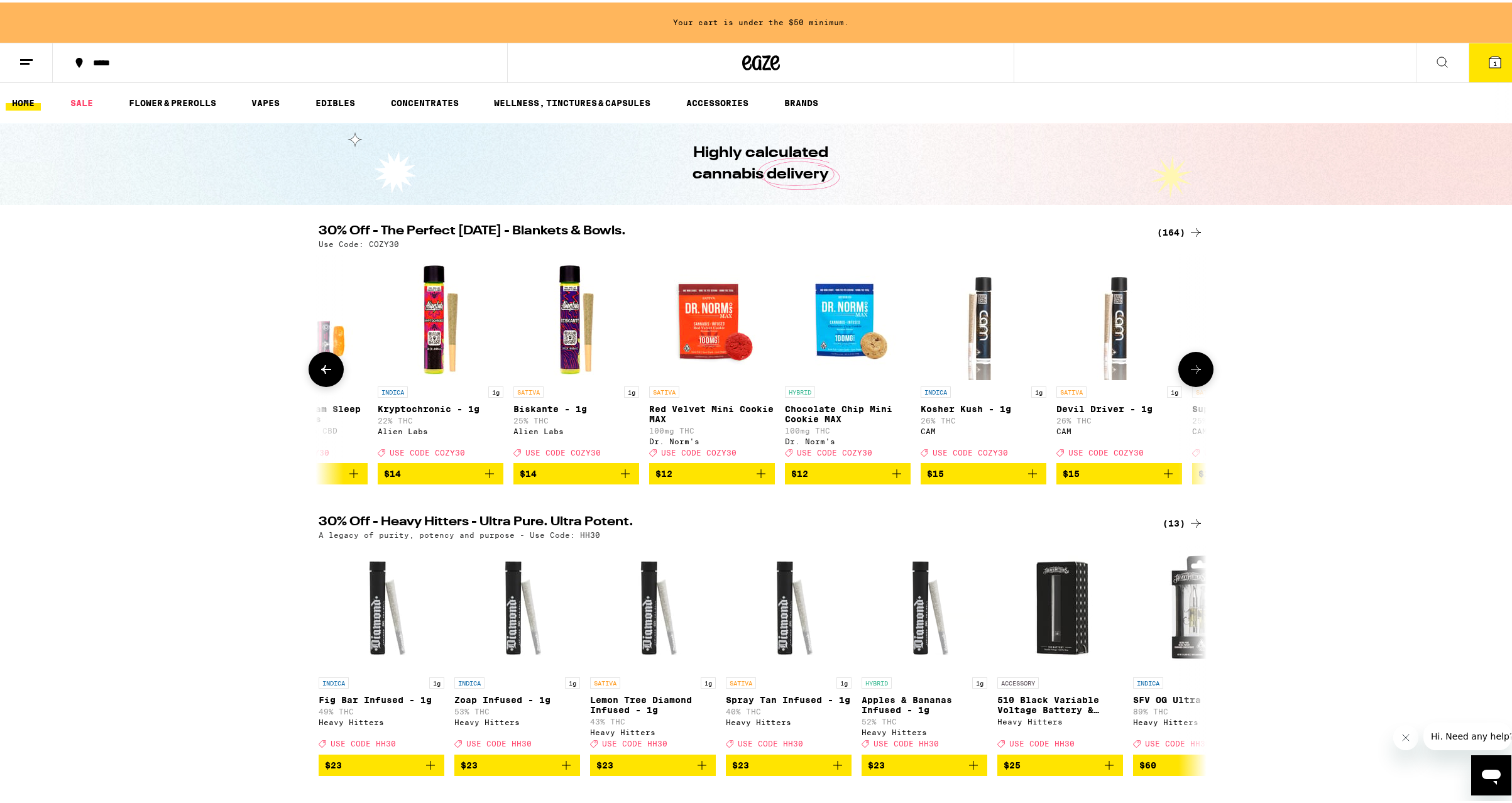
scroll to position [0, 6731]
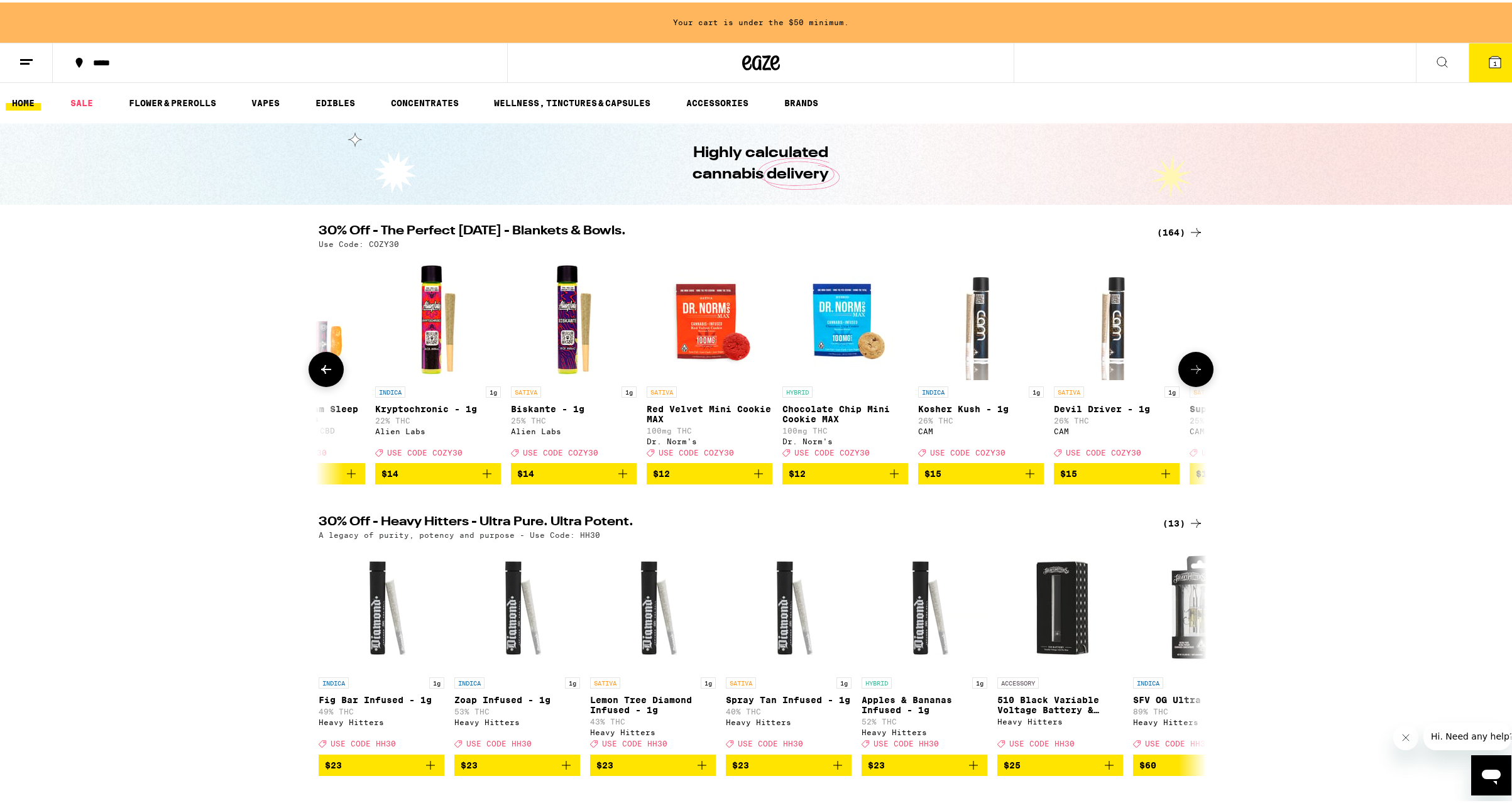
click at [1197, 370] on icon at bounding box center [1196, 367] width 15 height 15
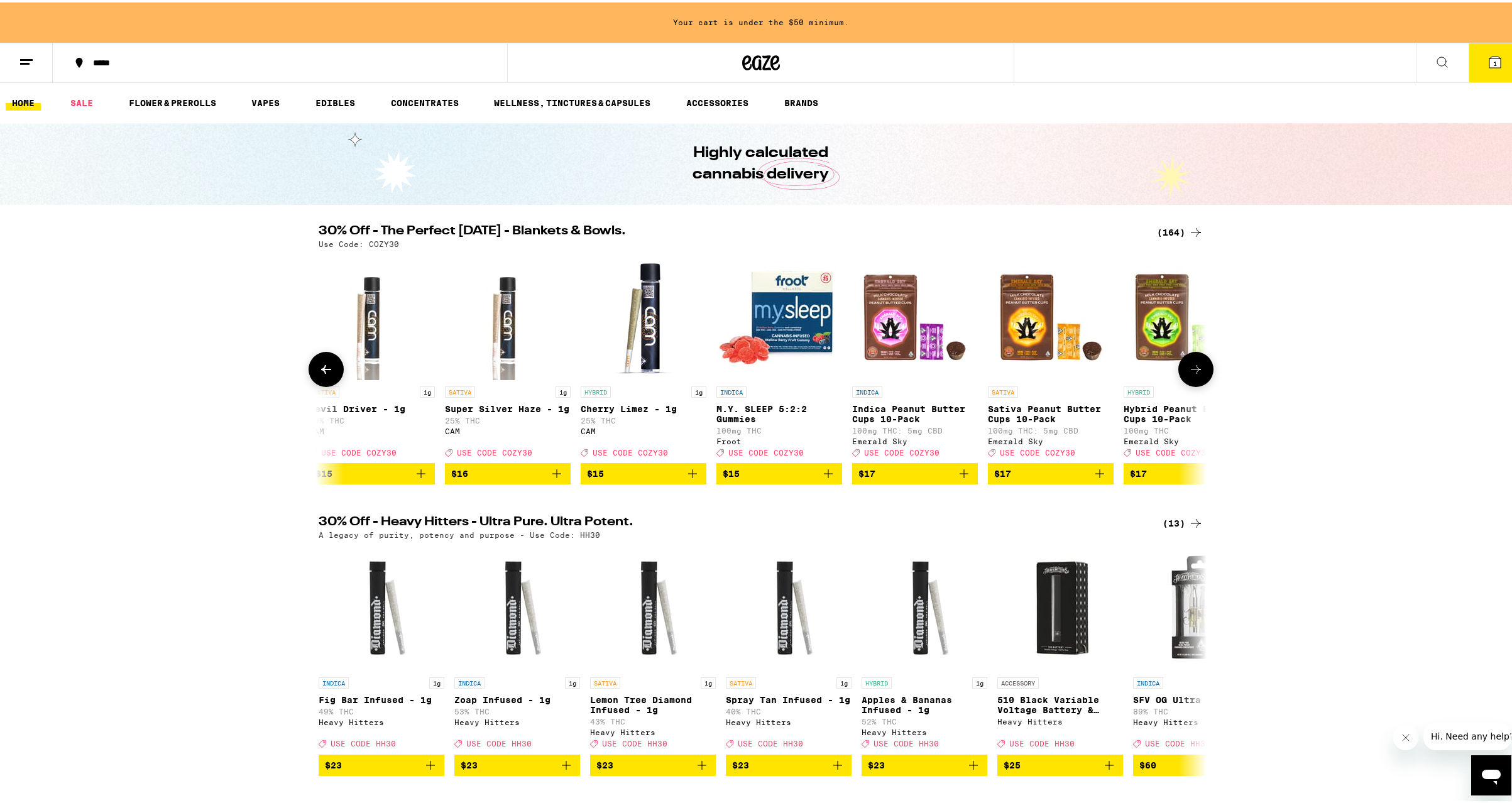
scroll to position [0, 7479]
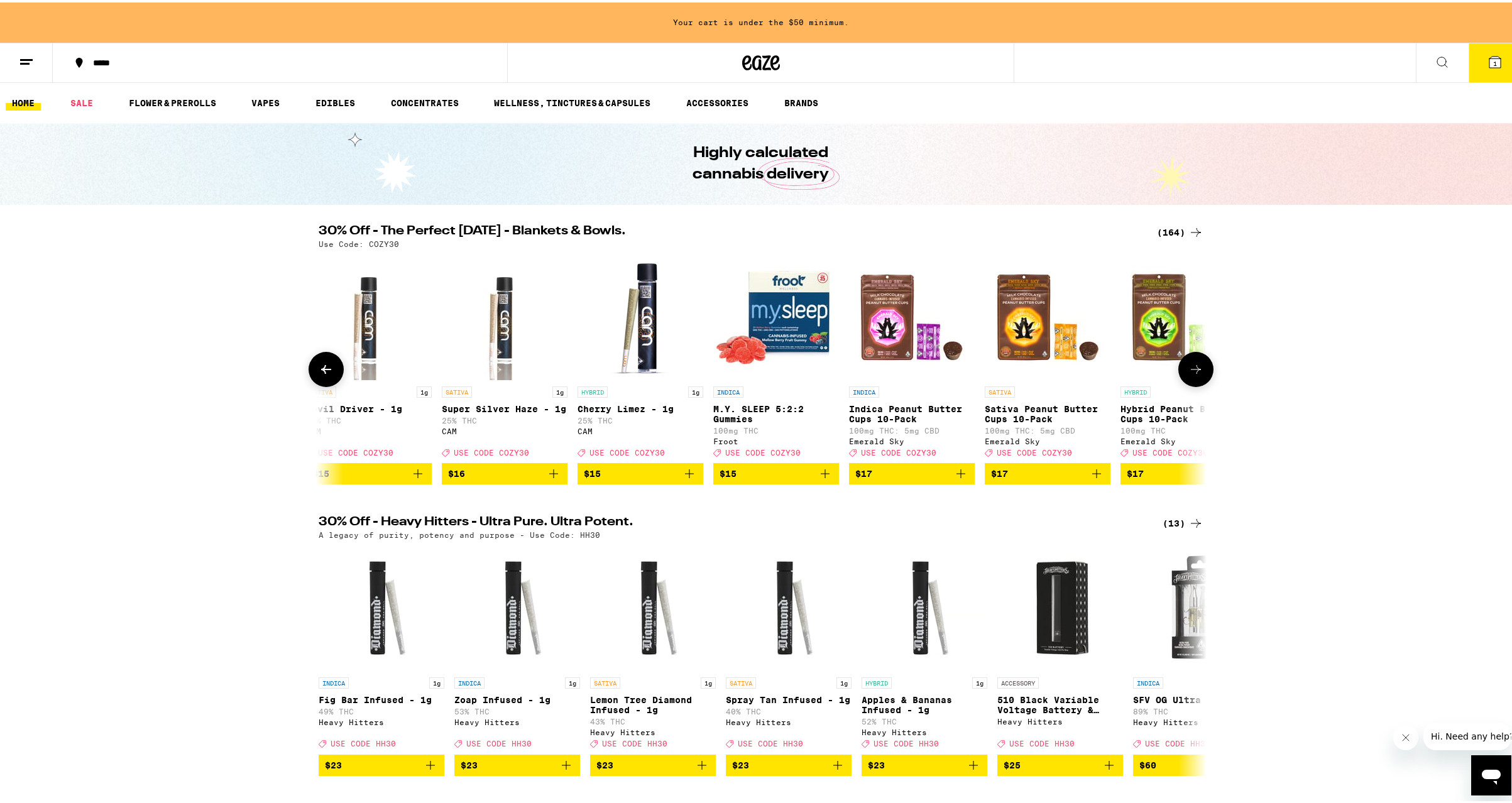
click at [1197, 370] on icon at bounding box center [1196, 367] width 15 height 15
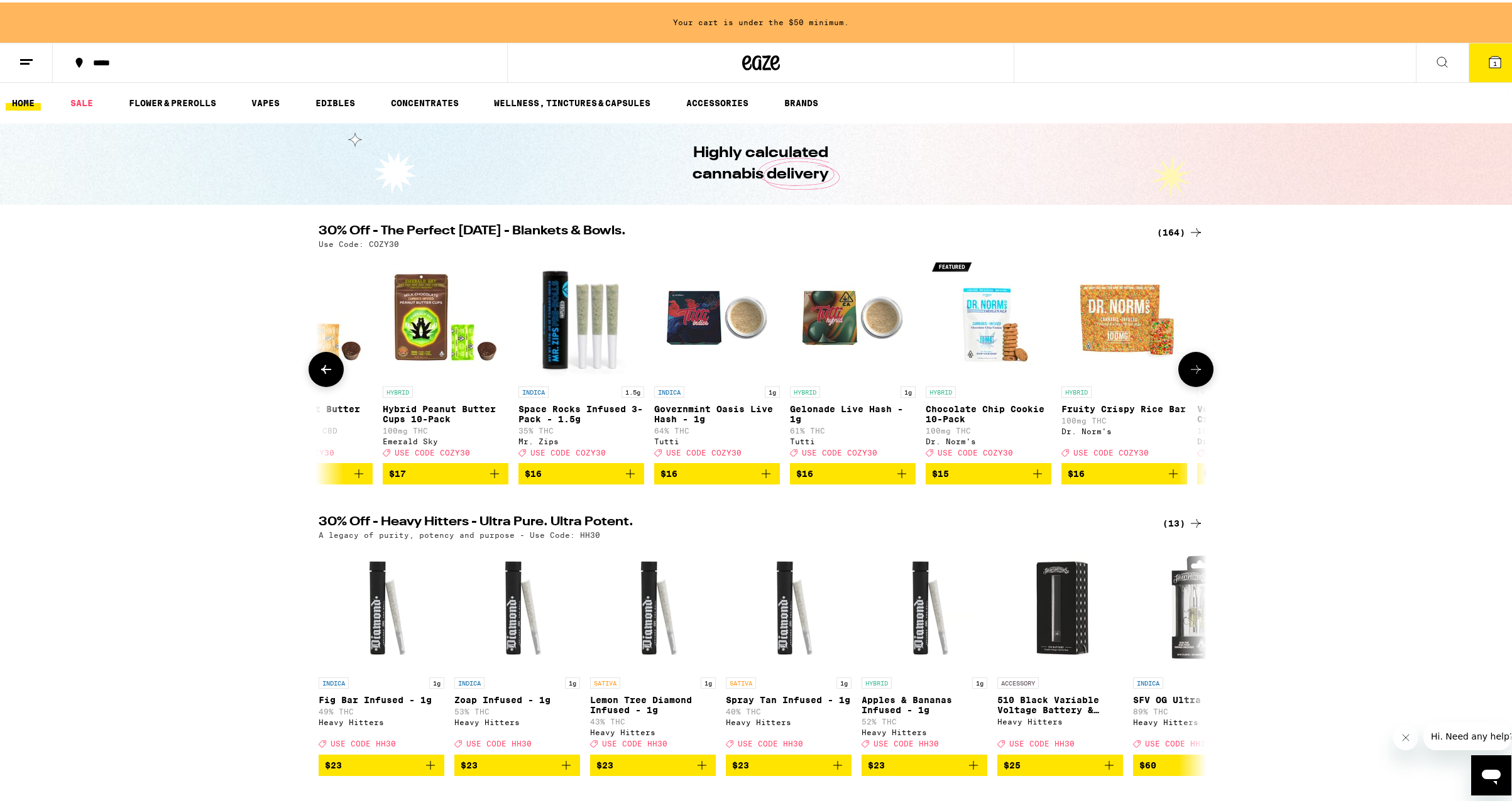
scroll to position [0, 8227]
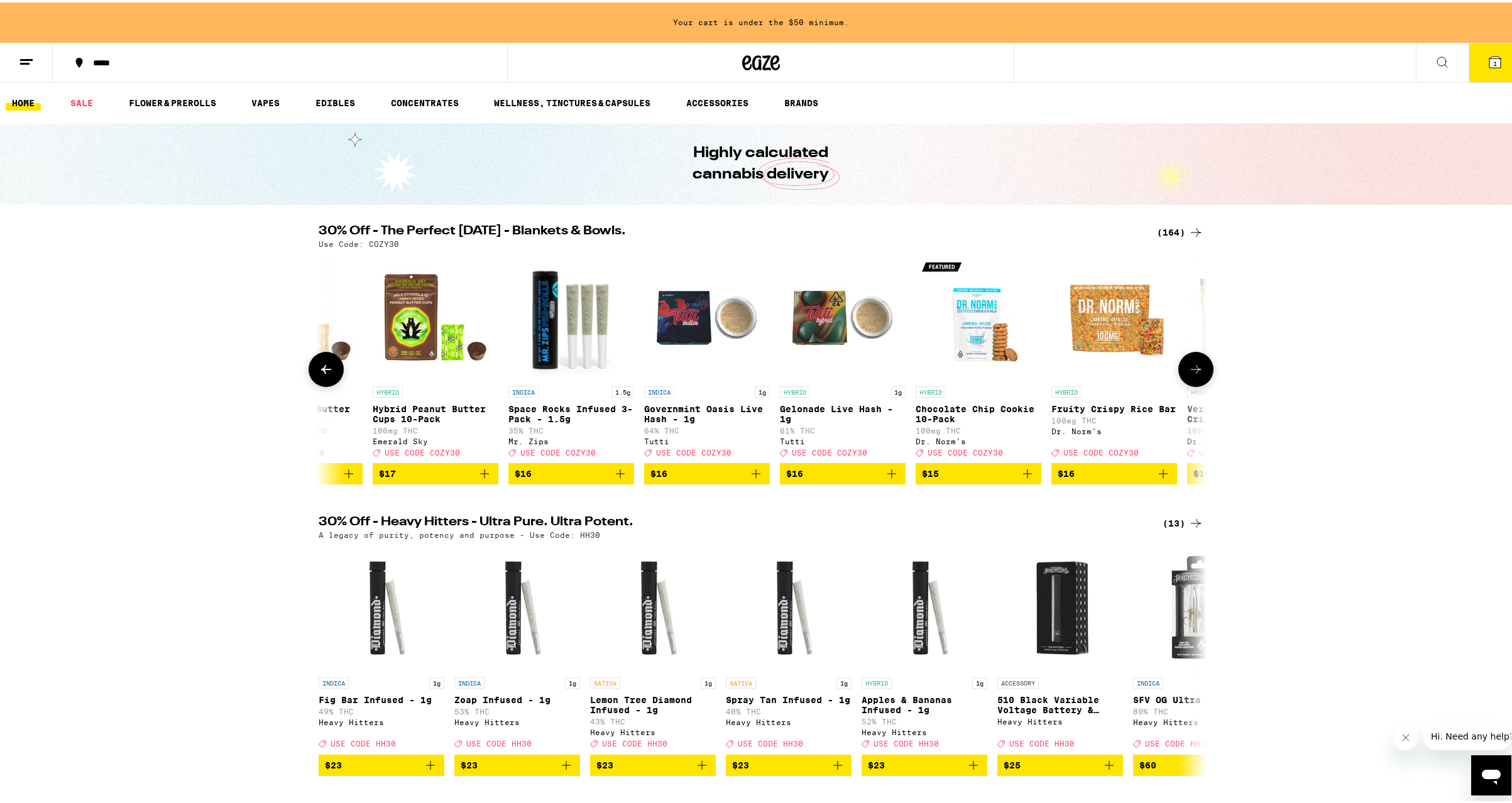
click at [1197, 370] on icon at bounding box center [1196, 367] width 15 height 15
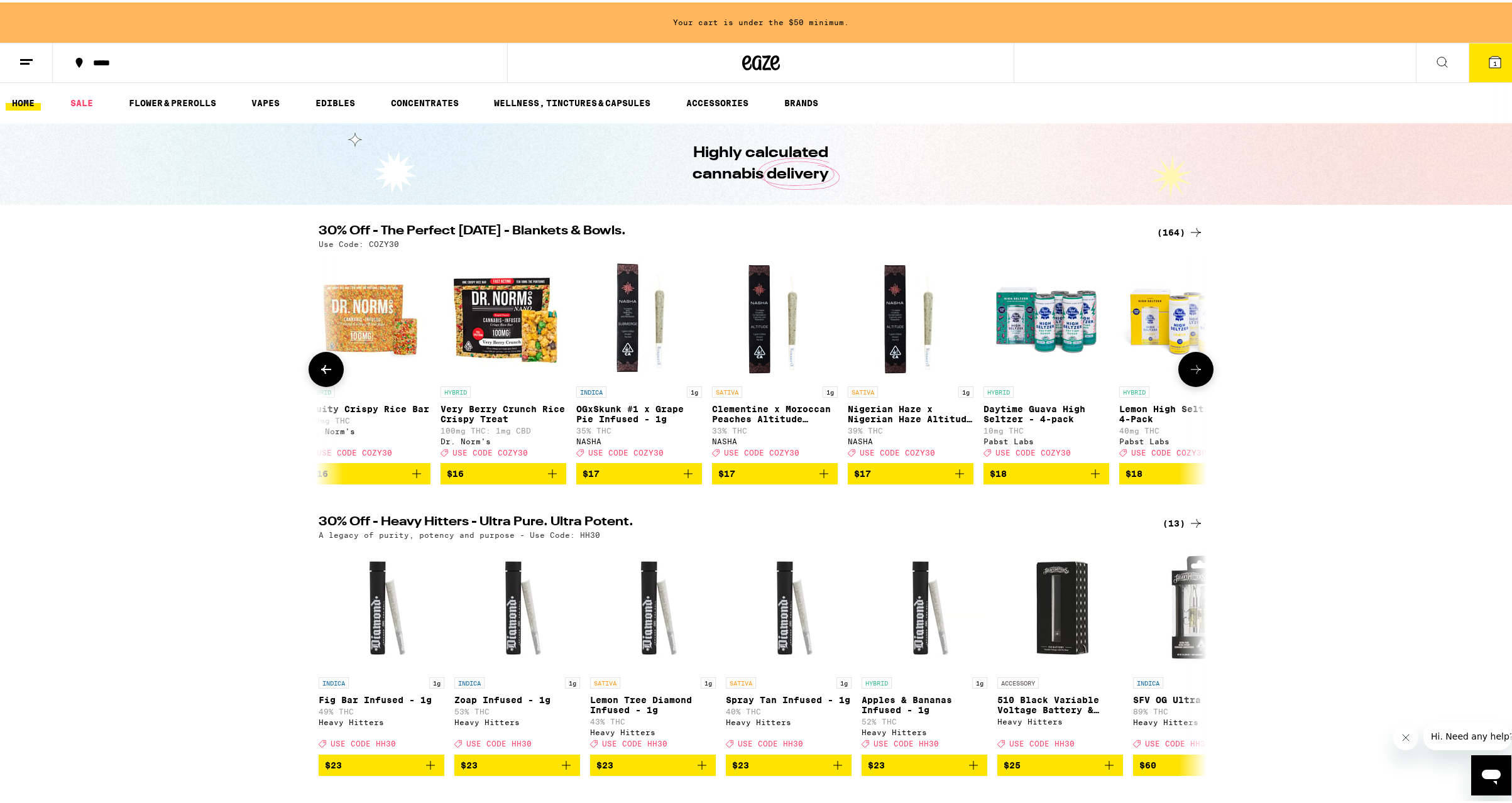
scroll to position [0, 8975]
click at [1197, 370] on icon at bounding box center [1196, 367] width 15 height 15
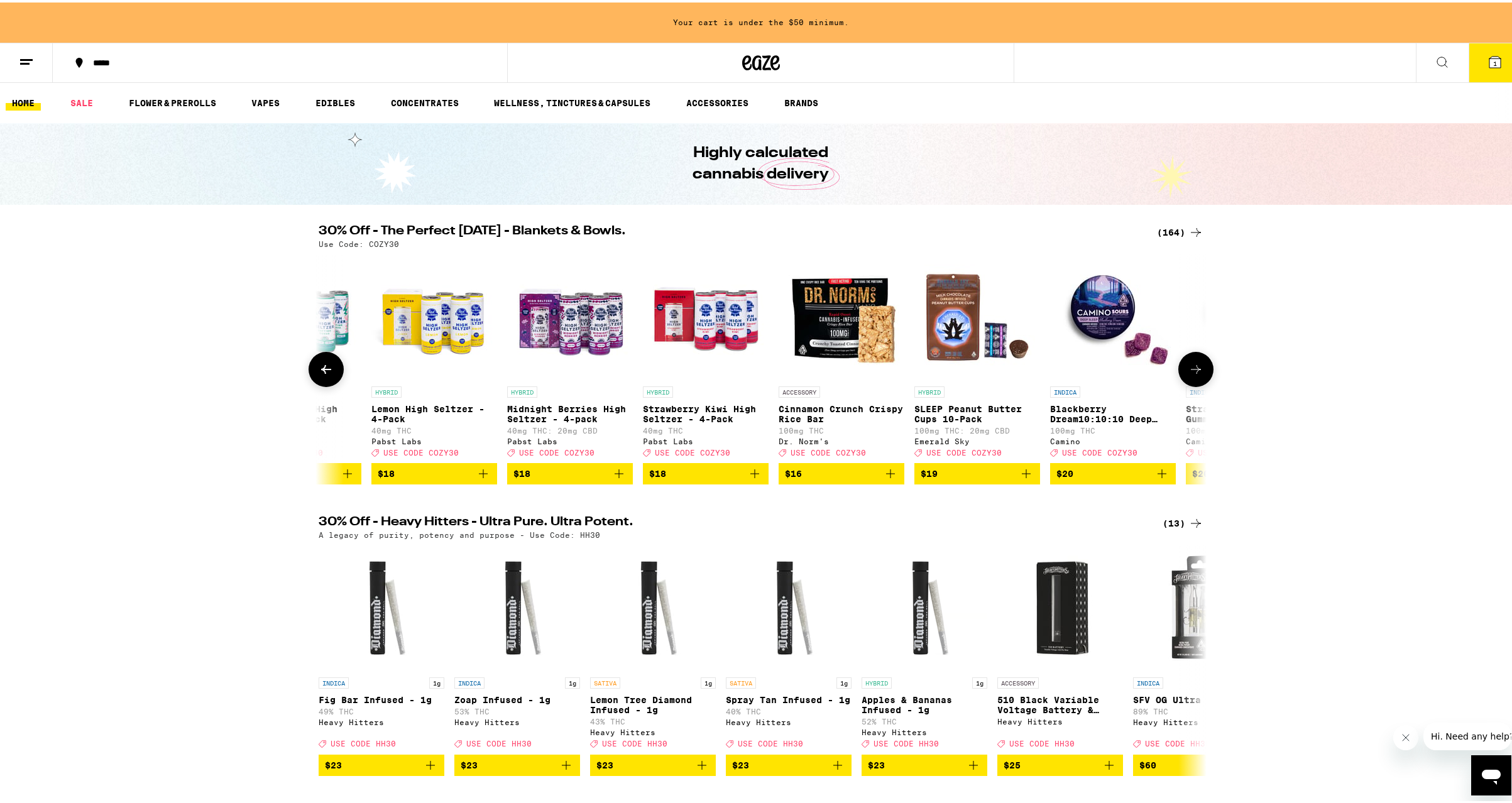
scroll to position [0, 9723]
click at [1197, 370] on icon at bounding box center [1196, 367] width 15 height 15
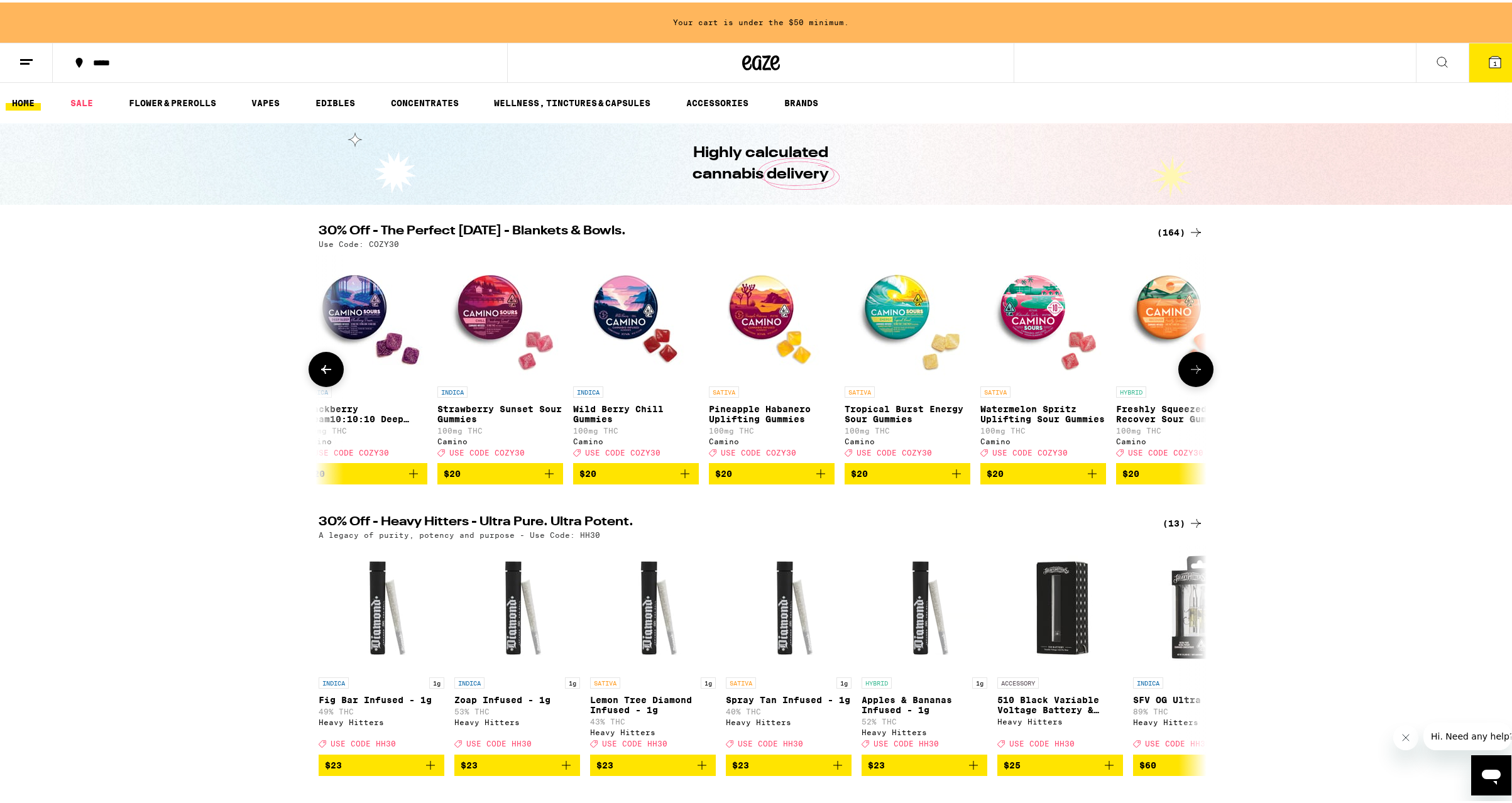
scroll to position [0, 10470]
click at [1196, 370] on icon at bounding box center [1196, 367] width 15 height 15
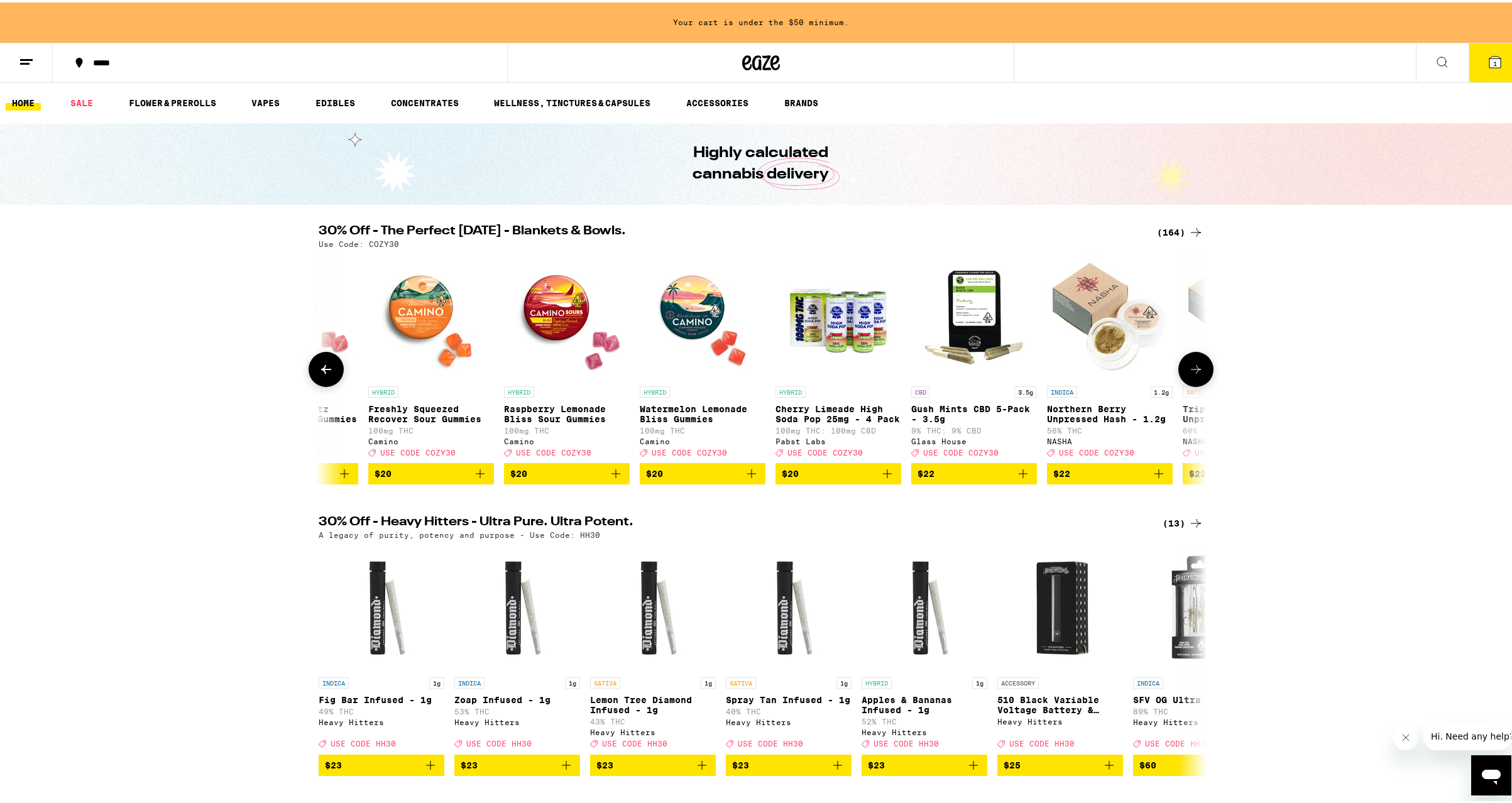
scroll to position [0, 11218]
click at [1196, 370] on icon at bounding box center [1196, 367] width 15 height 15
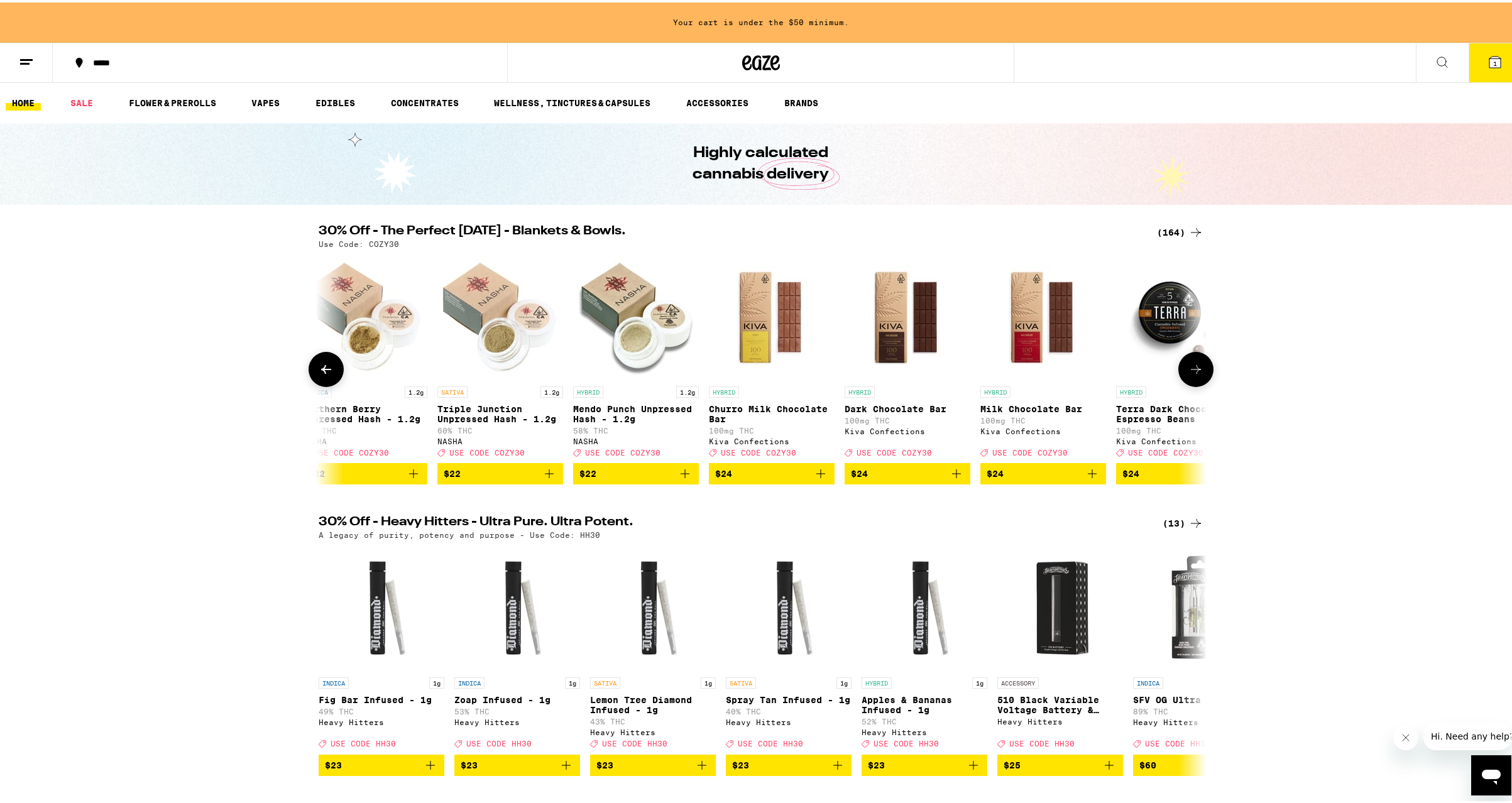
scroll to position [0, 11967]
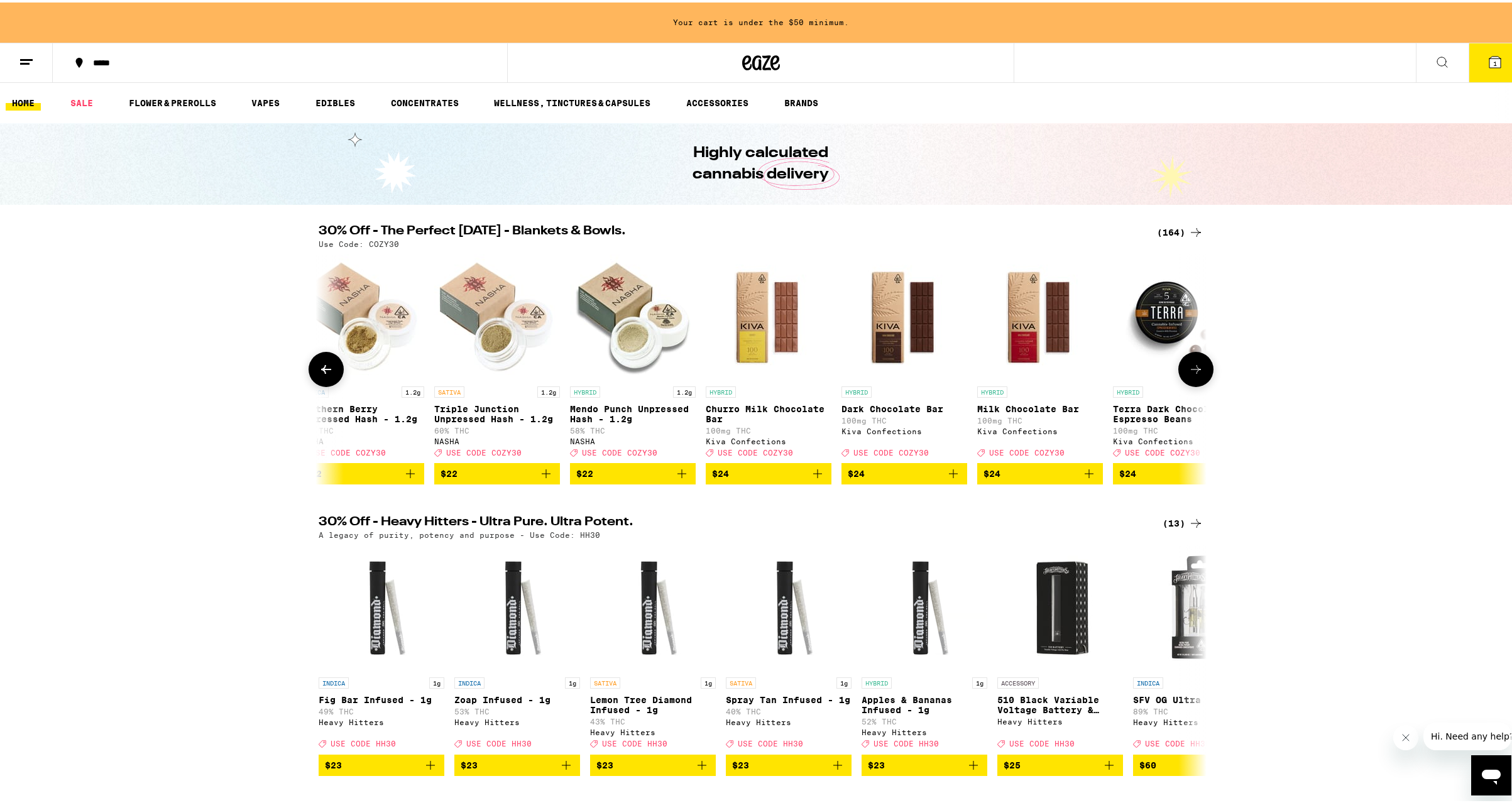
click at [1194, 370] on icon at bounding box center [1196, 367] width 15 height 15
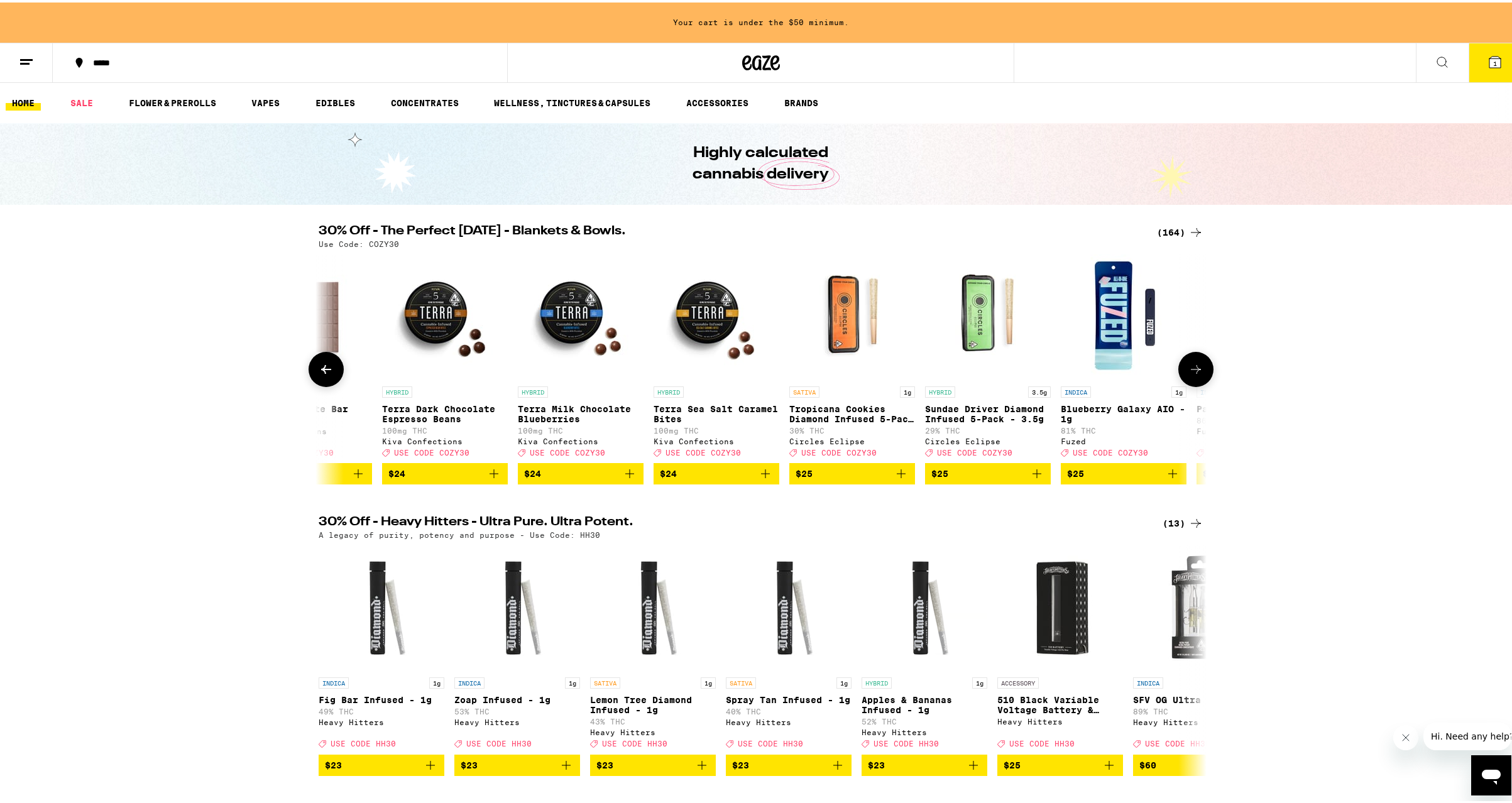
scroll to position [0, 12714]
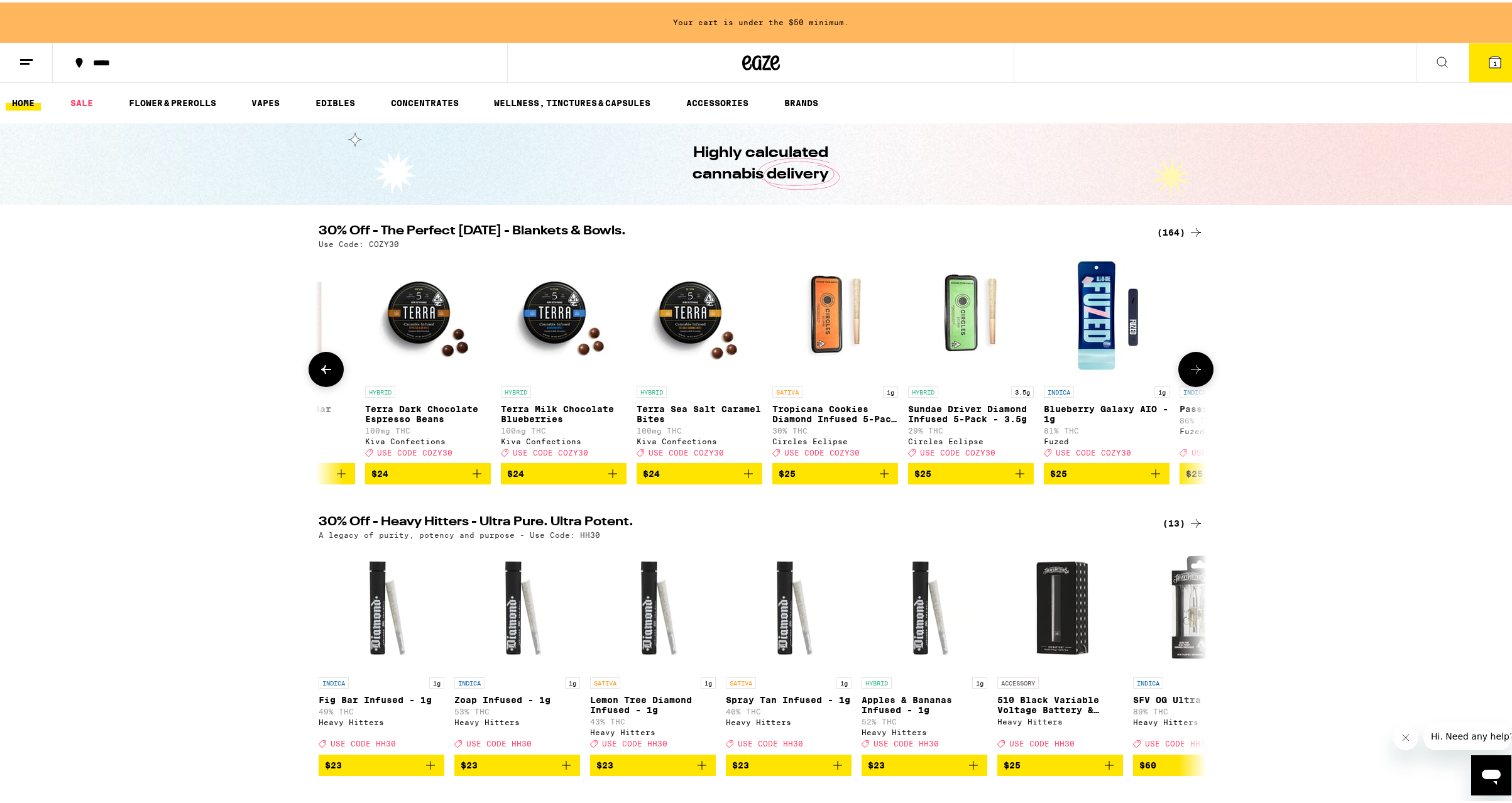
click at [1194, 370] on icon at bounding box center [1196, 367] width 15 height 15
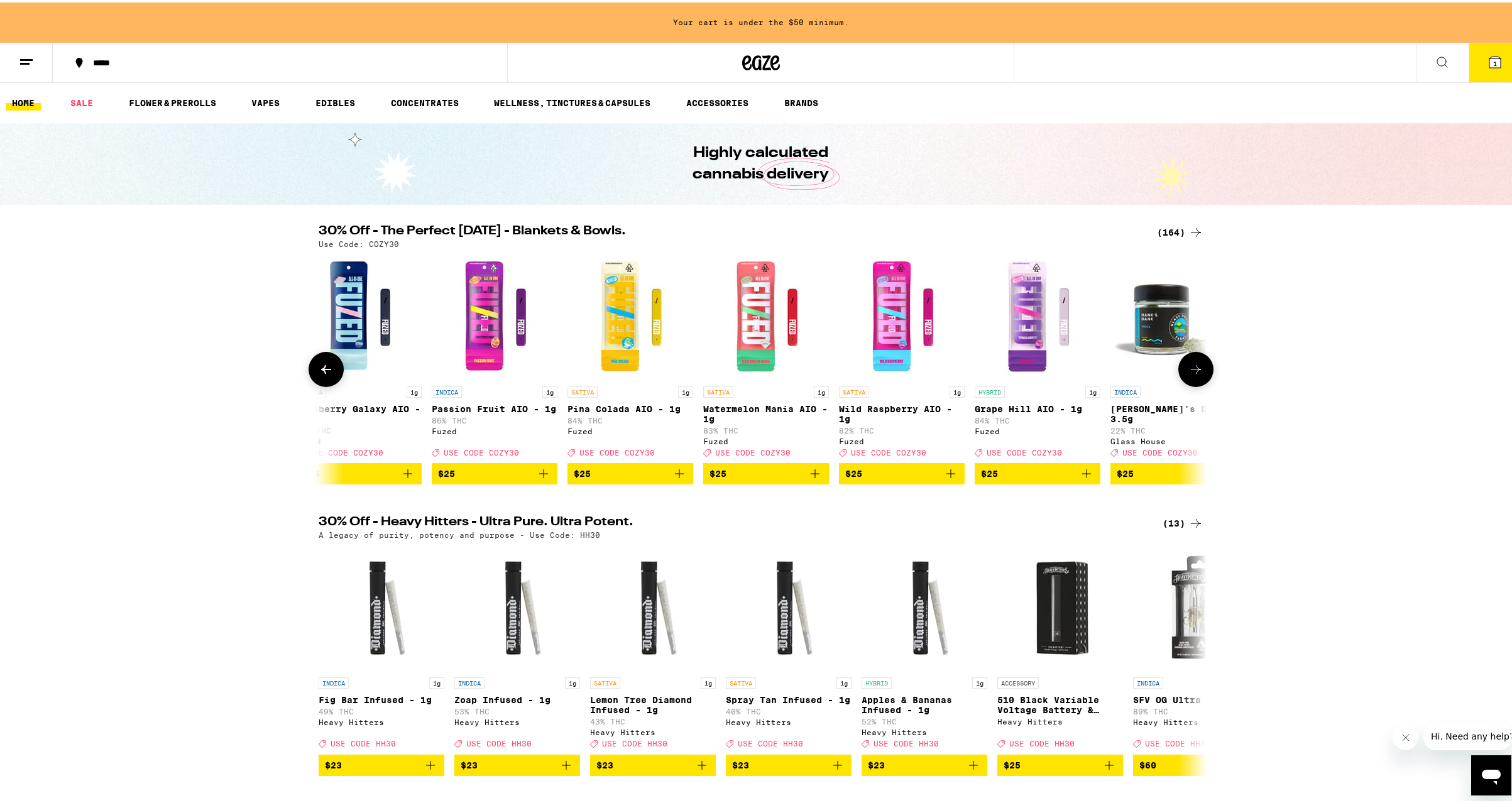
click at [1194, 370] on icon at bounding box center [1196, 367] width 15 height 15
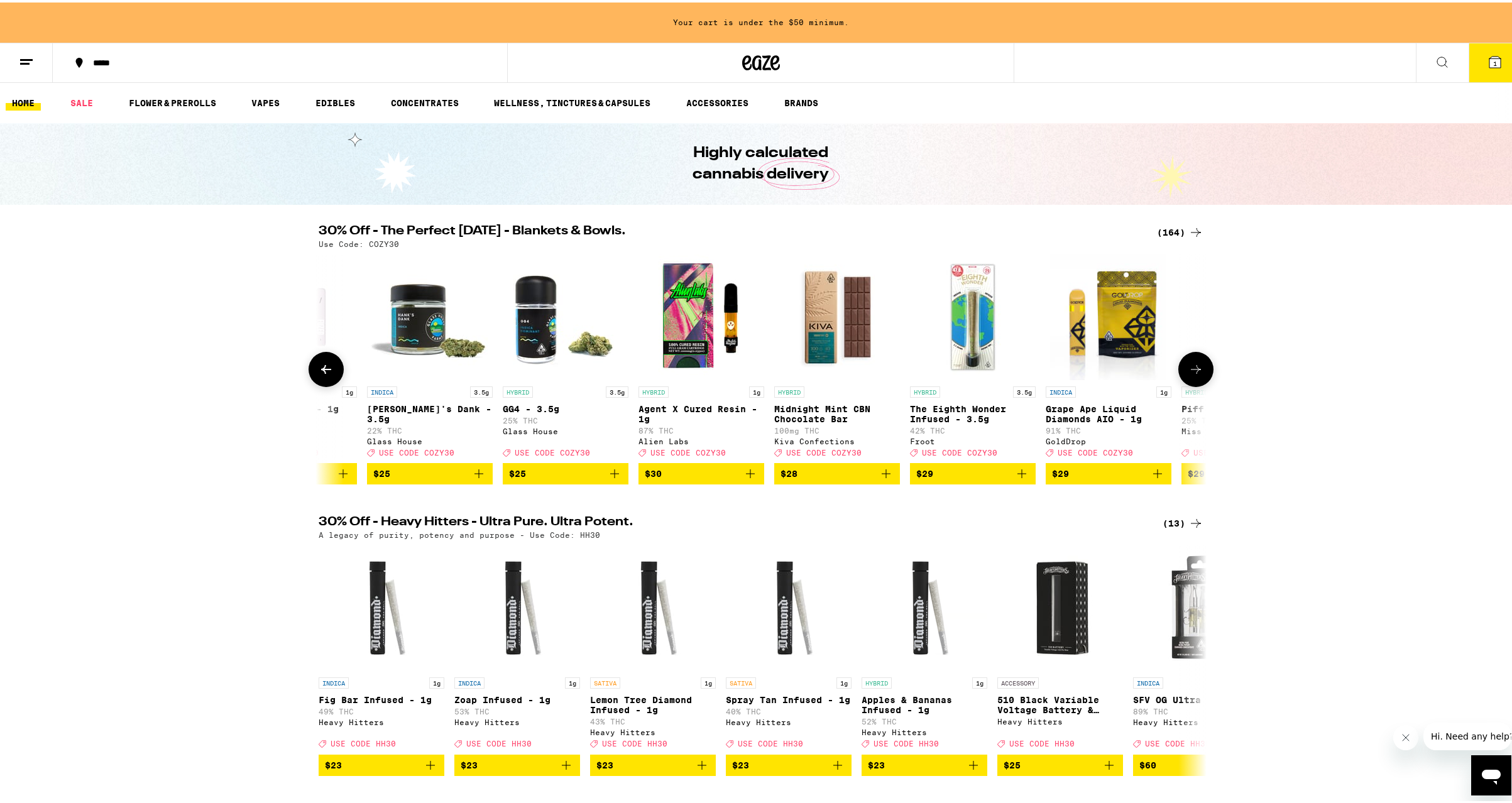
scroll to position [0, 14210]
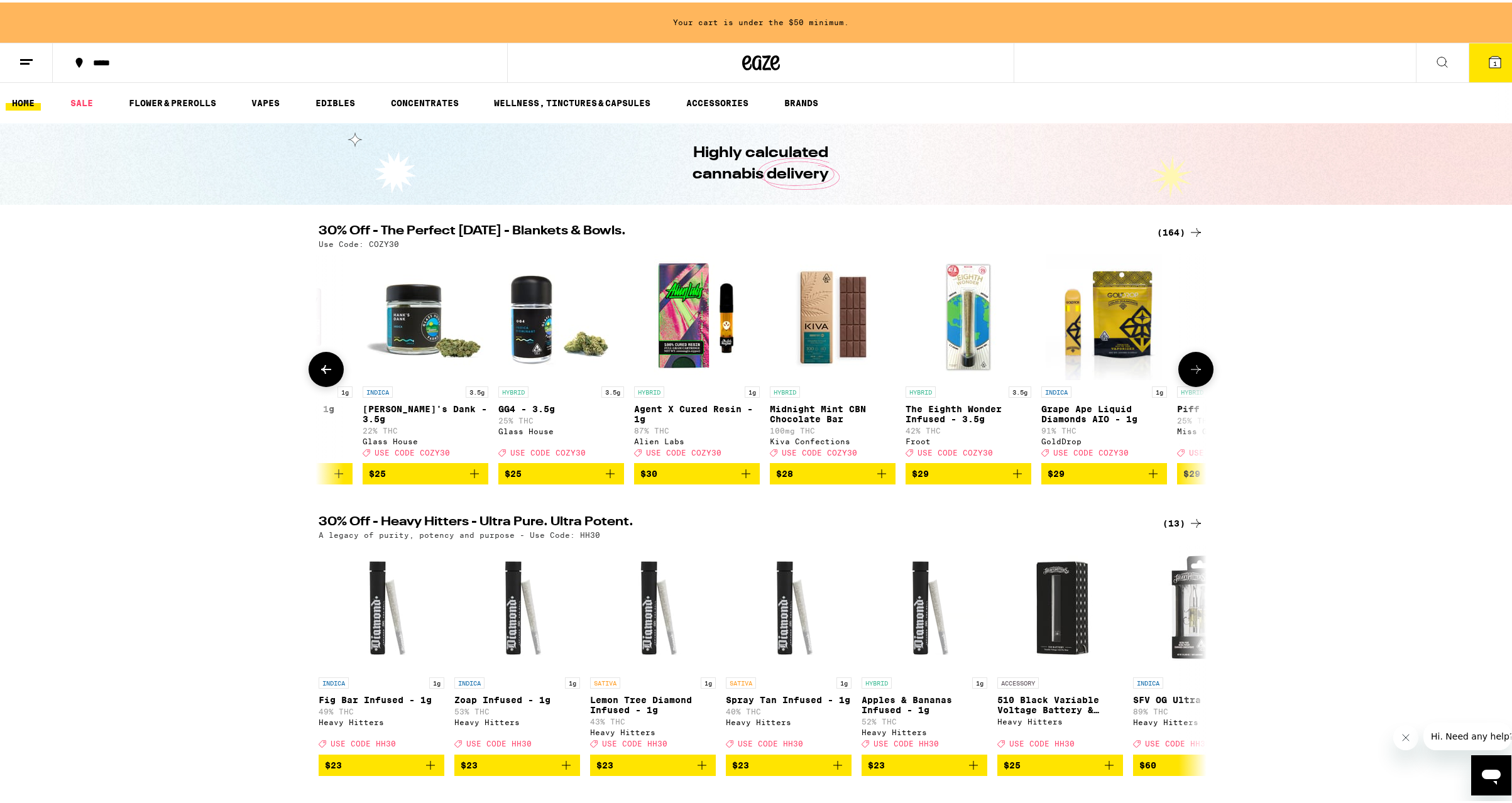
click at [1194, 370] on icon at bounding box center [1196, 367] width 15 height 15
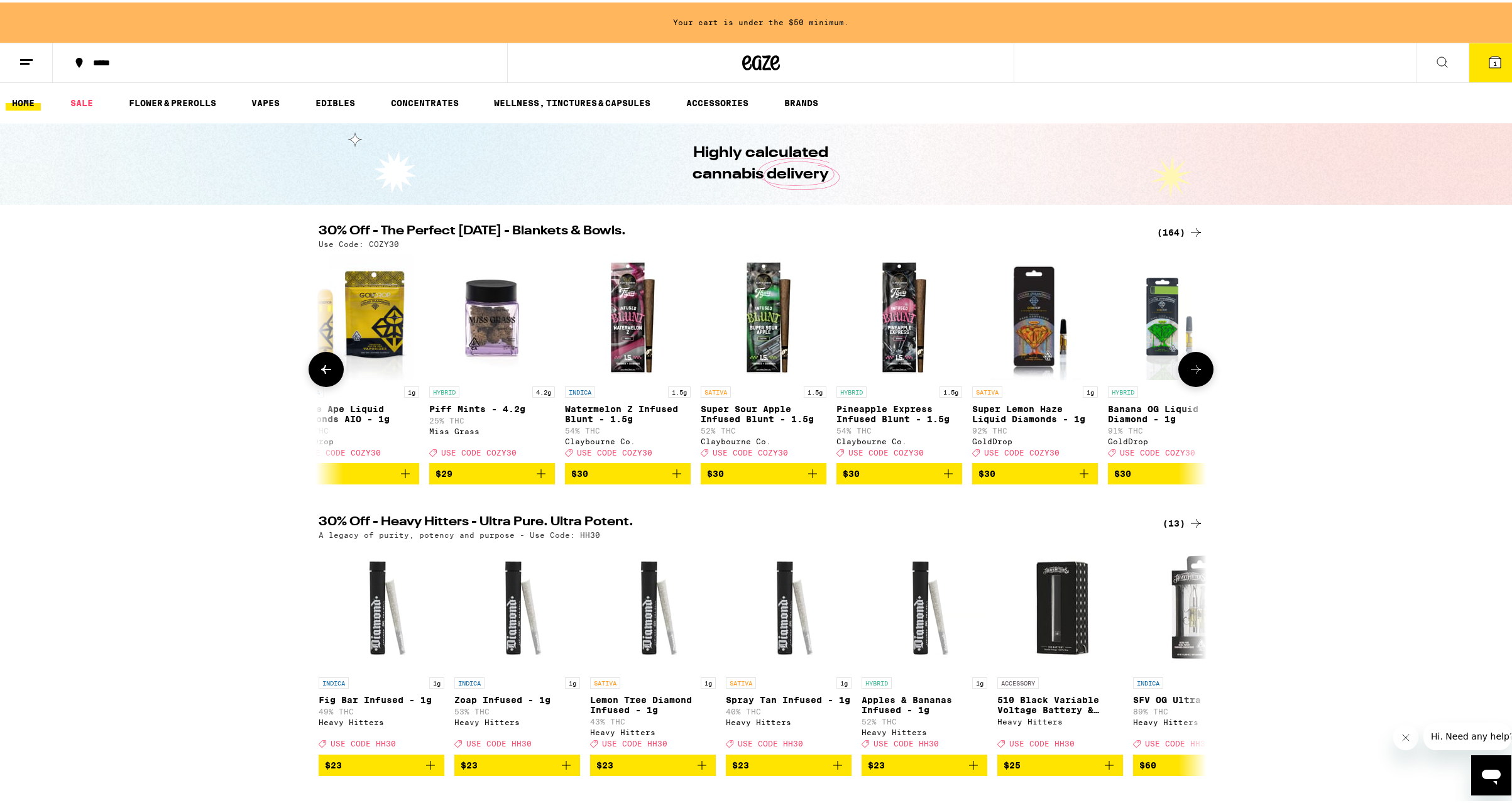
click at [1194, 370] on icon at bounding box center [1196, 367] width 15 height 15
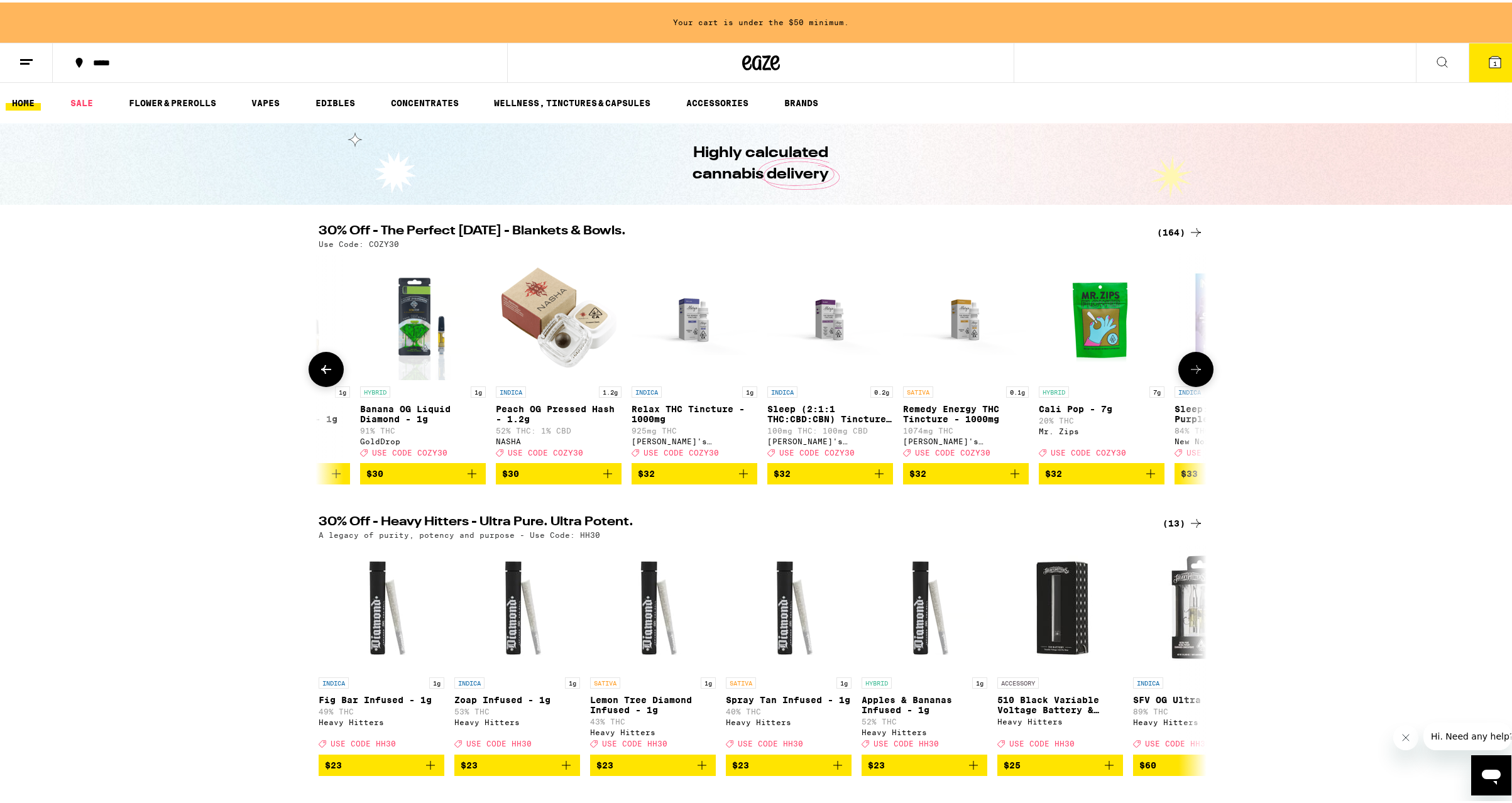
click at [1194, 370] on icon at bounding box center [1196, 367] width 15 height 15
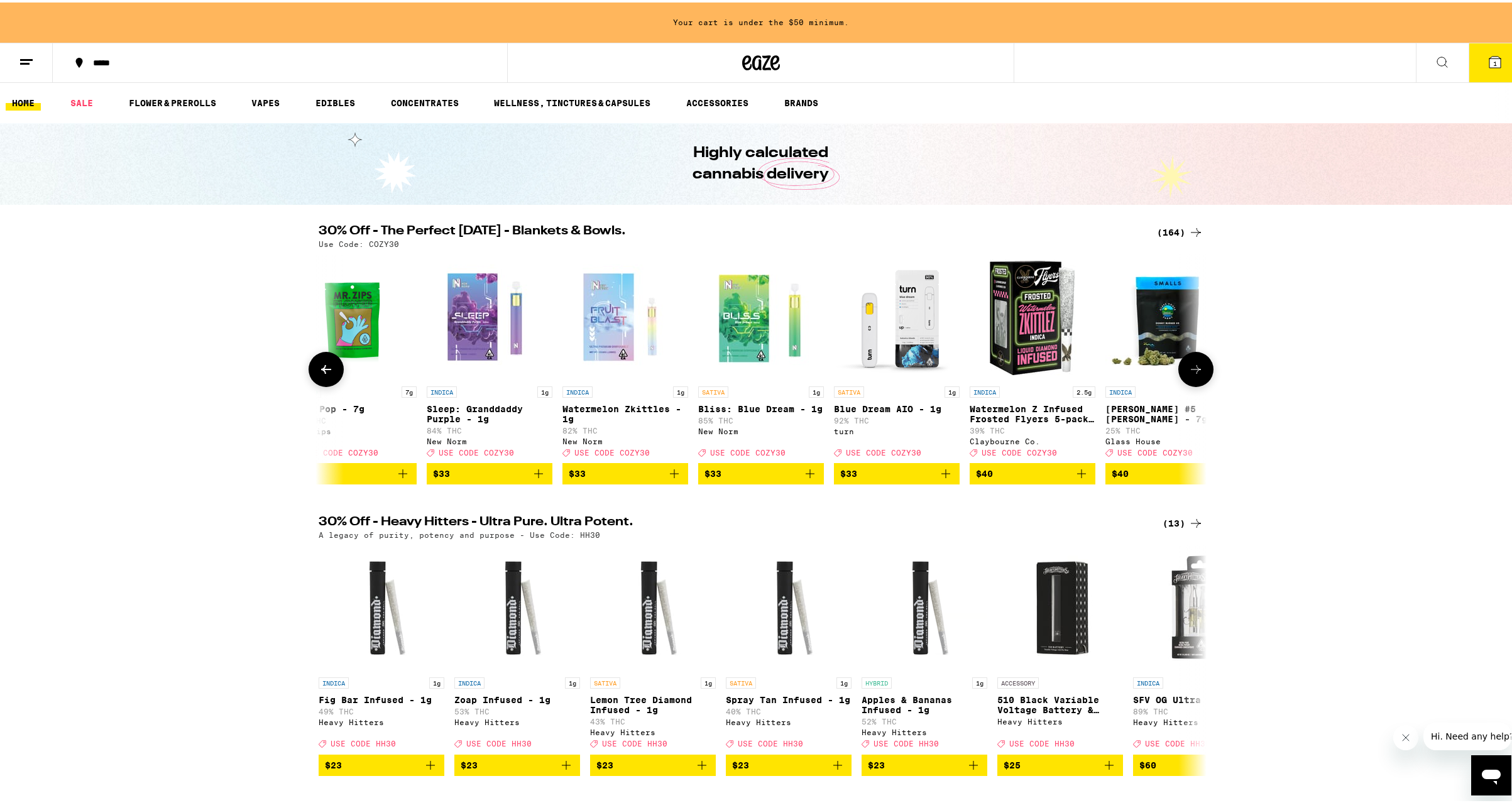
click at [1194, 370] on icon at bounding box center [1196, 367] width 15 height 15
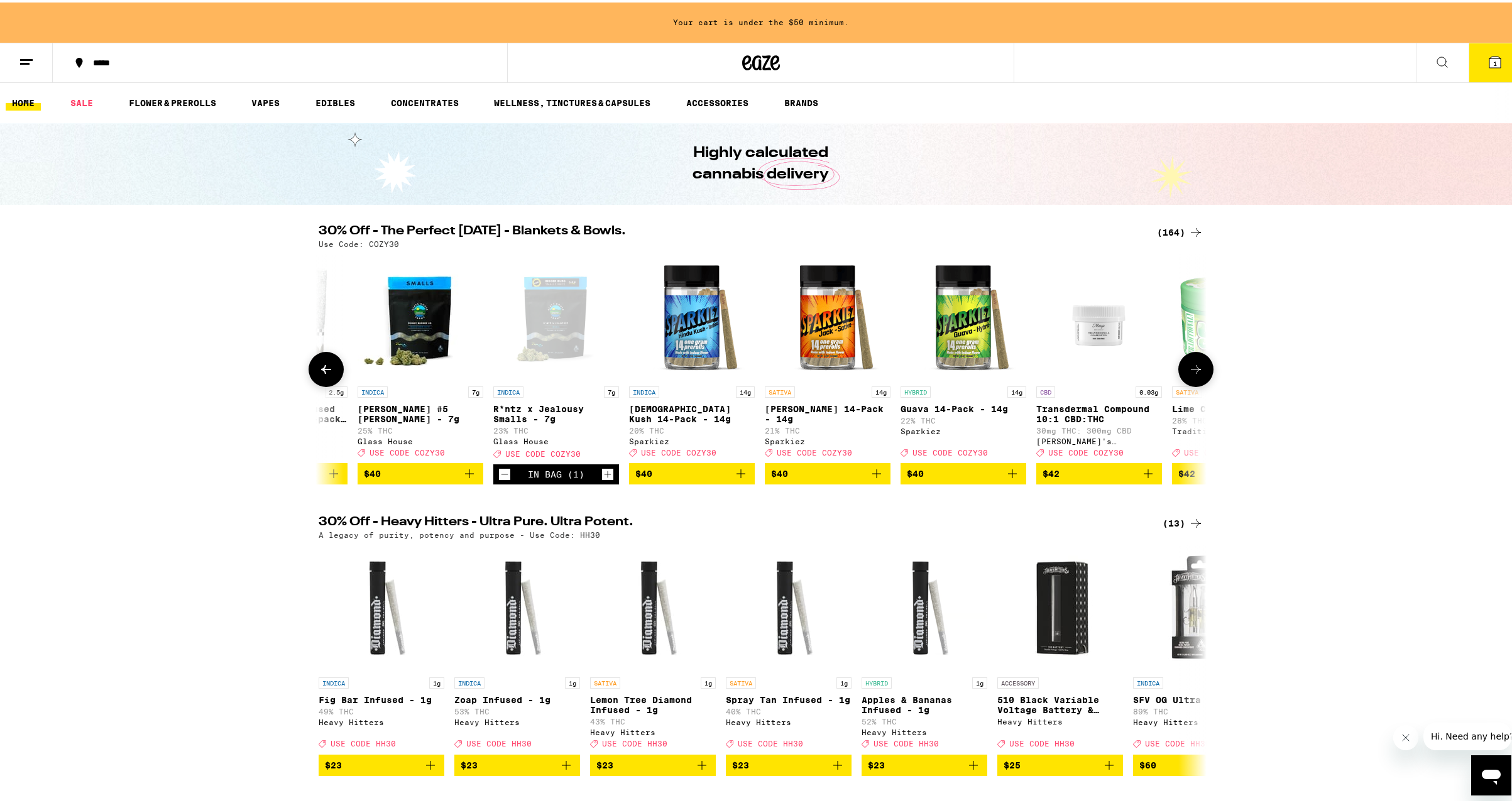
click at [1194, 370] on icon at bounding box center [1196, 367] width 15 height 15
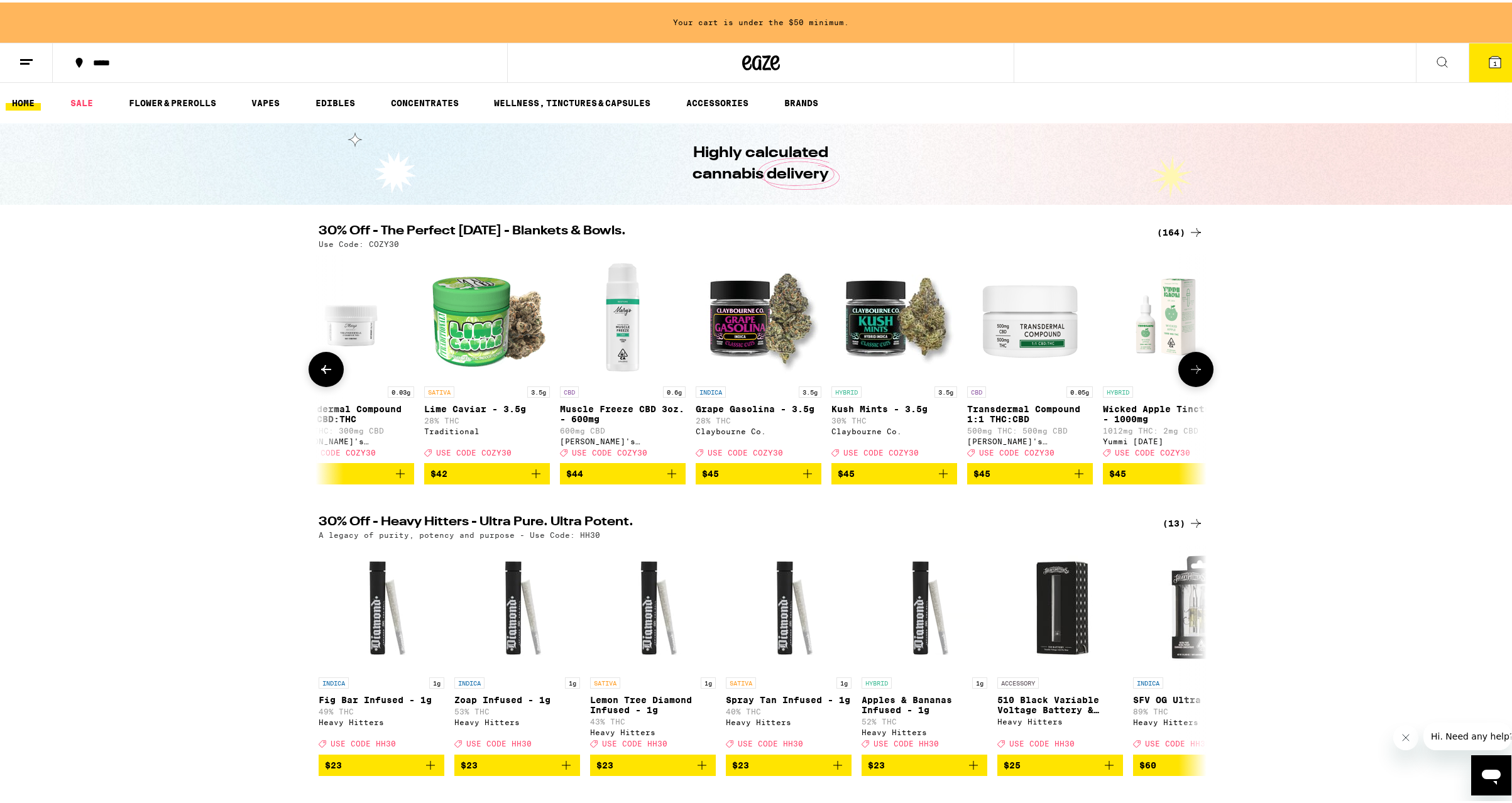
click at [1194, 370] on icon at bounding box center [1196, 367] width 15 height 15
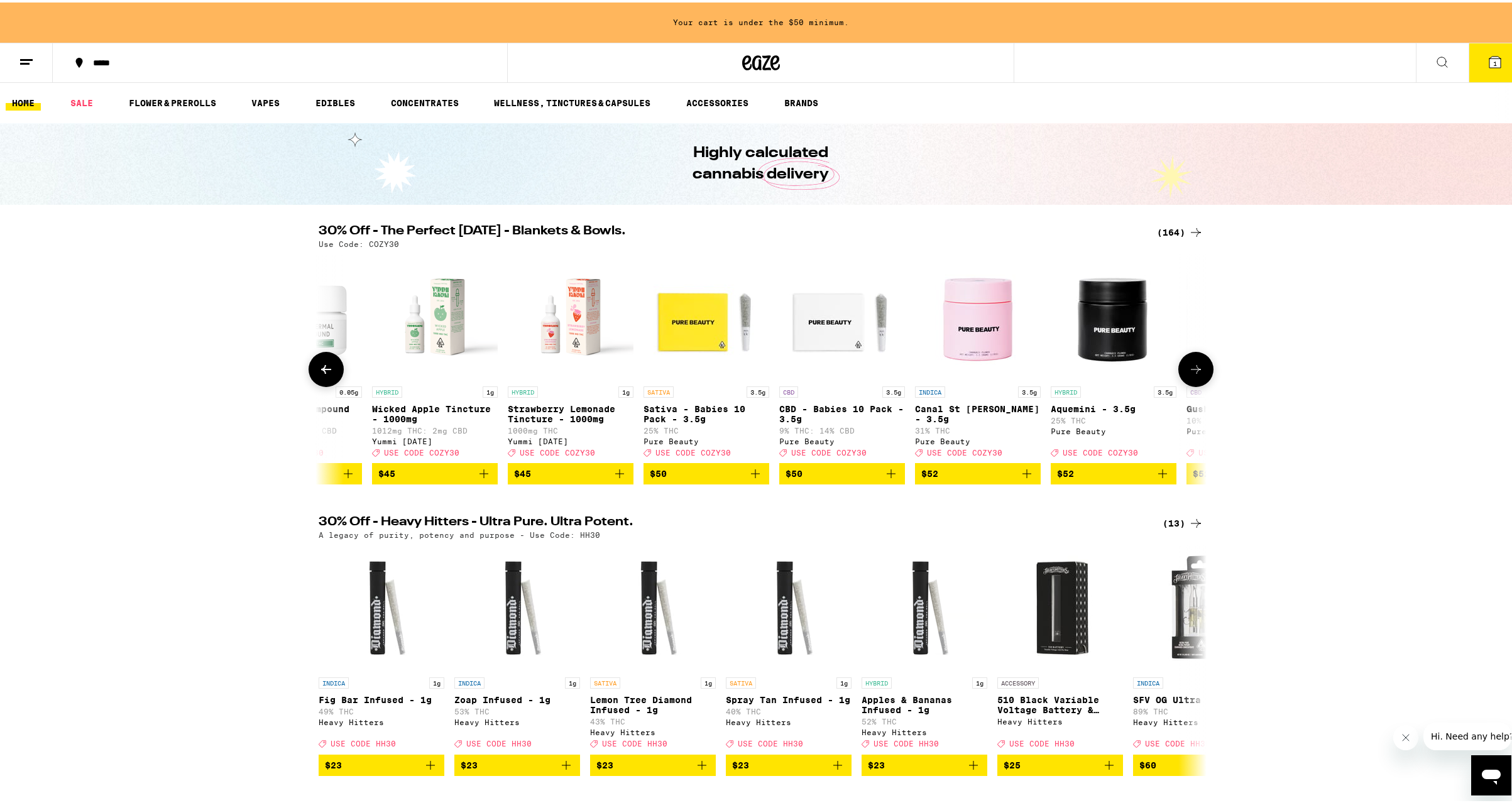
scroll to position [0, 18697]
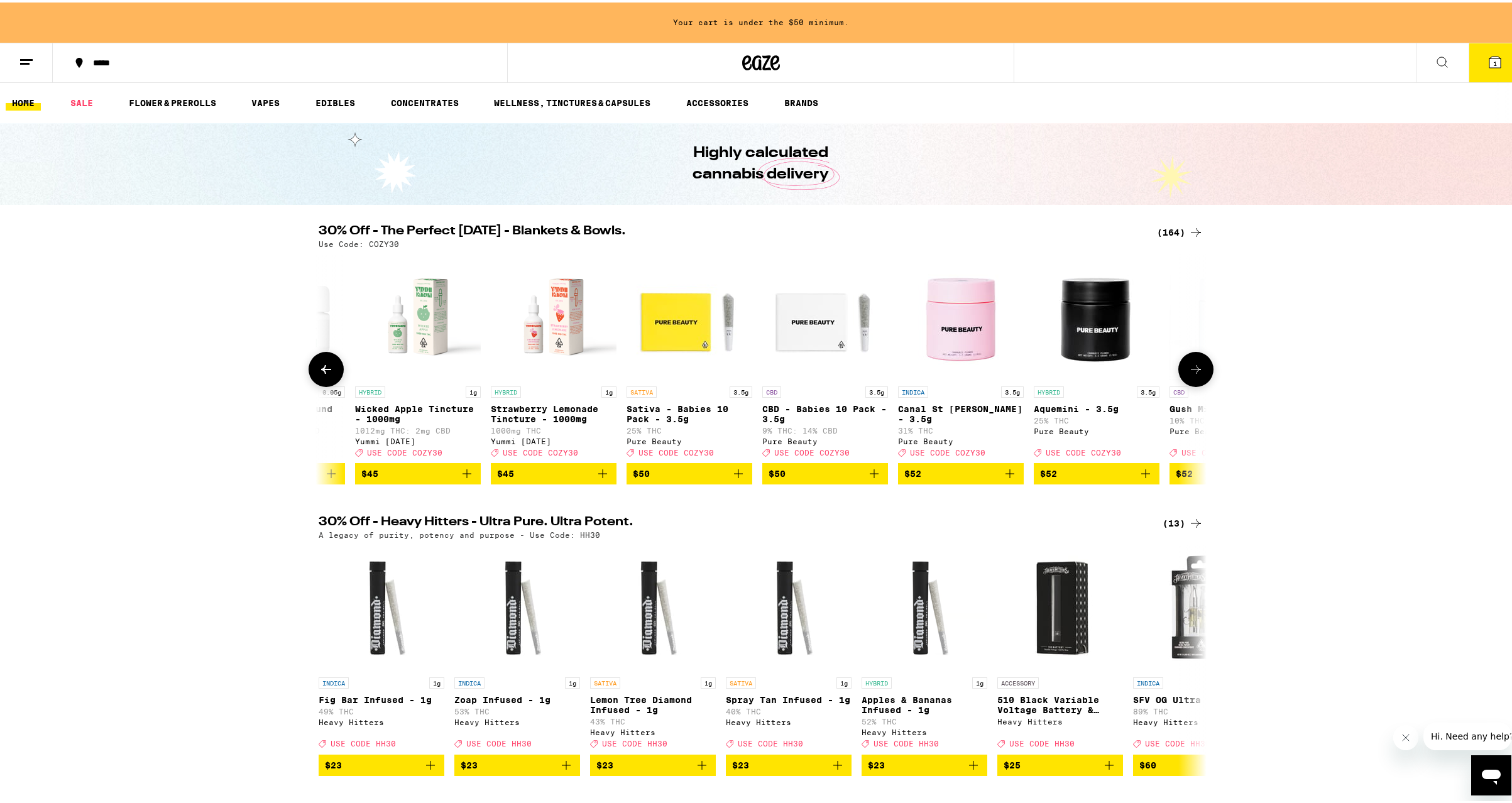
click at [319, 375] on icon at bounding box center [326, 367] width 15 height 15
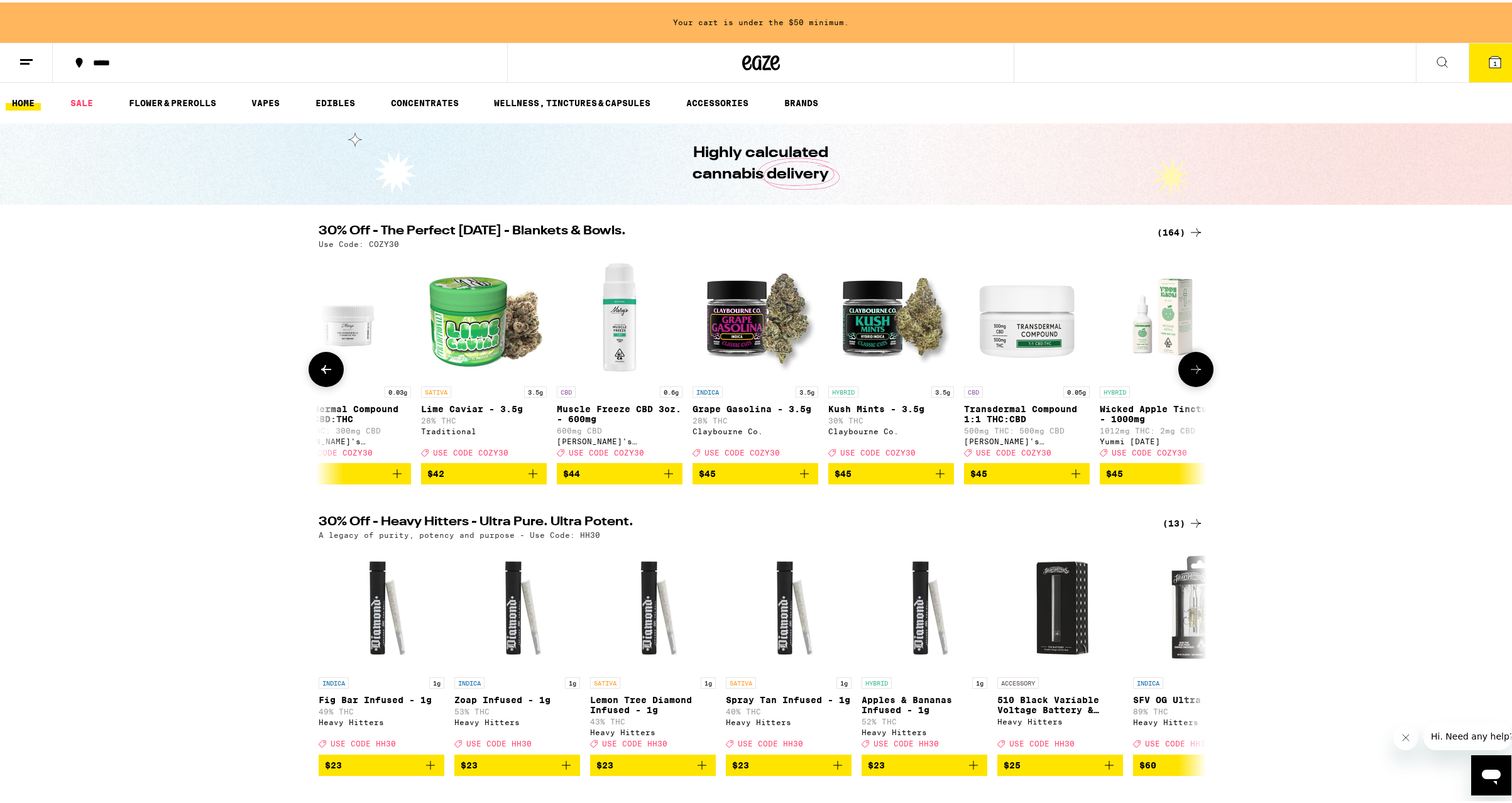
scroll to position [0, 17949]
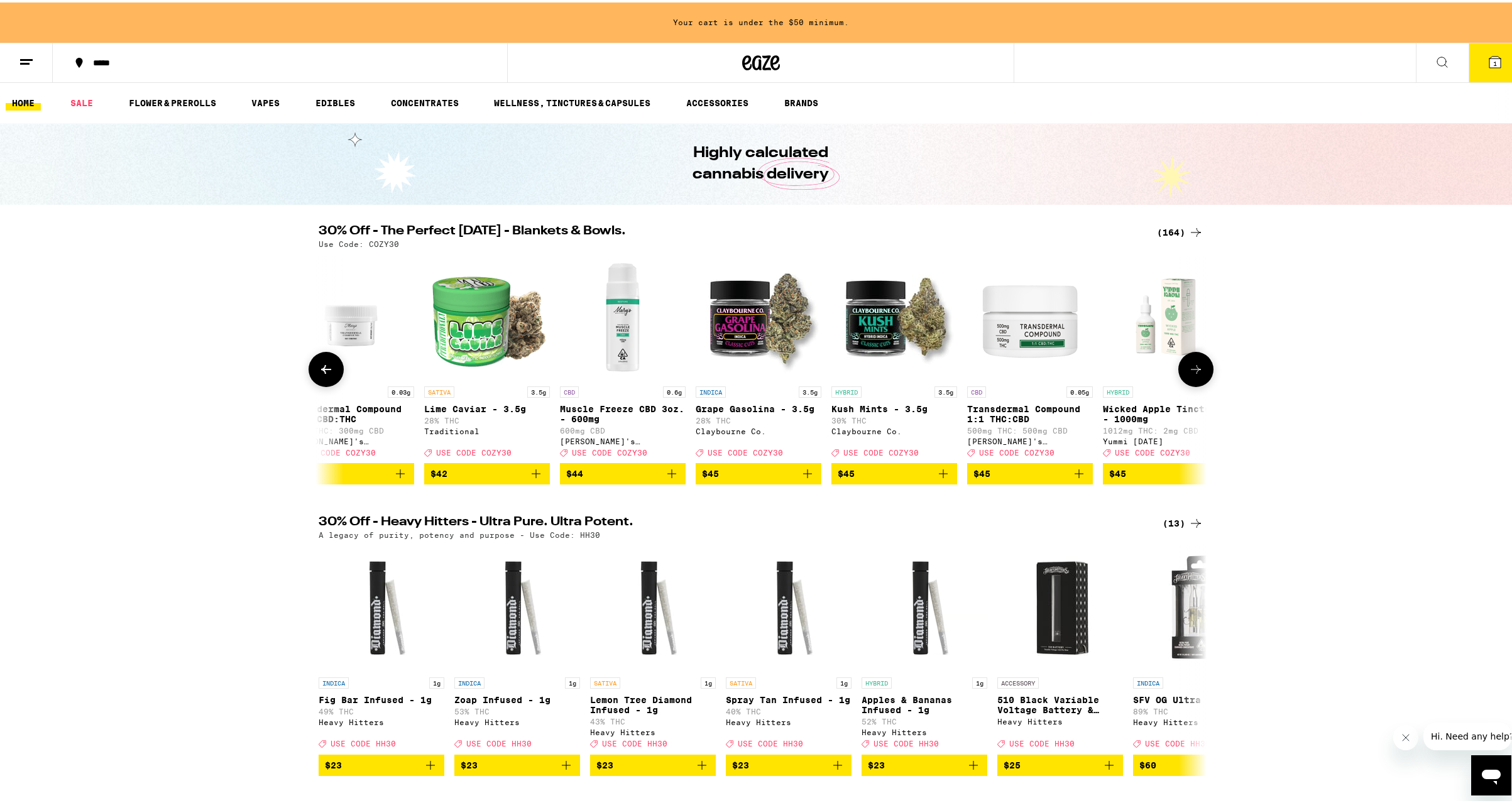
click at [1190, 374] on icon at bounding box center [1196, 367] width 15 height 15
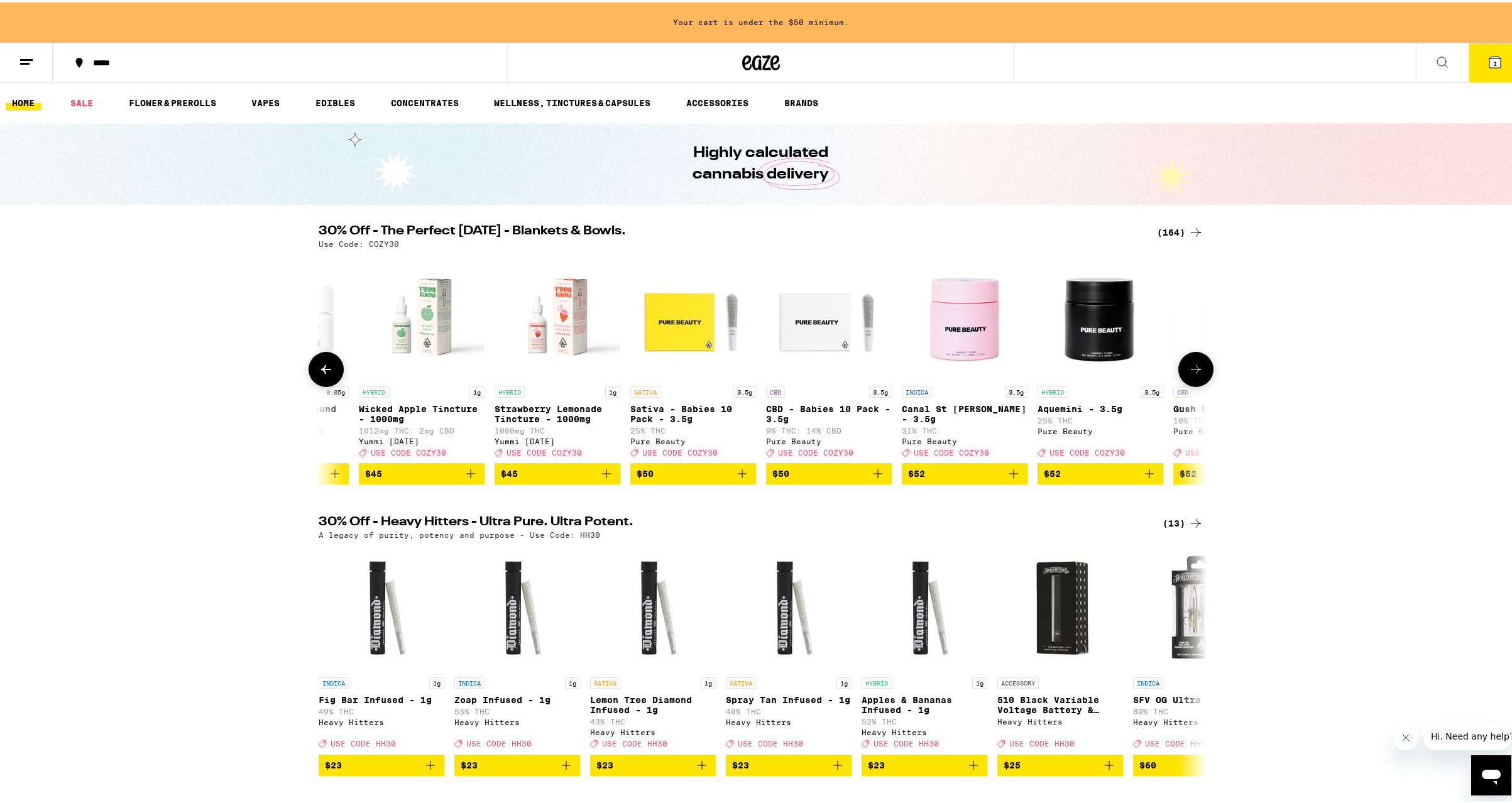
scroll to position [0, 18697]
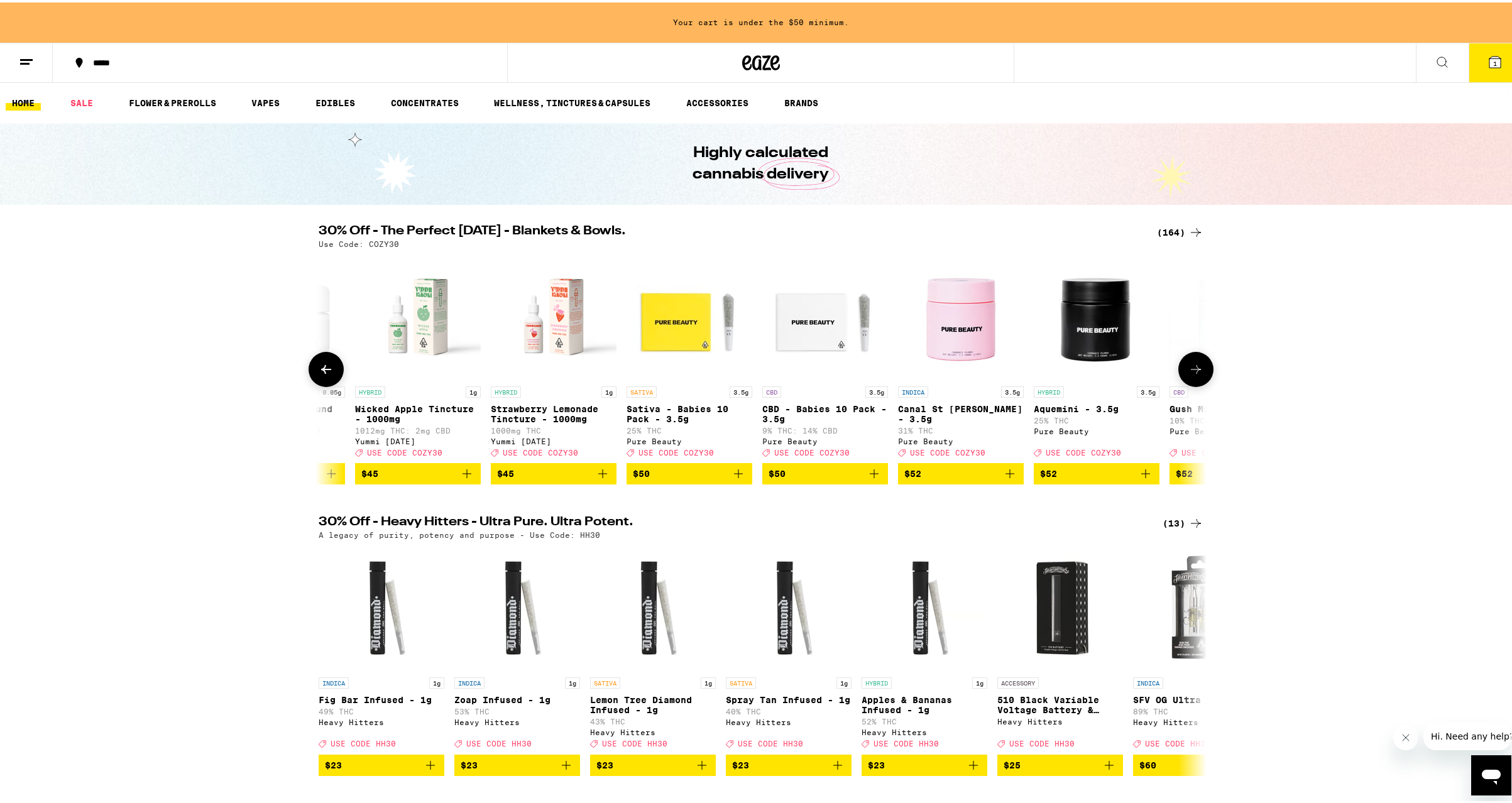
click at [1190, 373] on icon at bounding box center [1196, 367] width 15 height 15
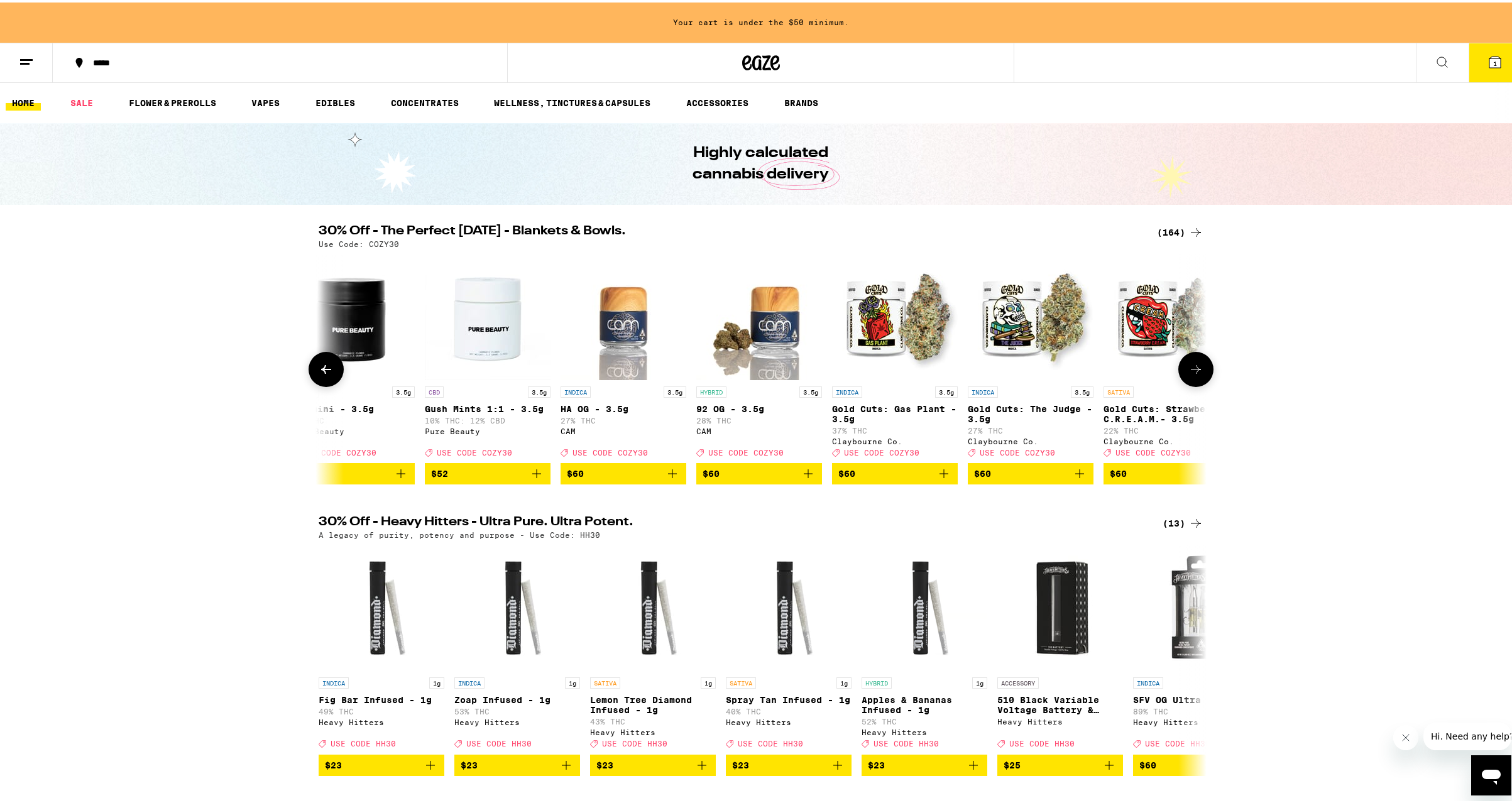
scroll to position [0, 19445]
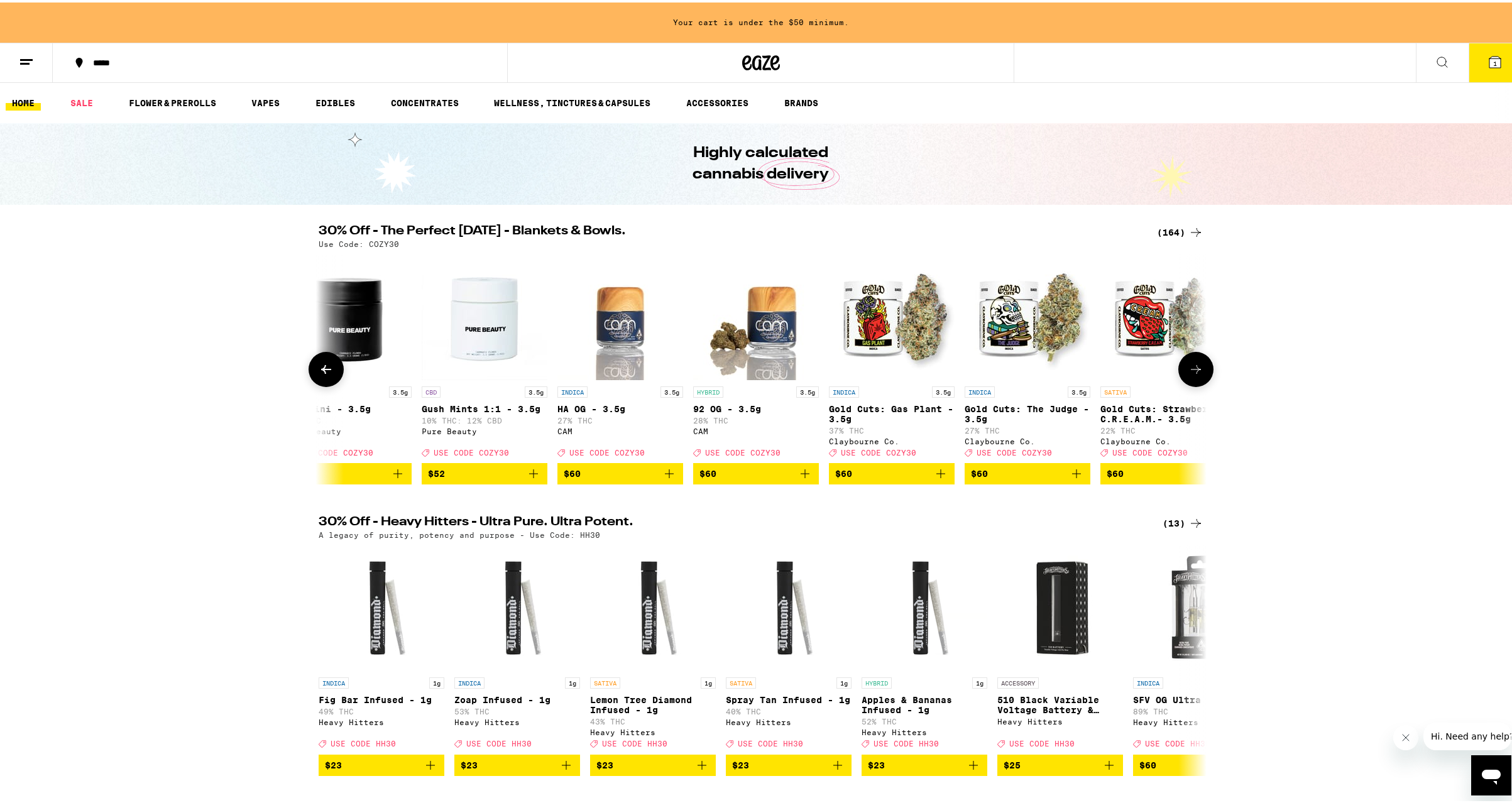
click at [1191, 371] on icon at bounding box center [1196, 366] width 10 height 9
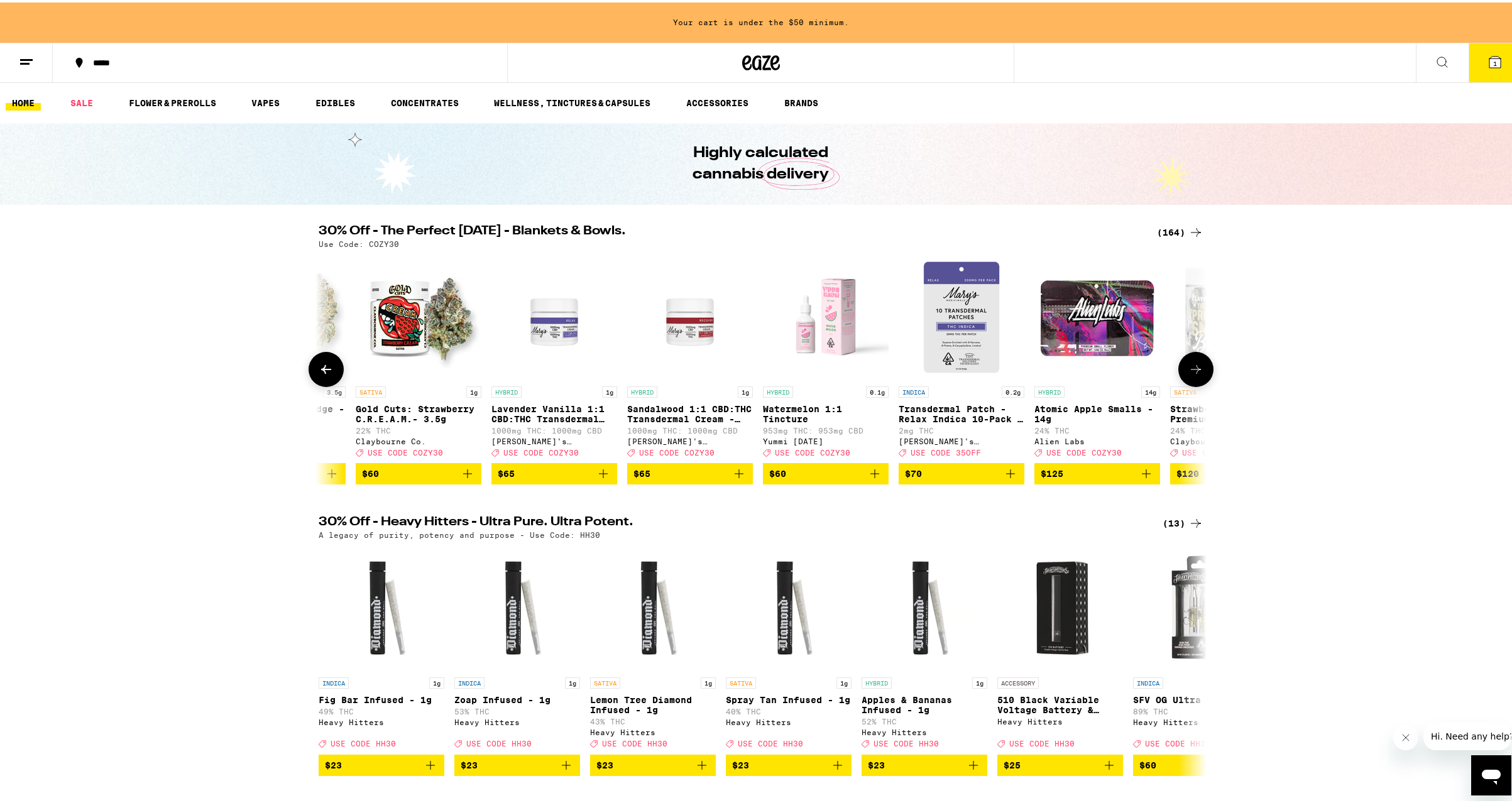
scroll to position [0, 20193]
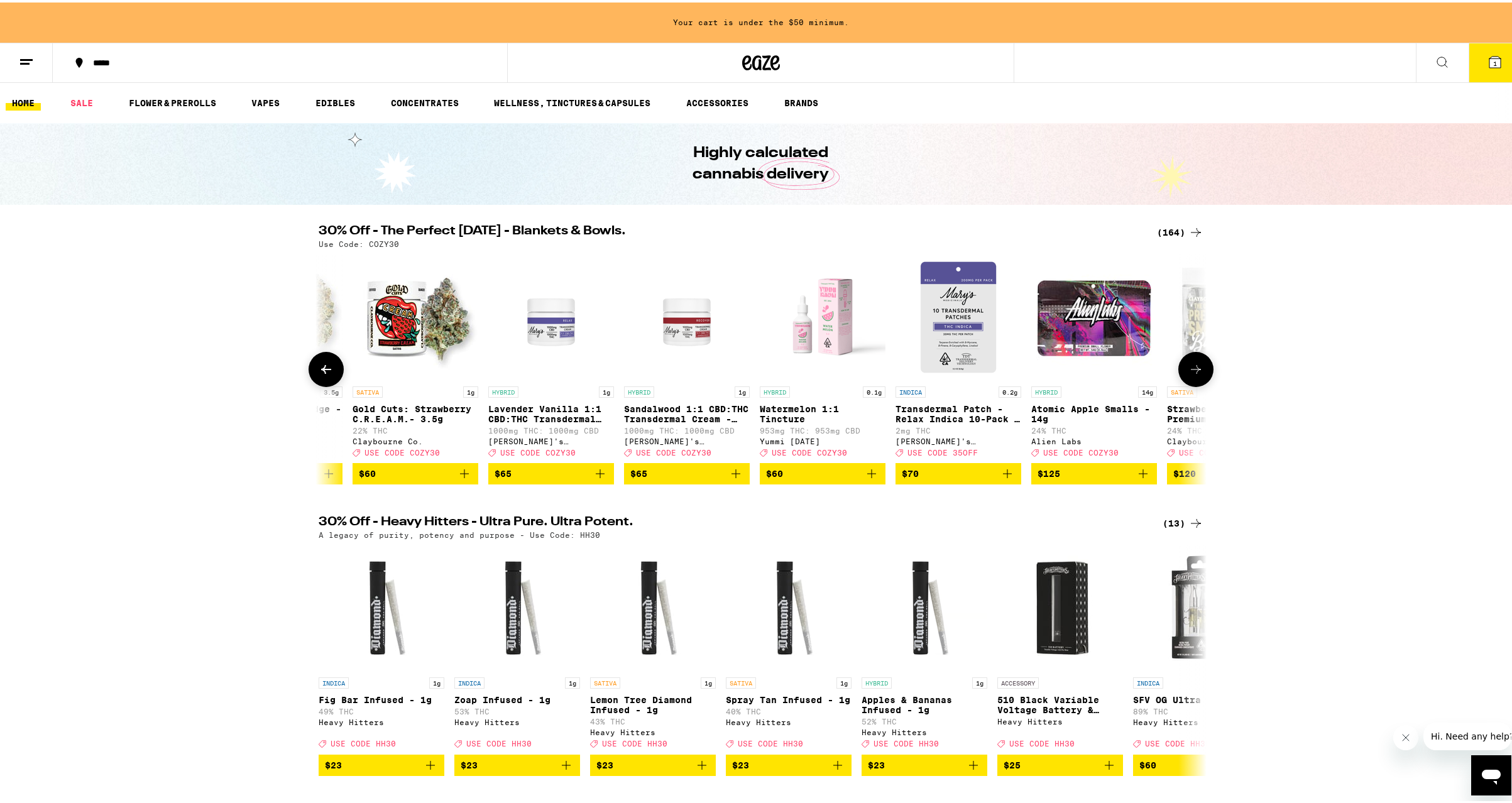
click at [1191, 371] on icon at bounding box center [1196, 366] width 10 height 9
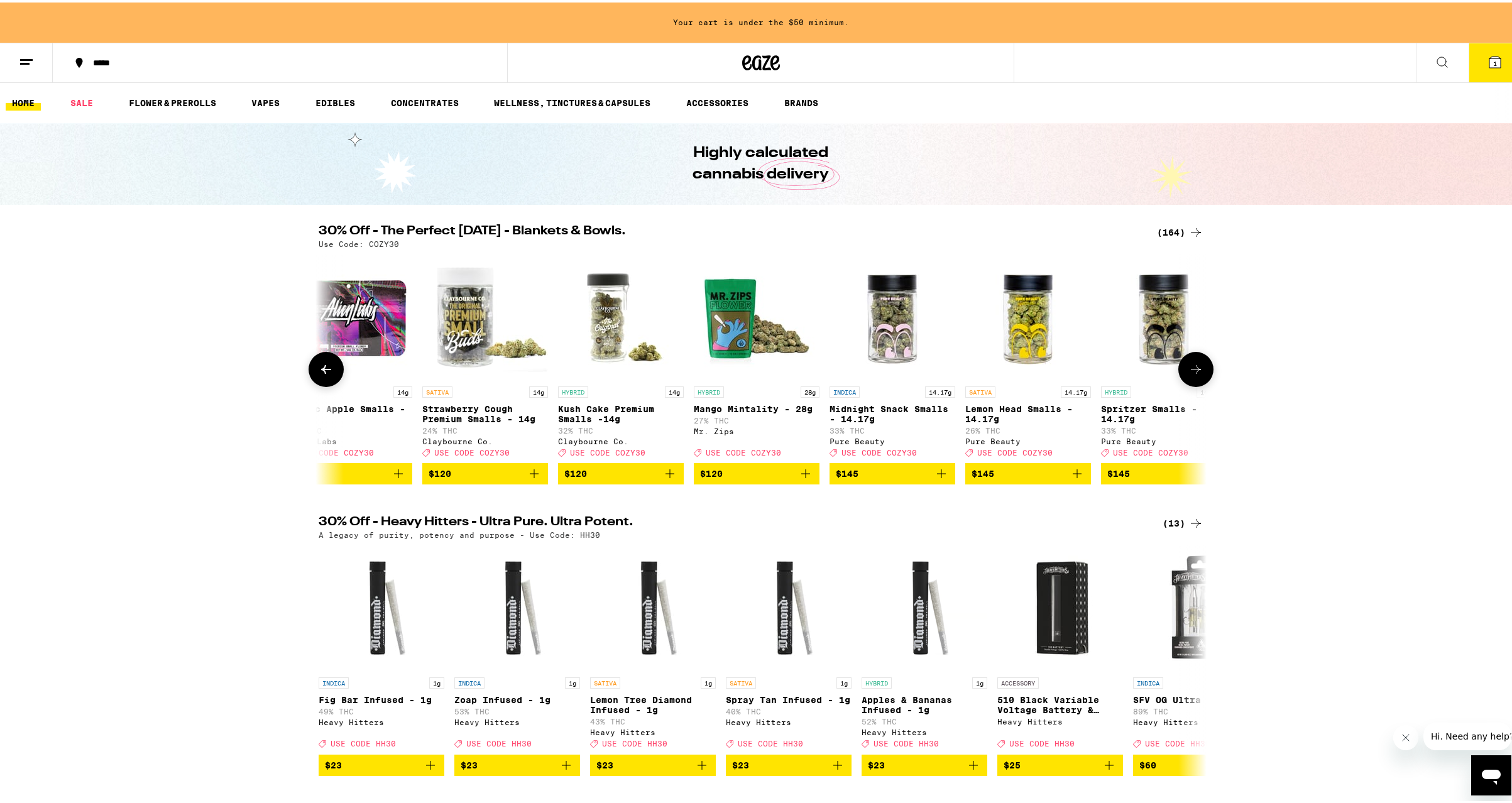
scroll to position [0, 20941]
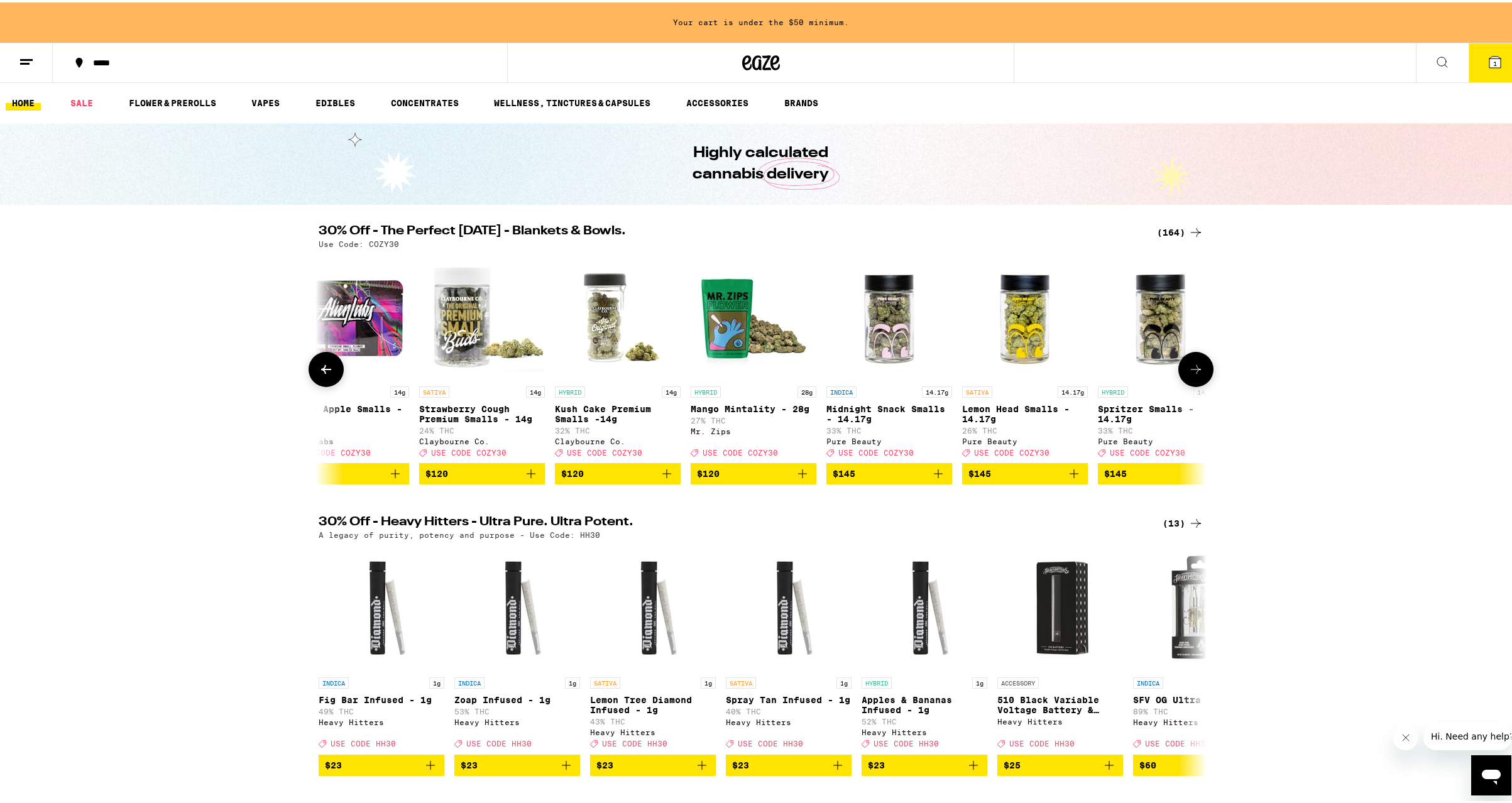
click at [1191, 371] on icon at bounding box center [1196, 366] width 10 height 9
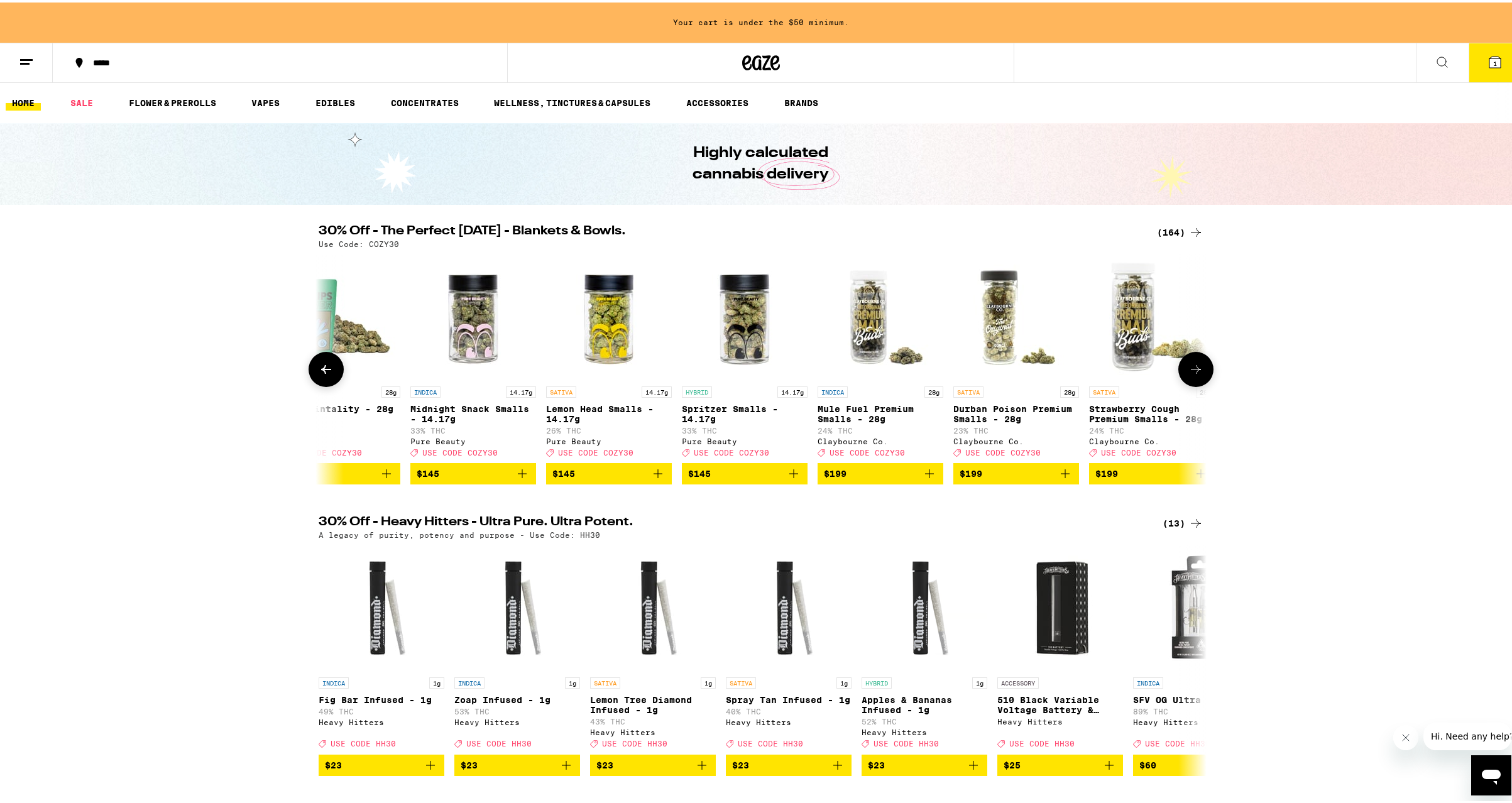
scroll to position [0, 21379]
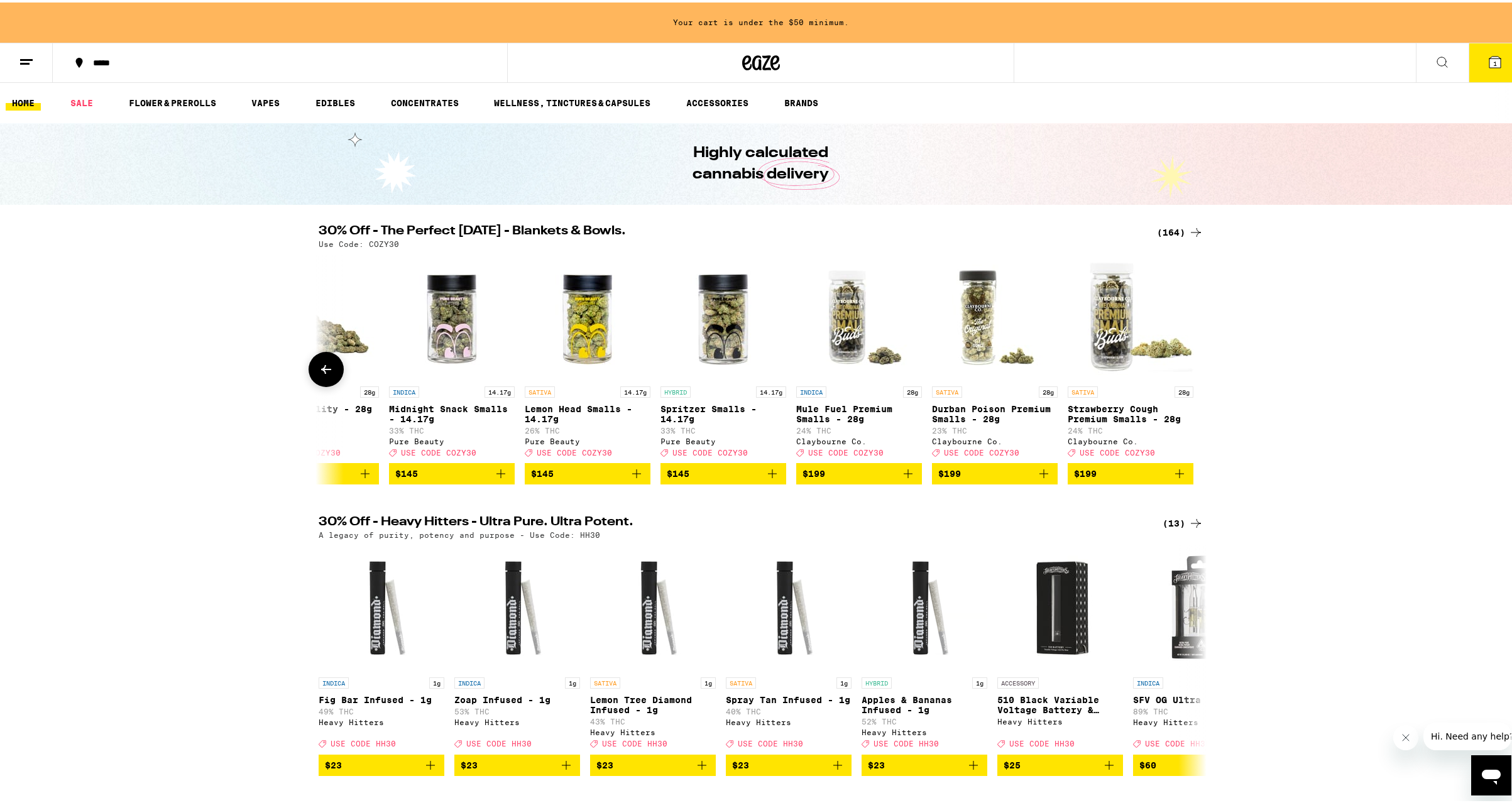
click at [319, 375] on icon at bounding box center [326, 367] width 15 height 15
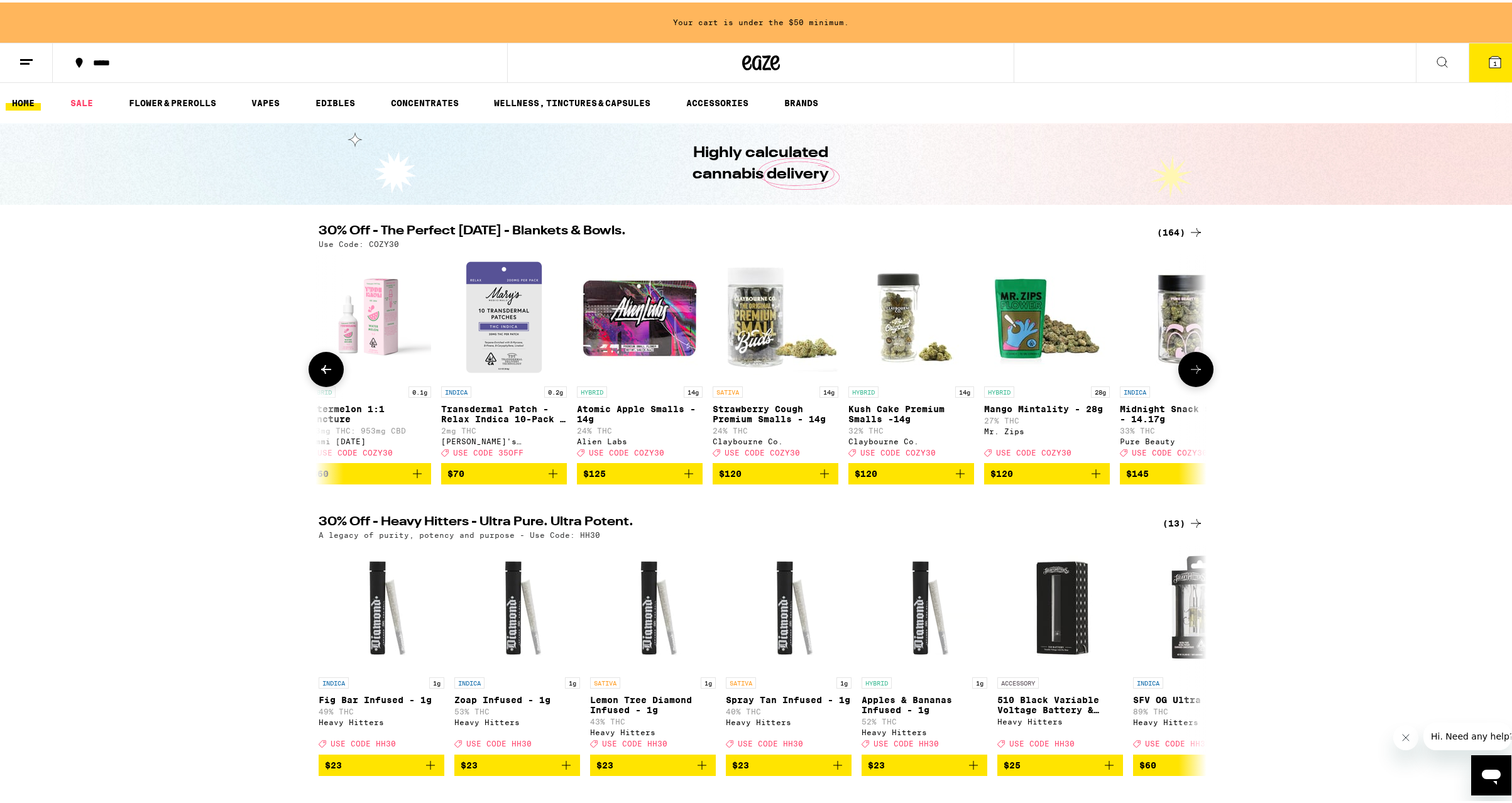
scroll to position [0, 20630]
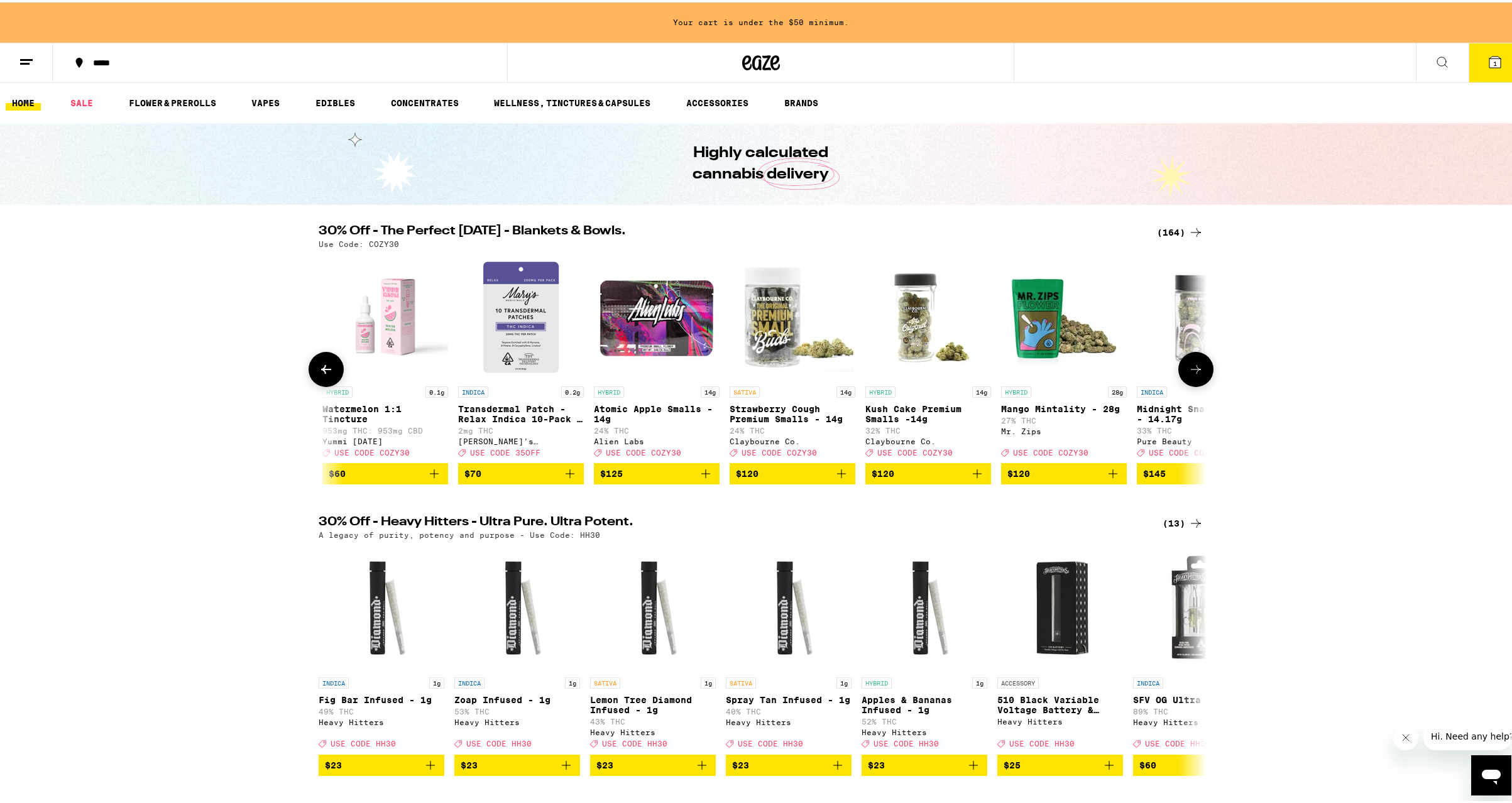
click at [320, 368] on icon at bounding box center [326, 367] width 15 height 15
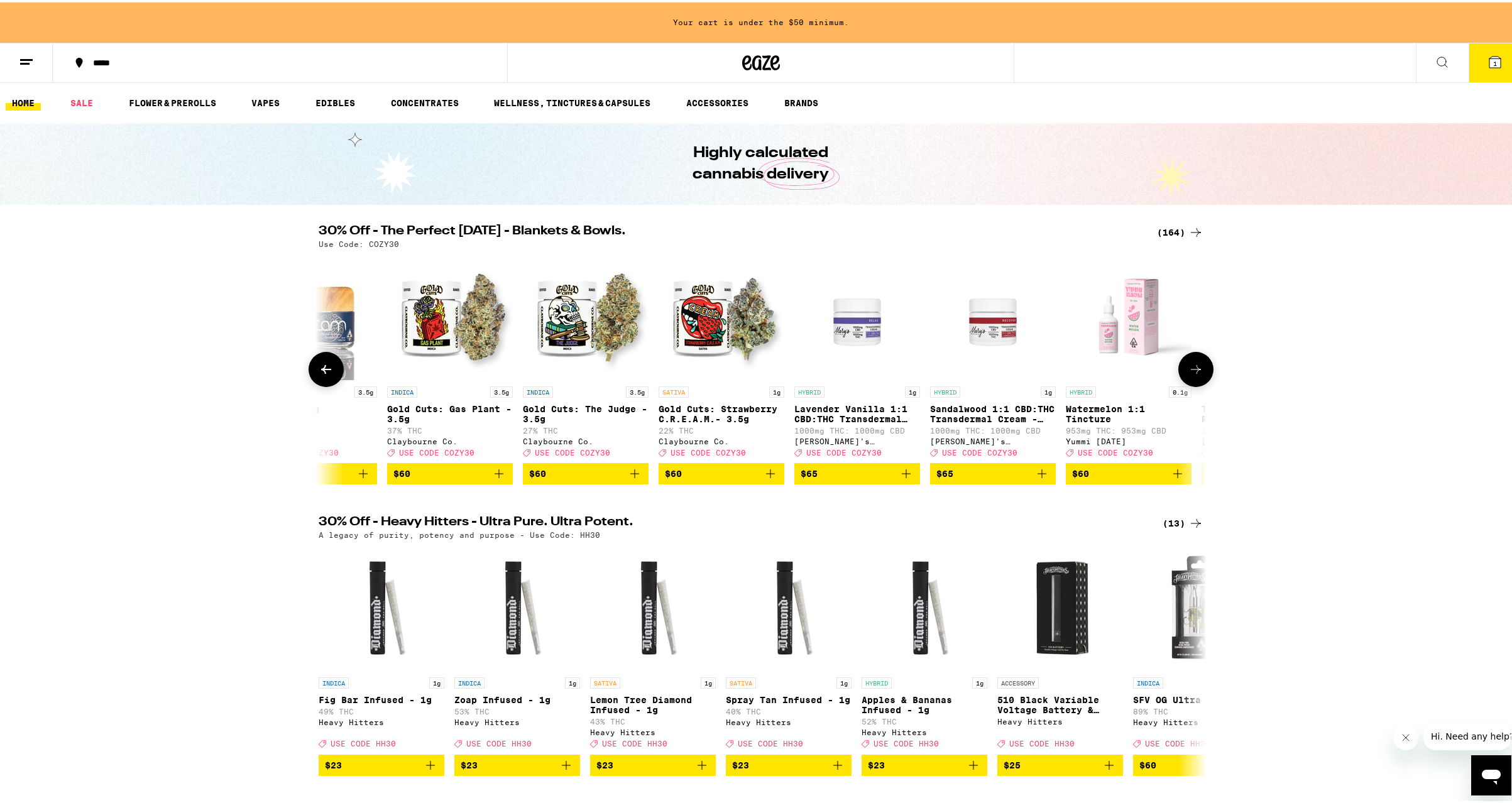
scroll to position [0, 19883]
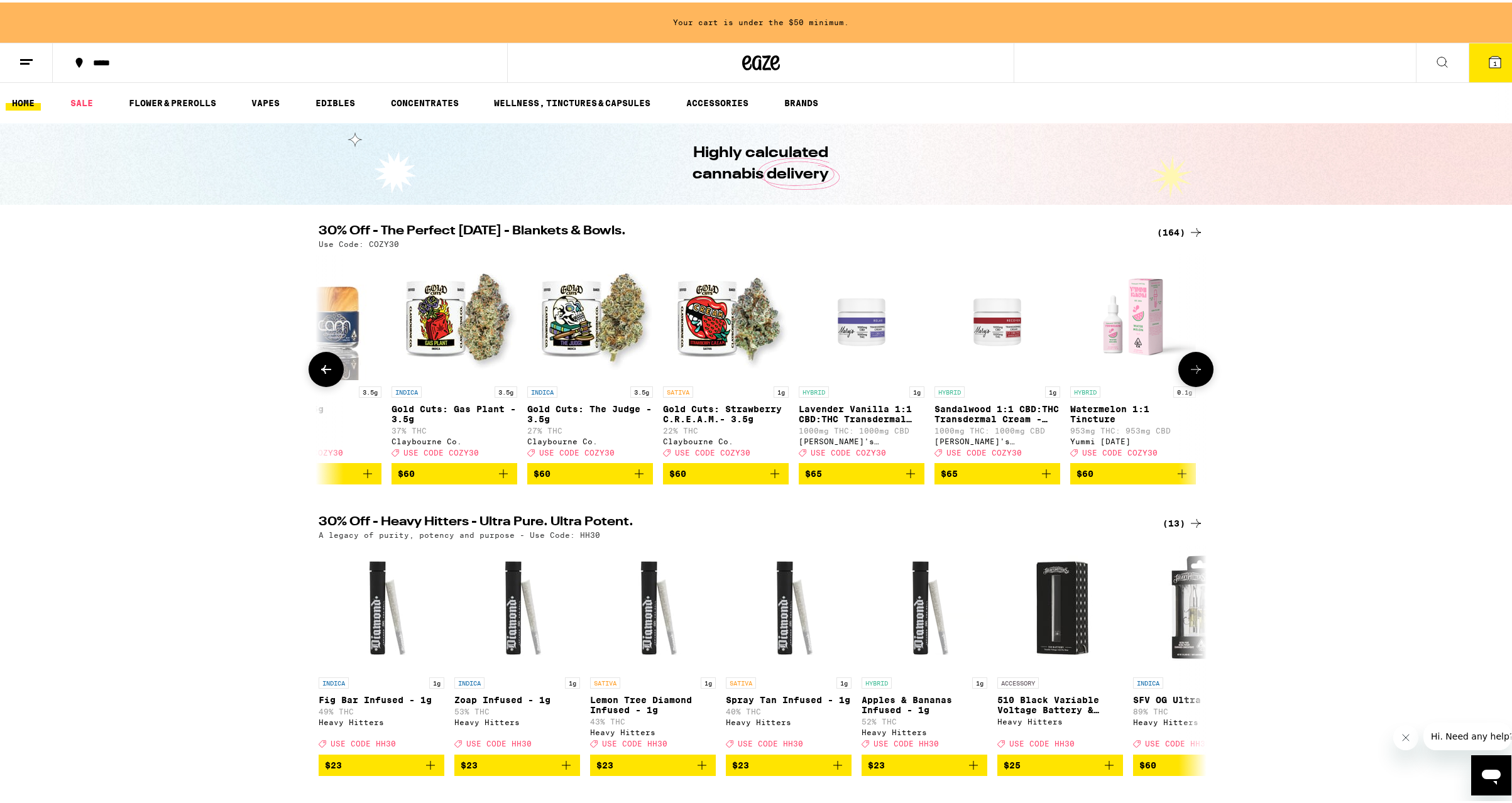
click at [319, 371] on icon at bounding box center [326, 367] width 15 height 15
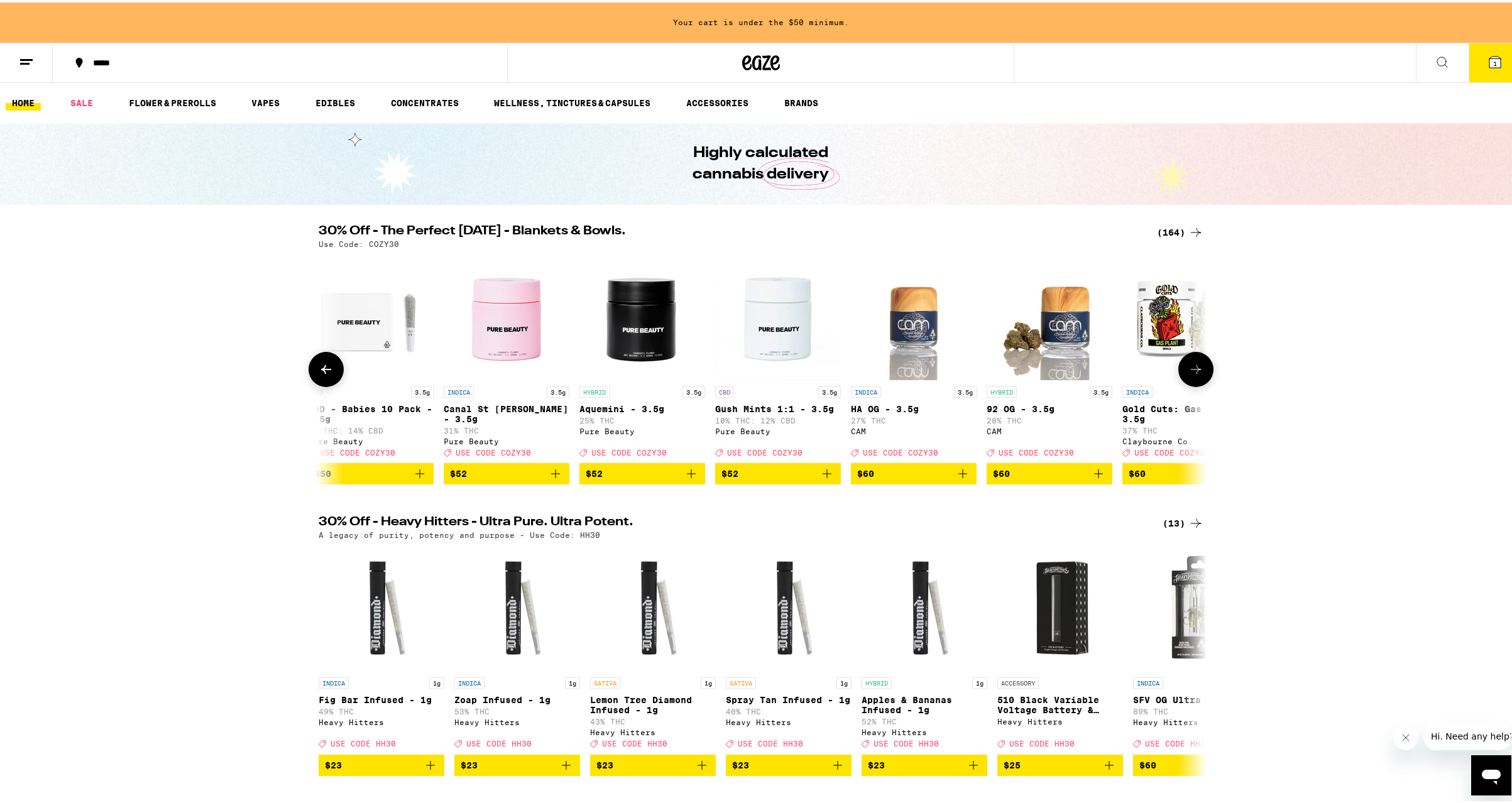
scroll to position [0, 19135]
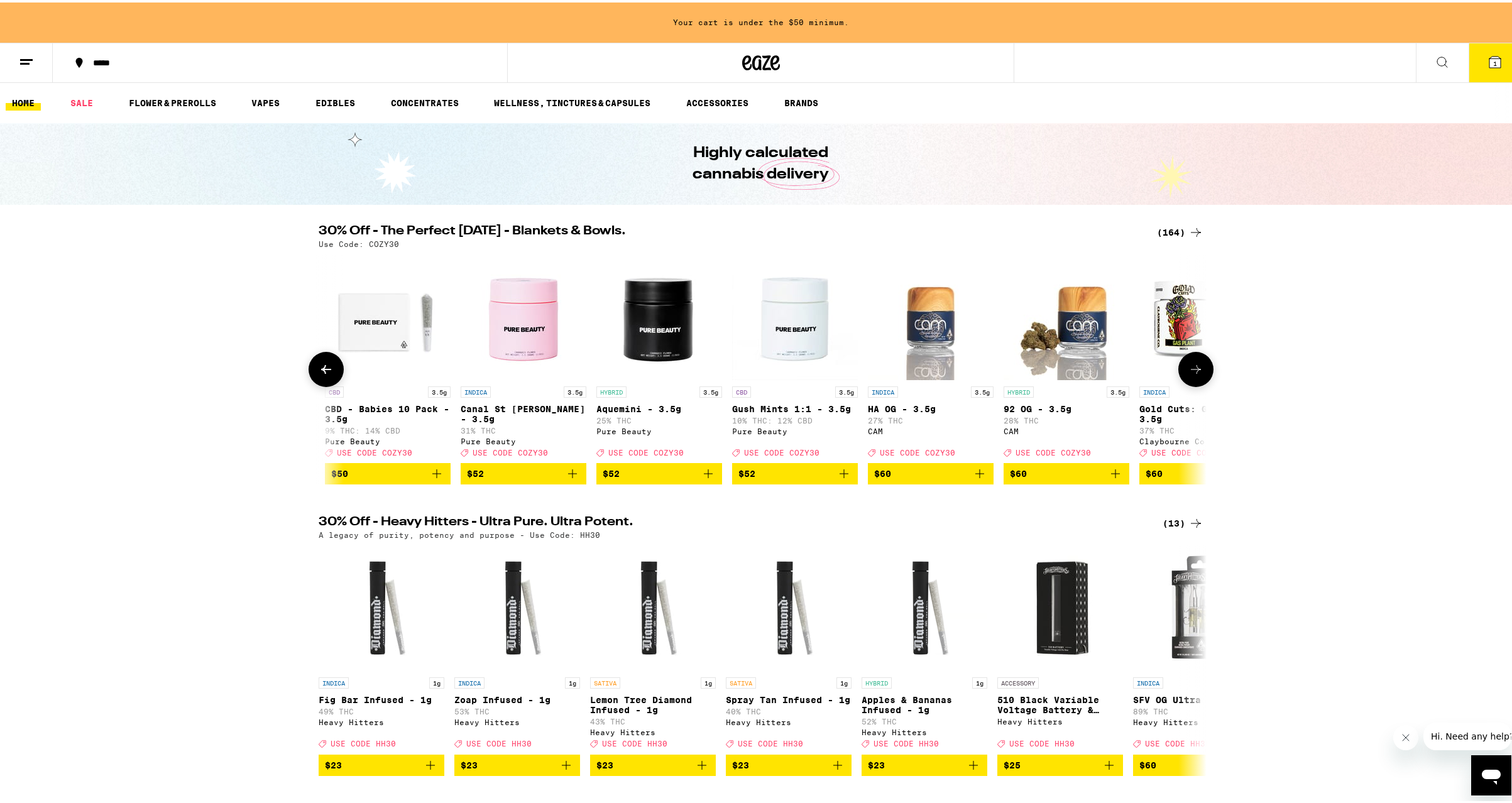
click at [319, 371] on icon at bounding box center [326, 367] width 15 height 15
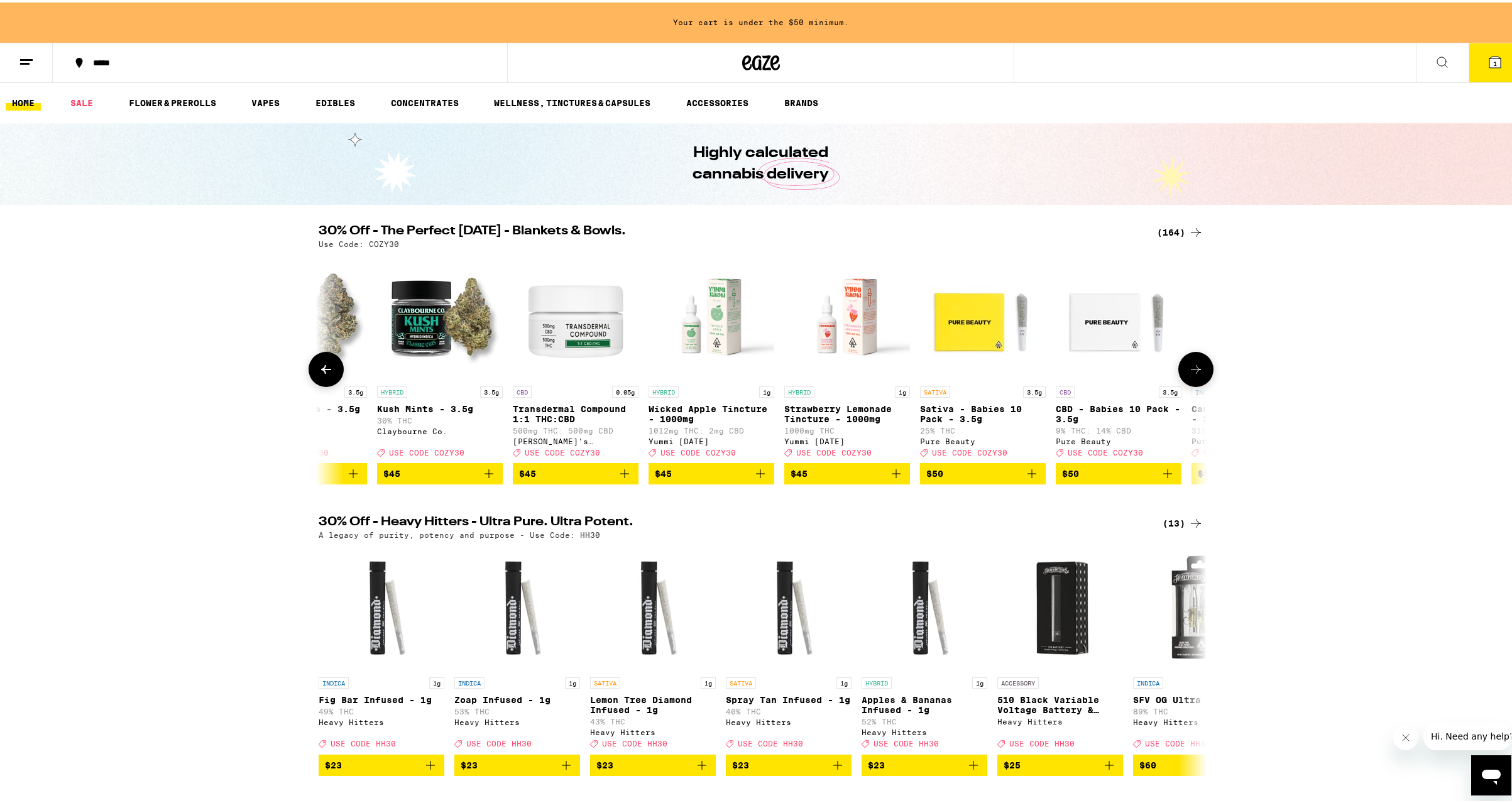
scroll to position [0, 18387]
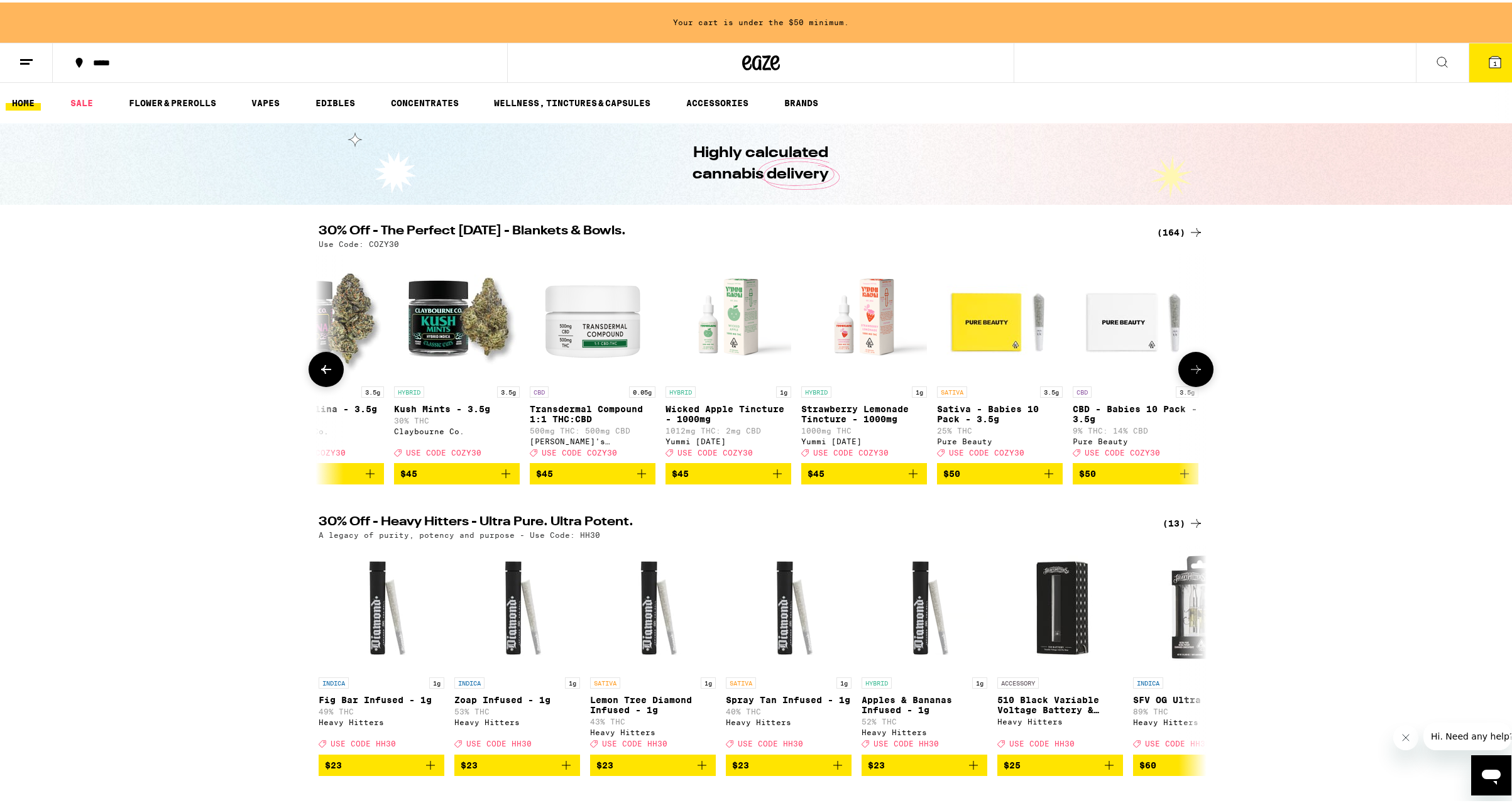
click at [319, 371] on icon at bounding box center [326, 367] width 15 height 15
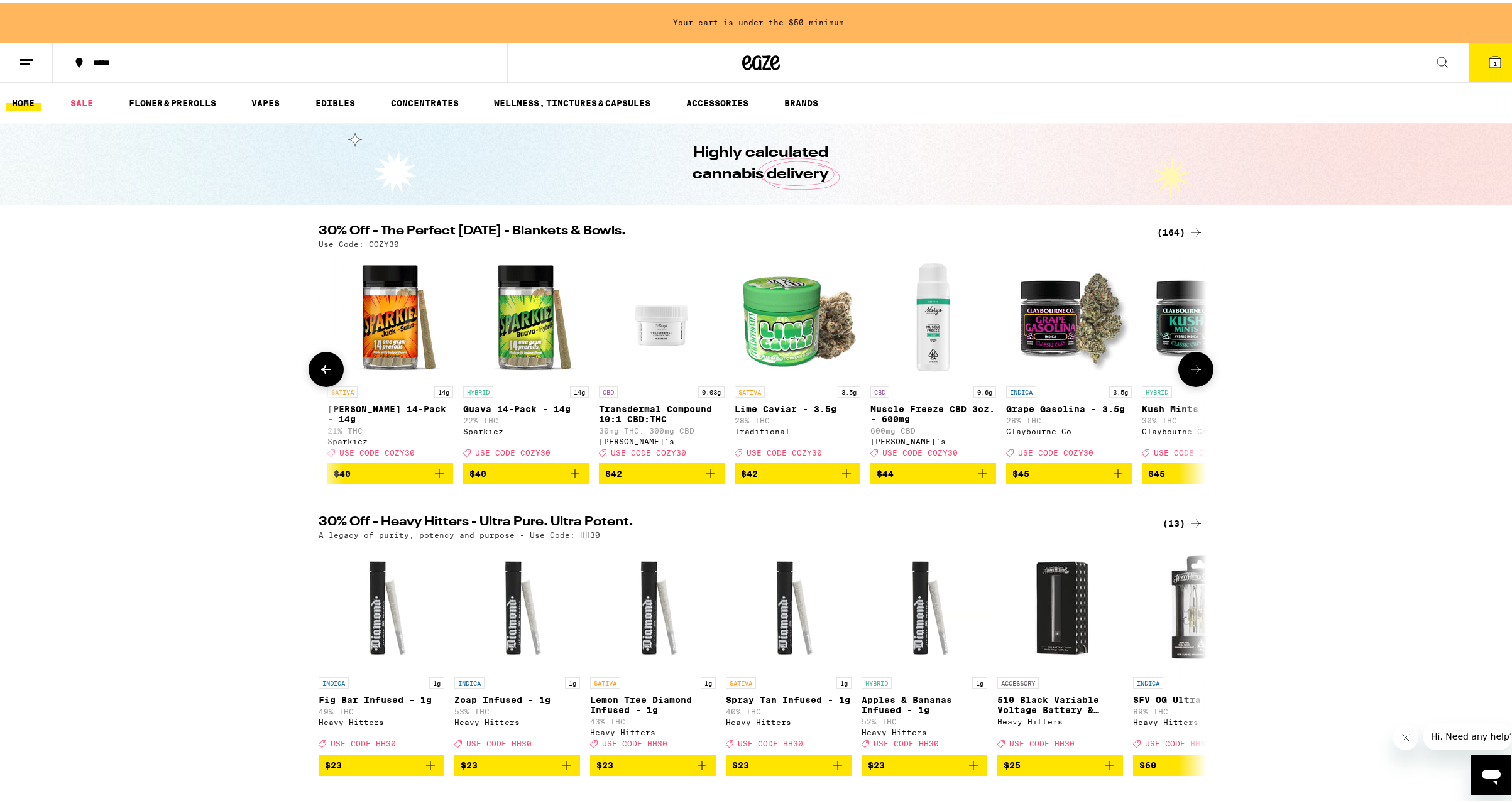
click at [319, 370] on icon at bounding box center [326, 367] width 15 height 15
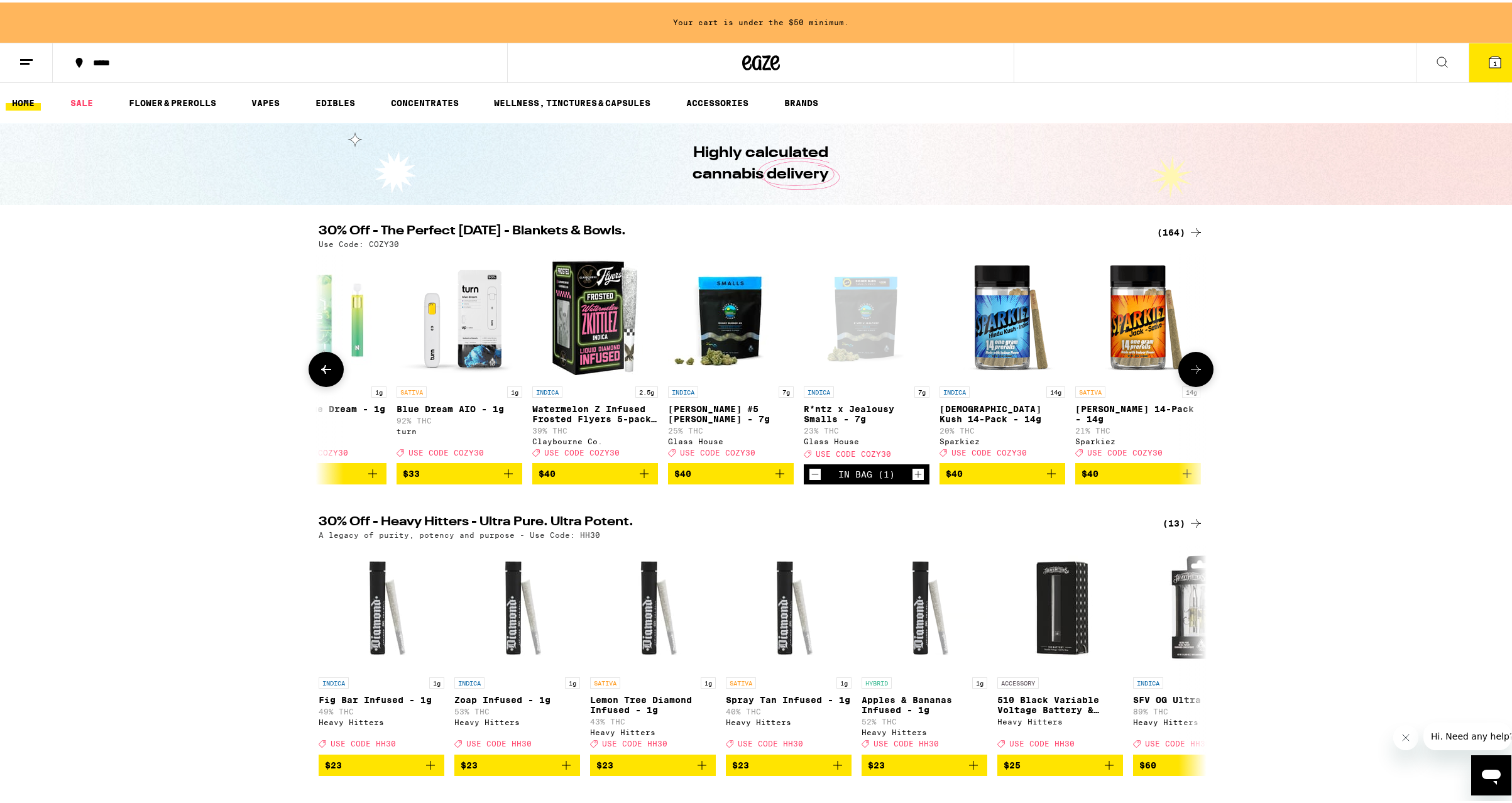
click at [319, 370] on icon at bounding box center [326, 367] width 15 height 15
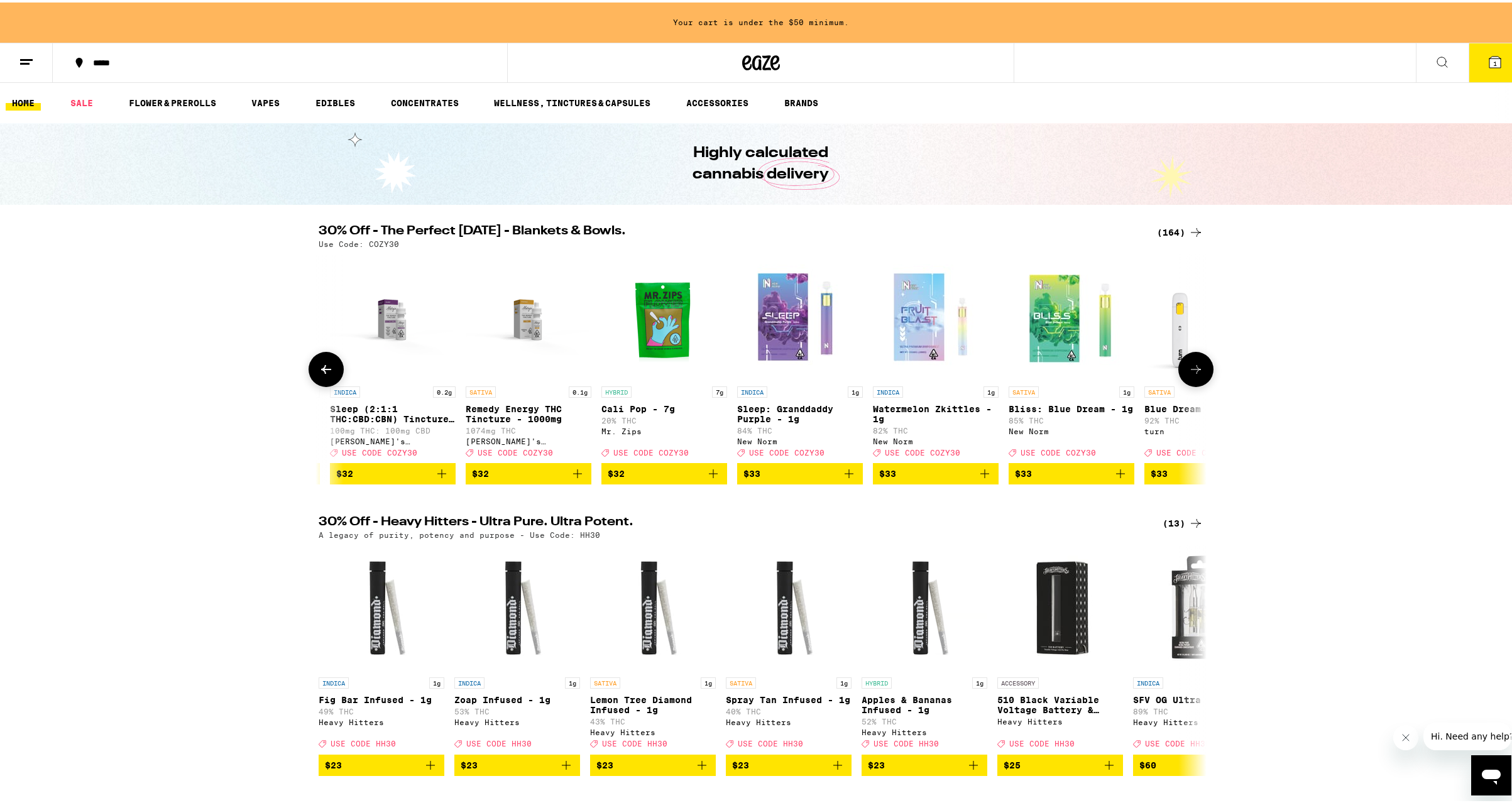
click at [319, 370] on icon at bounding box center [326, 367] width 15 height 15
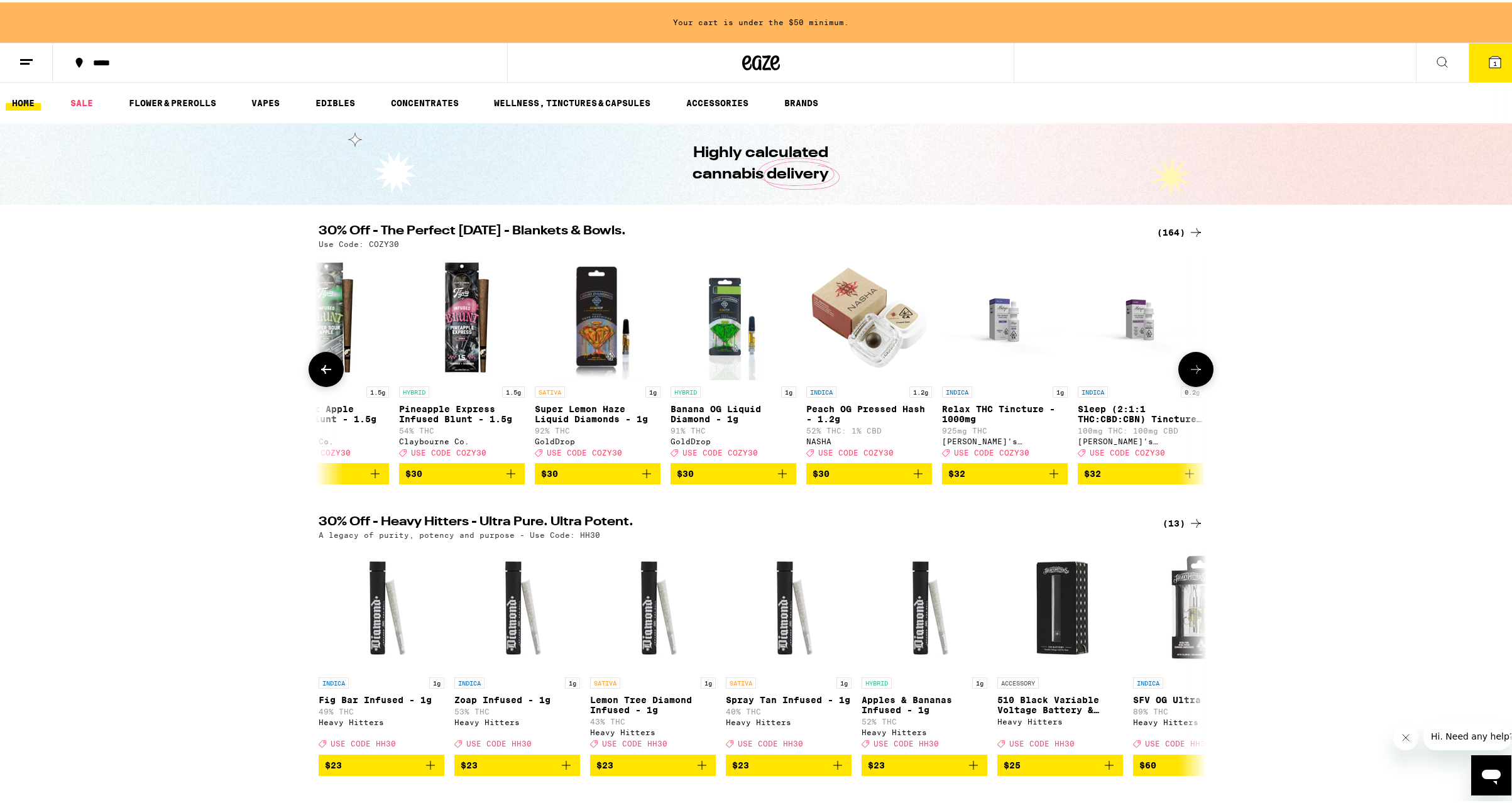
click at [319, 370] on icon at bounding box center [326, 367] width 15 height 15
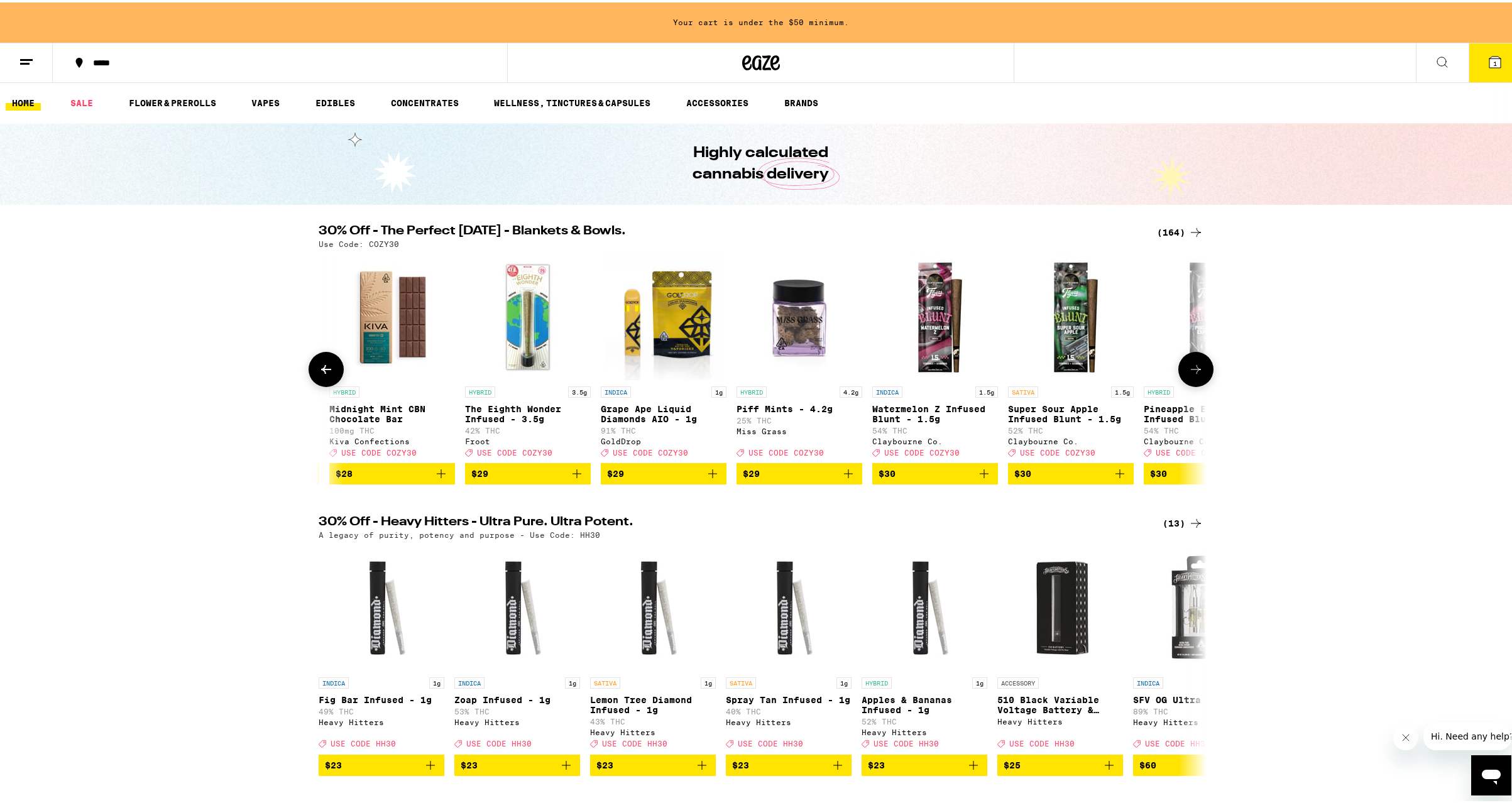
scroll to position [0, 14647]
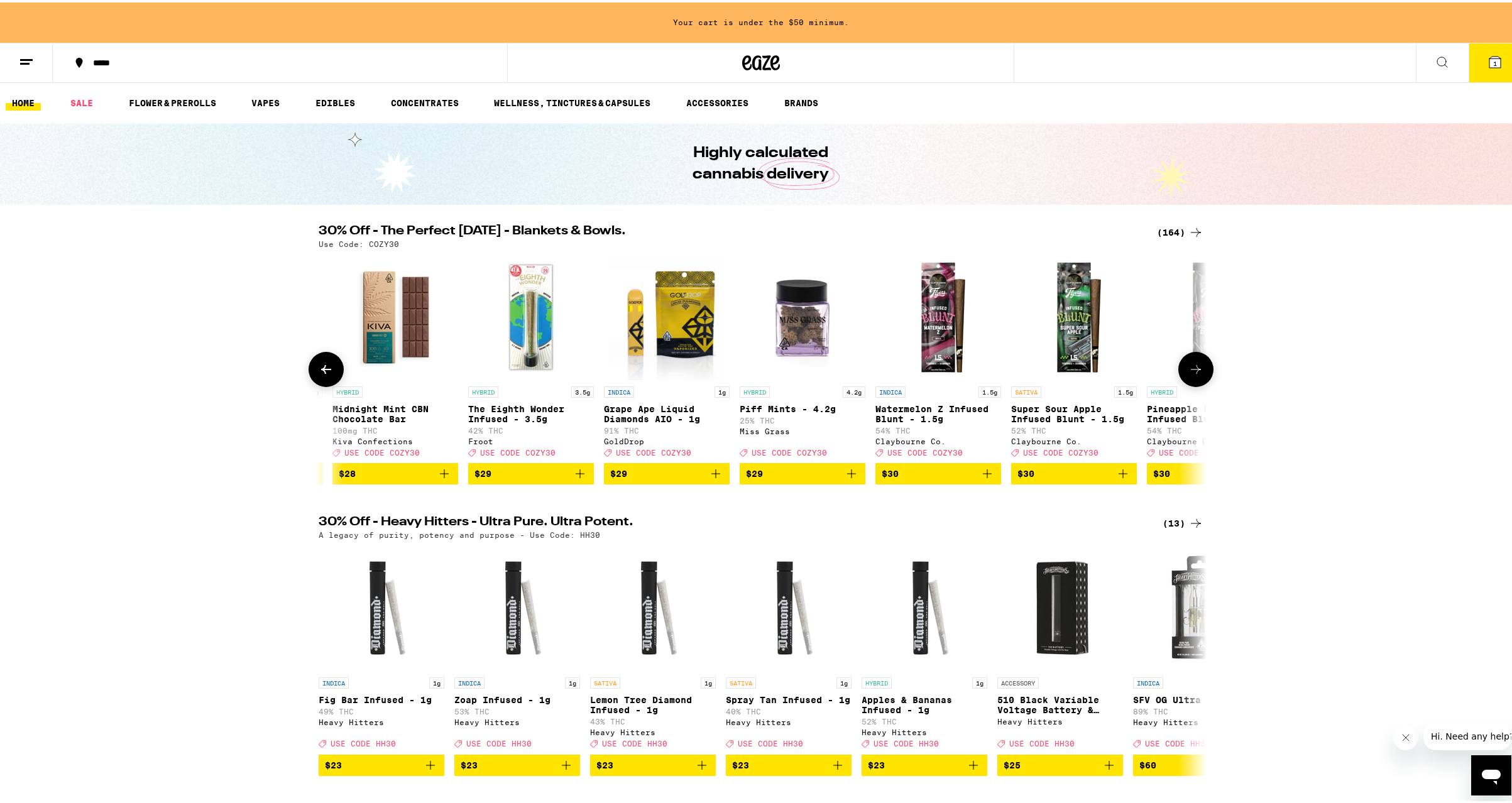
click at [319, 370] on icon at bounding box center [326, 367] width 15 height 15
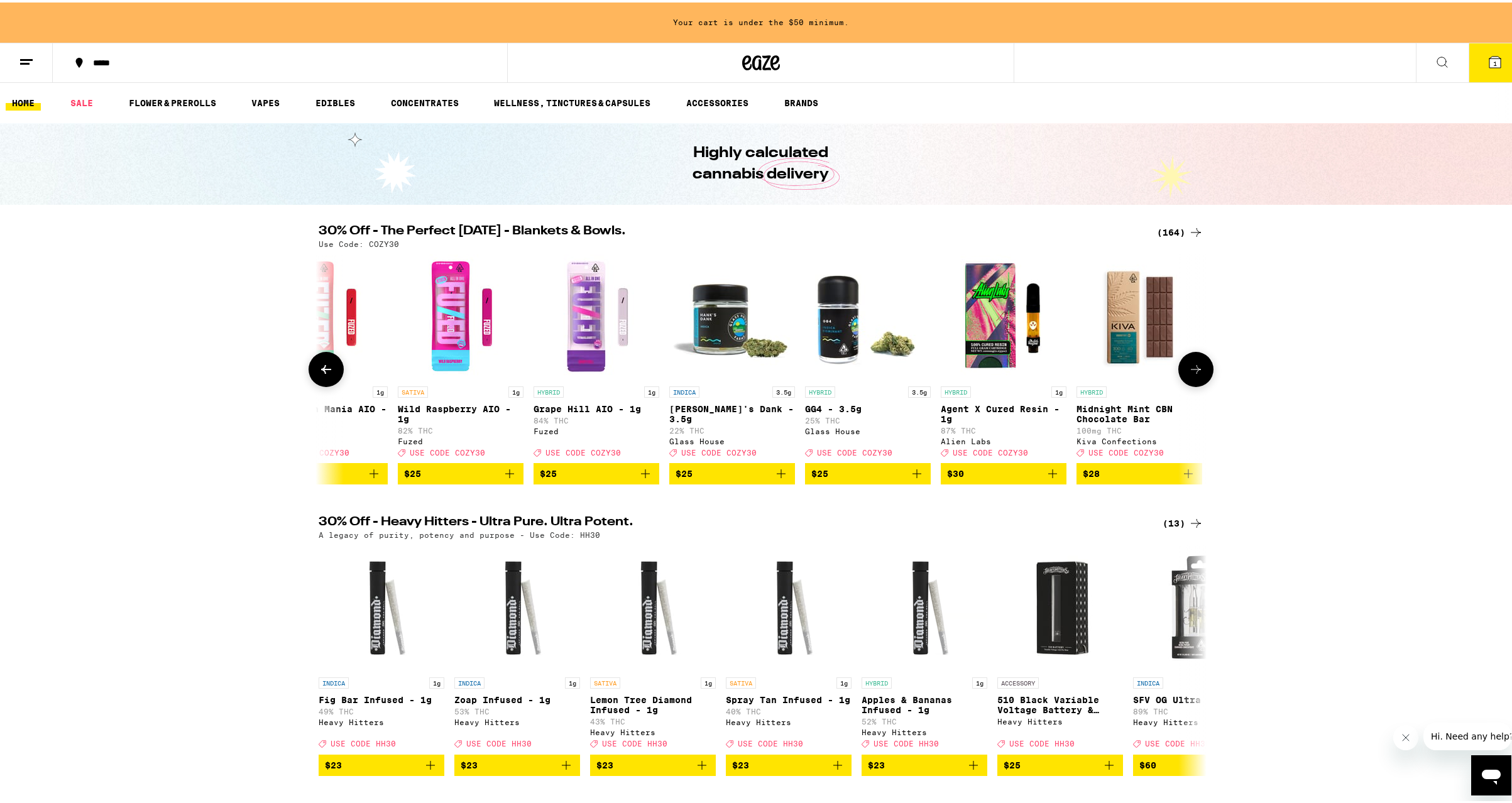
scroll to position [0, 13900]
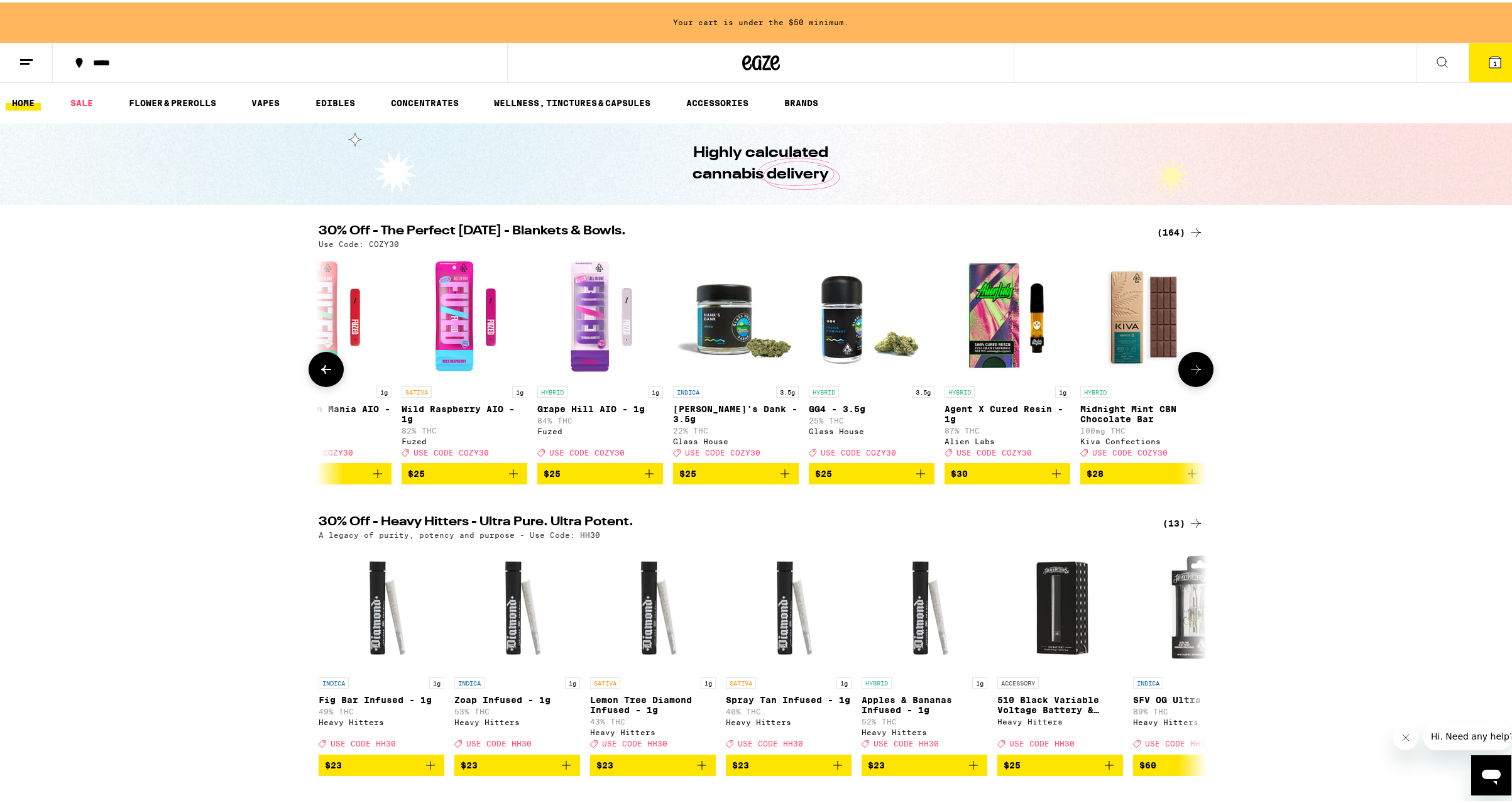
click at [319, 370] on icon at bounding box center [326, 367] width 15 height 15
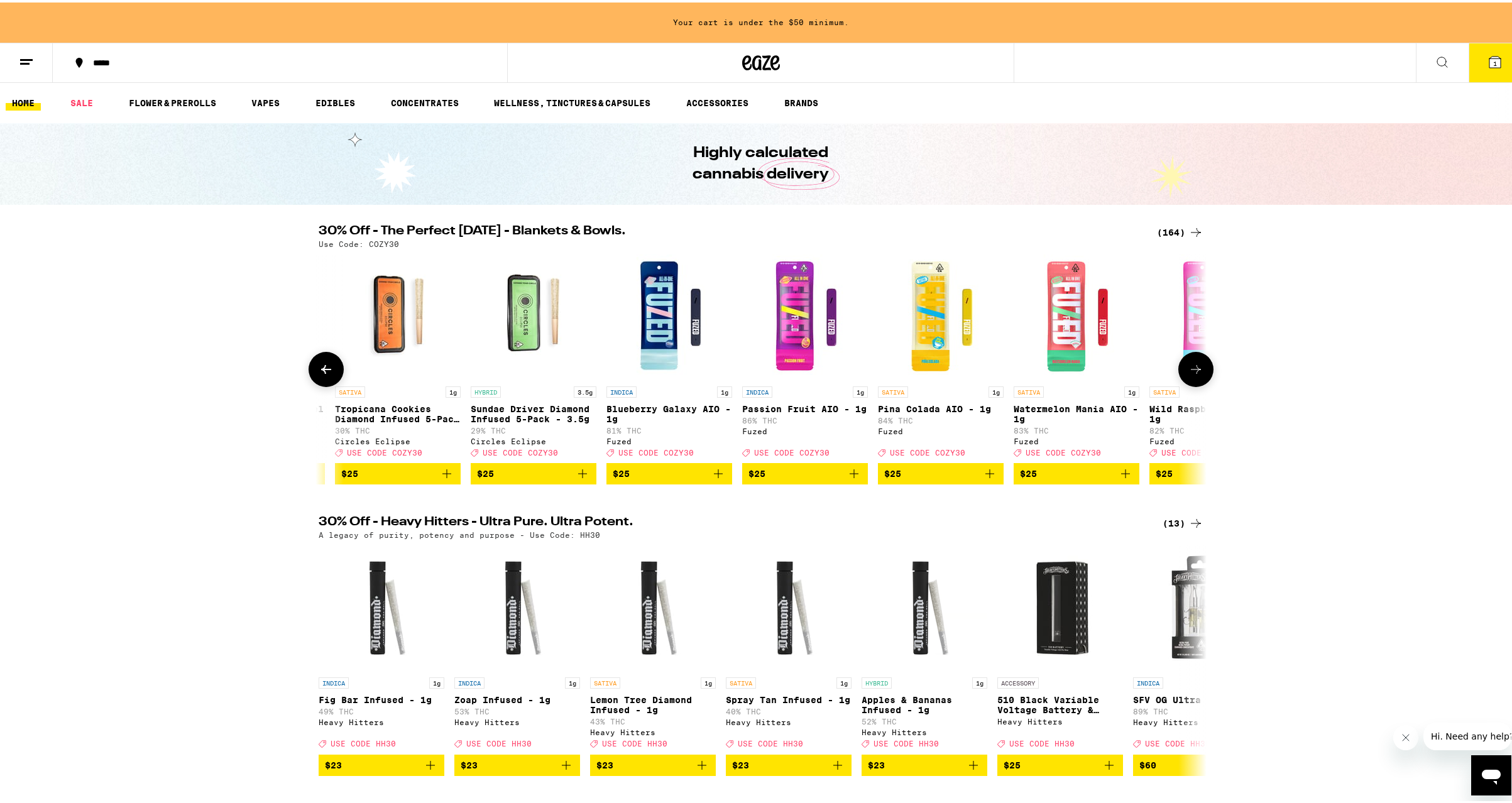
click at [319, 370] on icon at bounding box center [326, 367] width 15 height 15
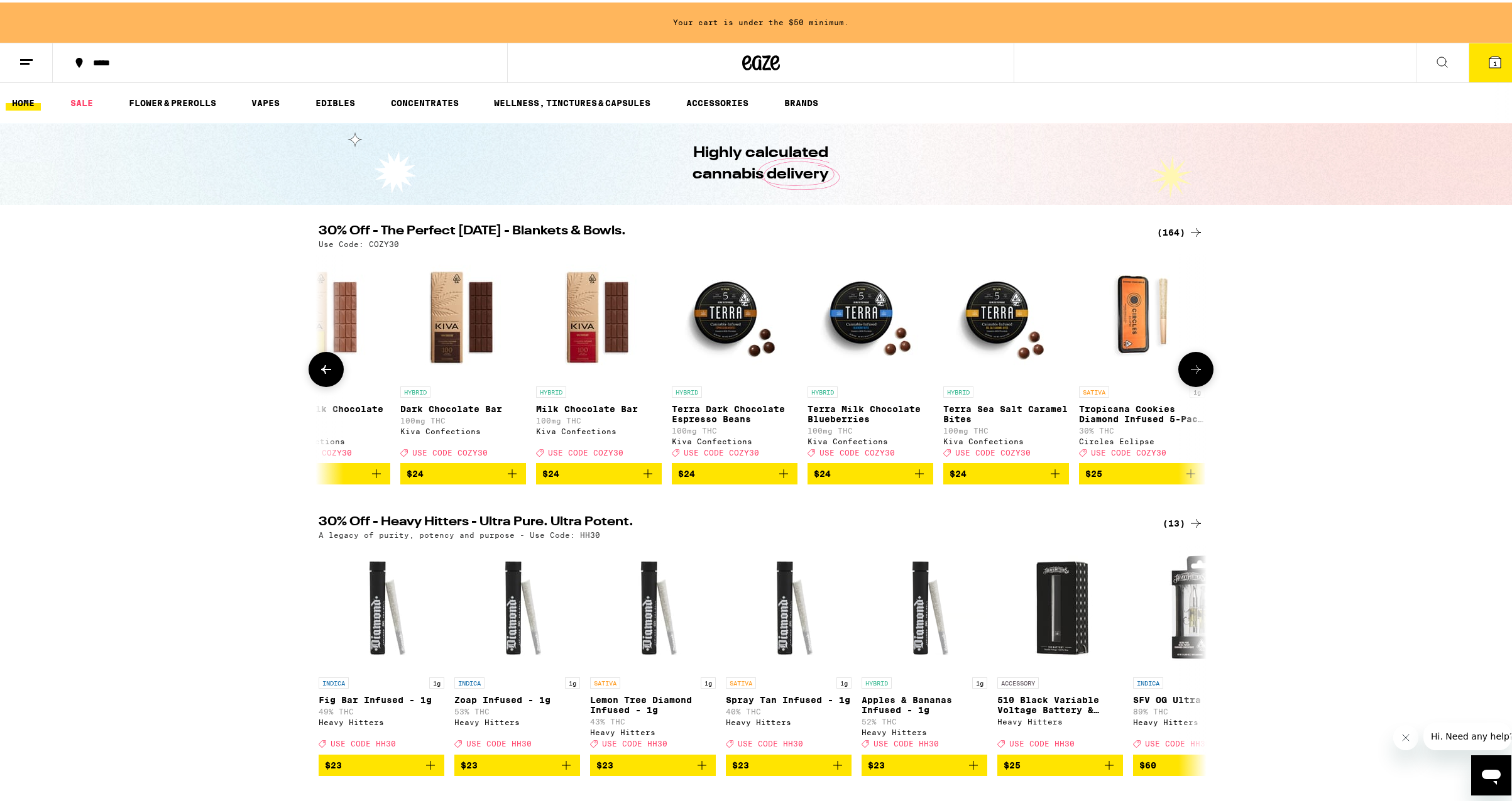
scroll to position [0, 12404]
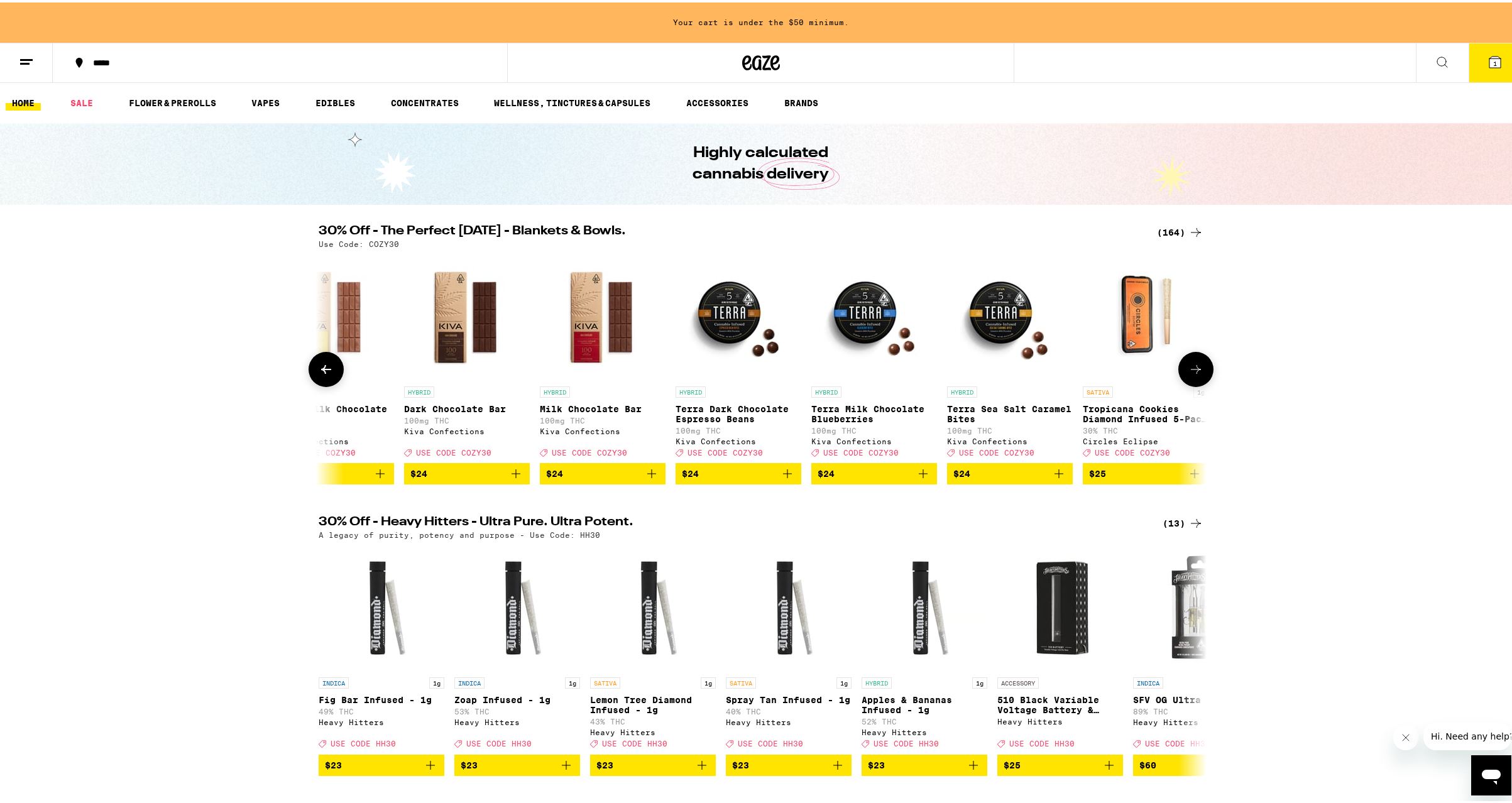
click at [780, 479] on icon "Add to bag" at bounding box center [788, 471] width 15 height 15
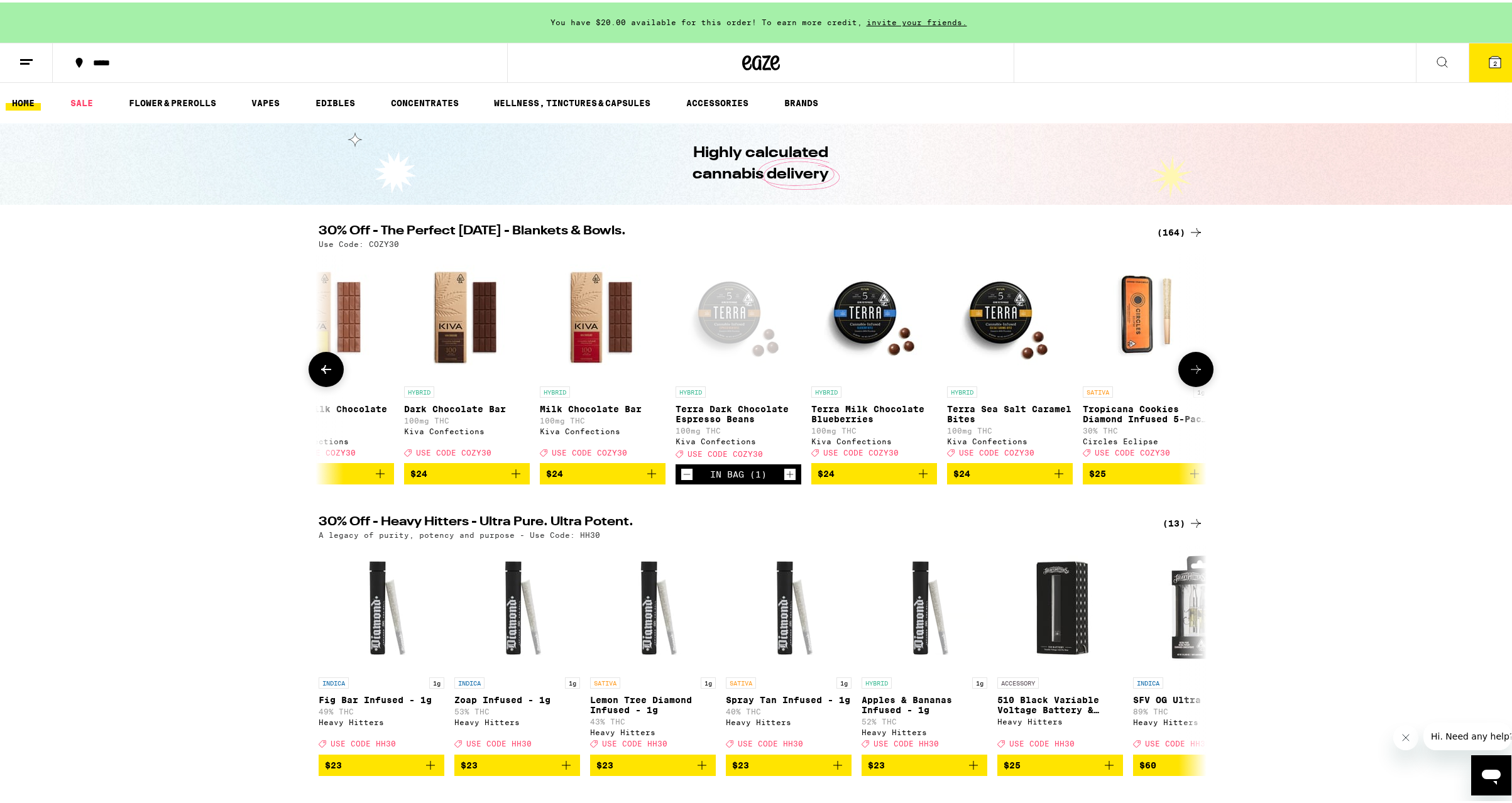
click at [319, 368] on icon at bounding box center [326, 367] width 15 height 15
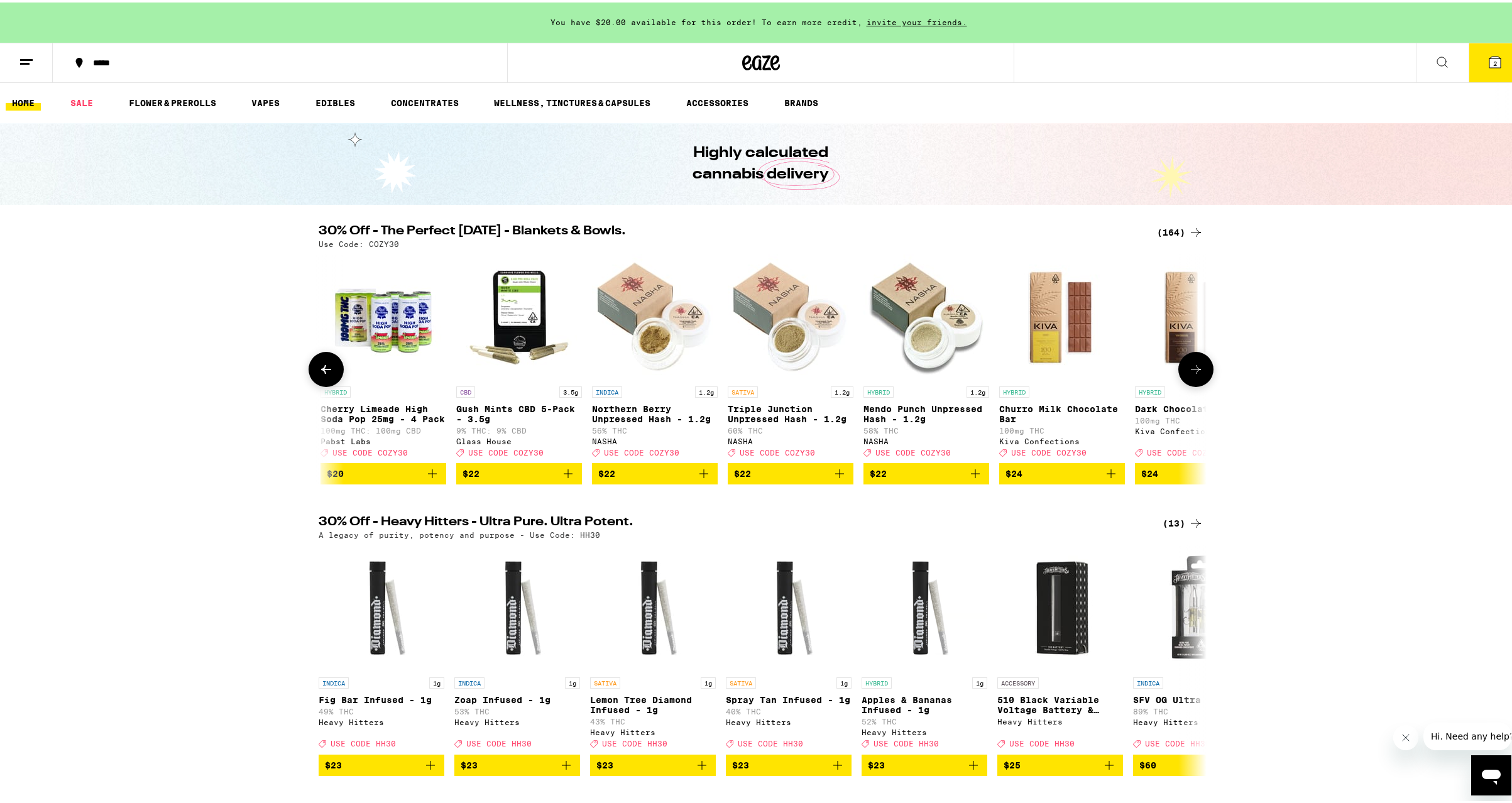
scroll to position [0, 11656]
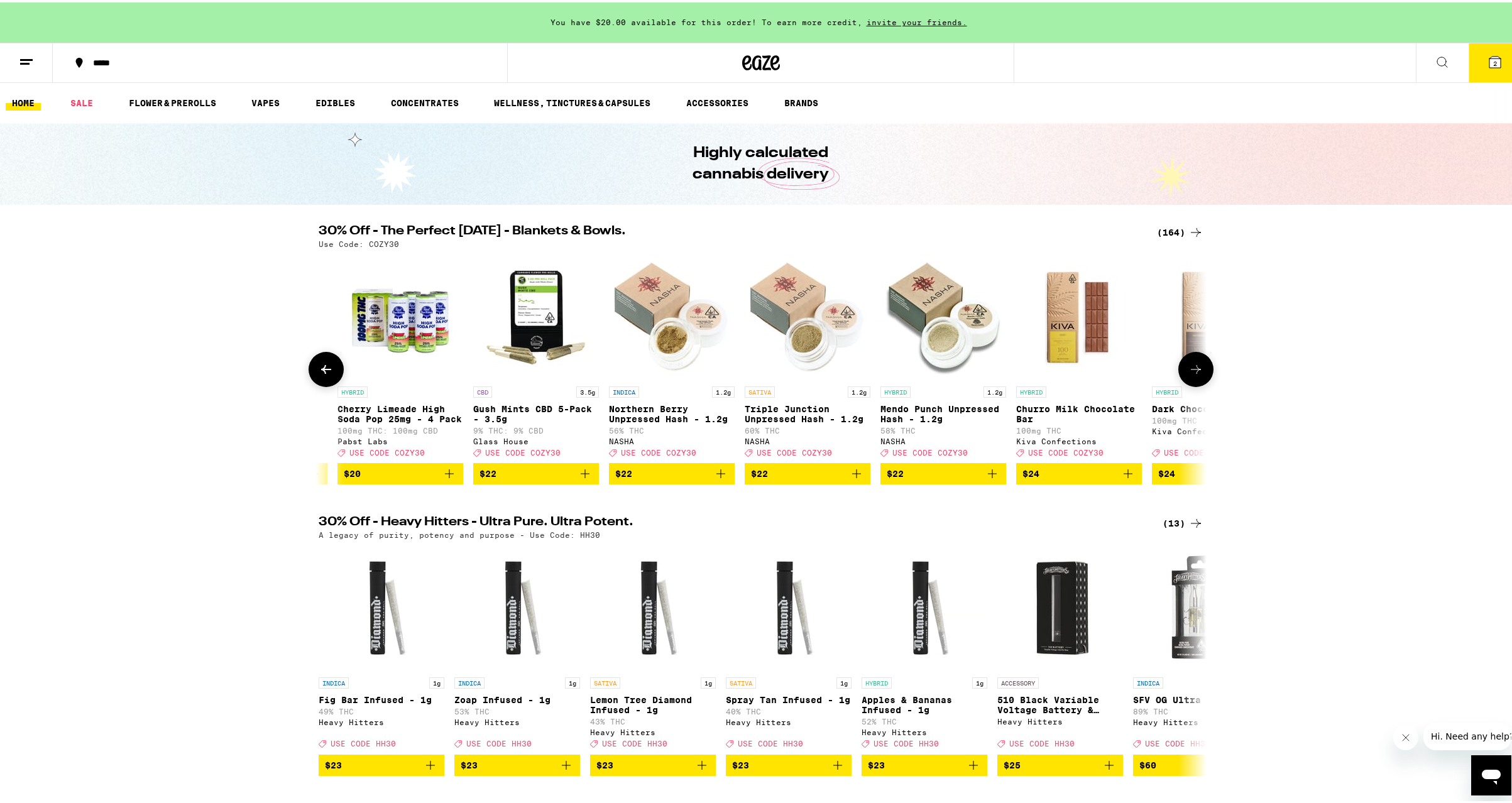
click at [319, 368] on icon at bounding box center [326, 367] width 15 height 15
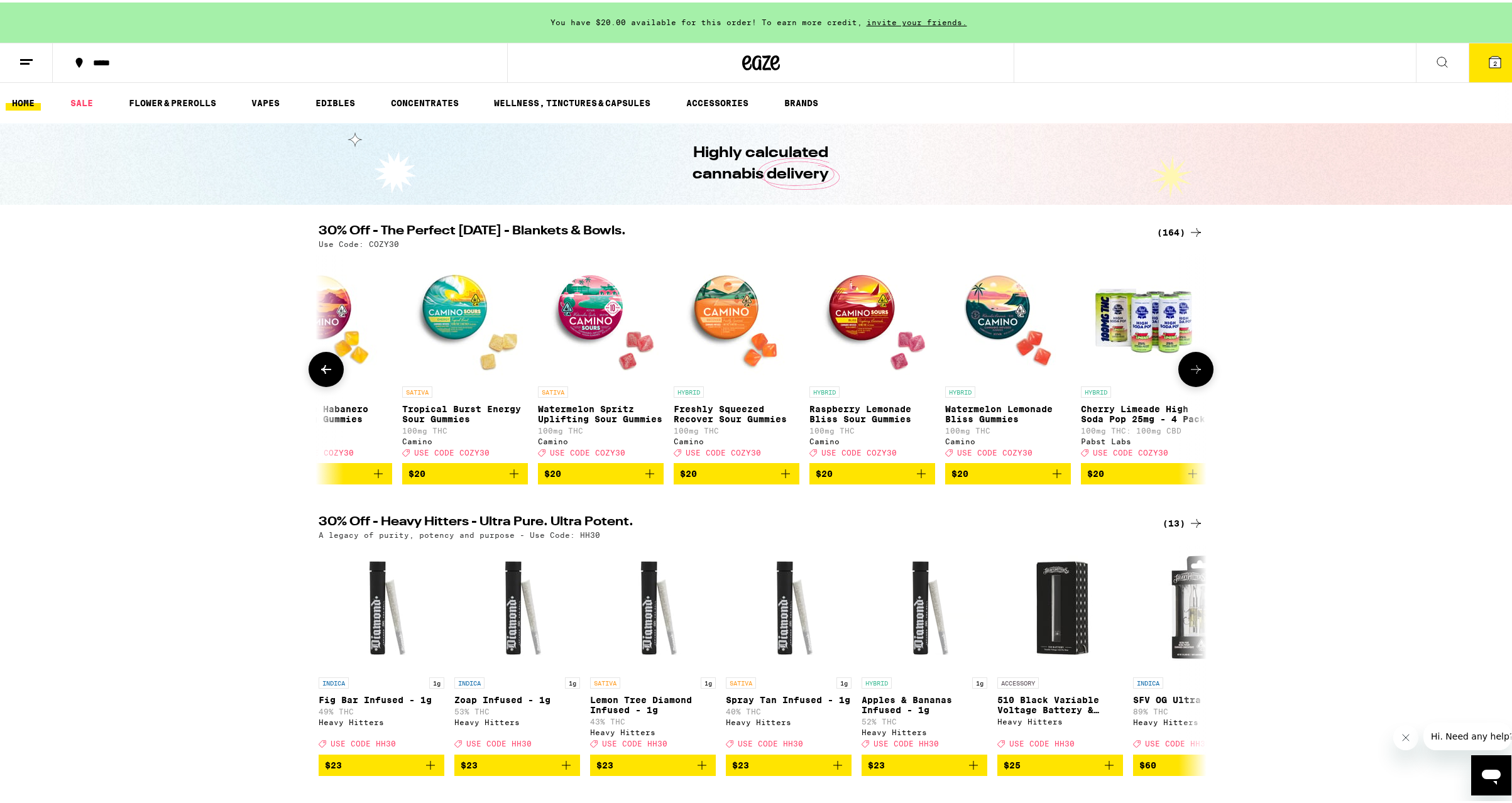
scroll to position [0, 10908]
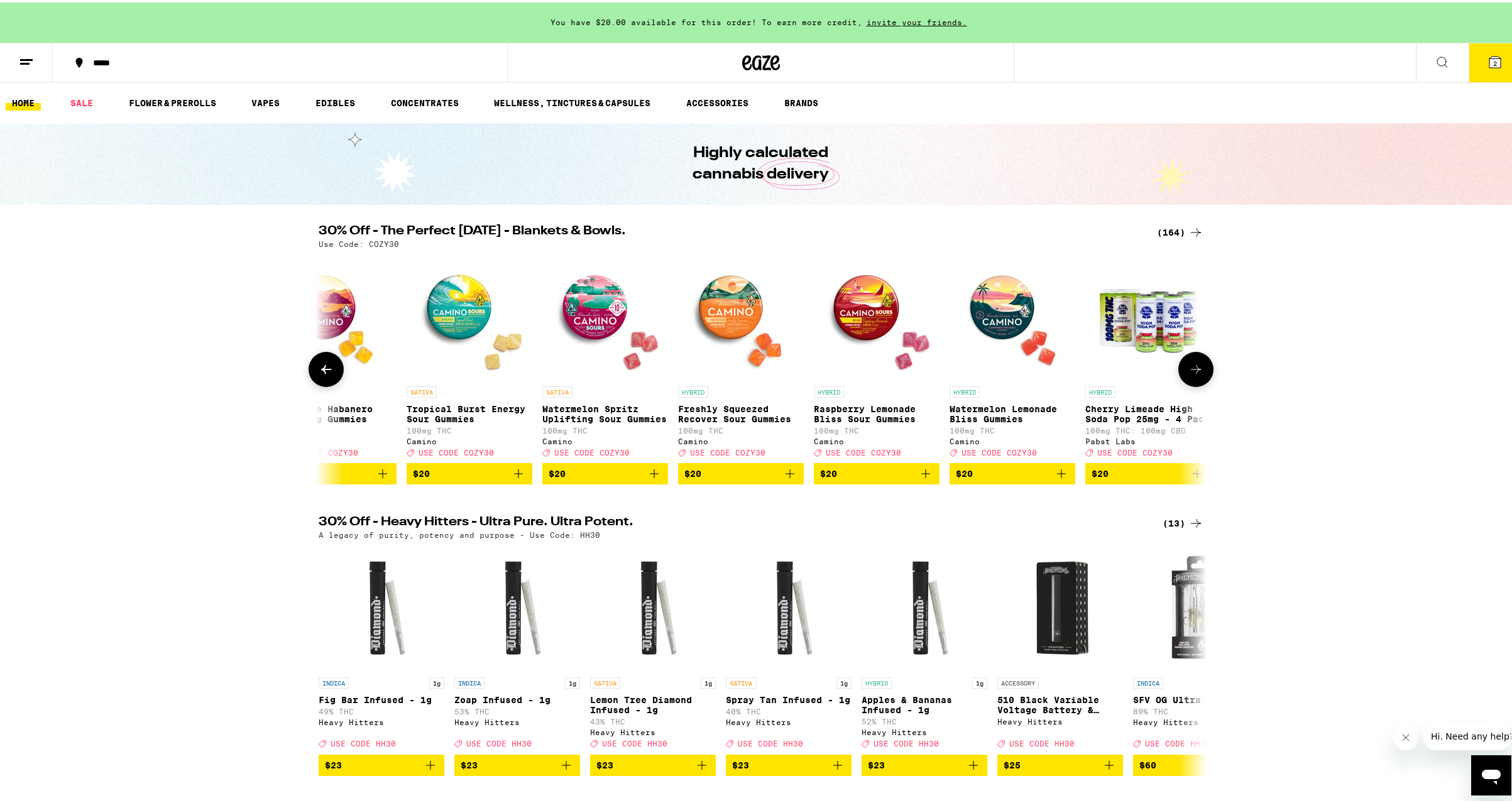
click at [321, 371] on icon at bounding box center [326, 366] width 10 height 9
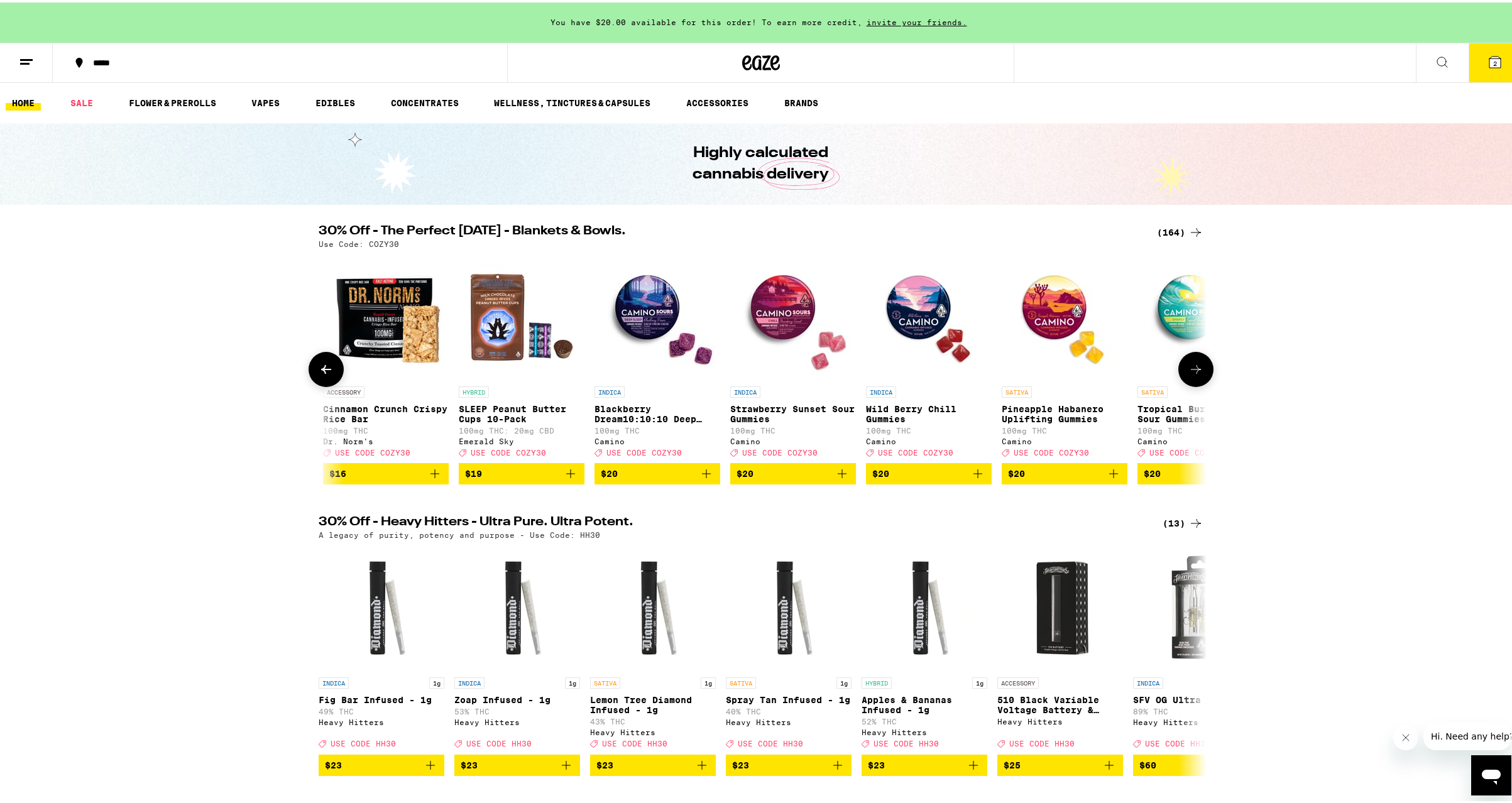
scroll to position [0, 10160]
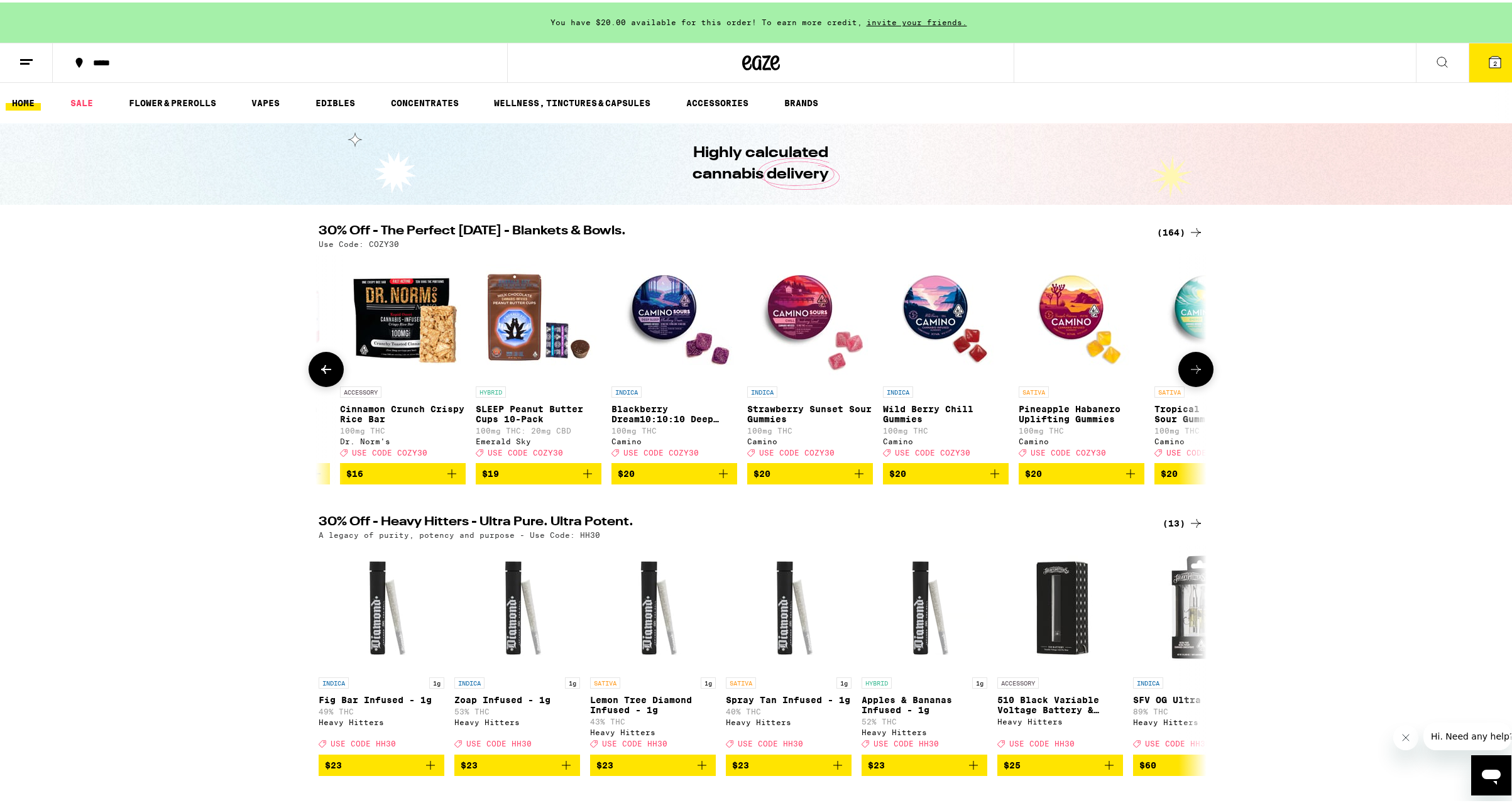
click at [321, 370] on icon at bounding box center [326, 366] width 10 height 9
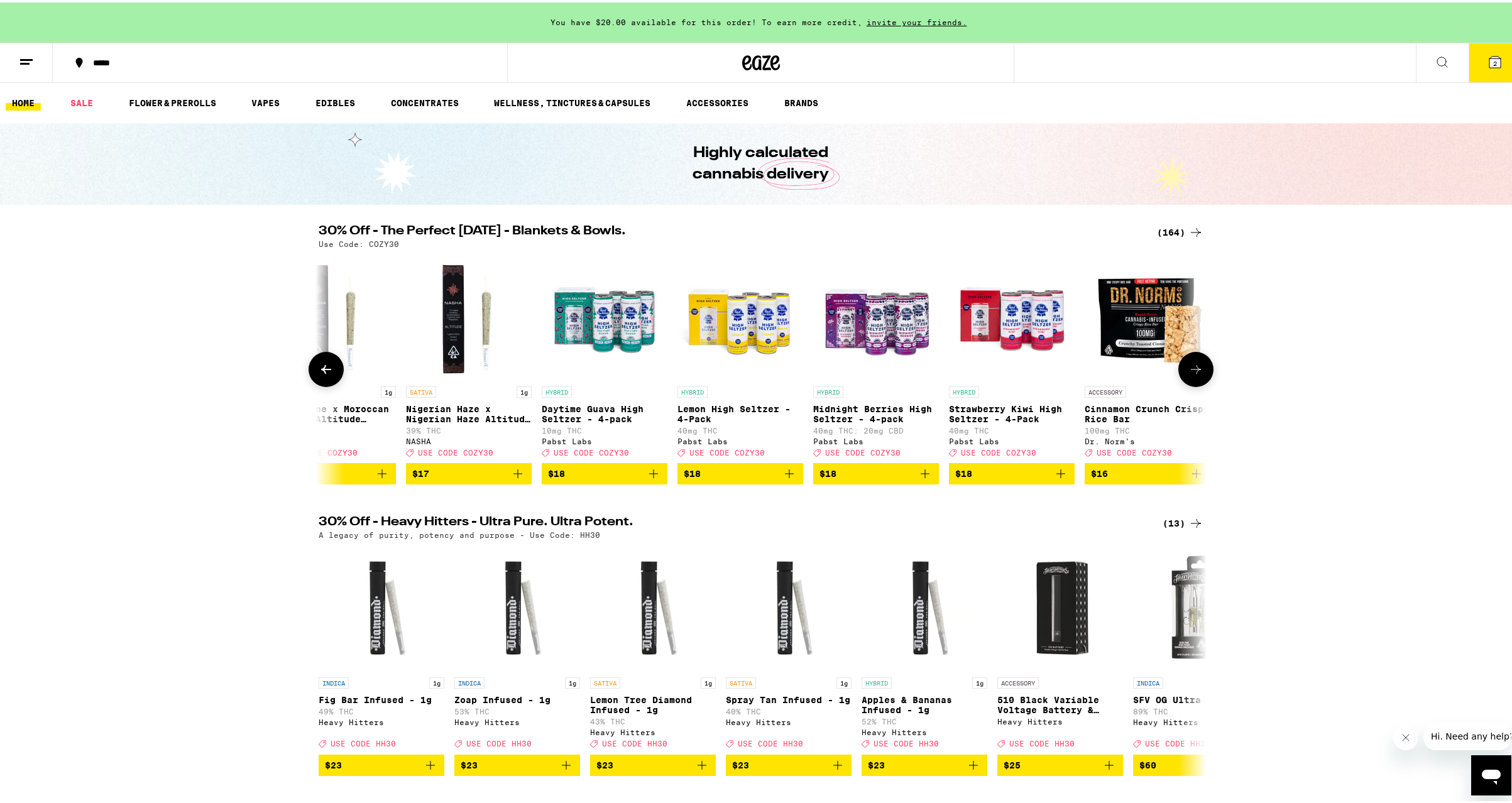
scroll to position [0, 9412]
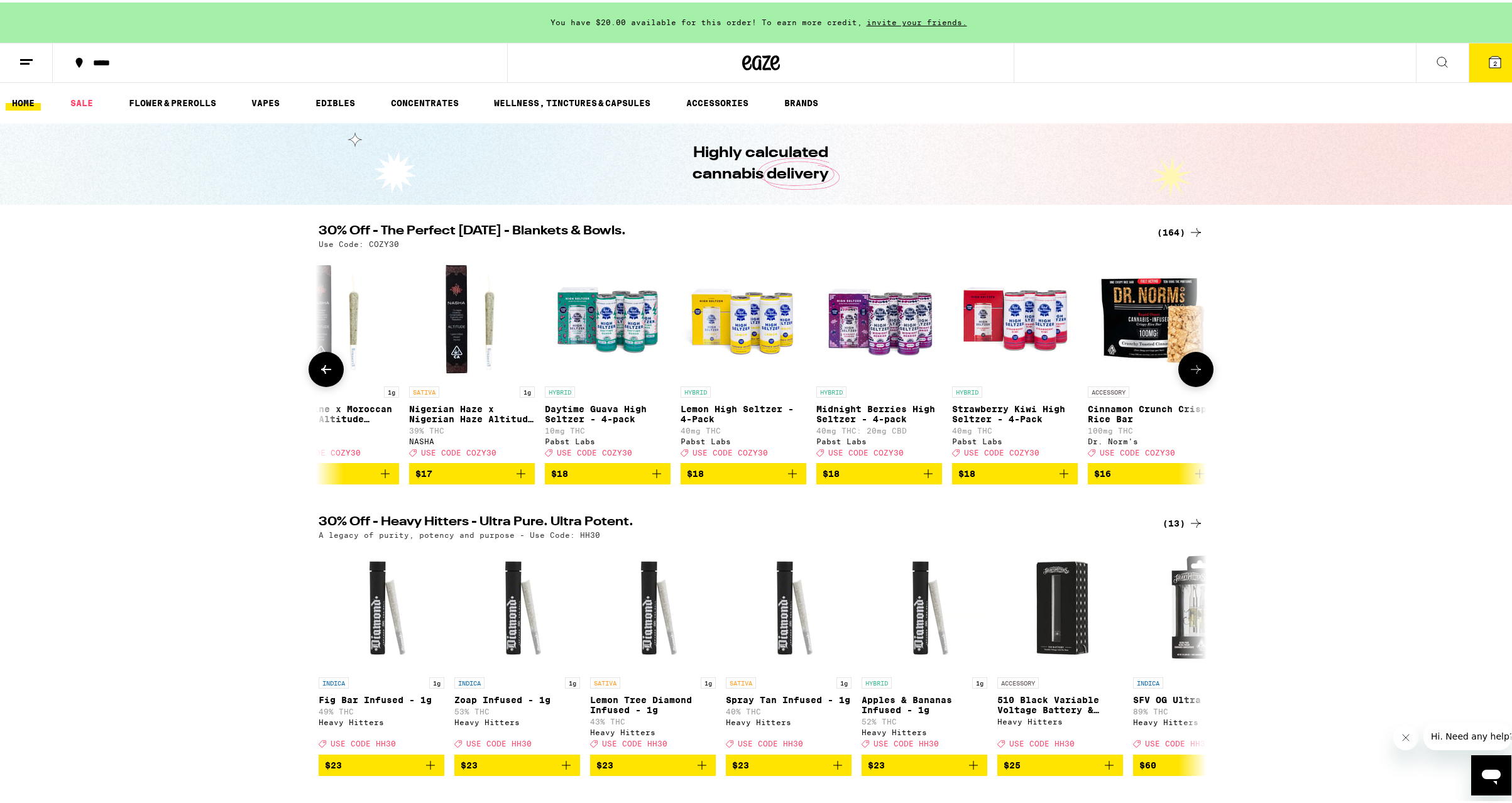
click at [321, 370] on icon at bounding box center [326, 366] width 10 height 9
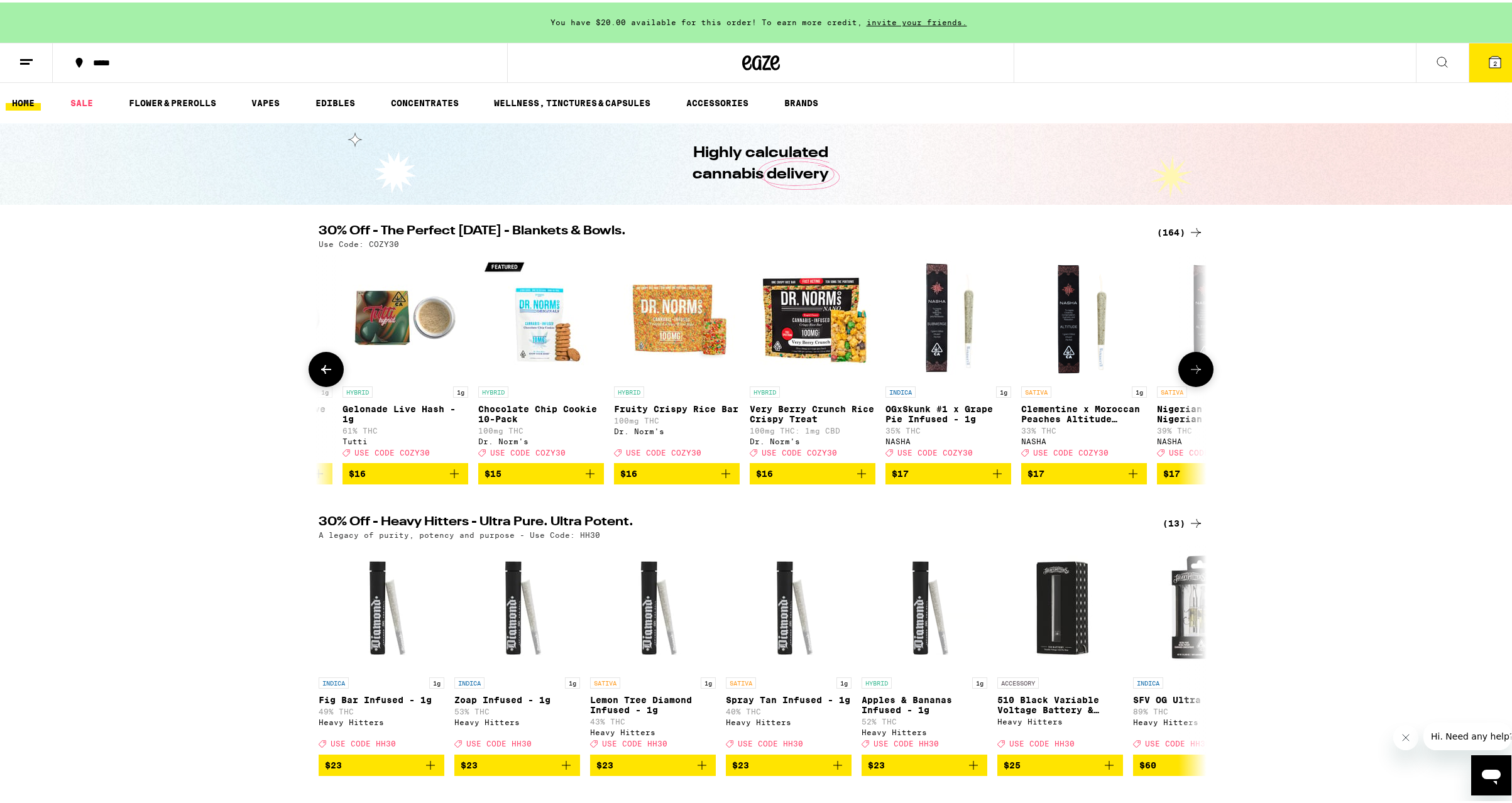
click at [321, 370] on icon at bounding box center [326, 366] width 10 height 9
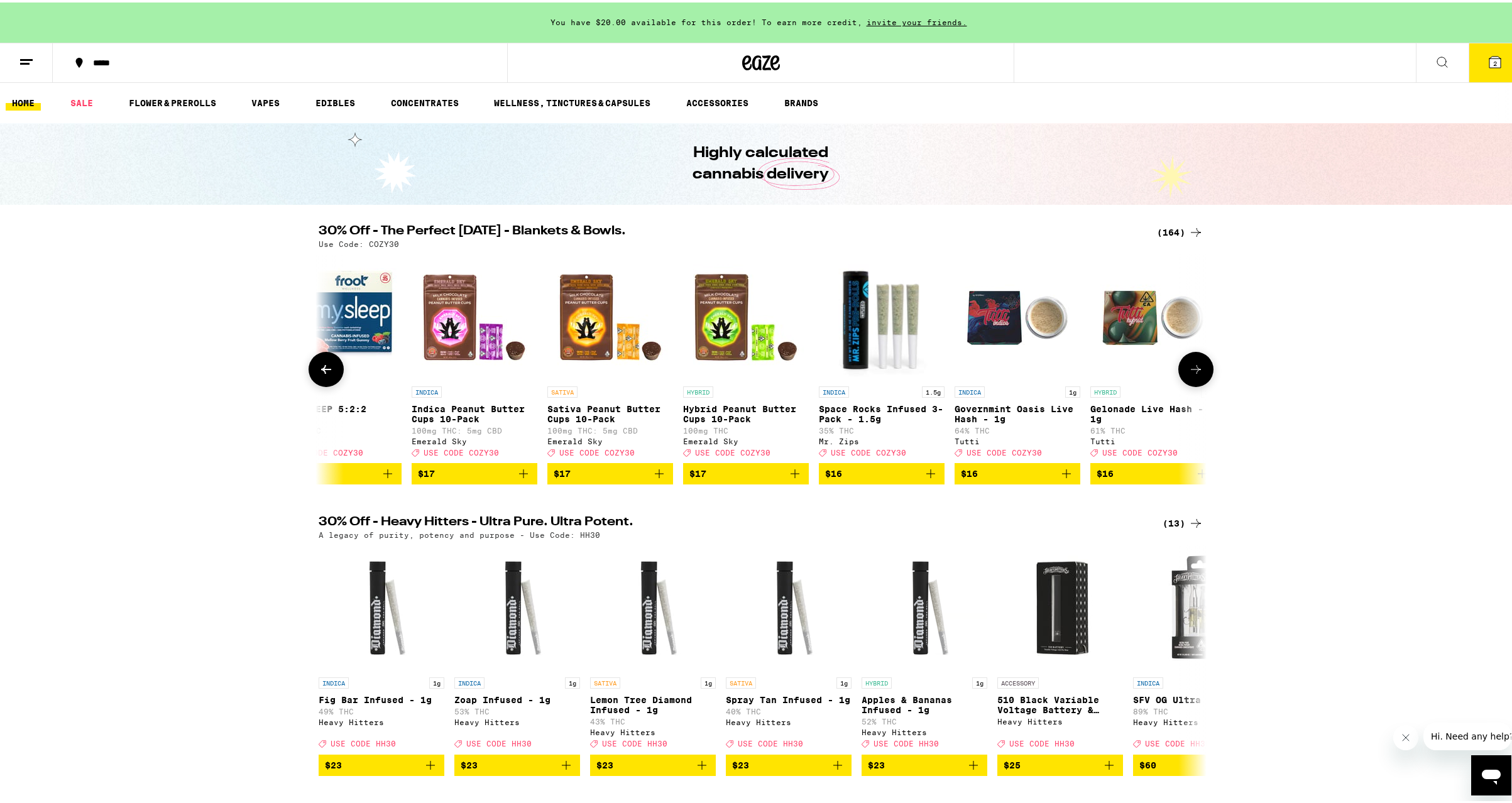
click at [321, 370] on icon at bounding box center [326, 366] width 10 height 9
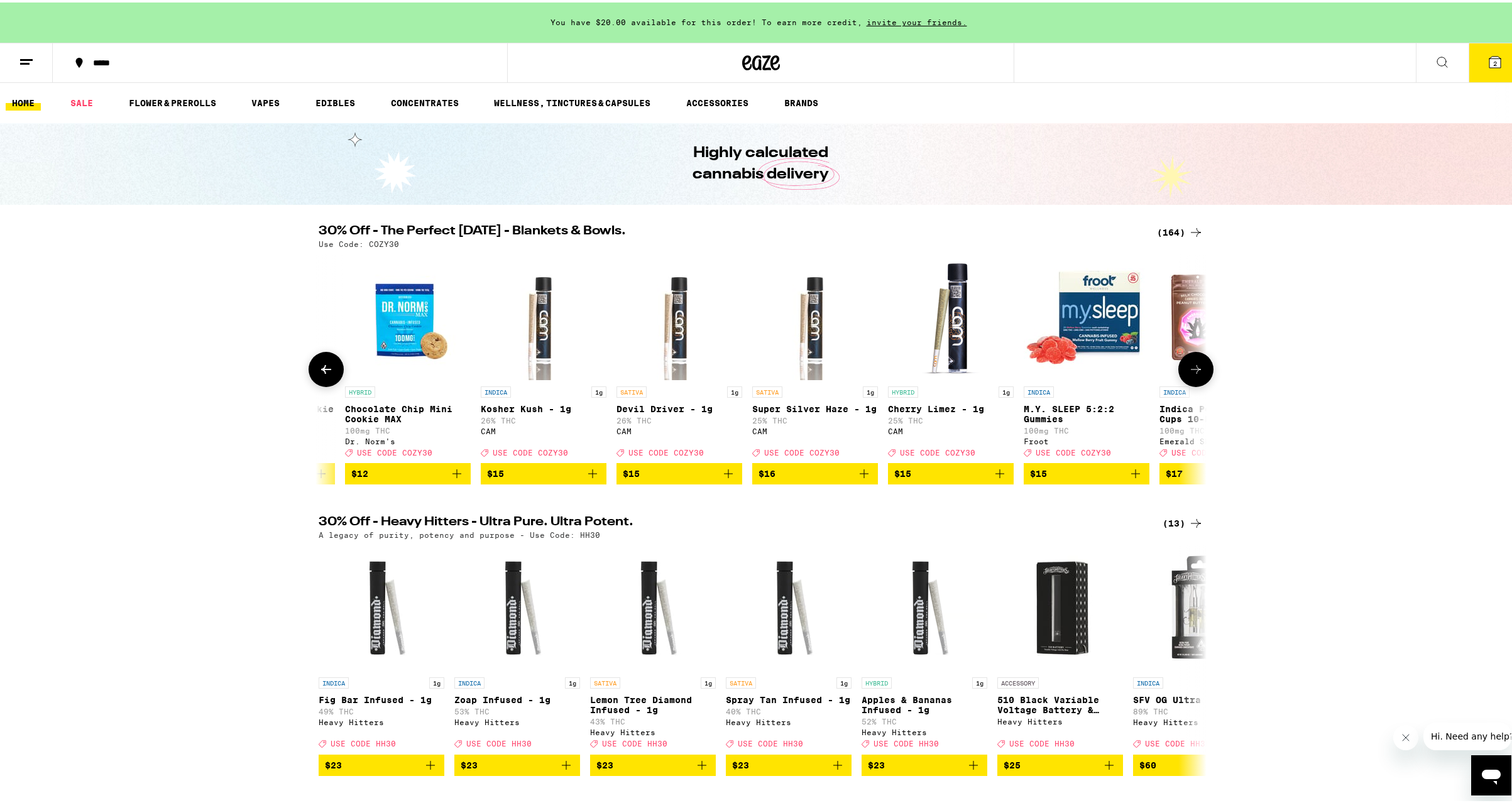
click at [321, 370] on icon at bounding box center [326, 366] width 10 height 9
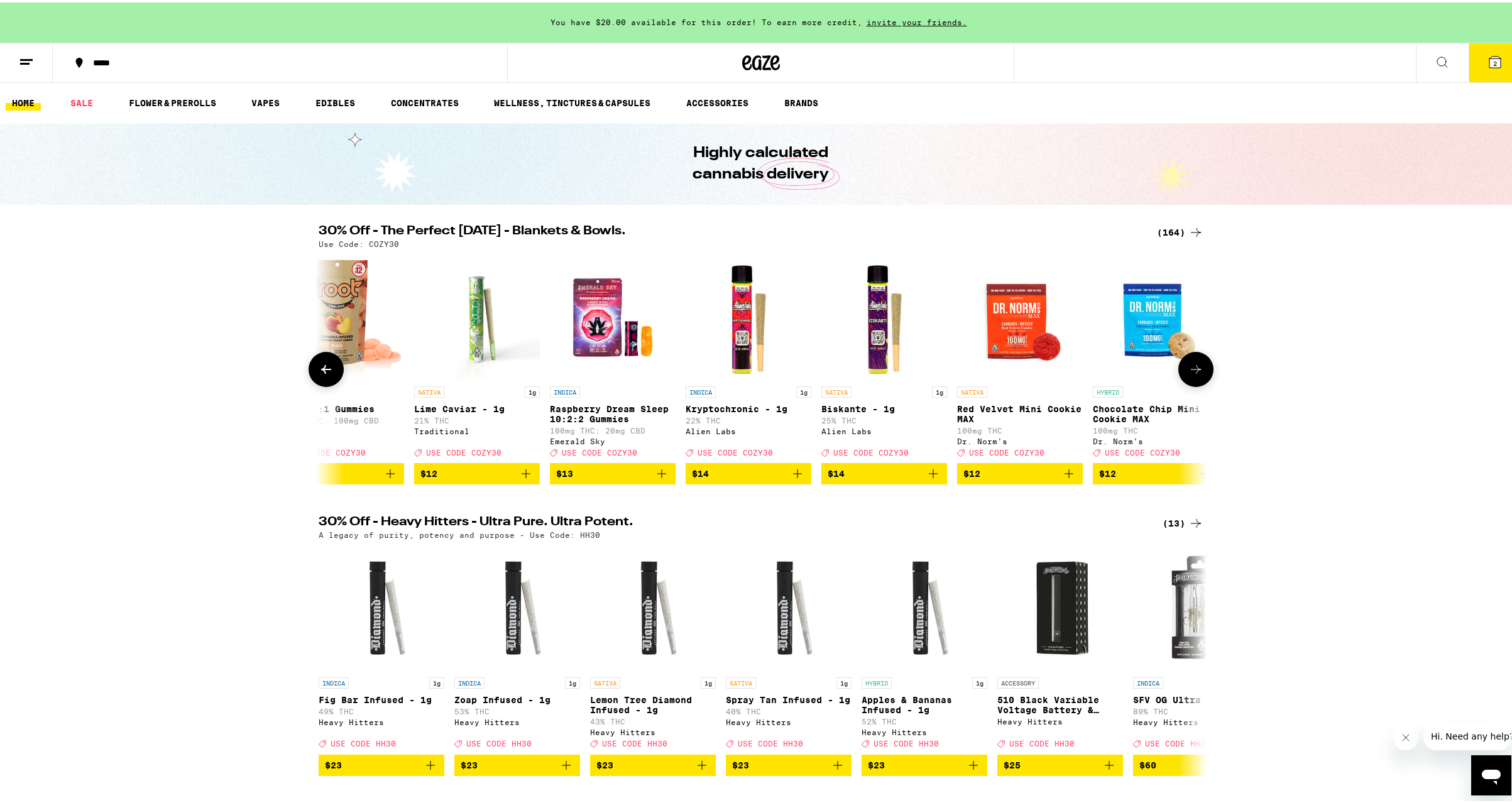
click at [321, 370] on icon at bounding box center [326, 366] width 10 height 9
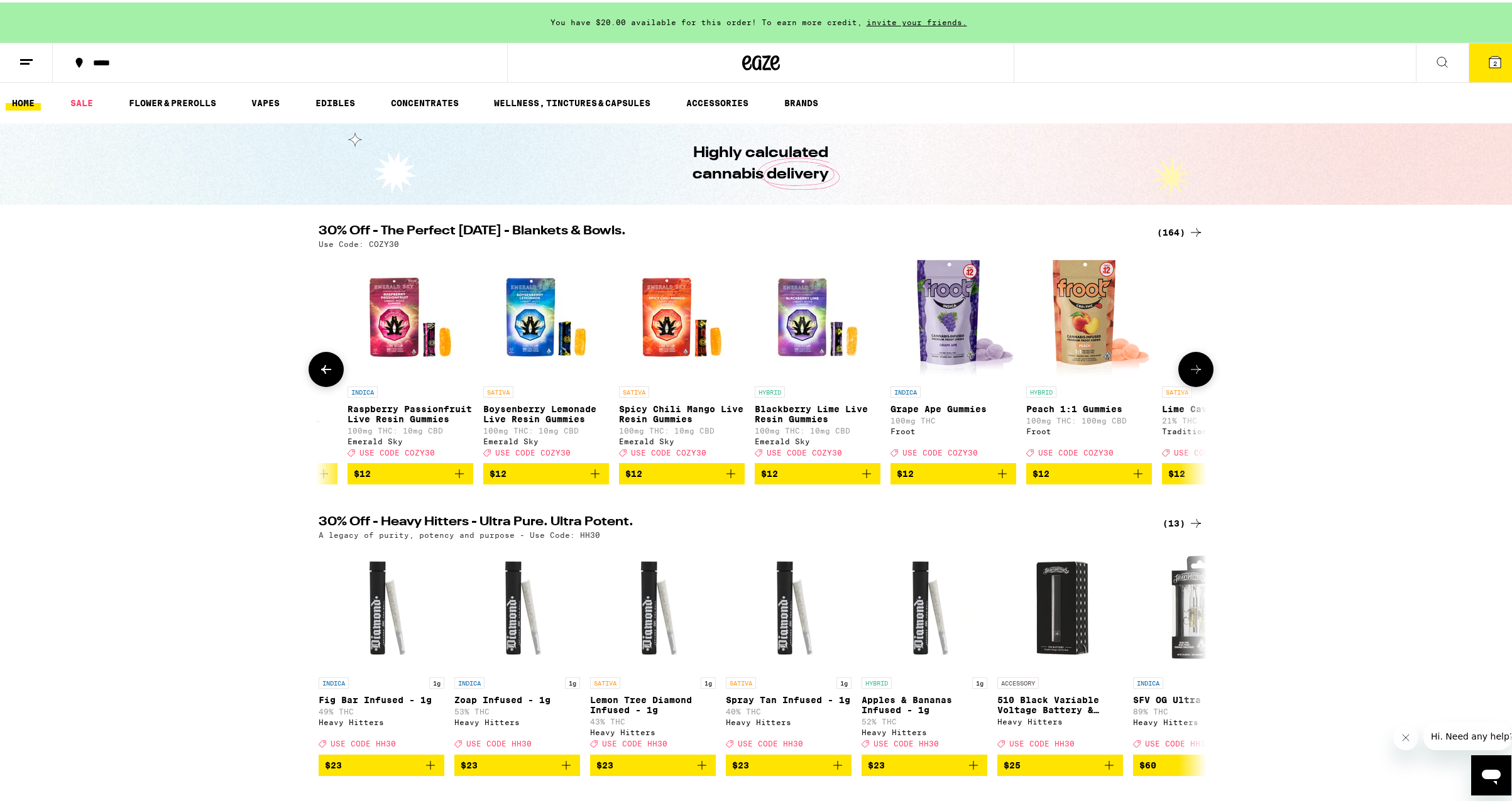
click at [321, 370] on icon at bounding box center [326, 366] width 10 height 9
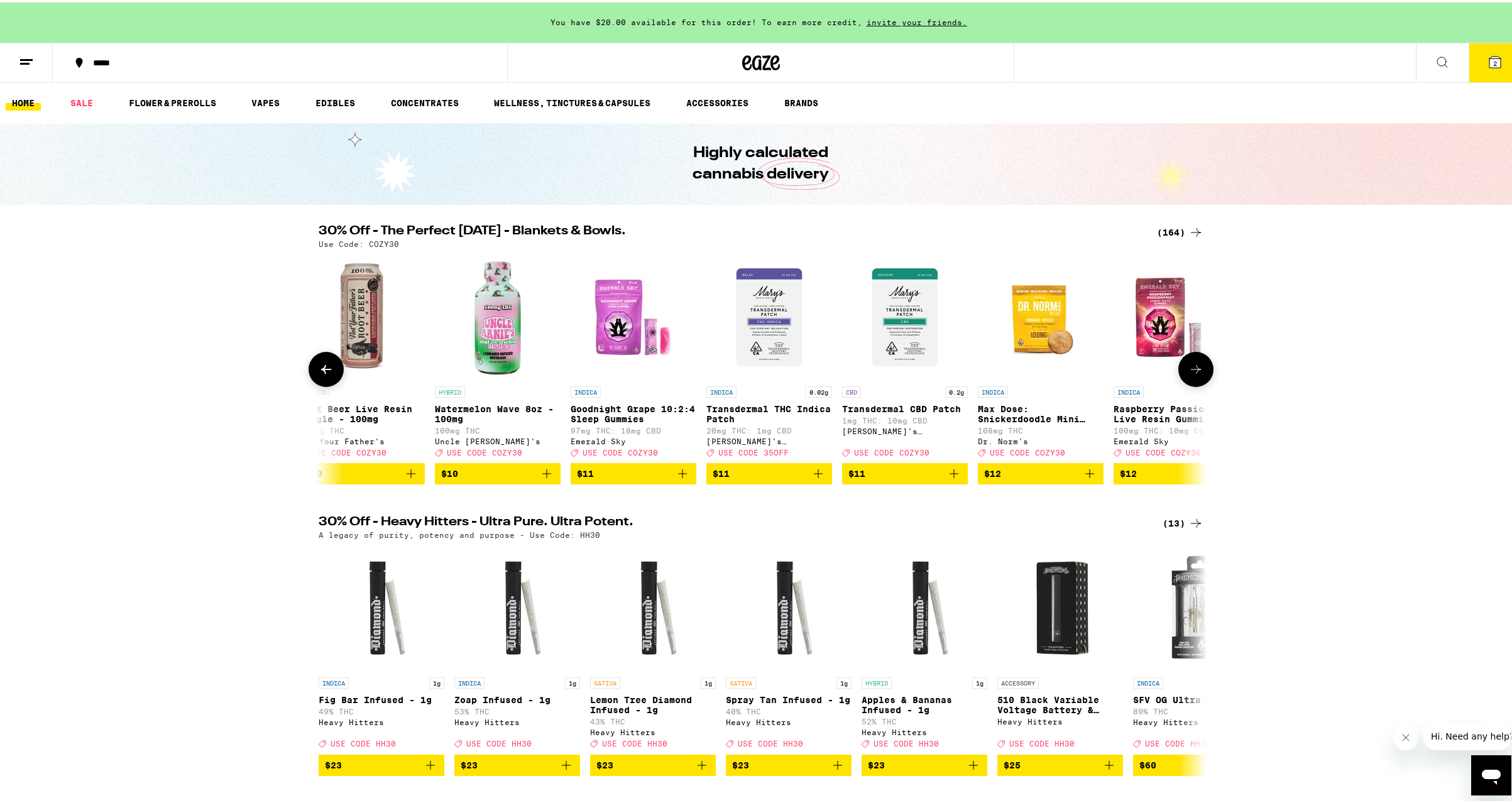
click at [321, 370] on icon at bounding box center [326, 366] width 10 height 9
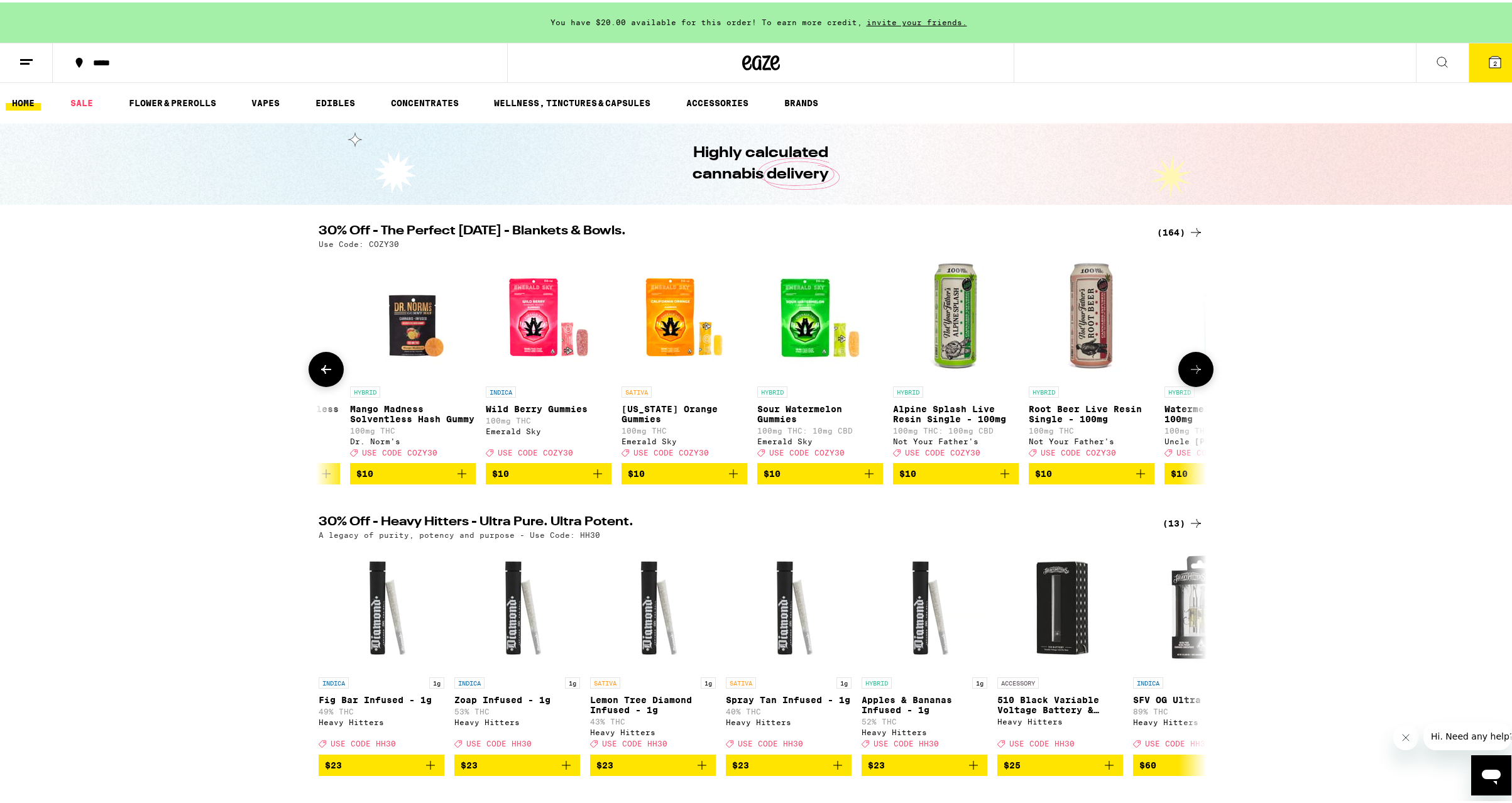
click at [321, 370] on icon at bounding box center [326, 366] width 10 height 9
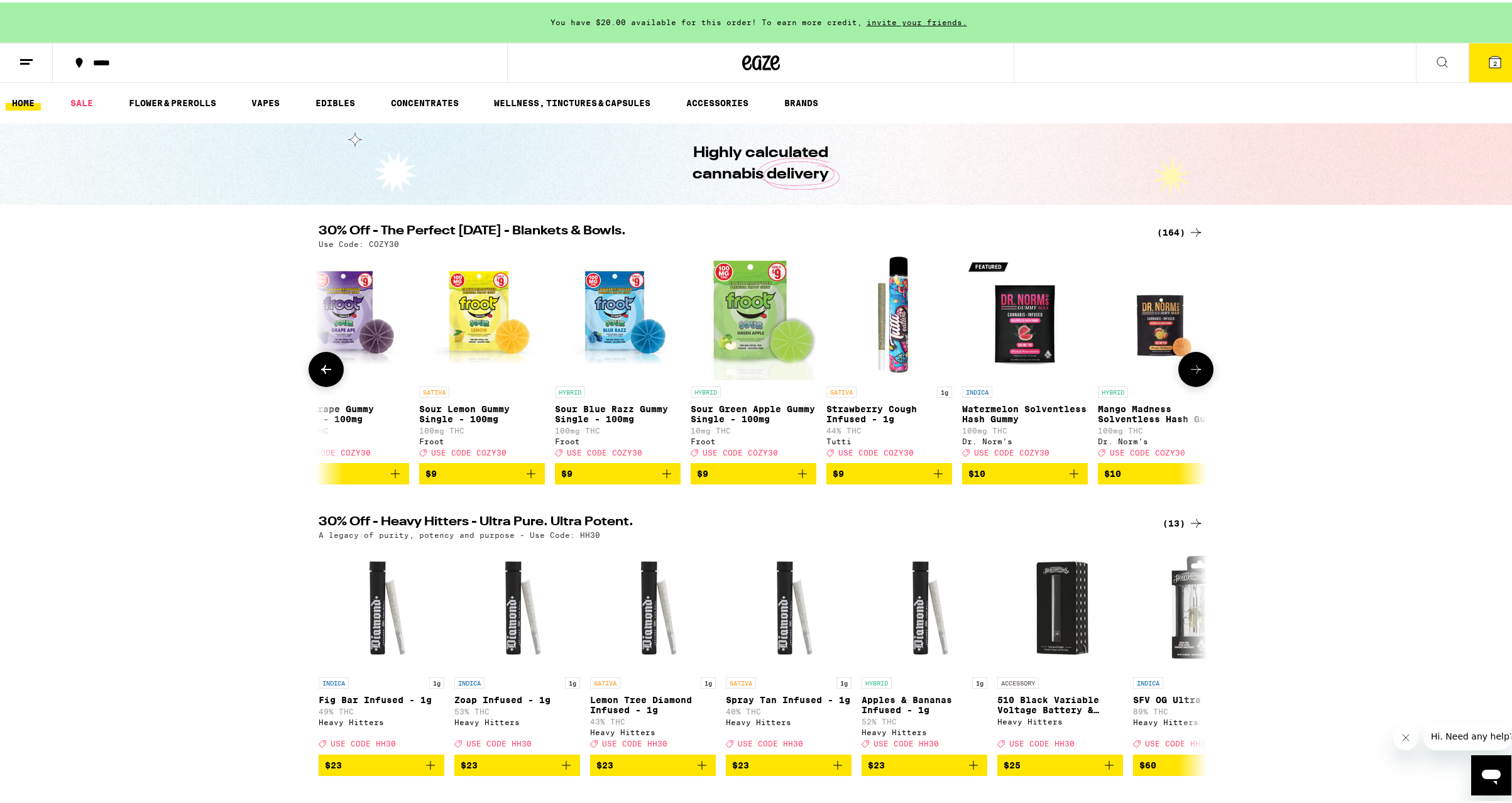
click at [321, 370] on icon at bounding box center [326, 366] width 10 height 9
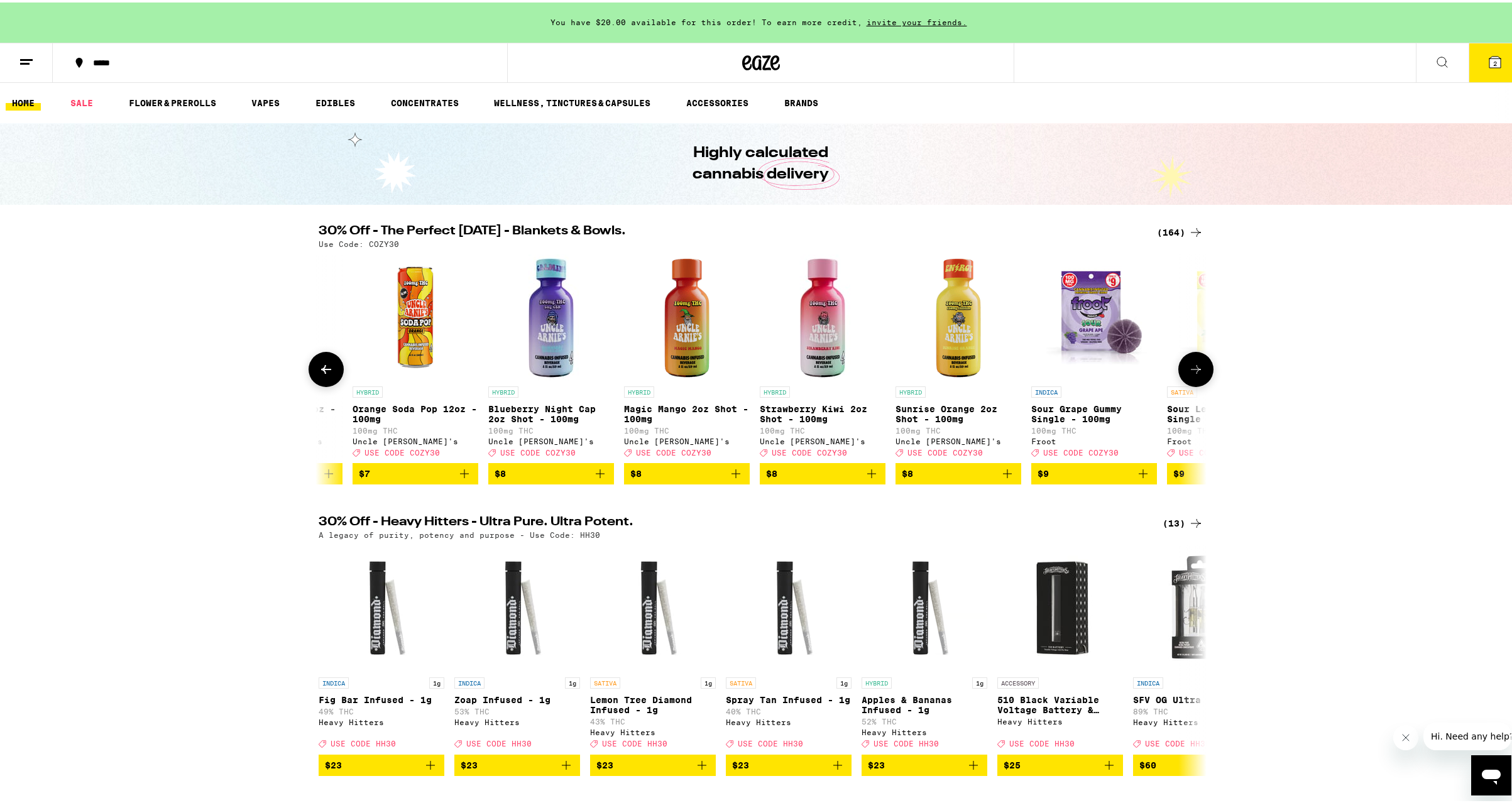
click at [321, 370] on icon at bounding box center [326, 366] width 10 height 9
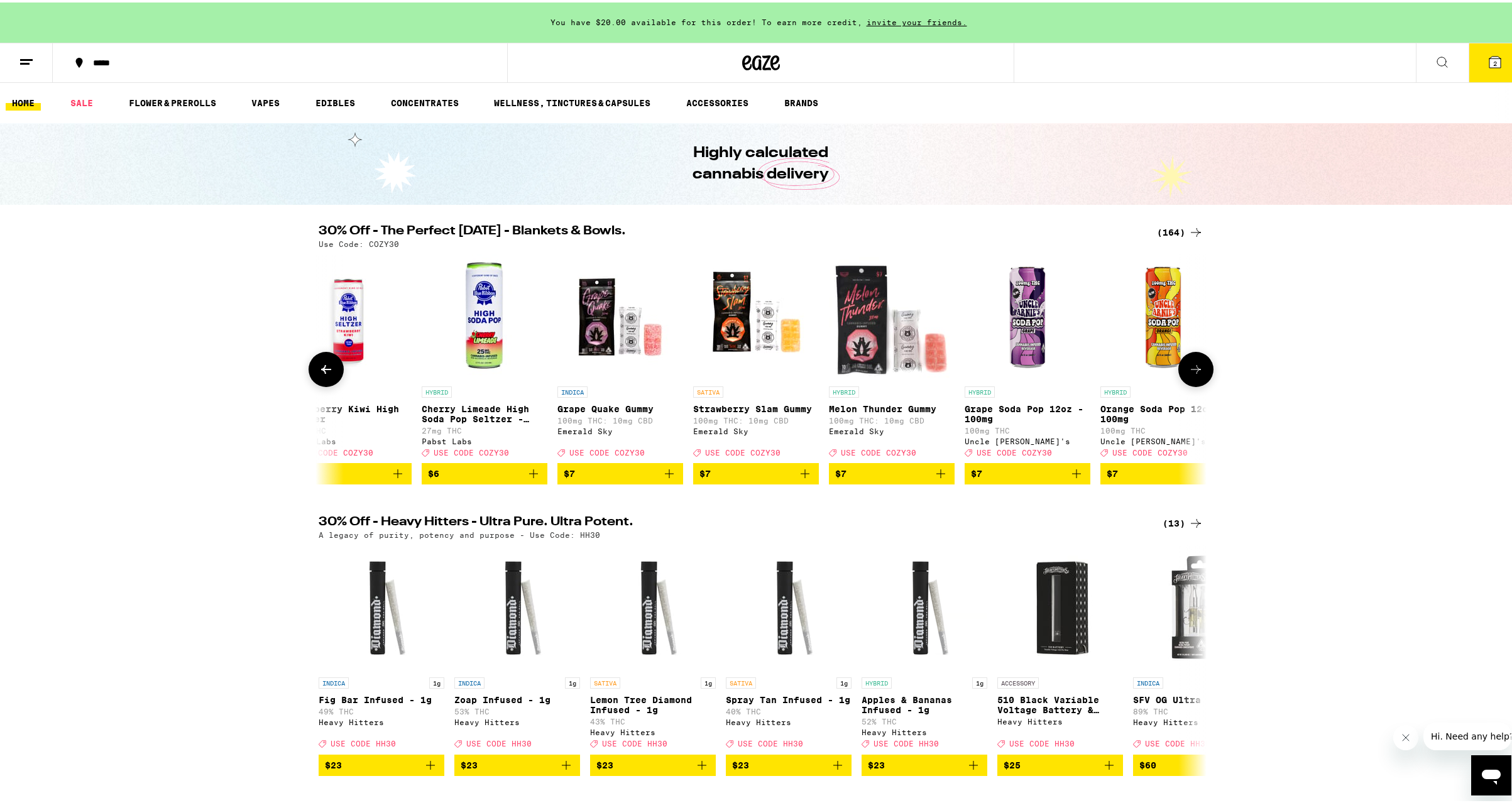
click at [321, 370] on icon at bounding box center [326, 366] width 10 height 9
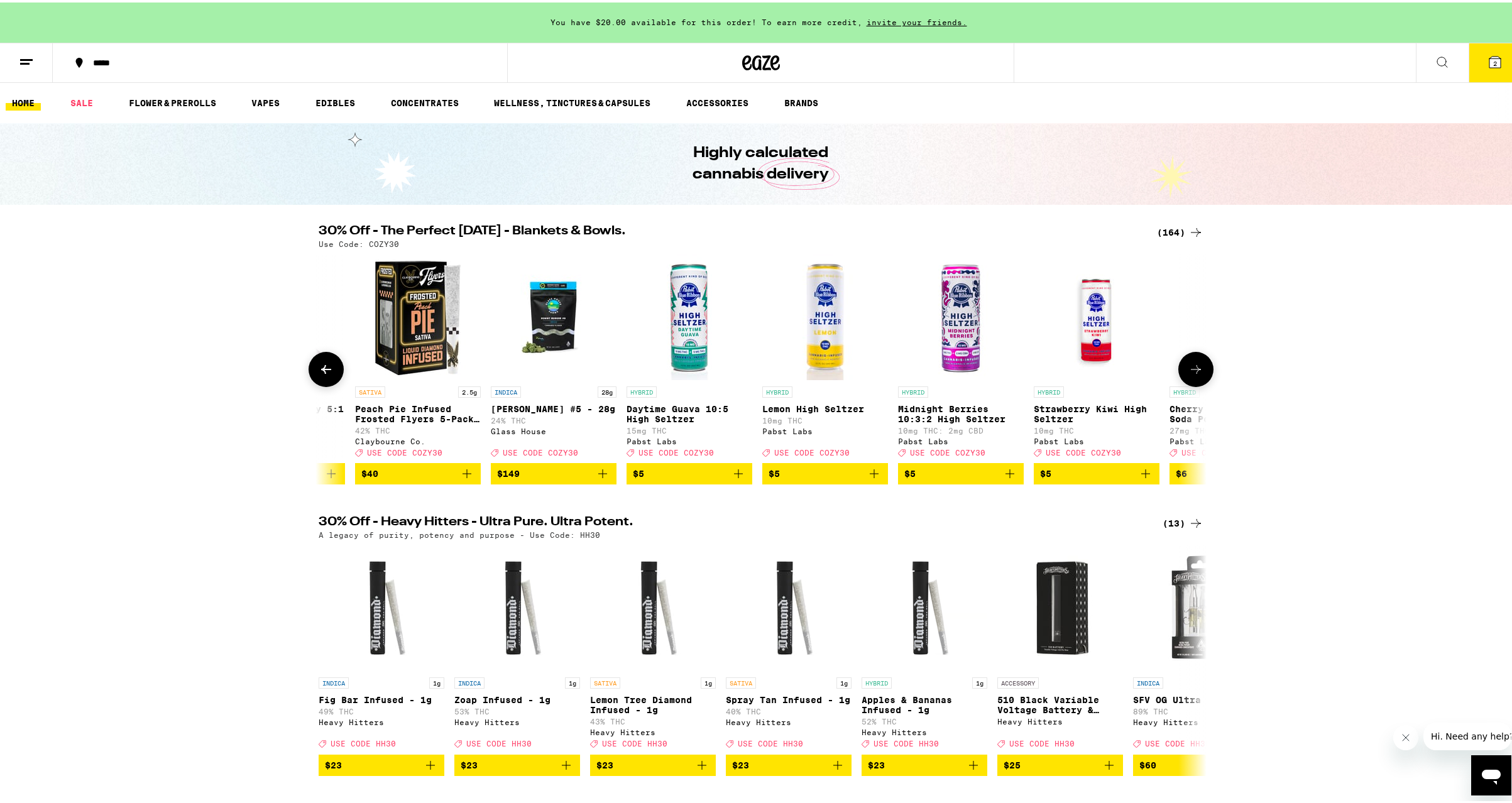
click at [321, 370] on icon at bounding box center [326, 366] width 10 height 9
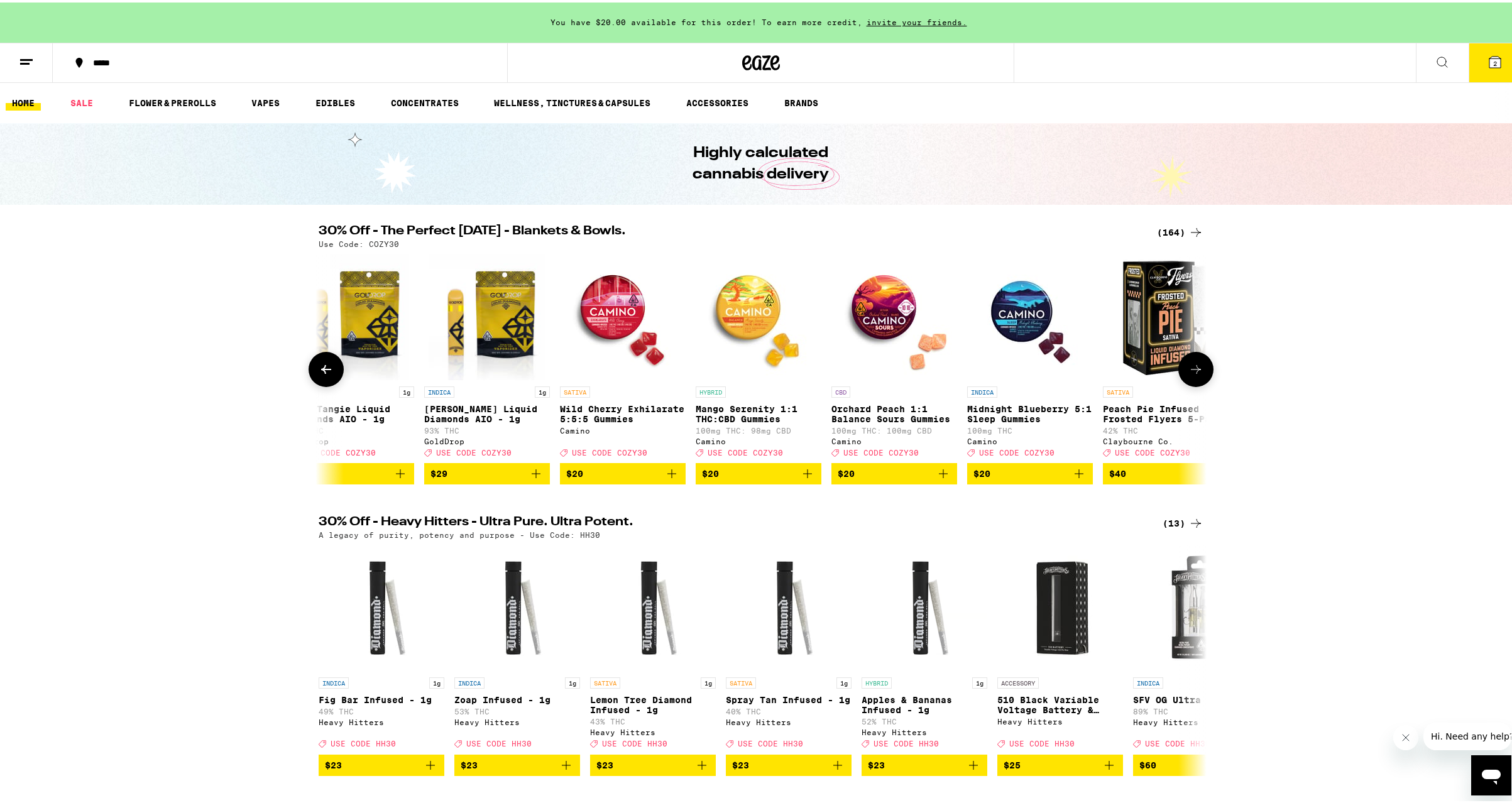
click at [321, 370] on icon at bounding box center [326, 366] width 10 height 9
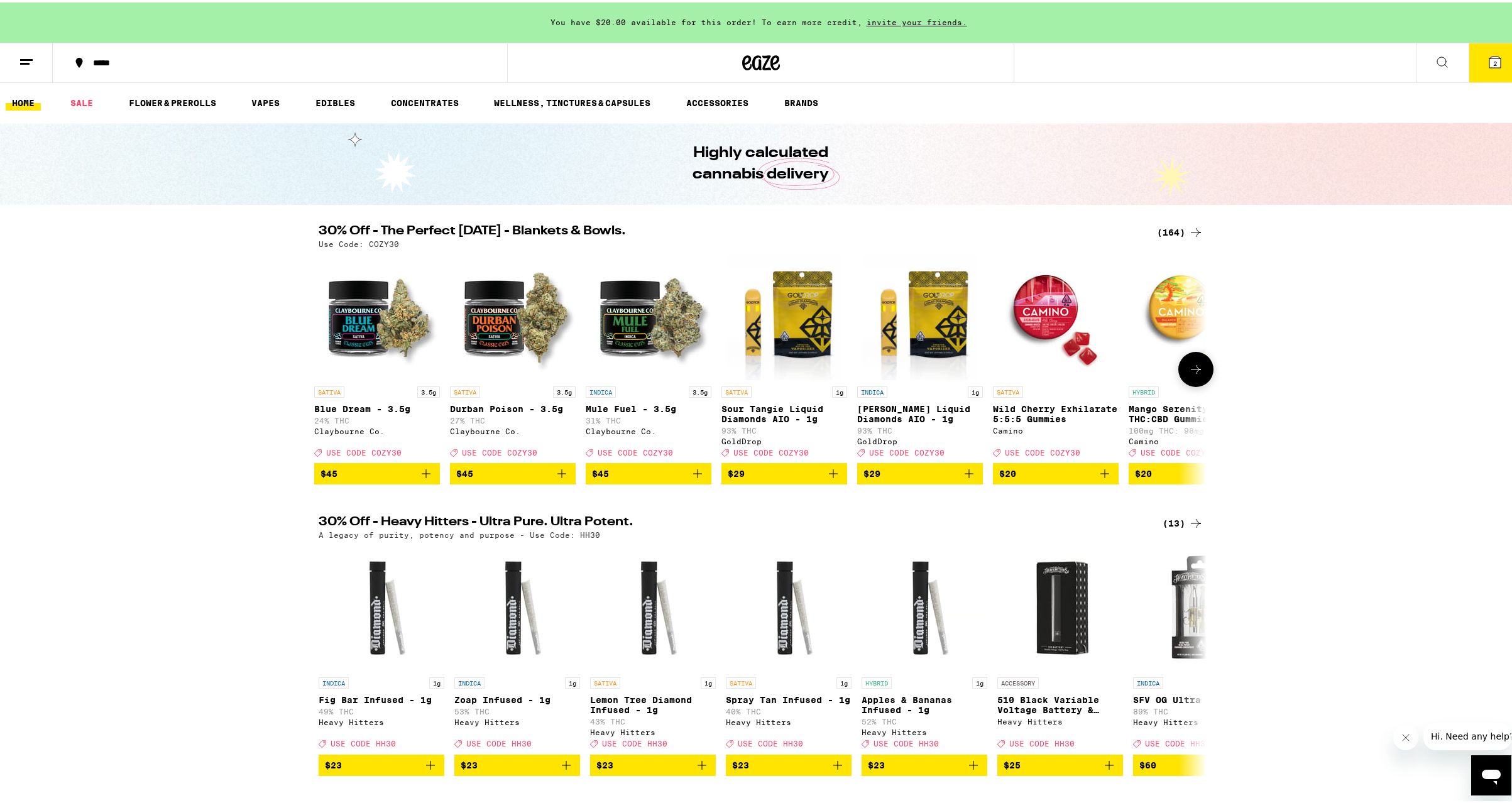
scroll to position [0, 0]
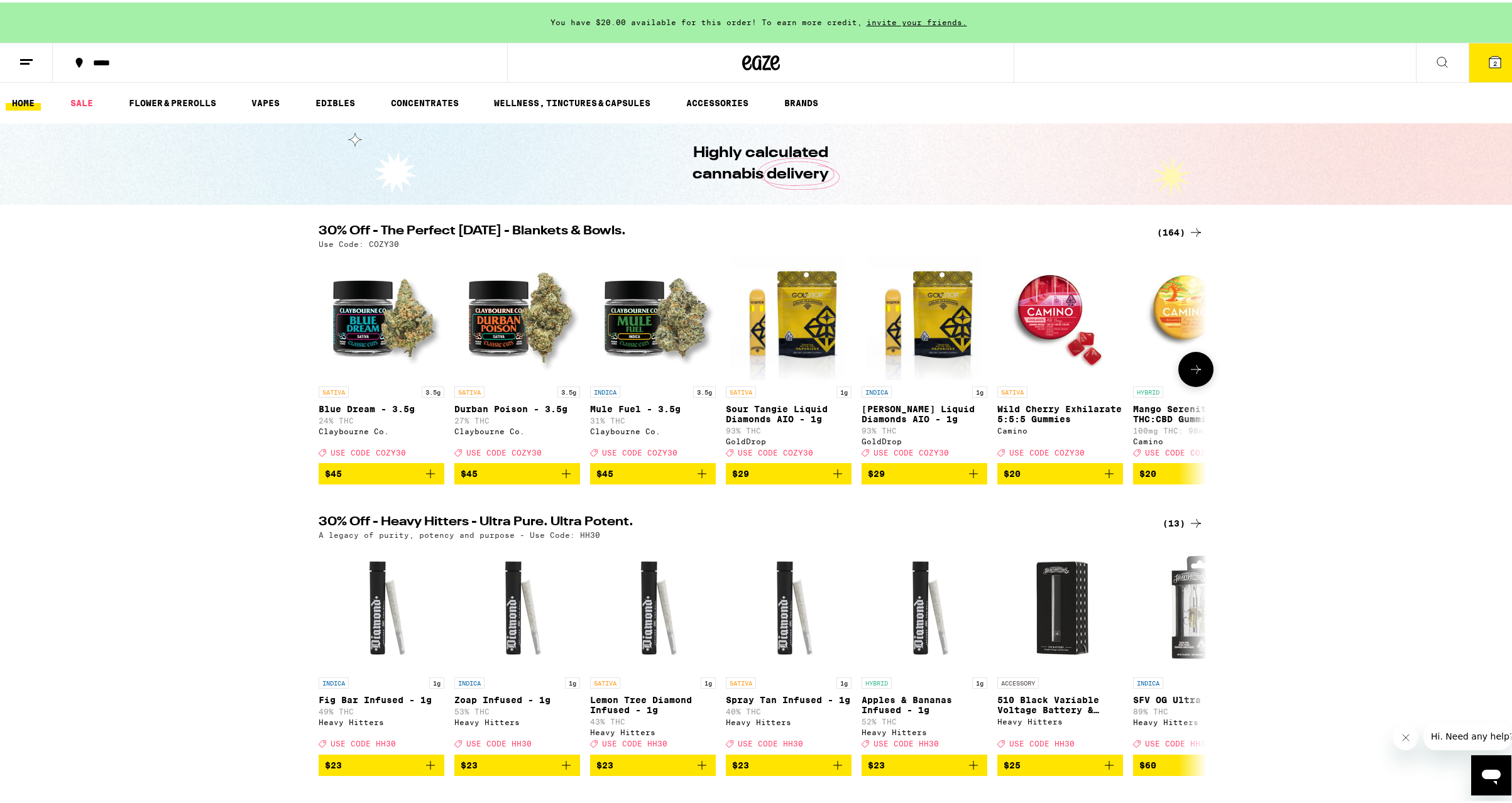
click at [320, 370] on div at bounding box center [326, 367] width 35 height 35
click at [1494, 63] on span "2" at bounding box center [1496, 61] width 4 height 7
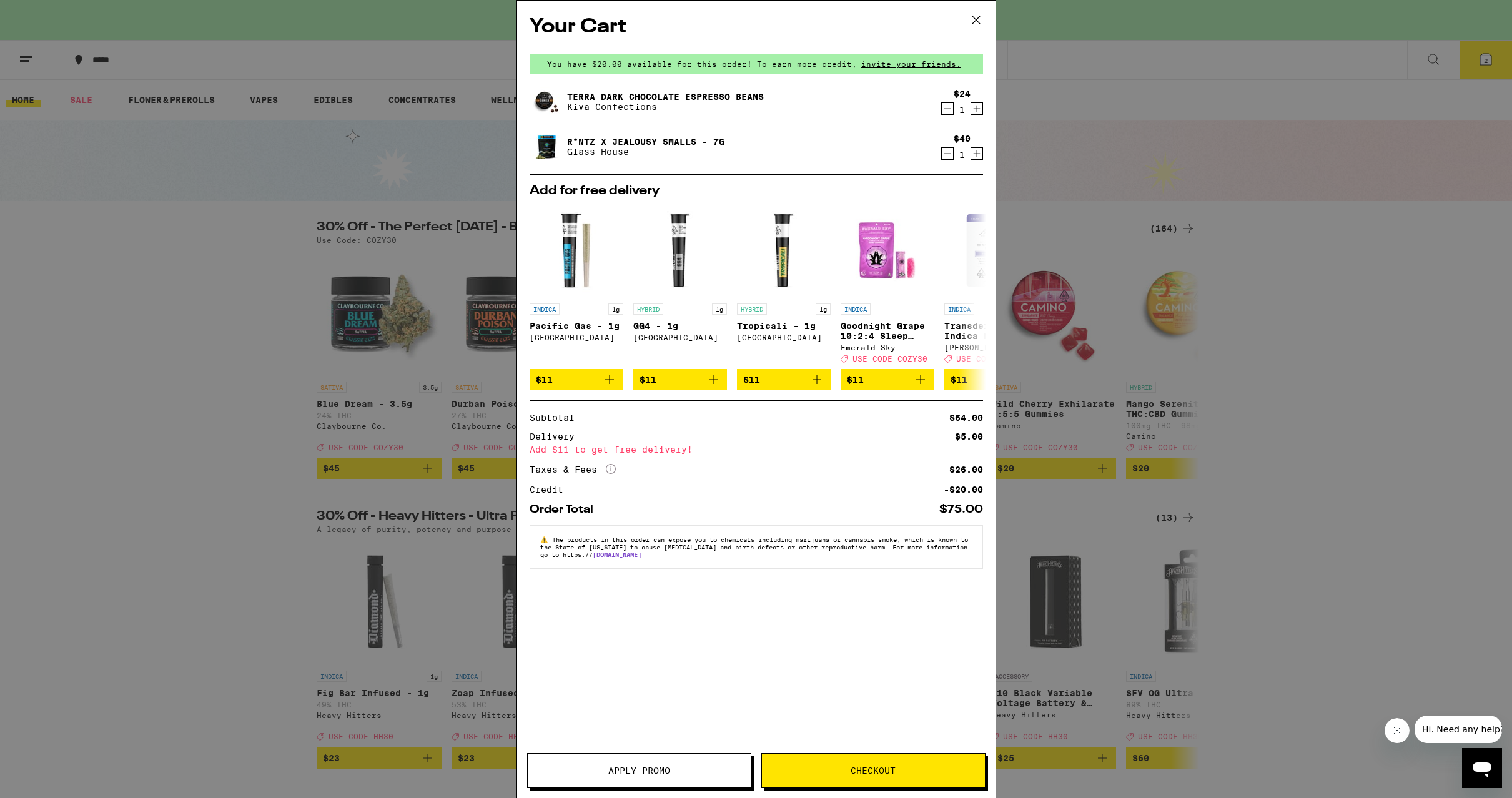
click at [975, 16] on icon at bounding box center [976, 20] width 19 height 19
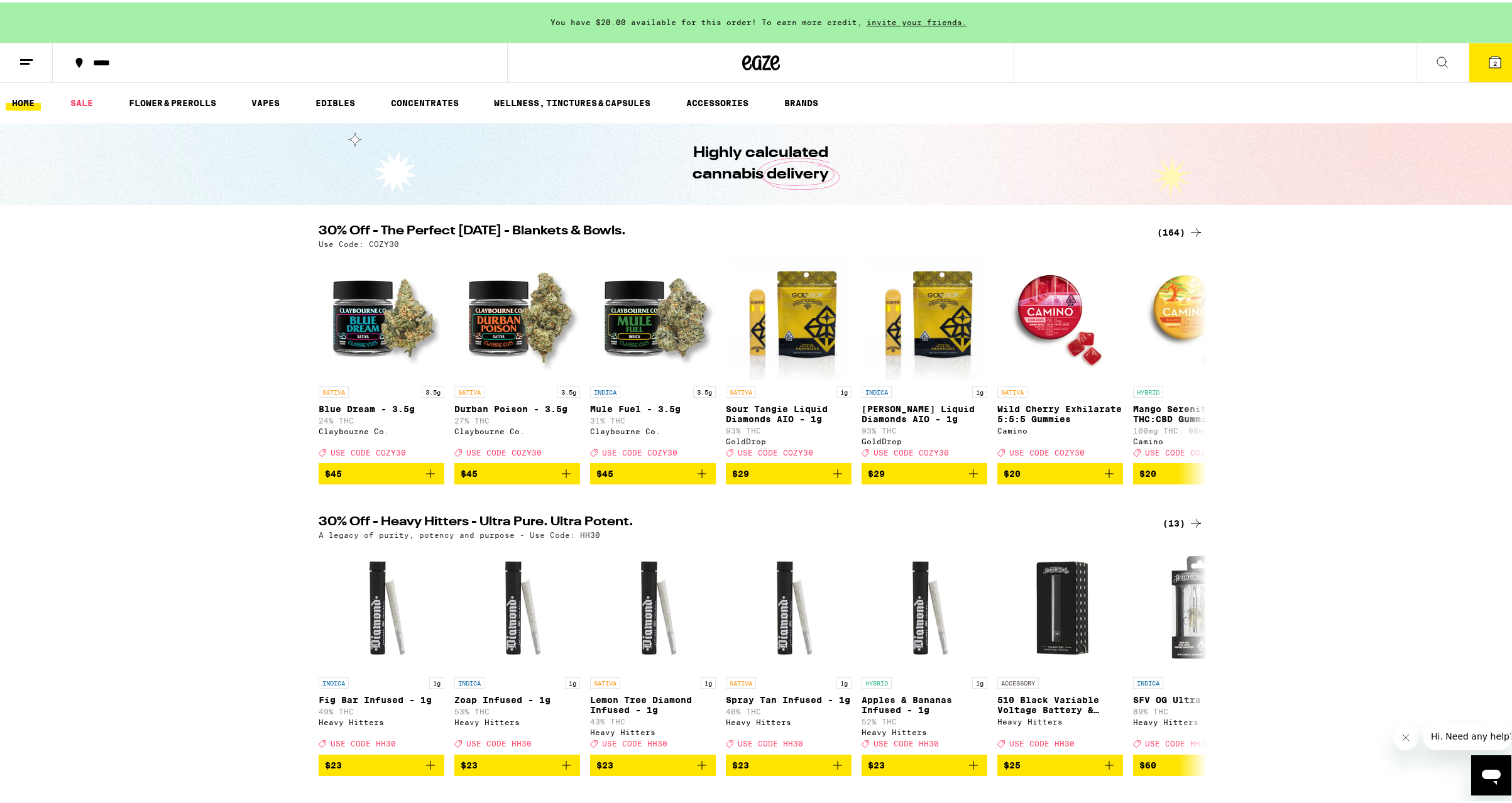
click at [1486, 68] on button "2" at bounding box center [1495, 60] width 52 height 39
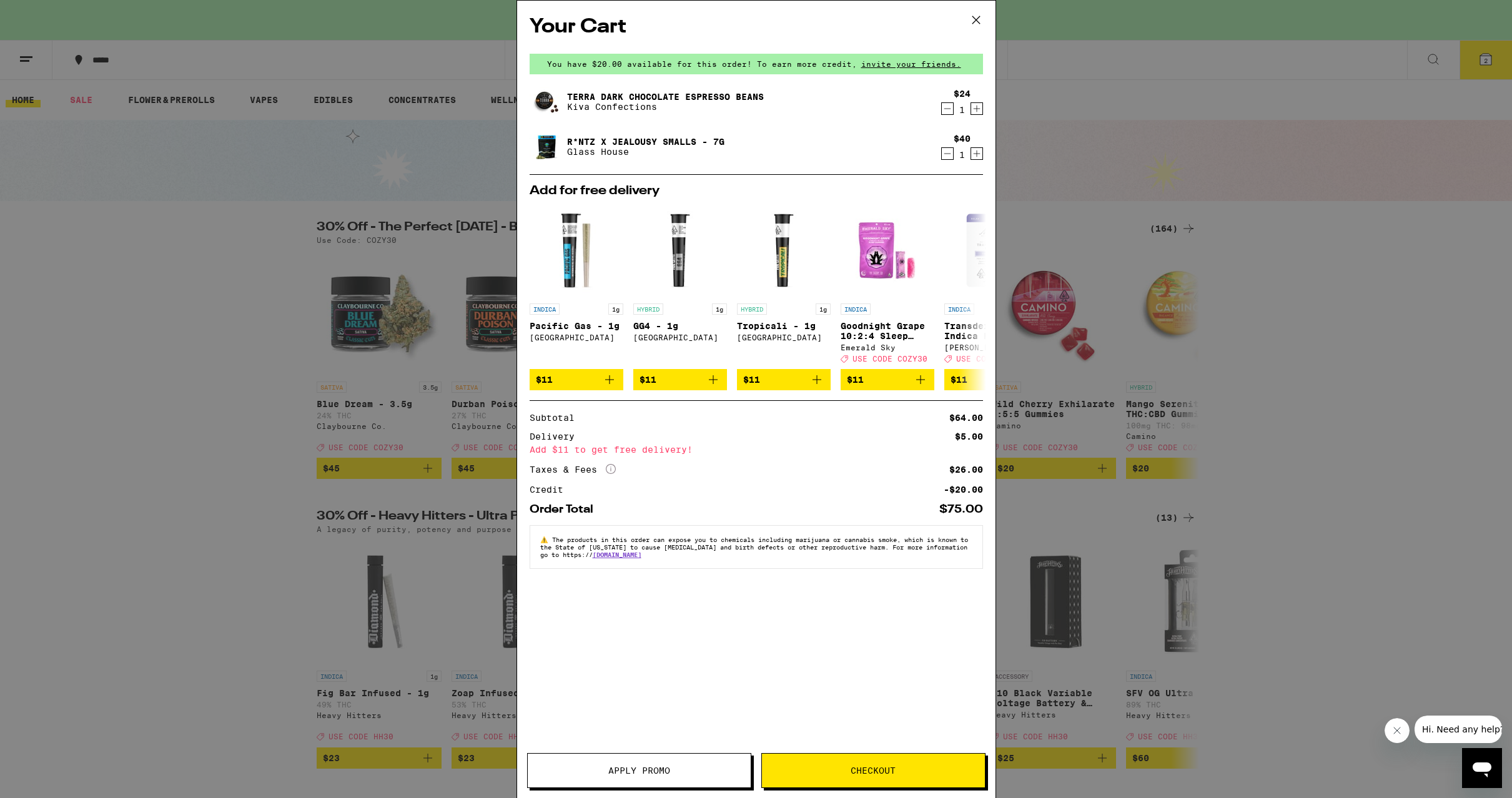
click at [976, 18] on icon at bounding box center [976, 20] width 19 height 19
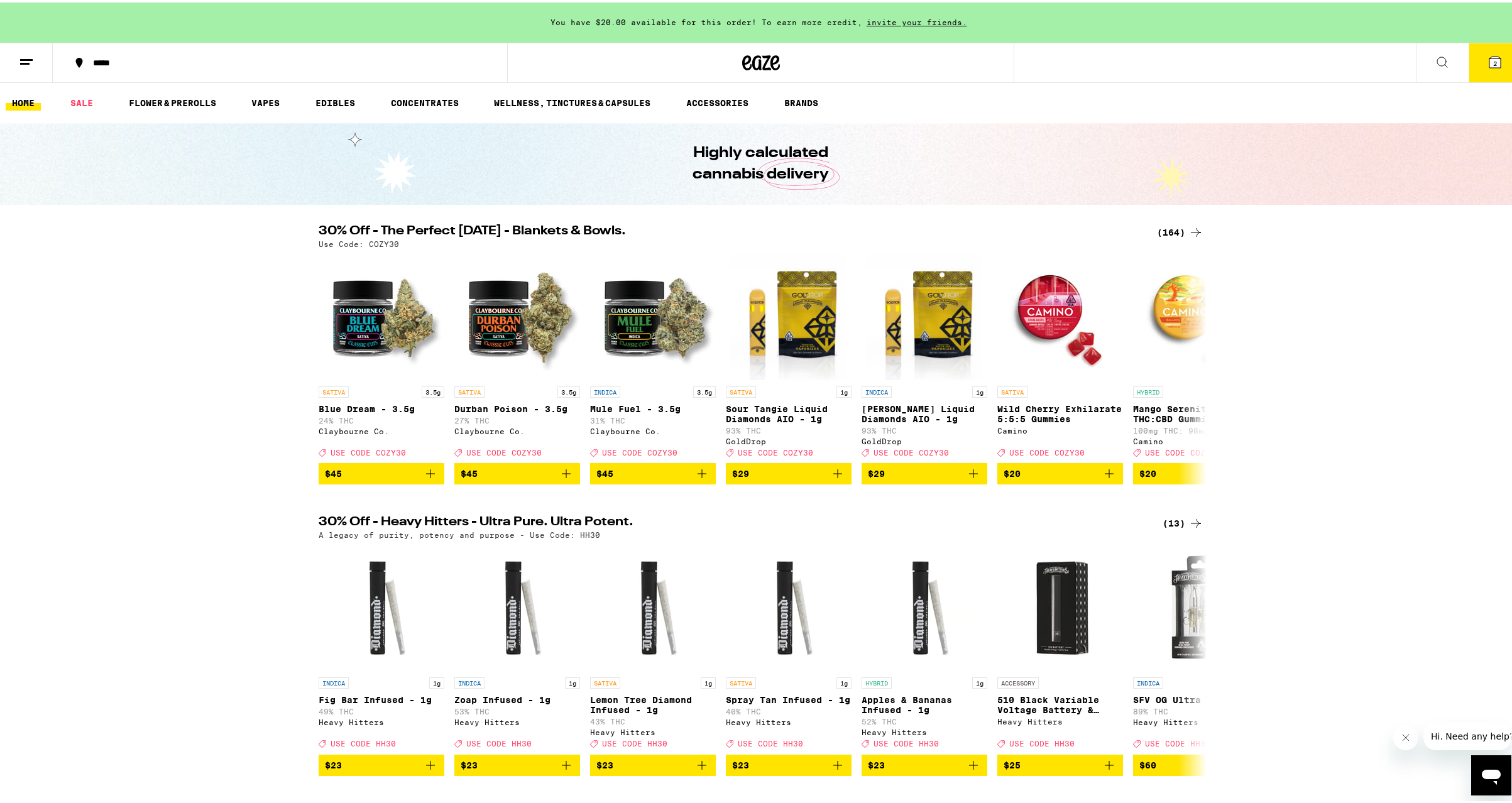
click at [1470, 58] on button "2" at bounding box center [1495, 60] width 52 height 39
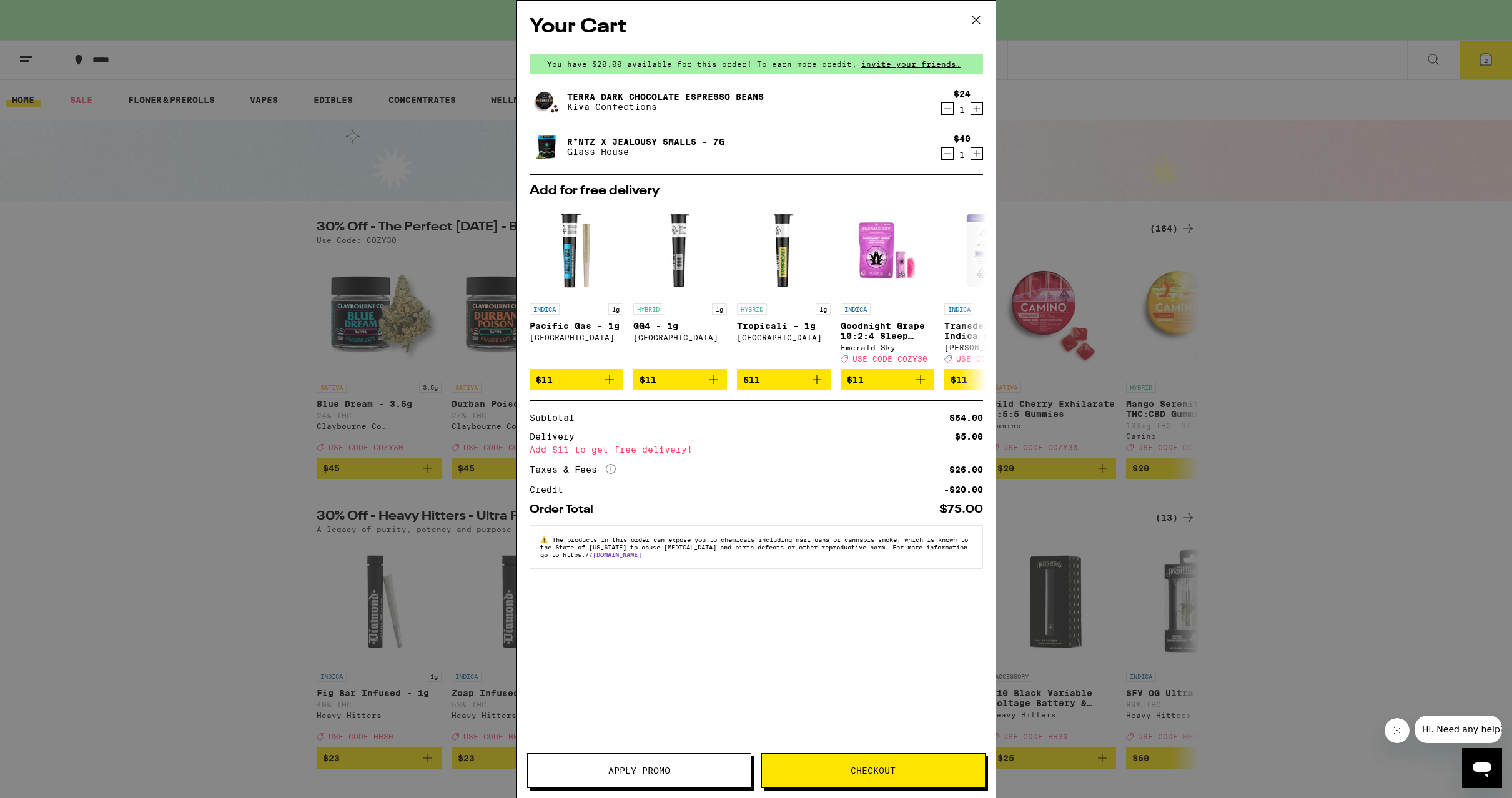
click at [976, 14] on icon at bounding box center [976, 20] width 19 height 19
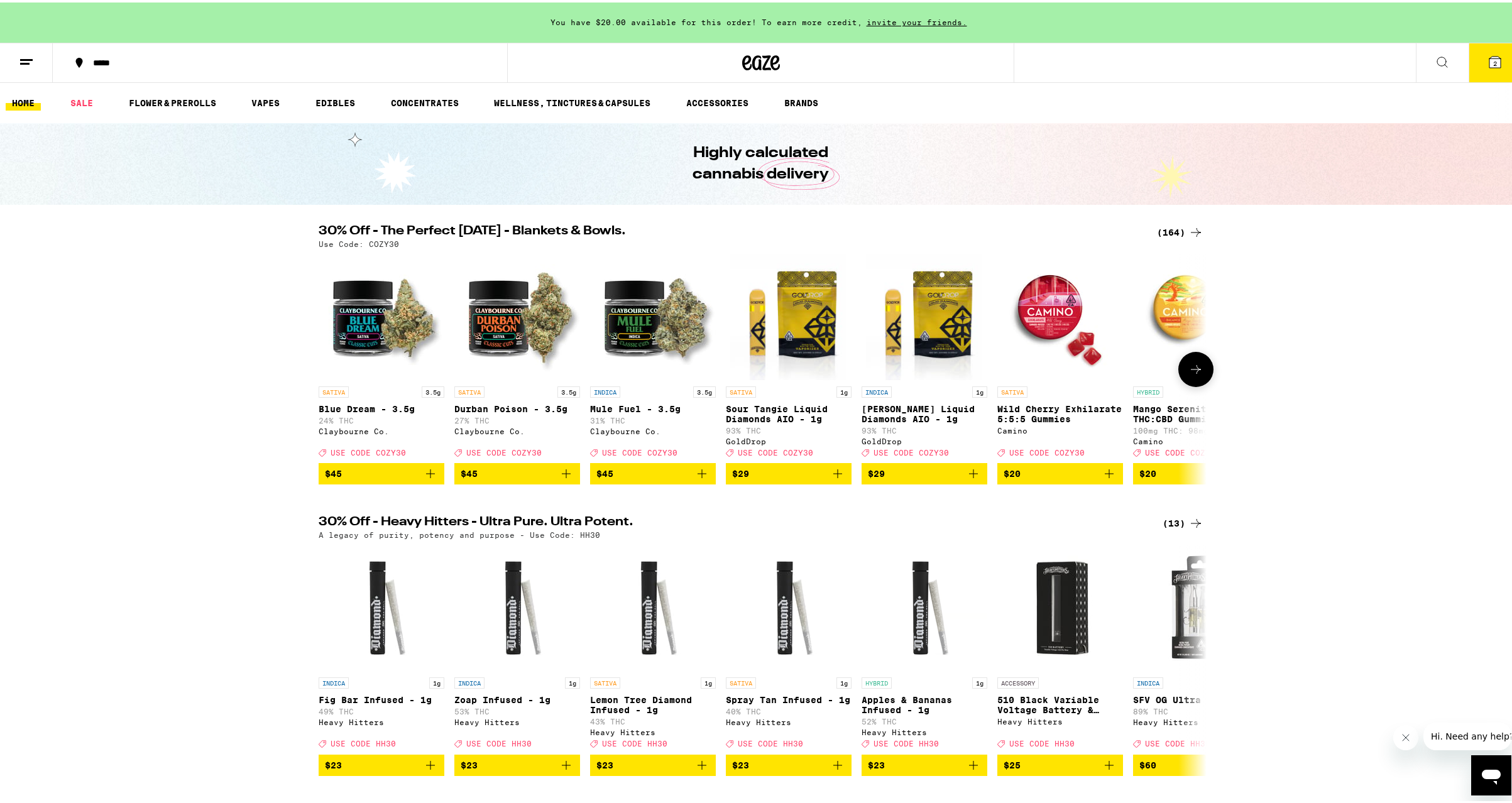
click at [694, 479] on icon "Add to bag" at bounding box center [702, 471] width 15 height 15
click at [1193, 374] on icon at bounding box center [1196, 367] width 15 height 15
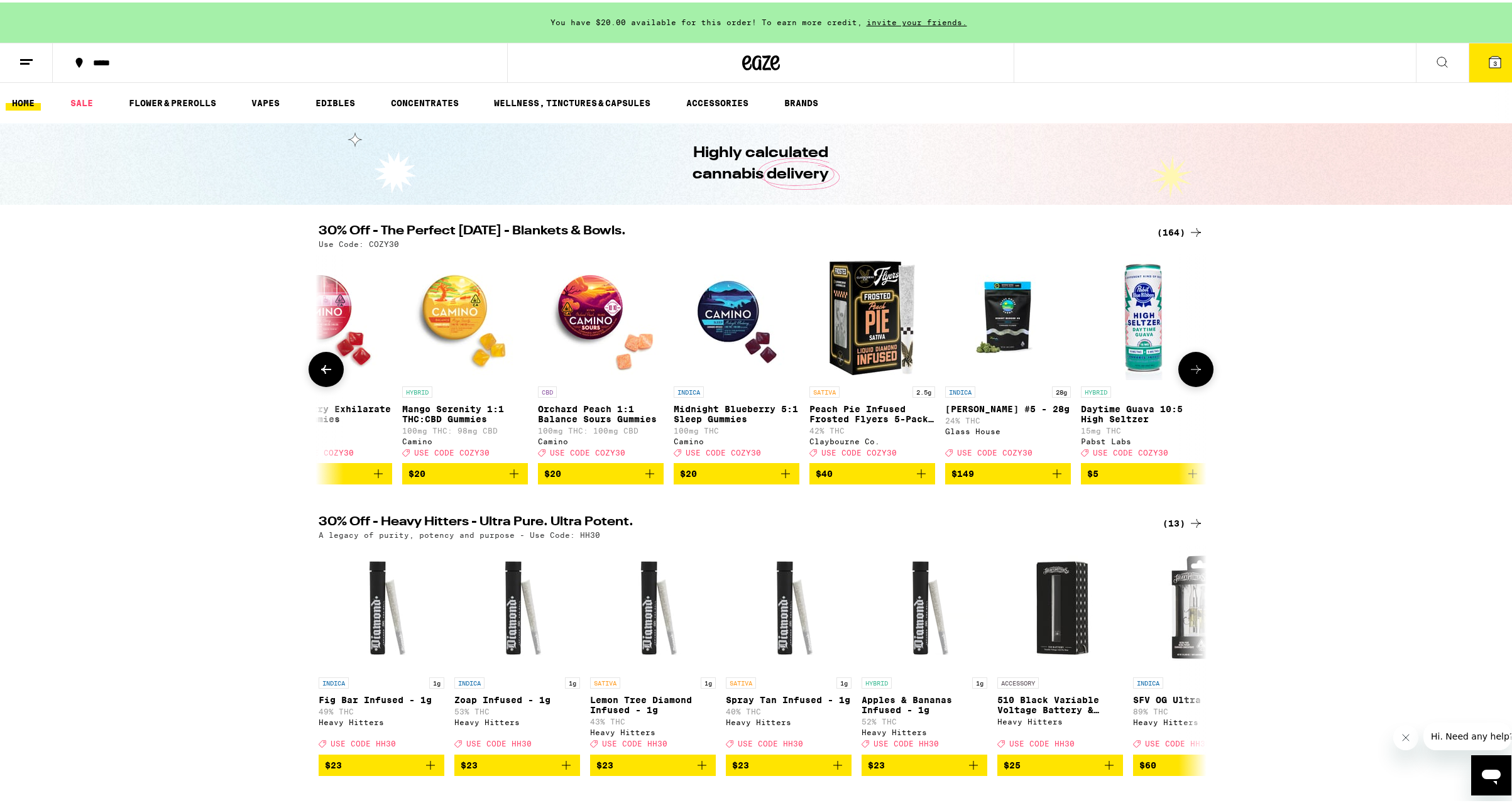
scroll to position [0, 748]
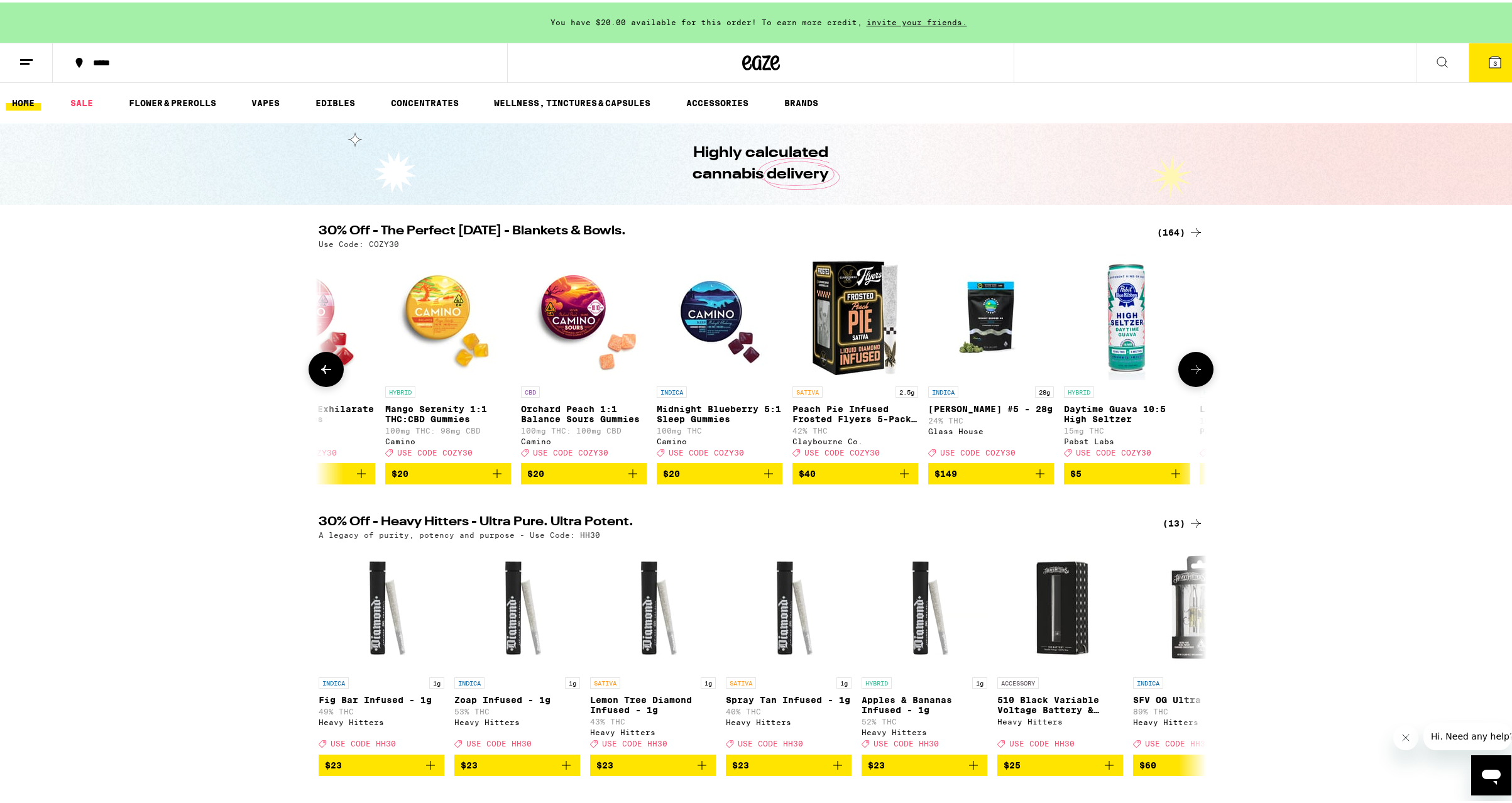
click at [1192, 371] on icon at bounding box center [1196, 367] width 15 height 15
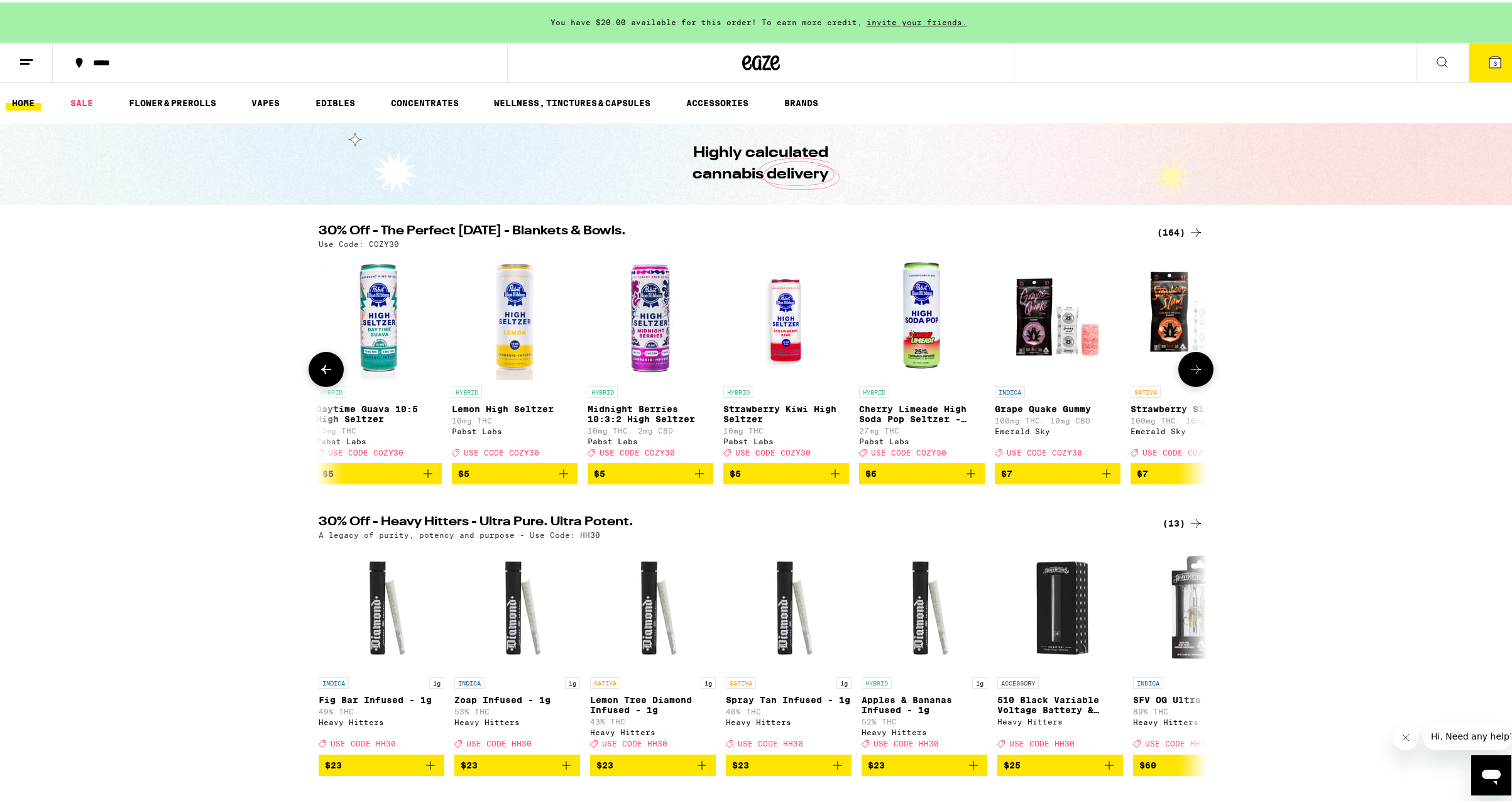
click at [1192, 371] on icon at bounding box center [1196, 367] width 15 height 15
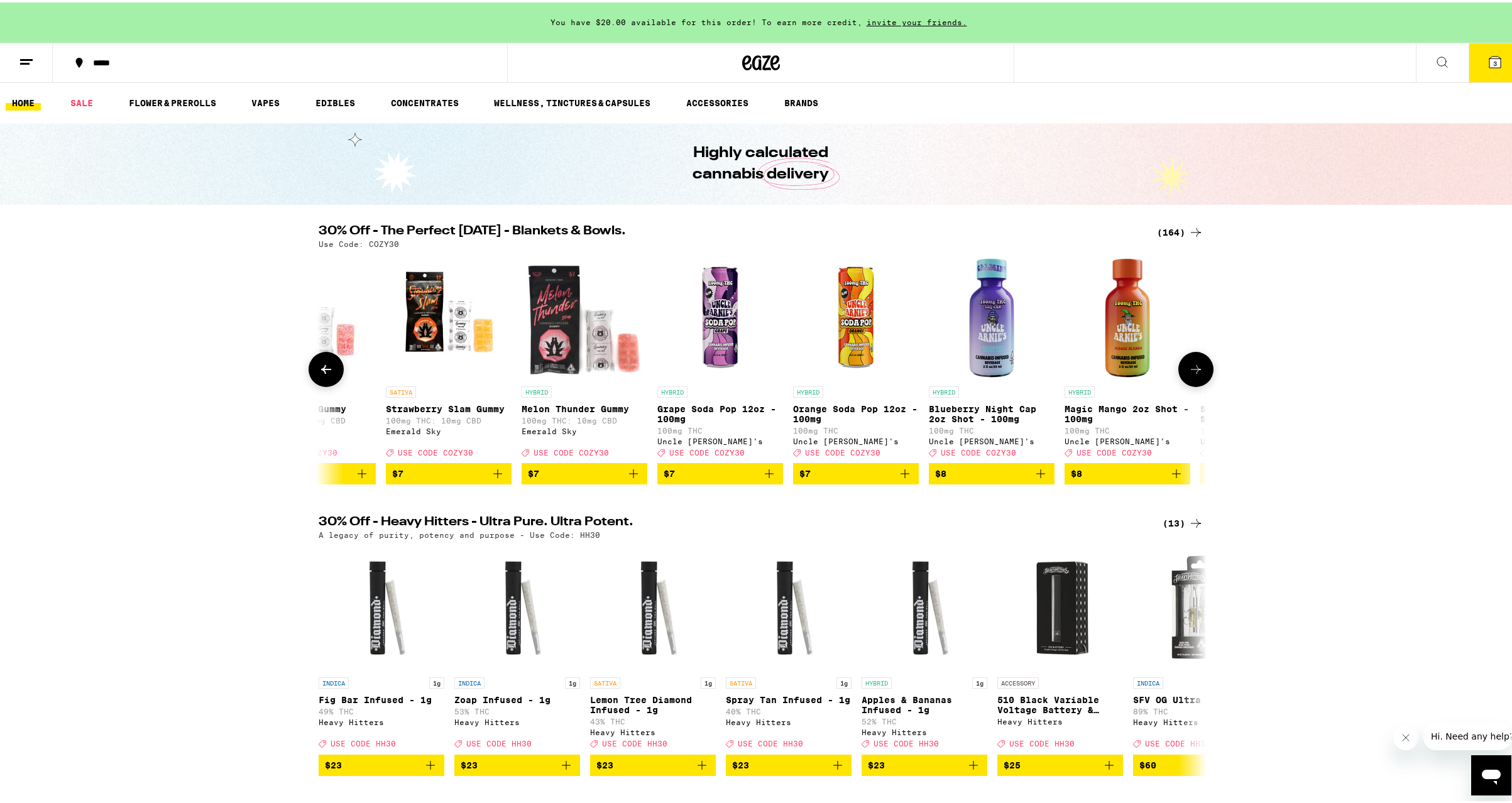
scroll to position [0, 2244]
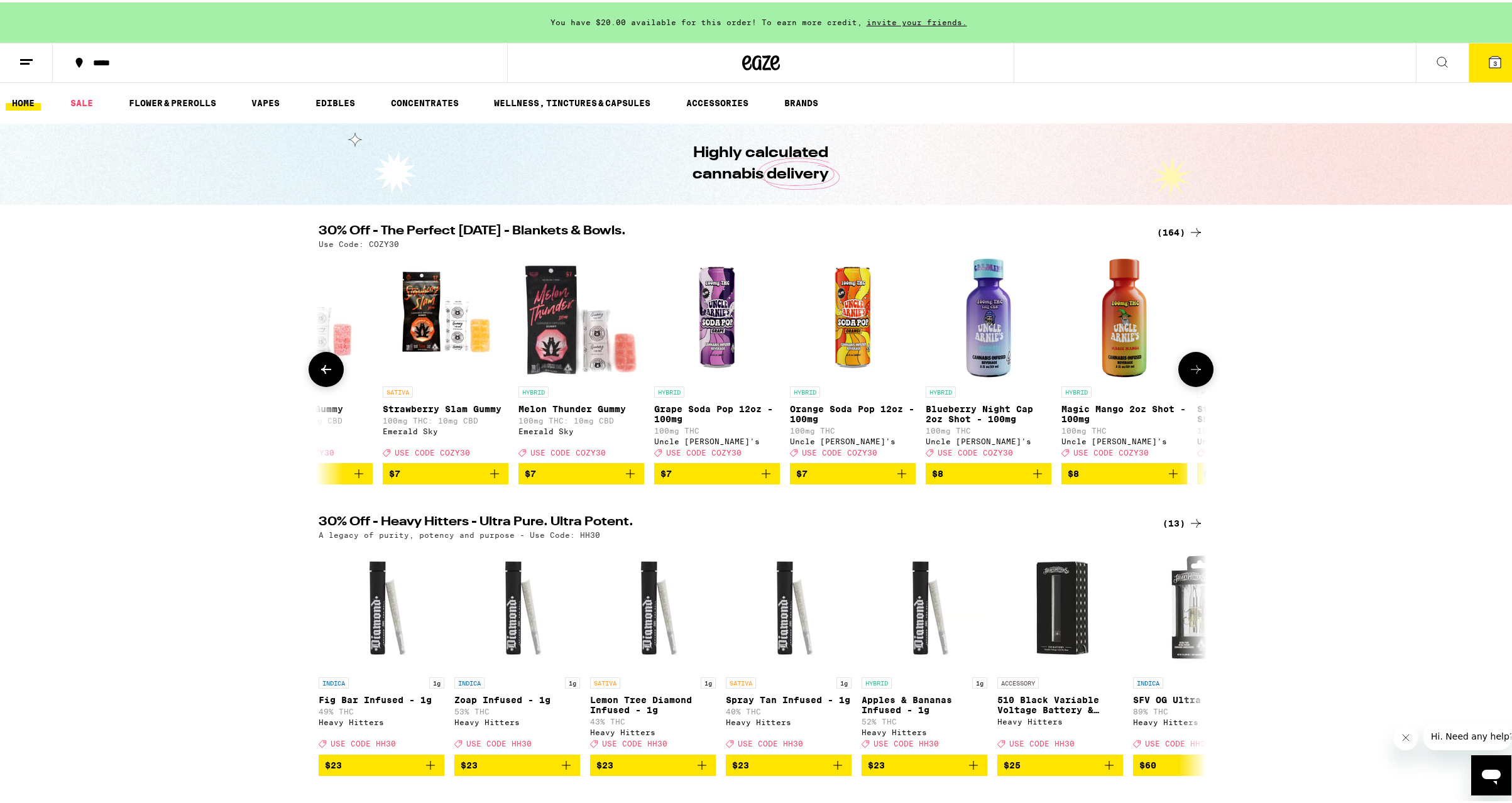
click at [1192, 371] on icon at bounding box center [1196, 367] width 15 height 15
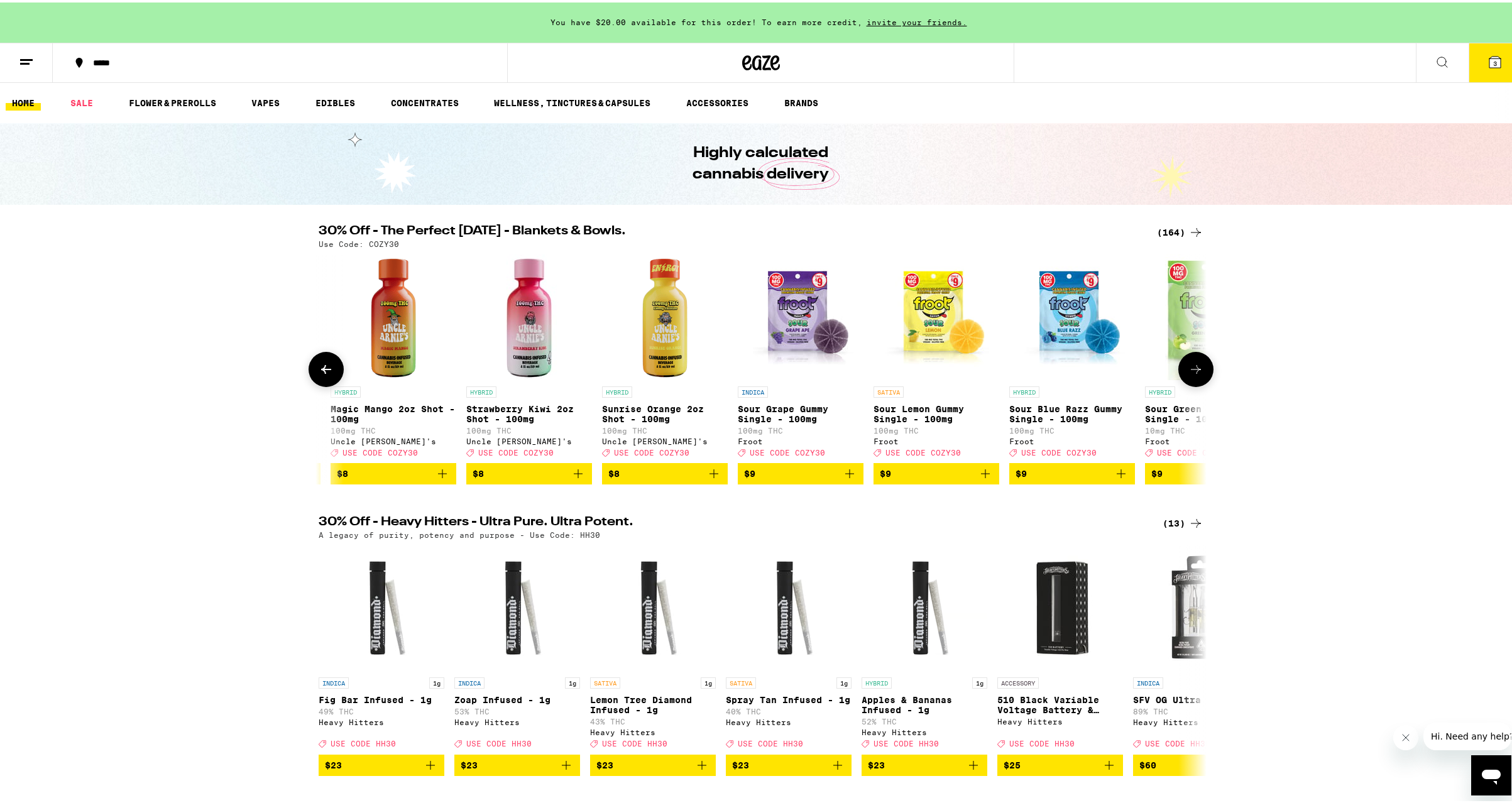
scroll to position [0, 2991]
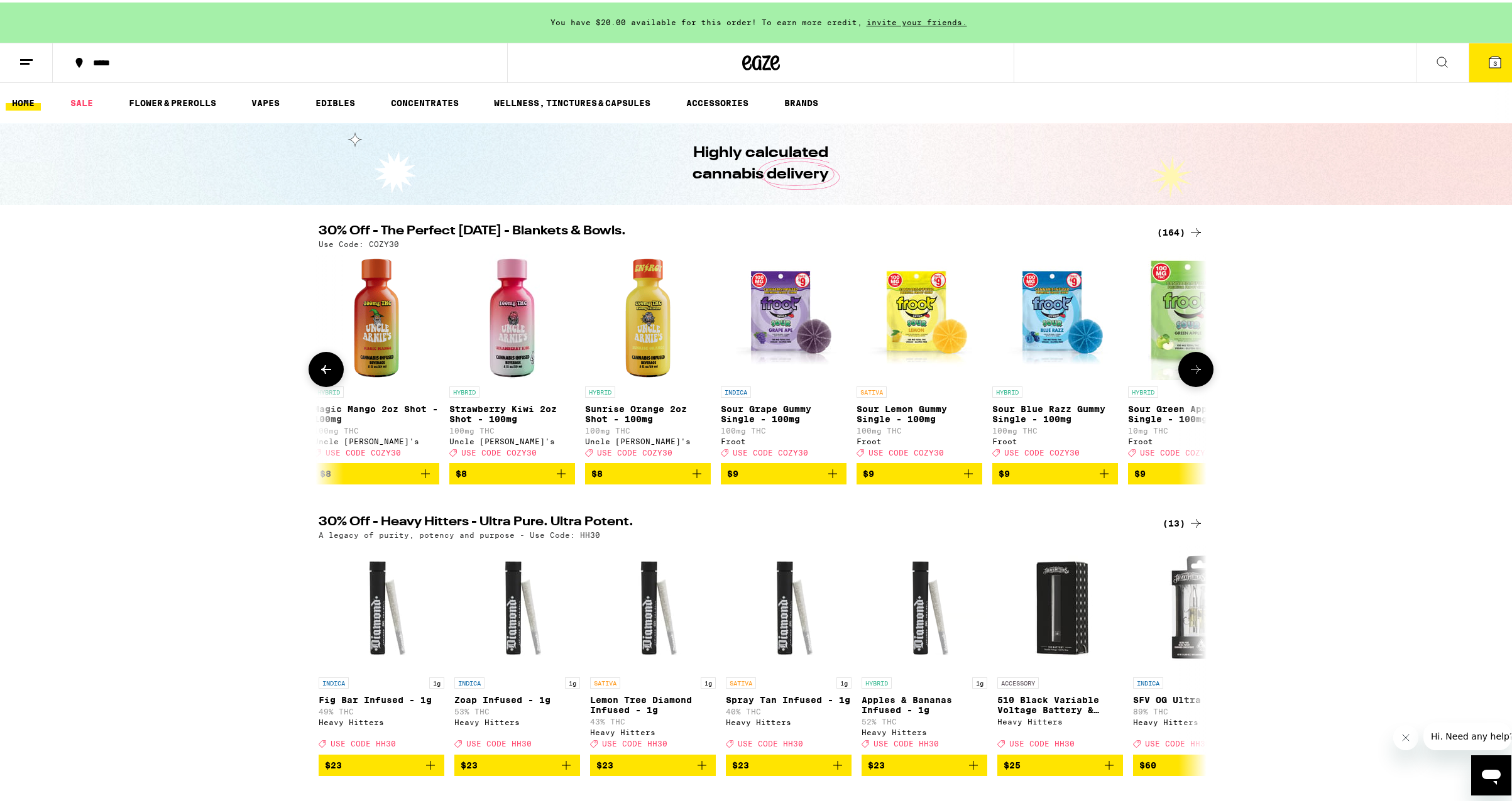
click at [555, 479] on icon "Add to bag" at bounding box center [561, 471] width 15 height 15
click at [1475, 68] on button "4" at bounding box center [1495, 60] width 52 height 39
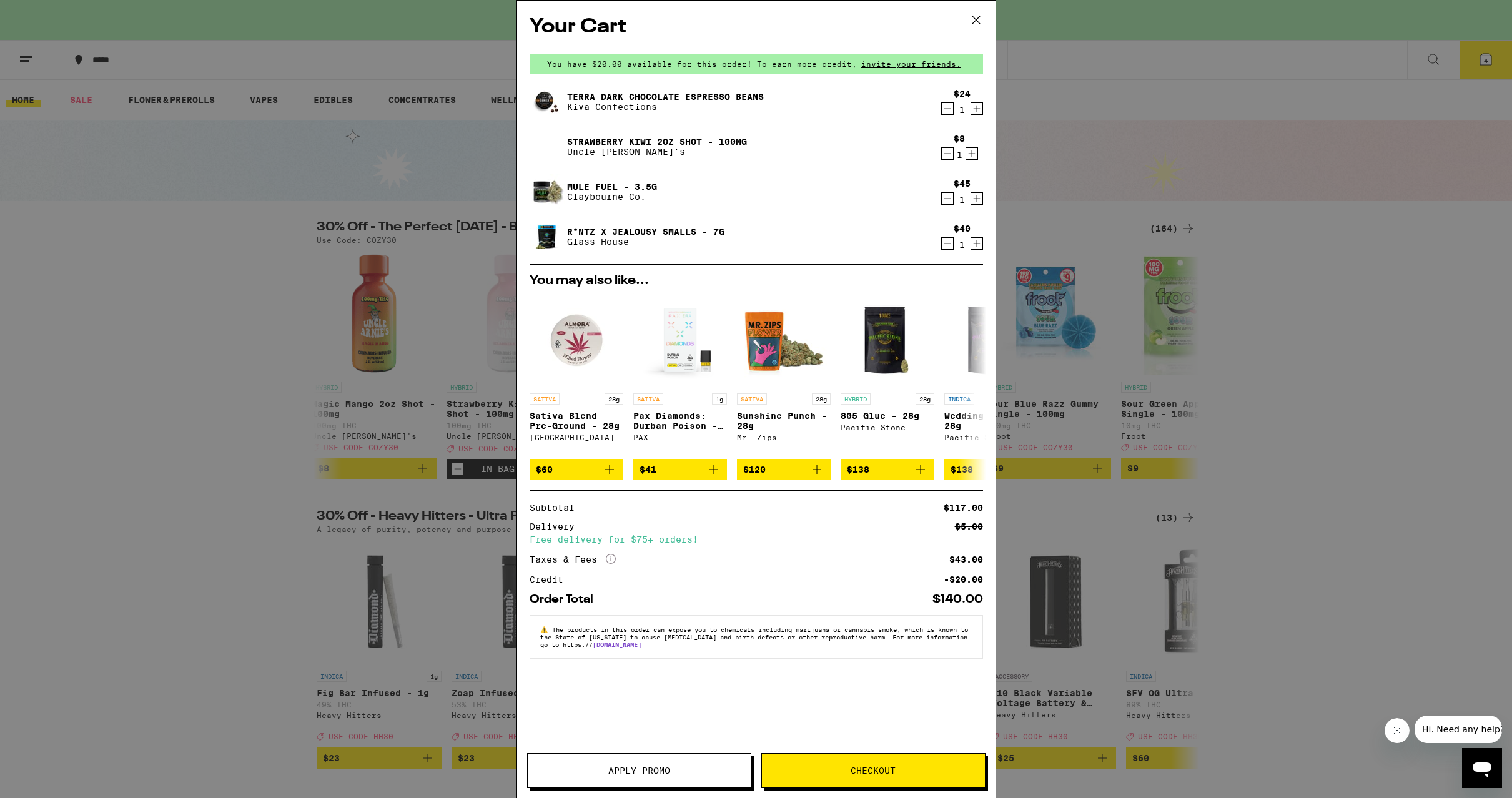
click at [947, 244] on icon "Decrement" at bounding box center [947, 244] width 12 height 15
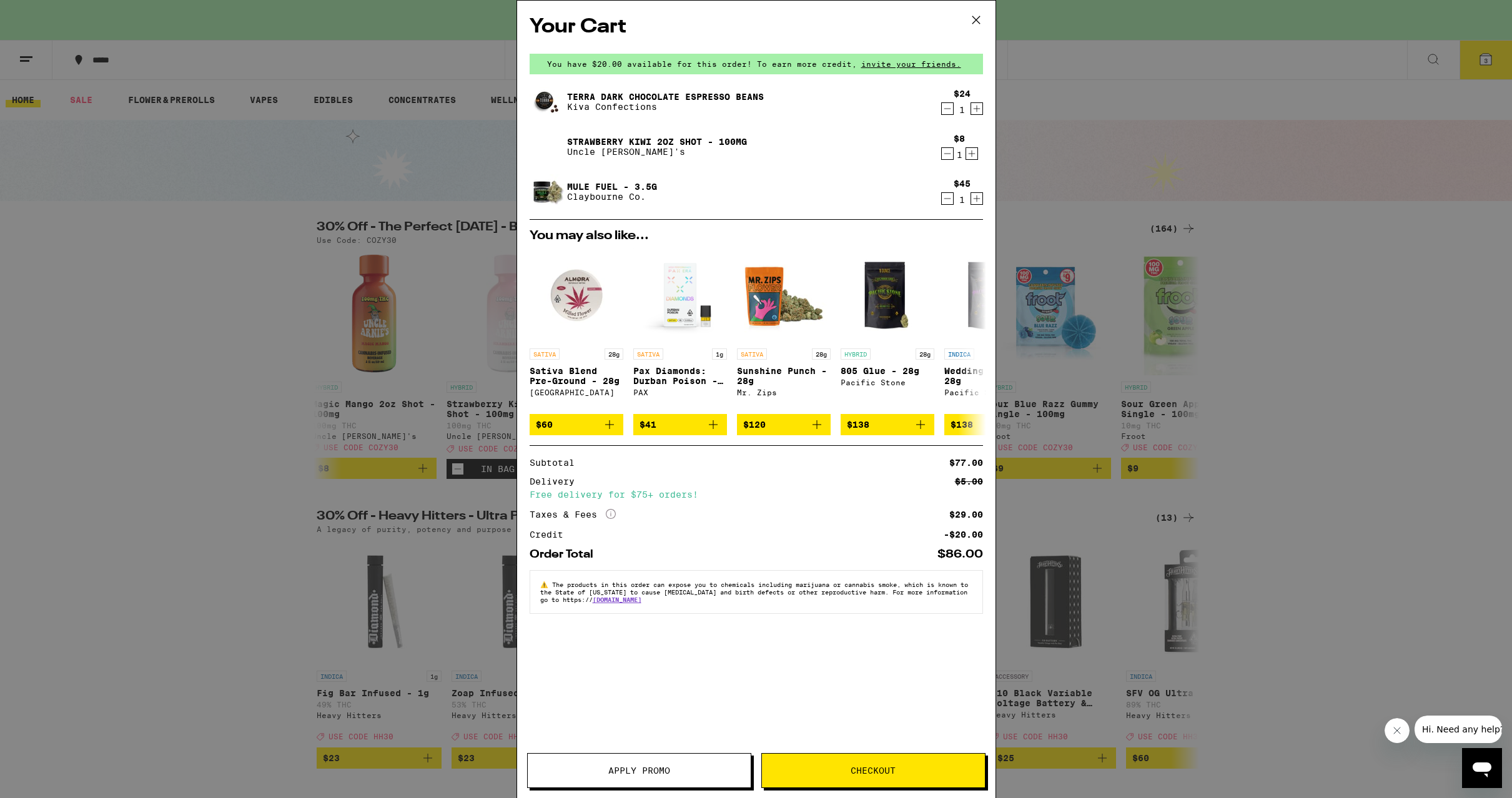
click at [974, 16] on icon at bounding box center [976, 20] width 19 height 19
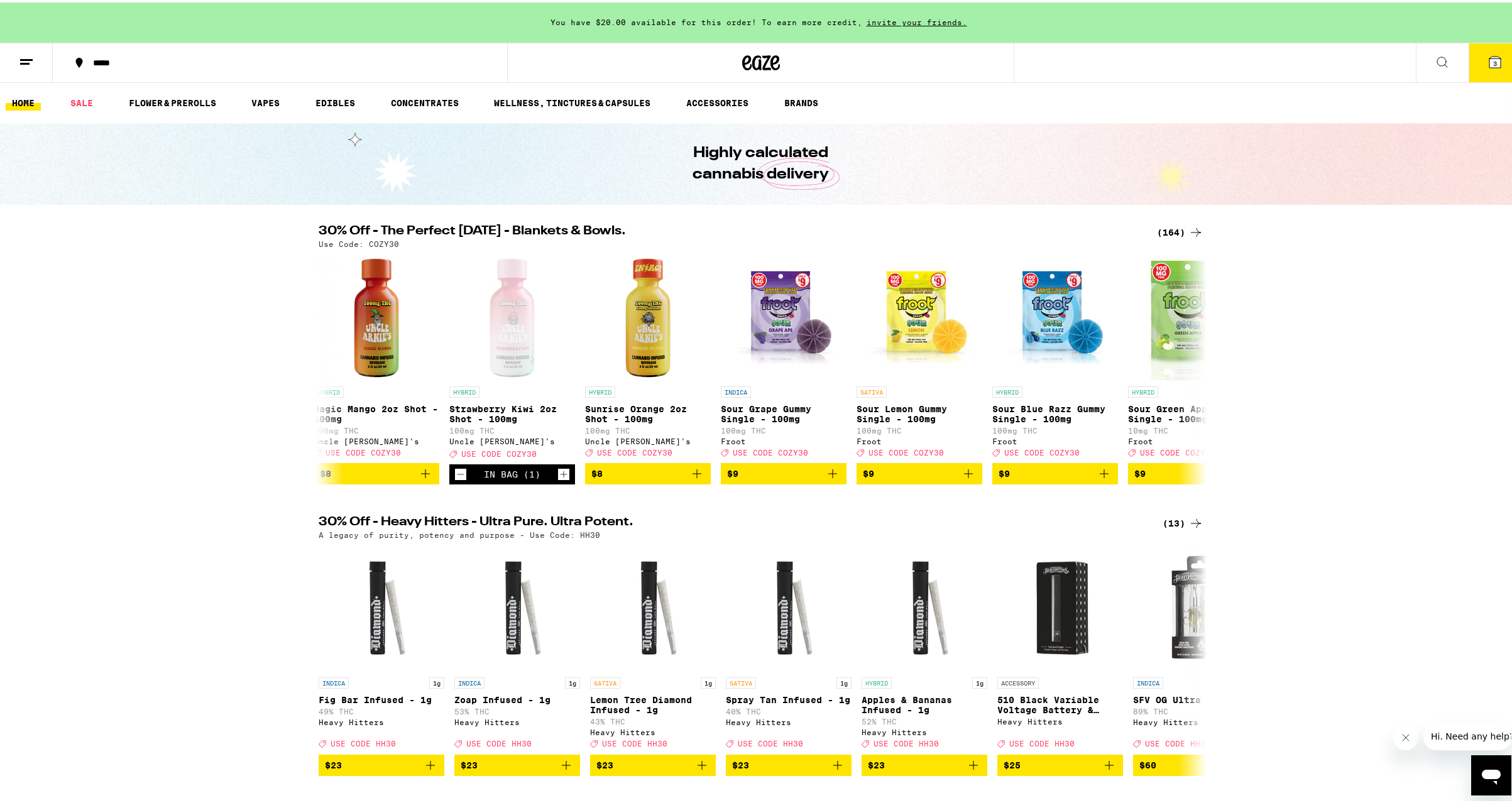
click at [1487, 67] on icon at bounding box center [1495, 60] width 15 height 15
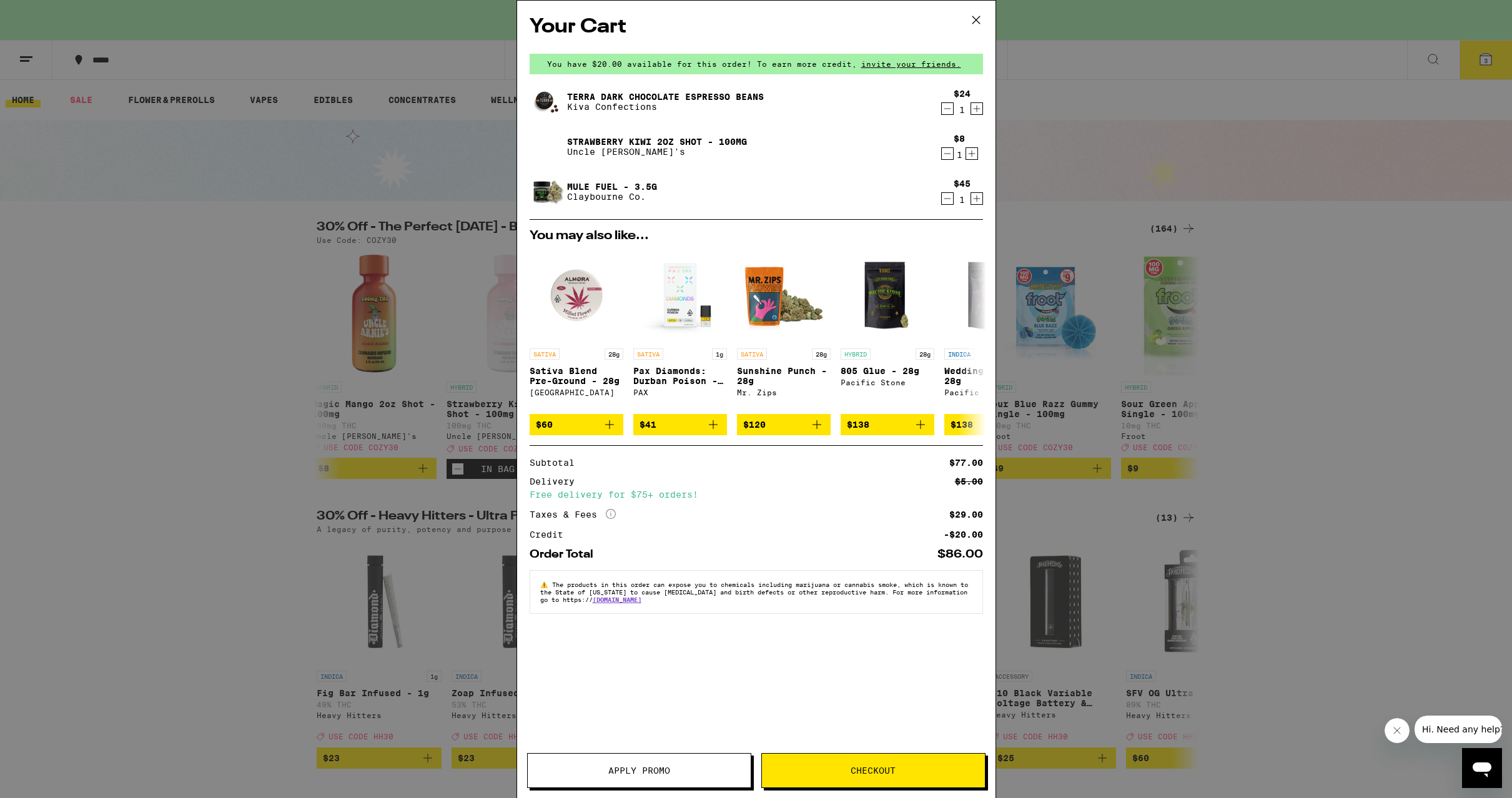
click at [639, 769] on span "Apply Promo" at bounding box center [639, 770] width 62 height 9
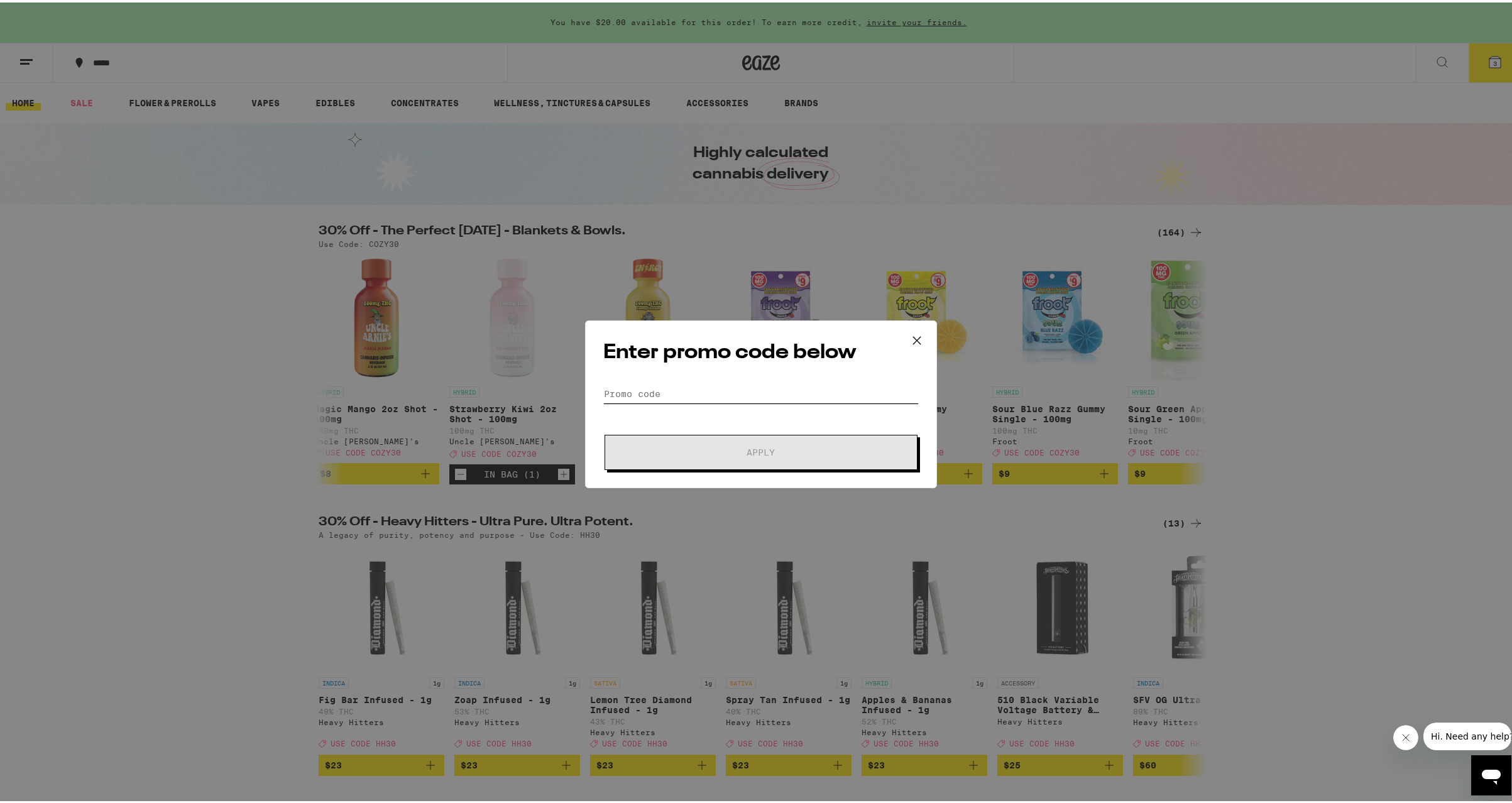
click at [636, 393] on input "Promo Code" at bounding box center [760, 392] width 315 height 19
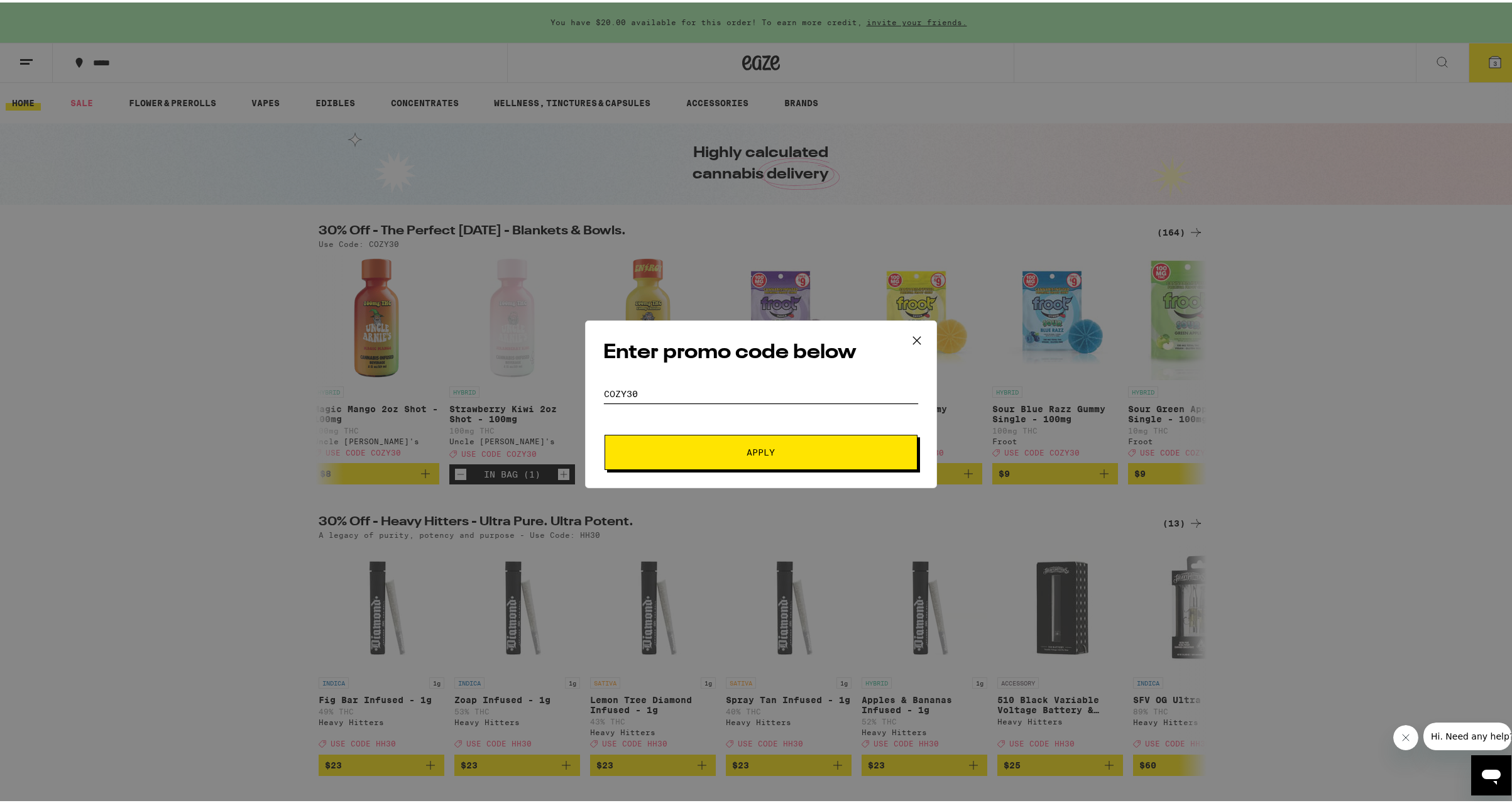
type input "cozy30"
click at [745, 457] on button "Apply" at bounding box center [760, 450] width 313 height 35
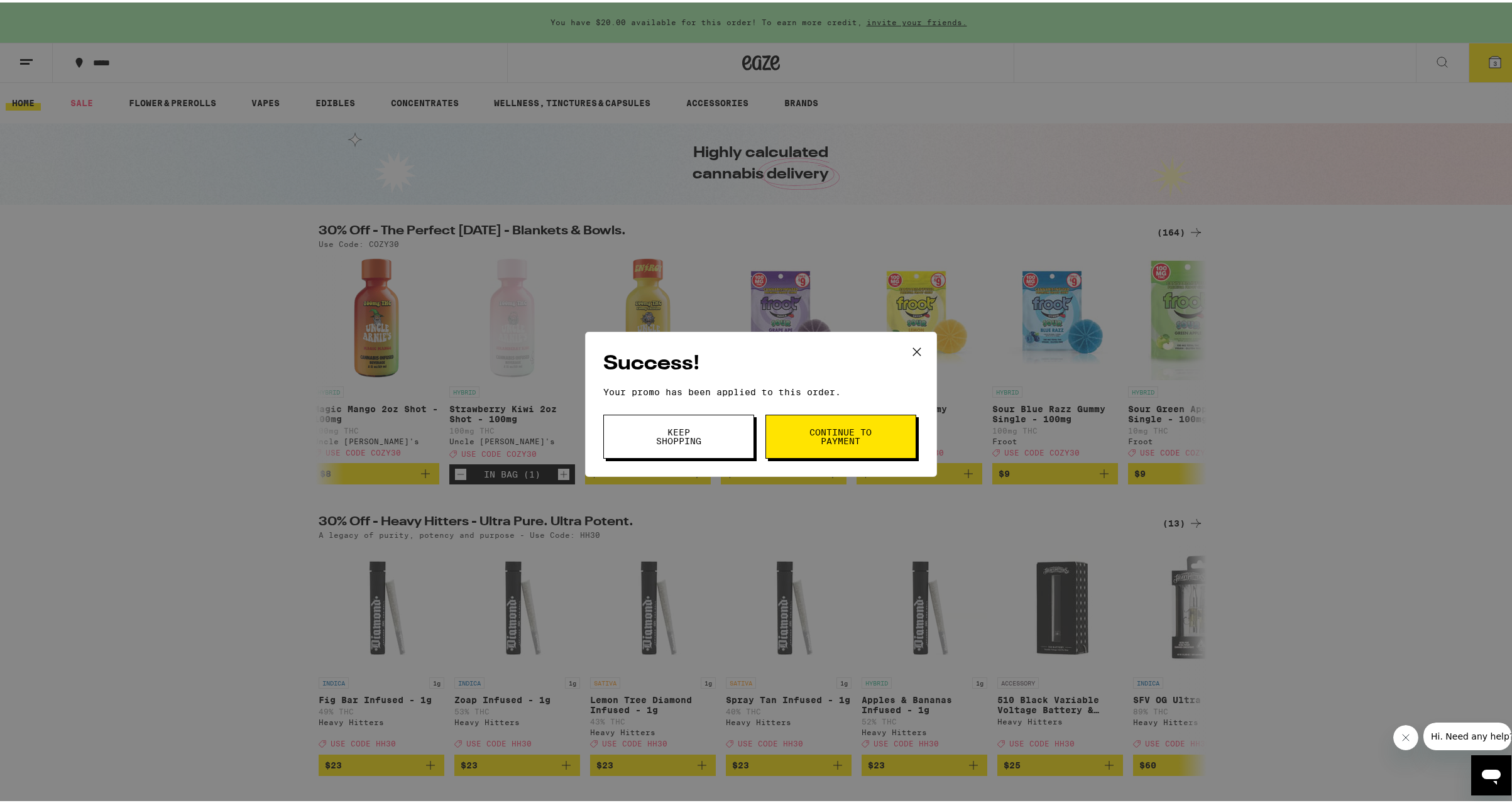
click at [691, 436] on span "Keep Shopping" at bounding box center [679, 434] width 64 height 18
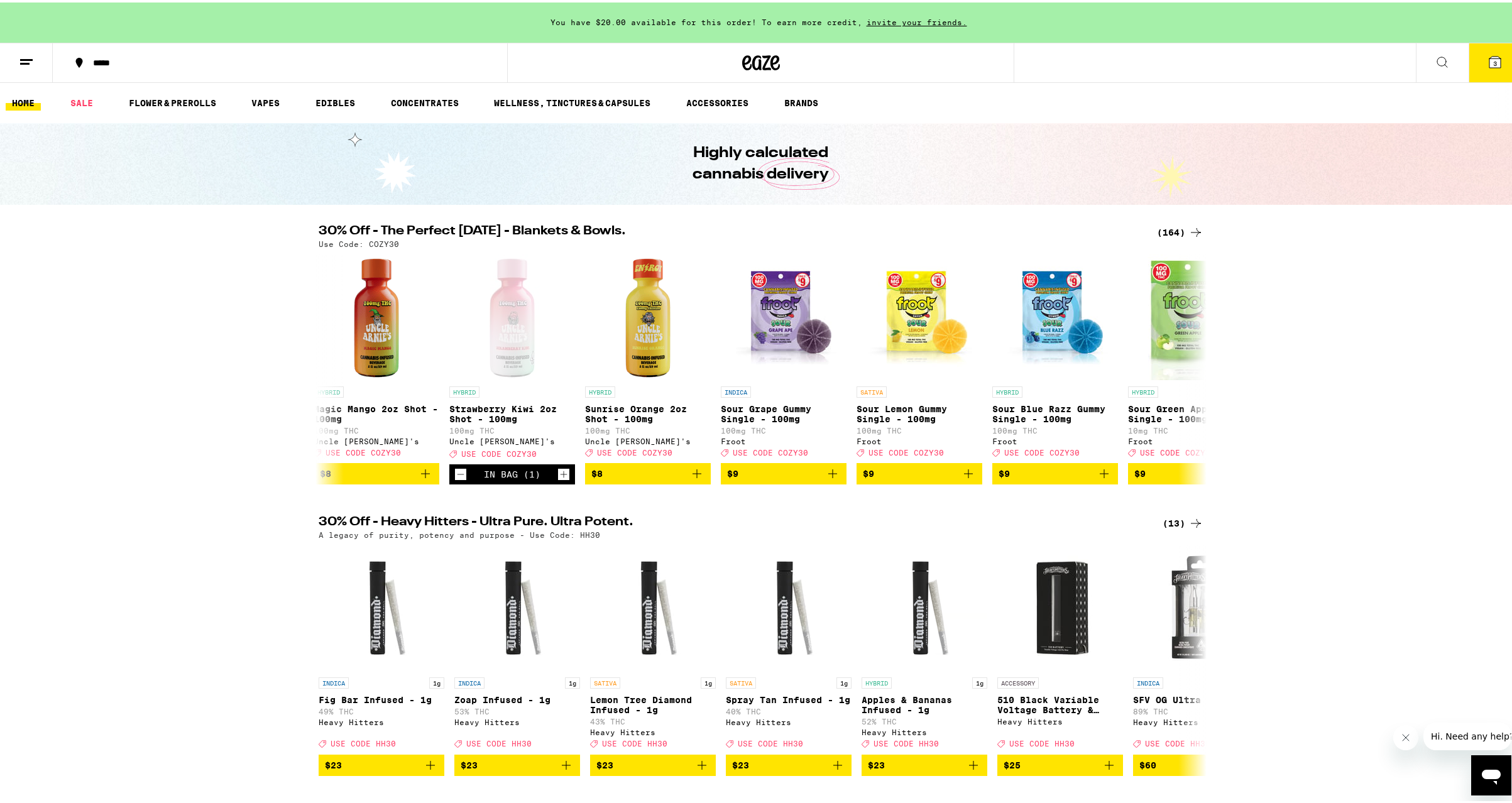
click at [1474, 72] on button "3" at bounding box center [1495, 60] width 52 height 39
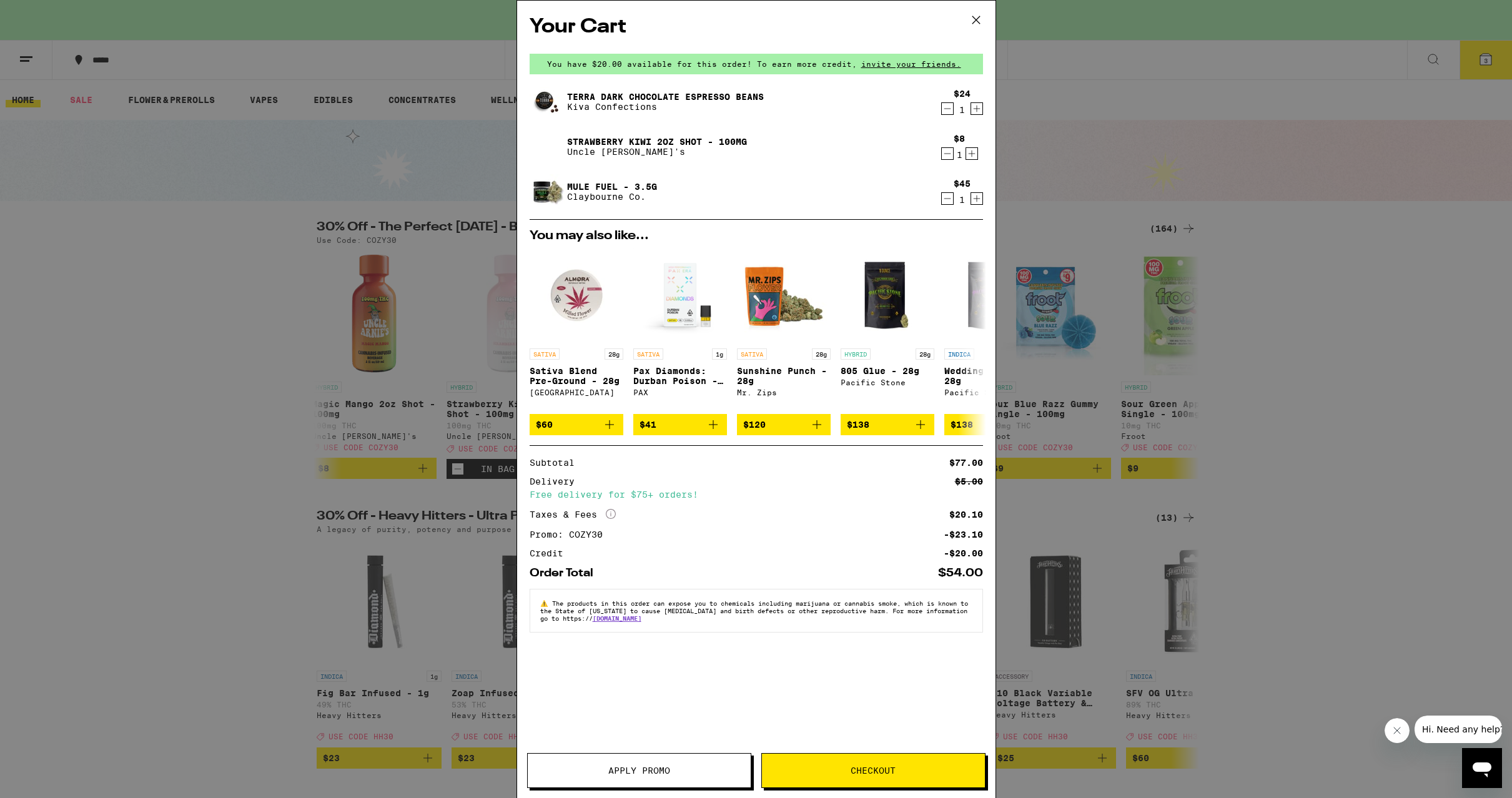
click at [855, 768] on span "Checkout" at bounding box center [873, 770] width 45 height 9
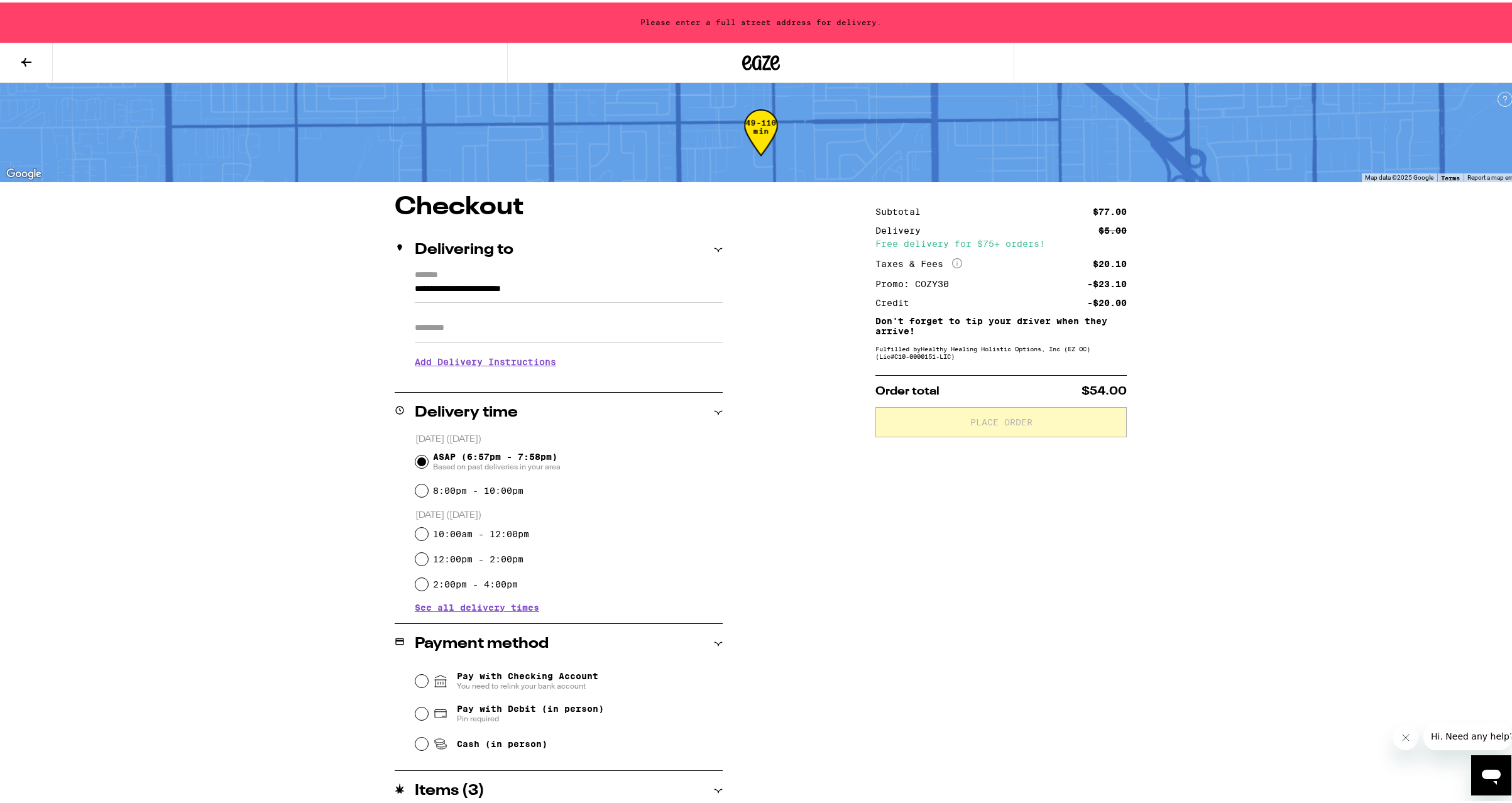
click at [582, 287] on input "**********" at bounding box center [569, 289] width 308 height 21
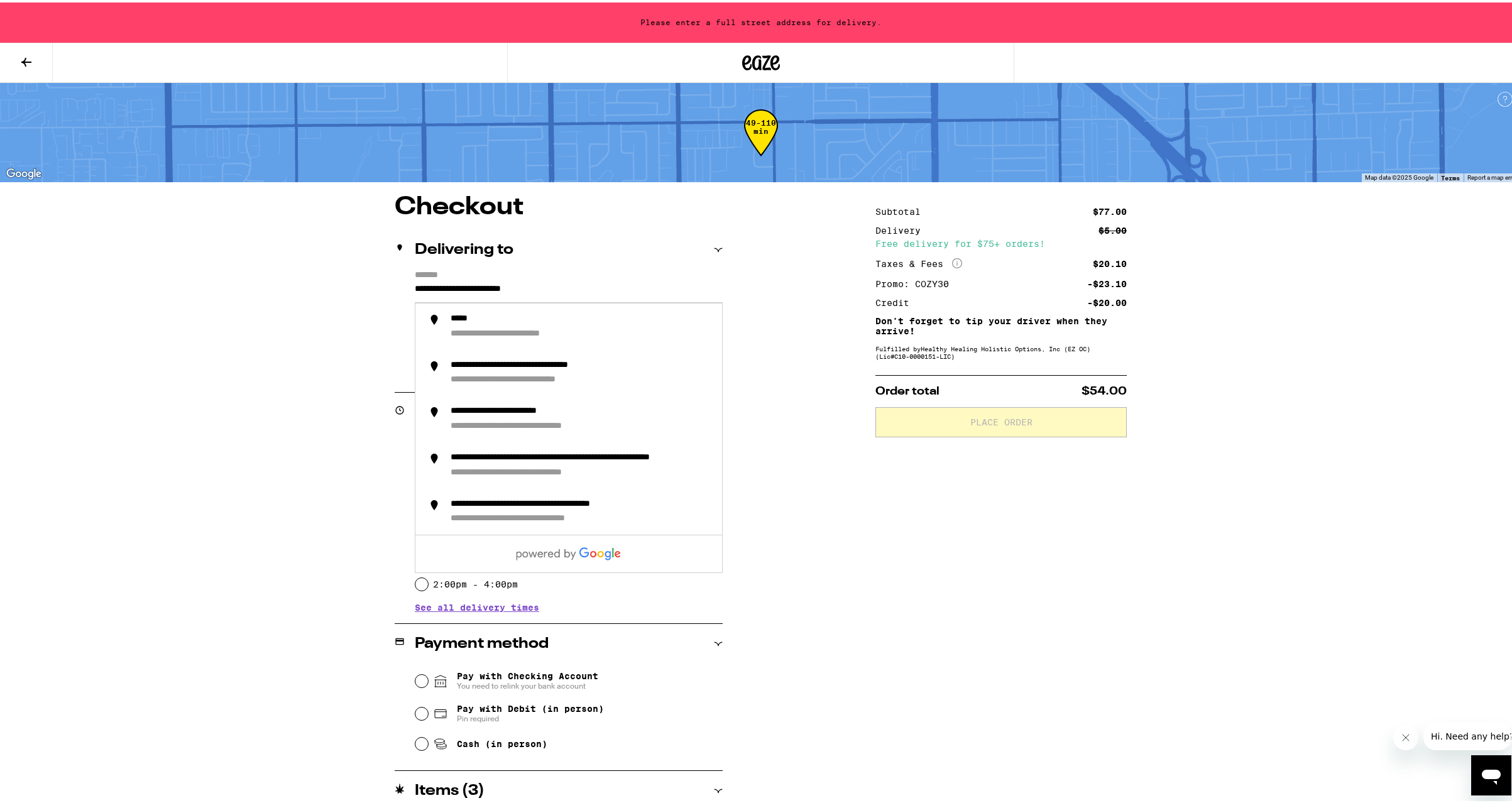
drag, startPoint x: 570, startPoint y: 287, endPoint x: 324, endPoint y: 285, distance: 246.0
click at [324, 285] on div "**********" at bounding box center [761, 568] width 905 height 753
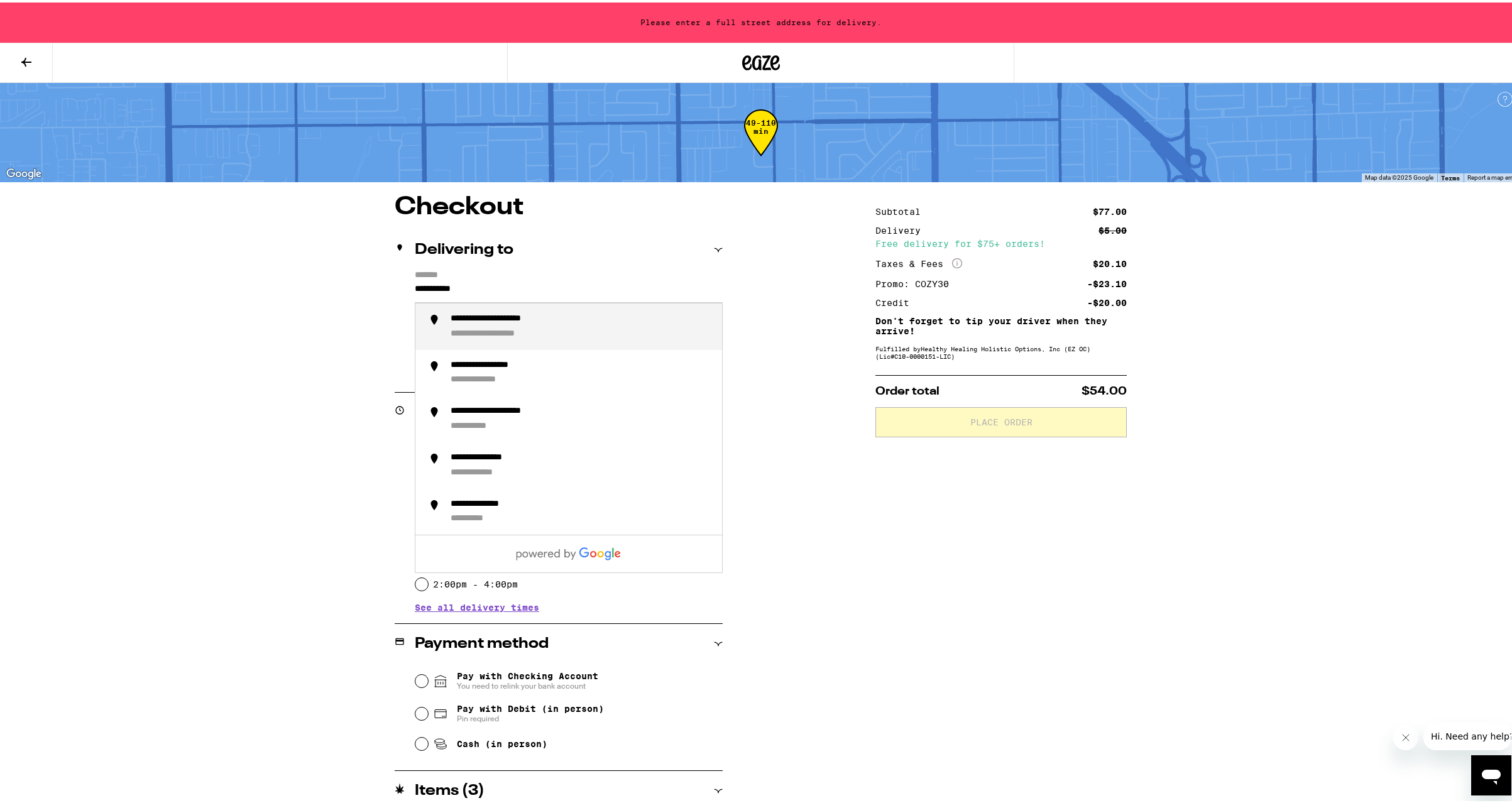
click at [565, 311] on li "**********" at bounding box center [569, 324] width 307 height 46
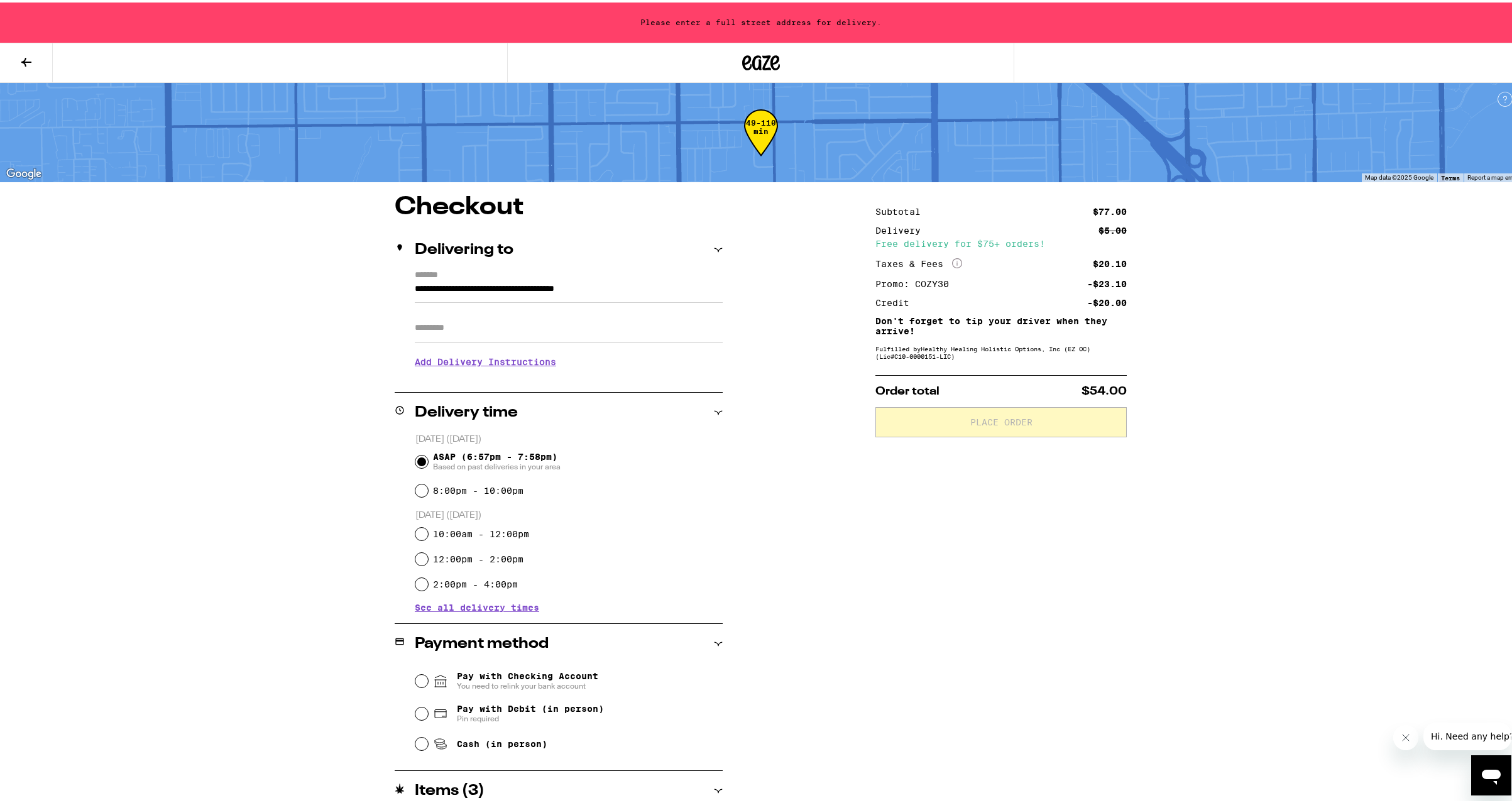
type input "**********"
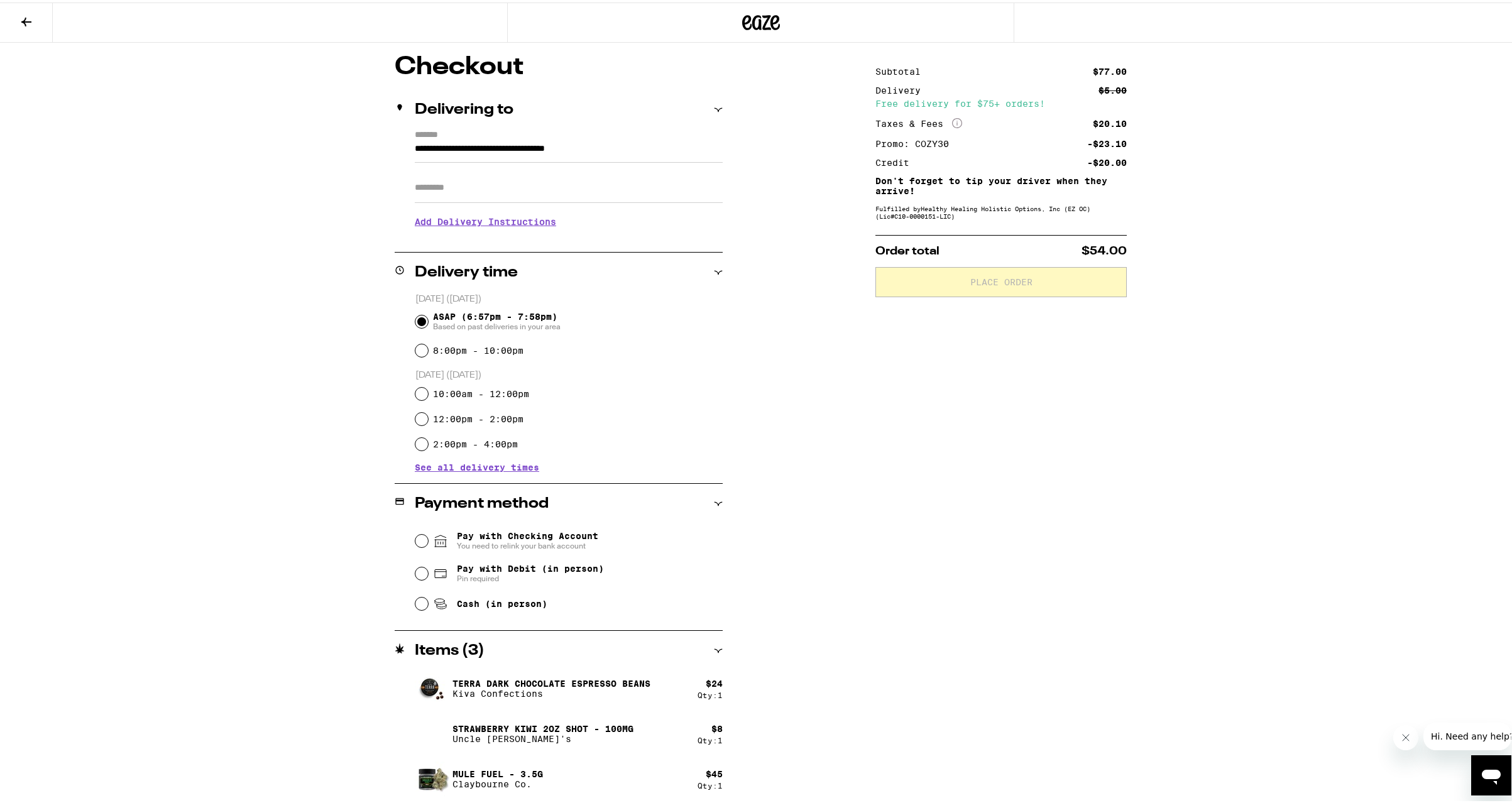
scroll to position [101, 0]
click at [417, 535] on input "Pay with Checking Account You need to relink your bank account" at bounding box center [422, 536] width 12 height 12
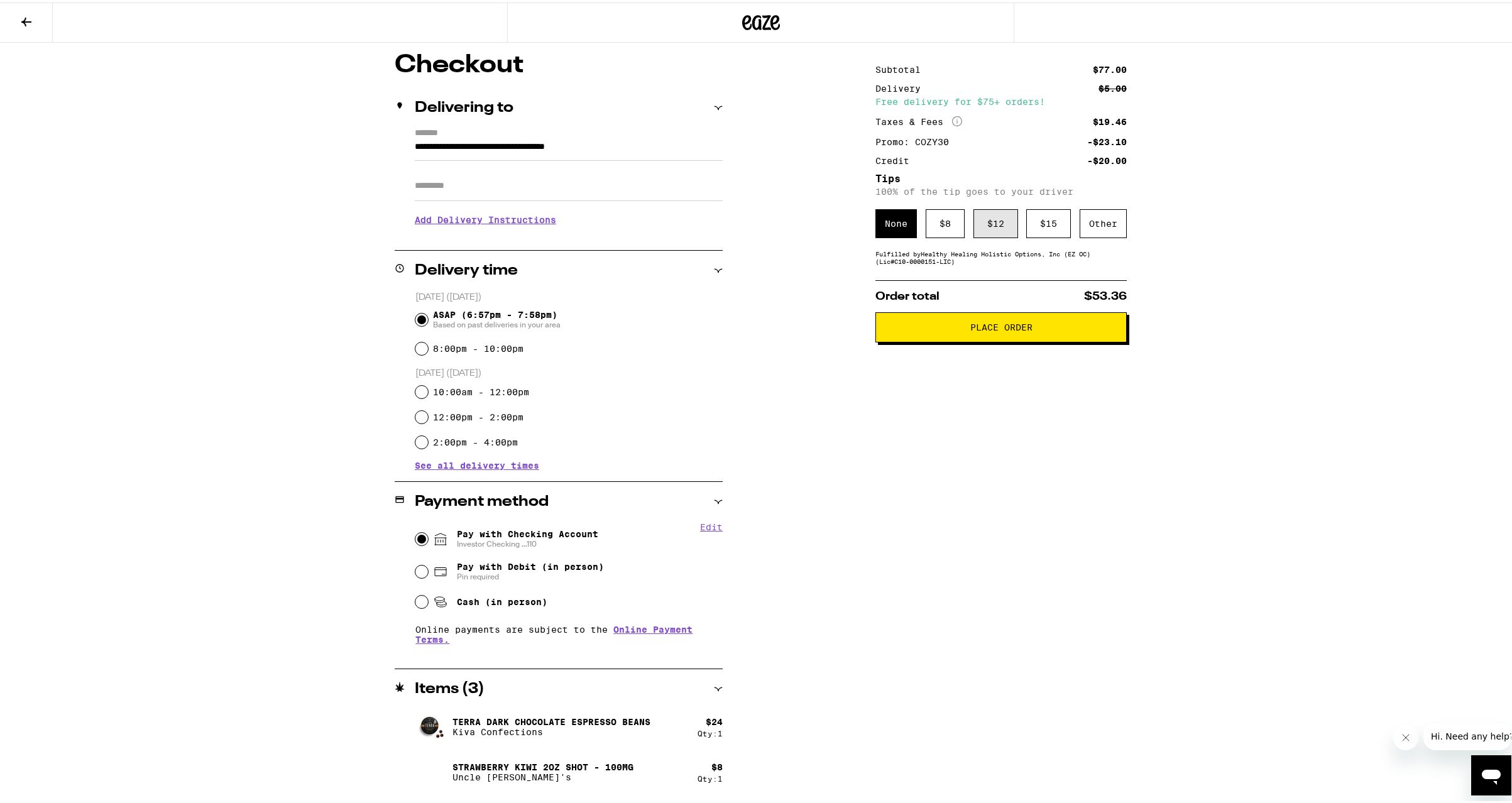
click at [987, 222] on div "$ 12" at bounding box center [996, 221] width 44 height 29
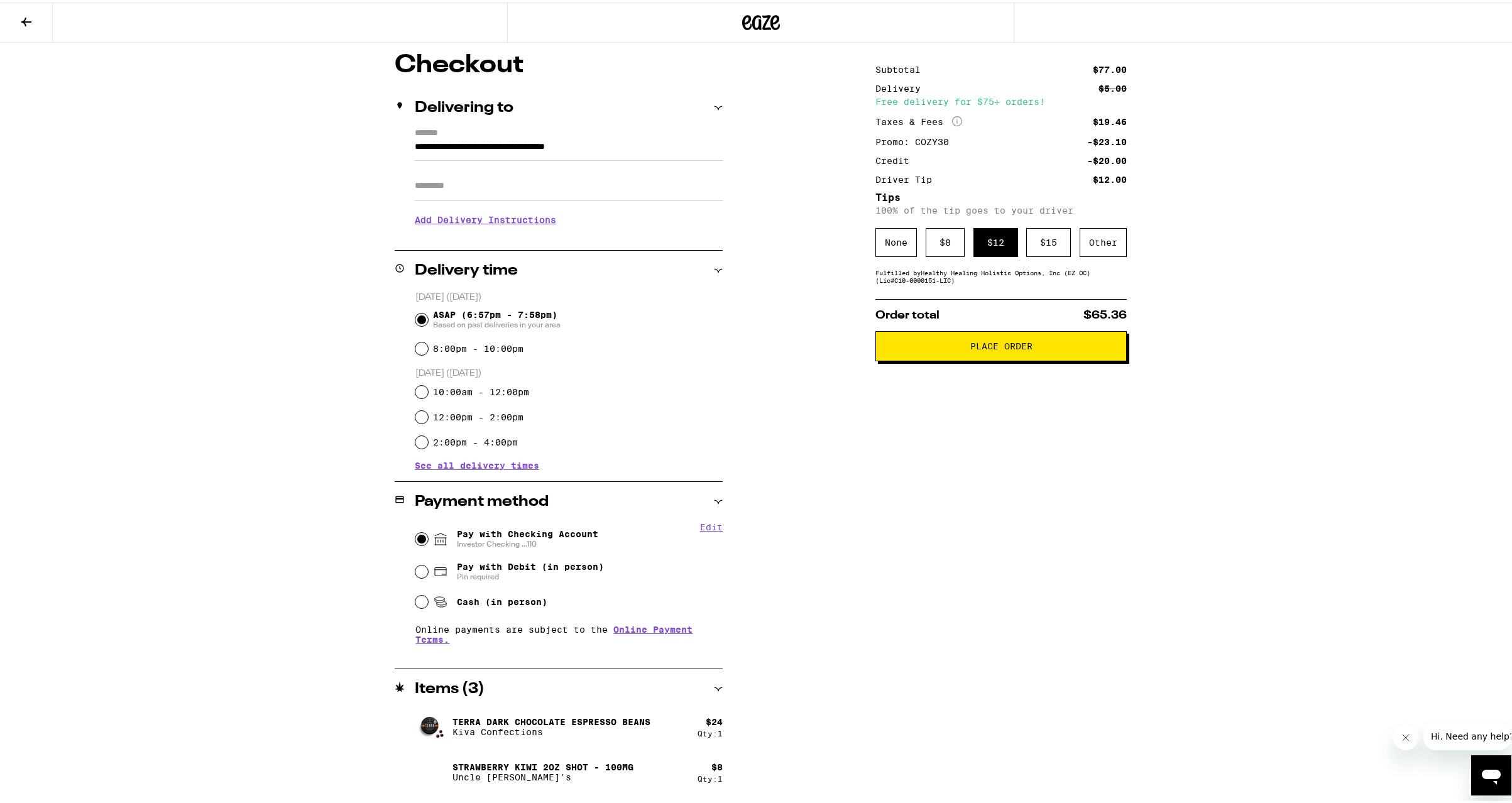
click at [996, 347] on span "Place Order" at bounding box center [1001, 343] width 62 height 9
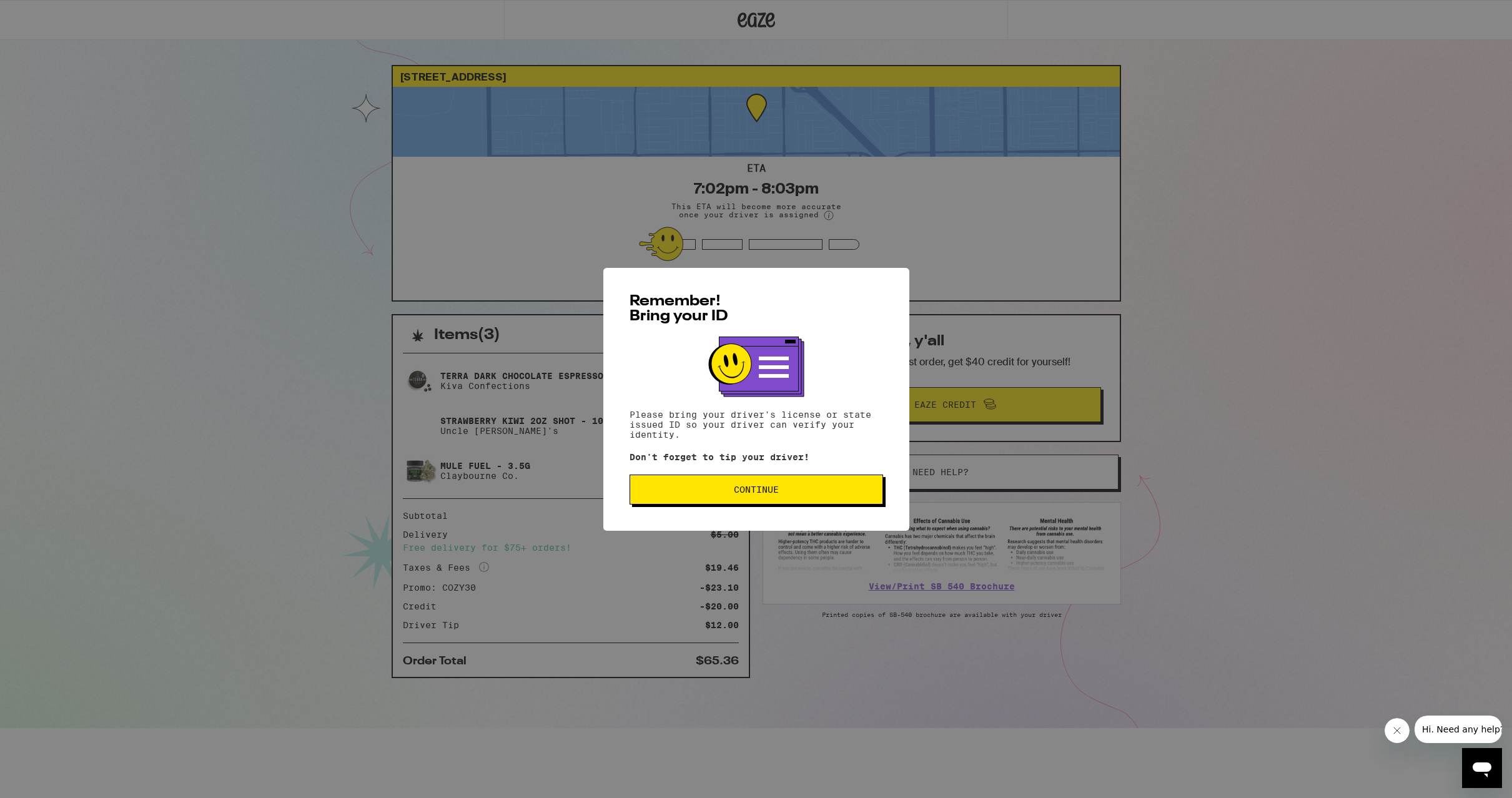
click at [752, 494] on span "Continue" at bounding box center [756, 489] width 45 height 9
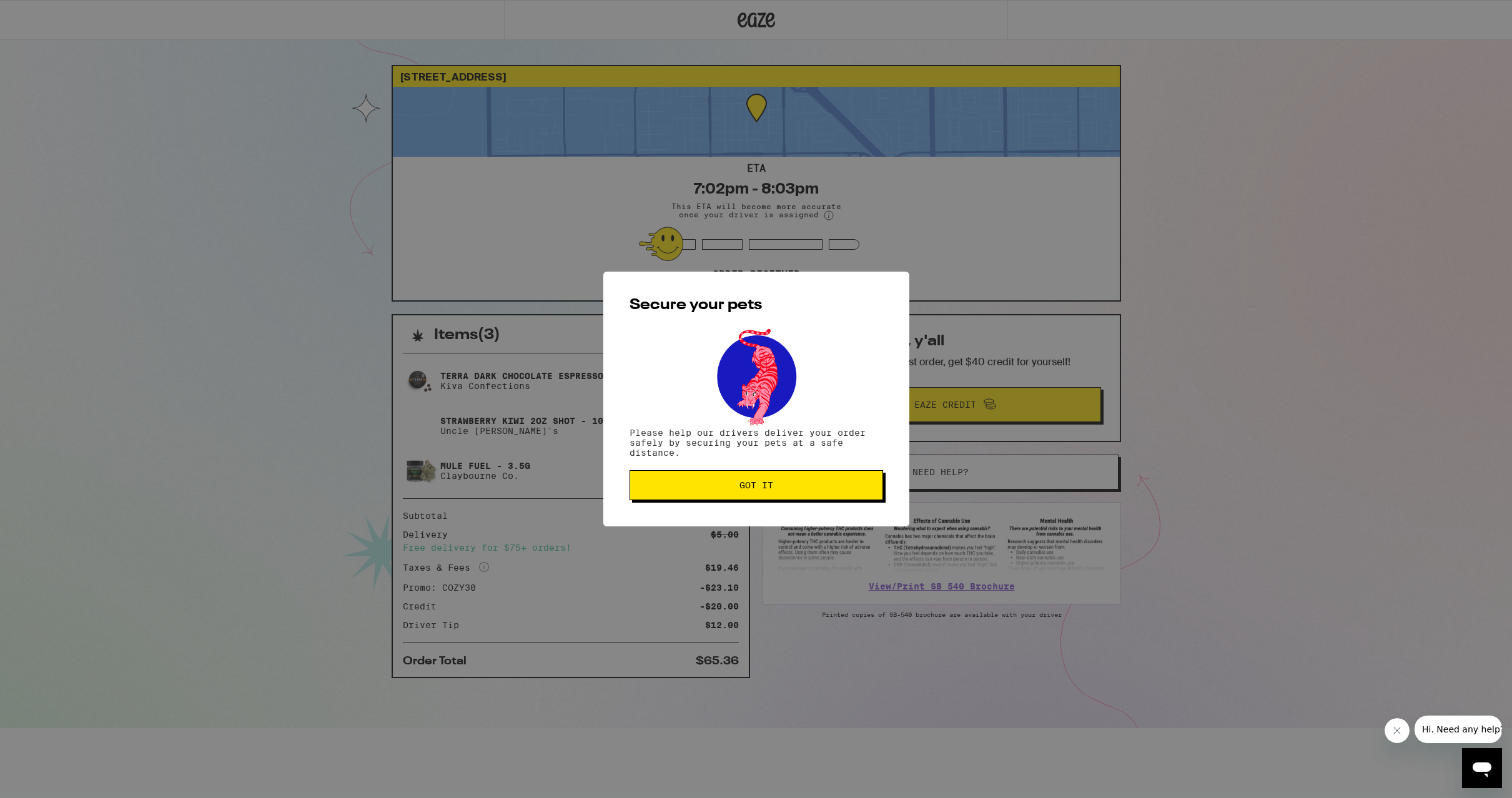
click at [754, 487] on span "Got it" at bounding box center [756, 485] width 34 height 9
